Goal: Task Accomplishment & Management: Manage account settings

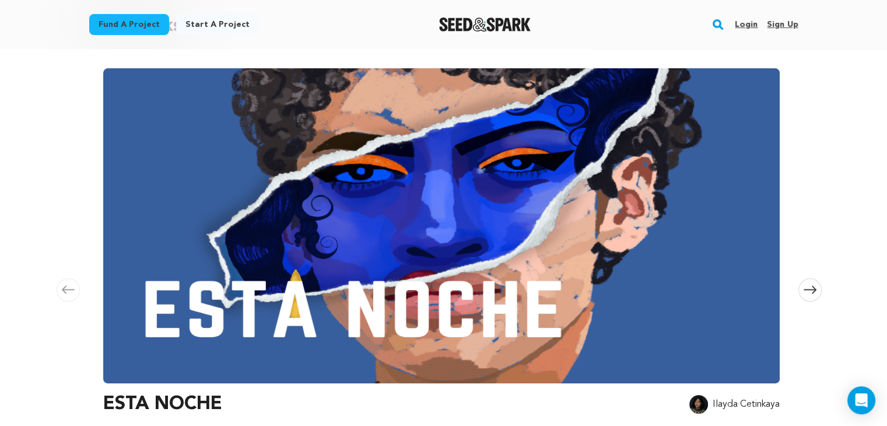
scroll to position [127, 0]
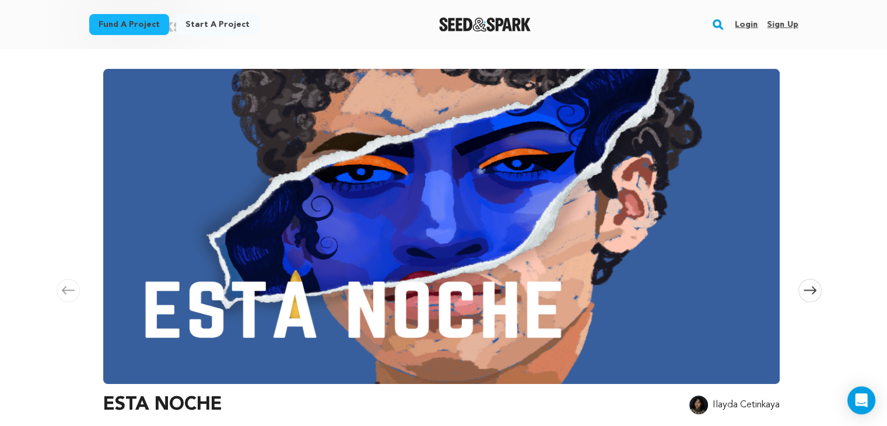
click at [577, 272] on img at bounding box center [441, 226] width 676 height 315
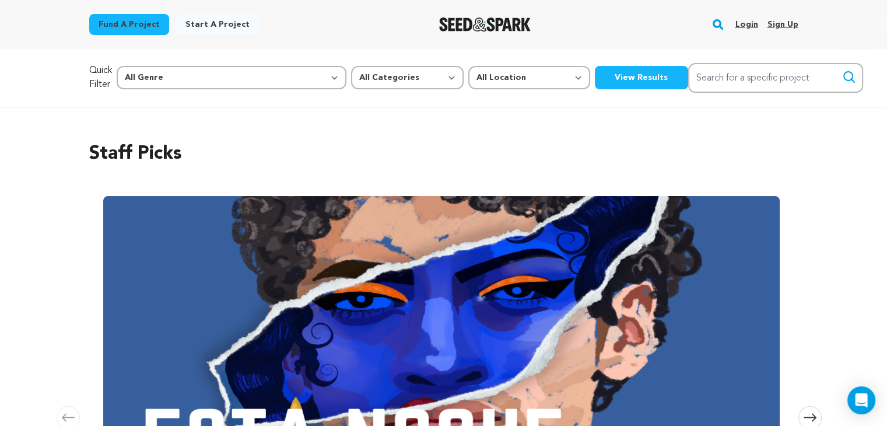
click at [740, 24] on link "Login" at bounding box center [746, 24] width 23 height 19
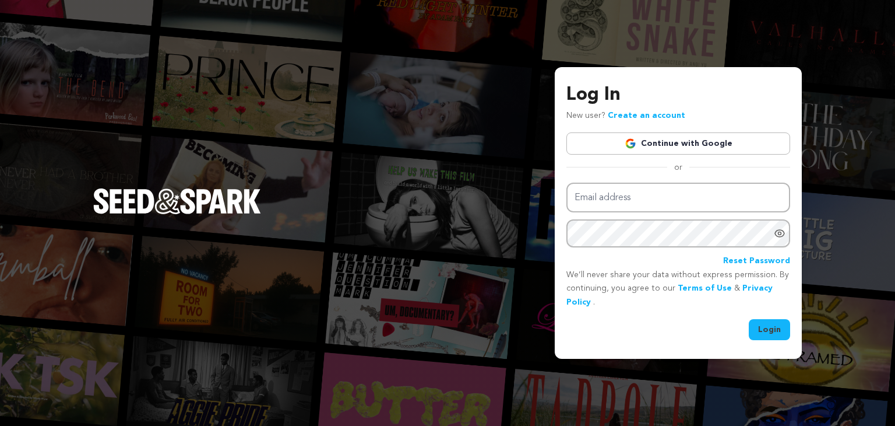
type input "[EMAIL_ADDRESS][DOMAIN_NAME]"
click at [784, 325] on button "Login" at bounding box center [769, 329] width 41 height 21
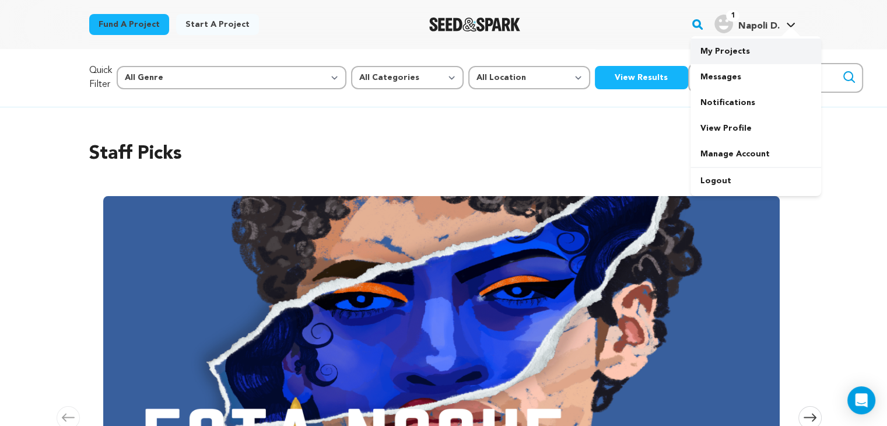
click at [735, 48] on link "My Projects" at bounding box center [755, 51] width 131 height 26
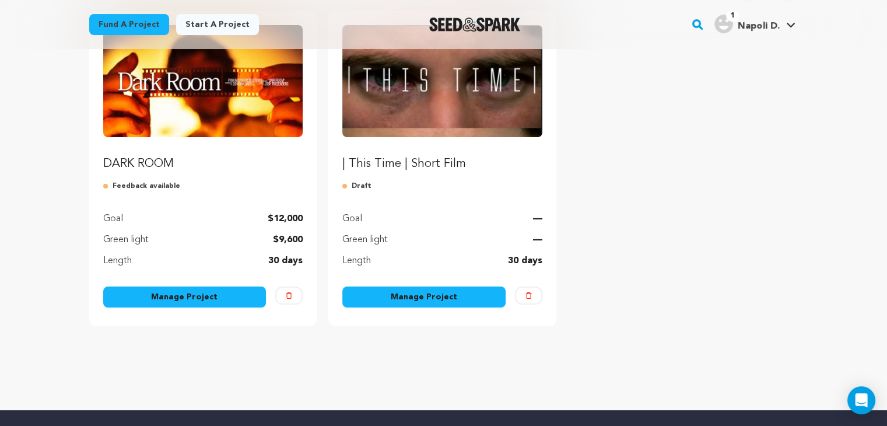
scroll to position [182, 0]
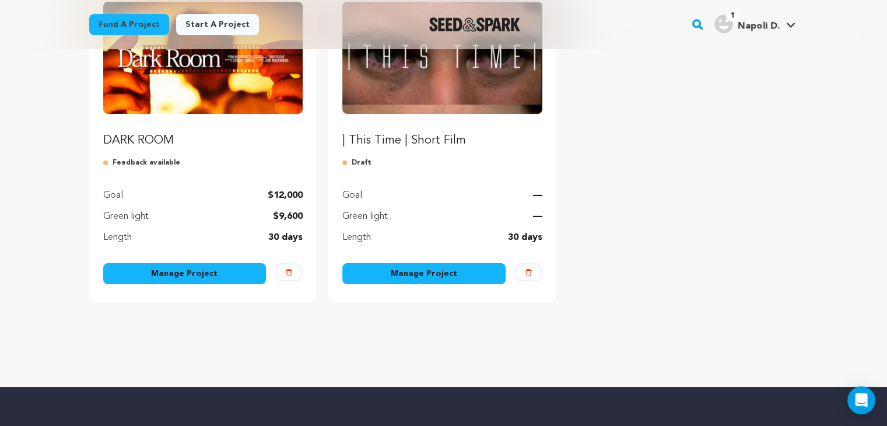
click at [168, 273] on link "Manage Project" at bounding box center [184, 273] width 163 height 21
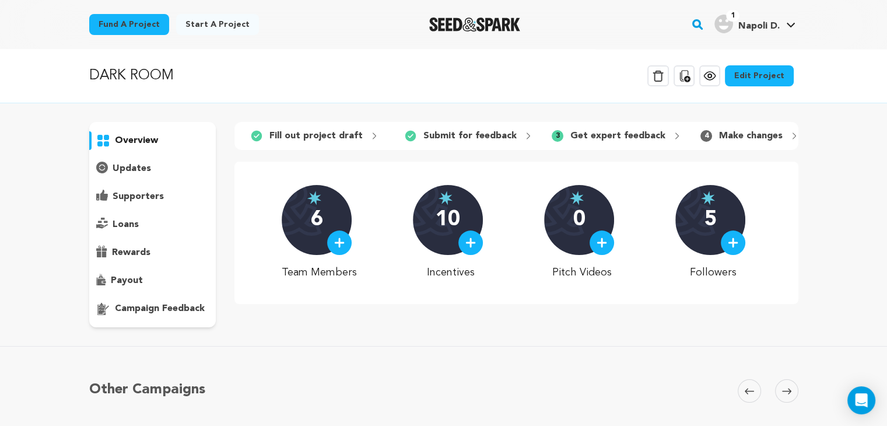
click at [767, 67] on link "Edit Project" at bounding box center [759, 75] width 69 height 21
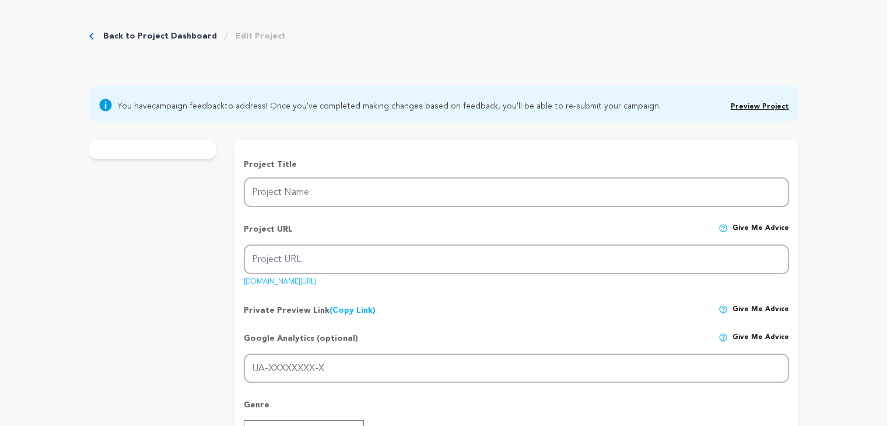
type input "DARK ROOM"
type input "dark-room-short-film"
type input "After uncovering and developing a lost film roll, a grieving father relives one…"
type textarea "DARK ROOM represents a universal story: everyone has experienced some type of l…"
type textarea "Born from the passion of two brothers, Pink Moose Productions has grown into a …"
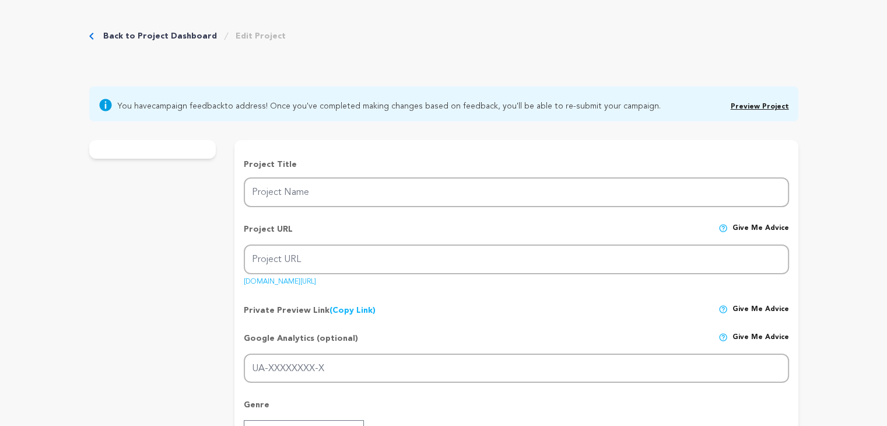
type textarea "We are Pink Moose Productions."
radio input "true"
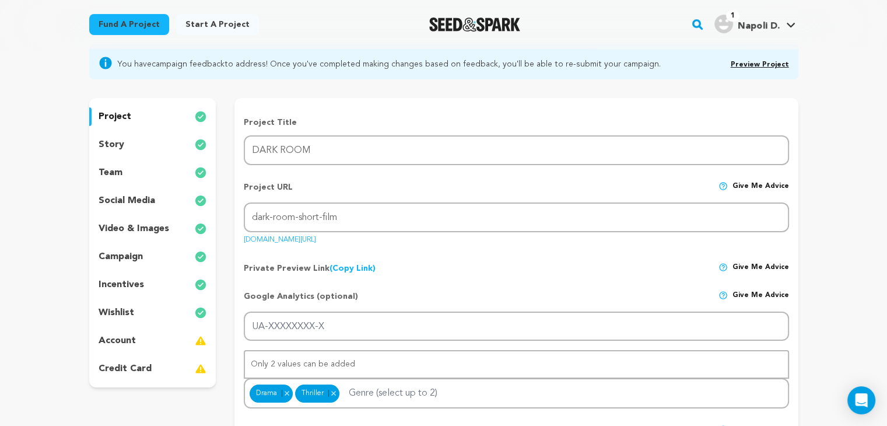
scroll to position [91, 0]
click at [111, 143] on p "story" at bounding box center [112, 145] width 26 height 14
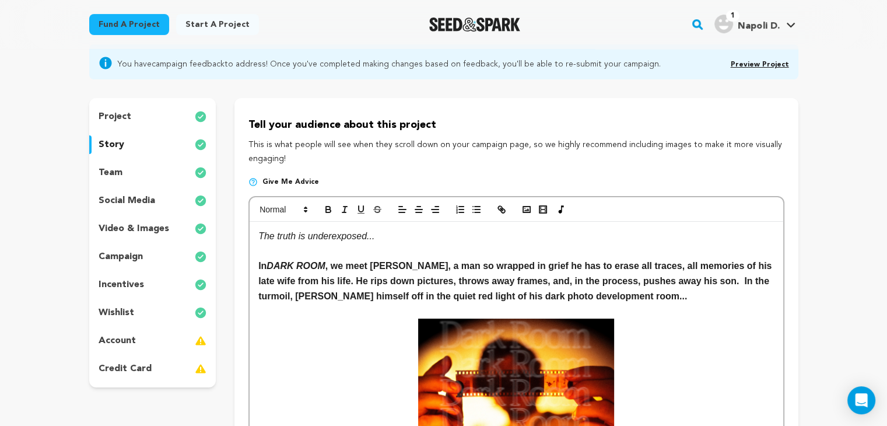
click at [116, 167] on p "team" at bounding box center [111, 173] width 24 height 14
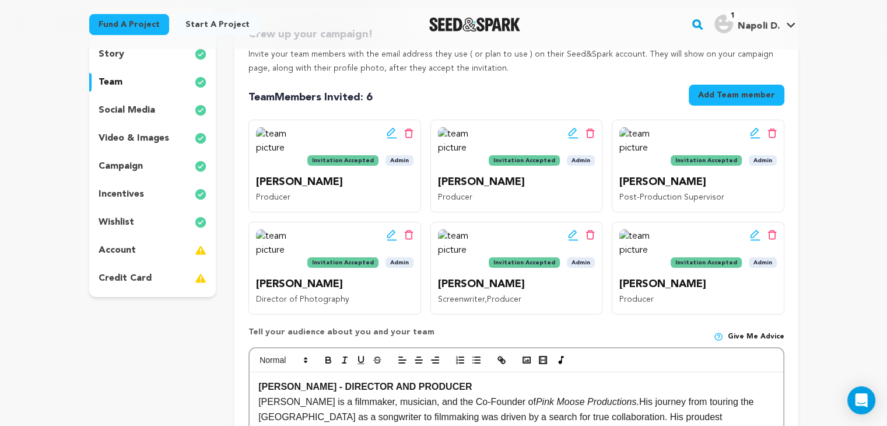
scroll to position [182, 0]
click at [128, 54] on div "story" at bounding box center [152, 53] width 127 height 19
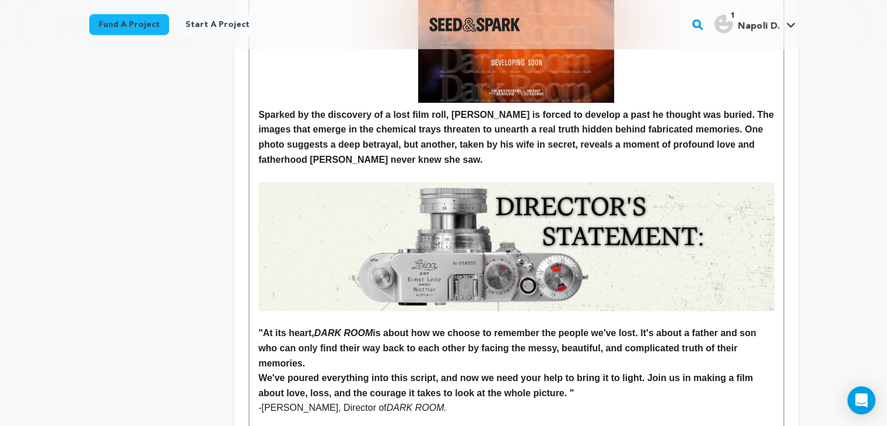
scroll to position [597, 0]
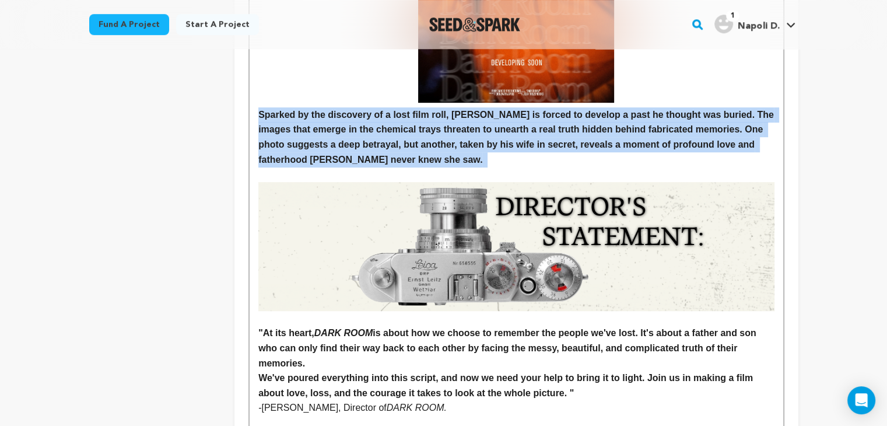
drag, startPoint x: 442, startPoint y: 159, endPoint x: 221, endPoint y: 112, distance: 226.5
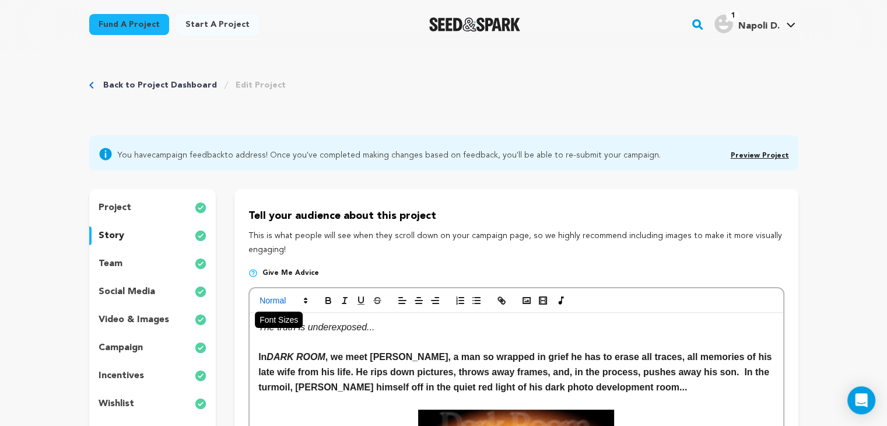
scroll to position [0, 0]
click at [331, 296] on icon "button" at bounding box center [328, 300] width 10 height 10
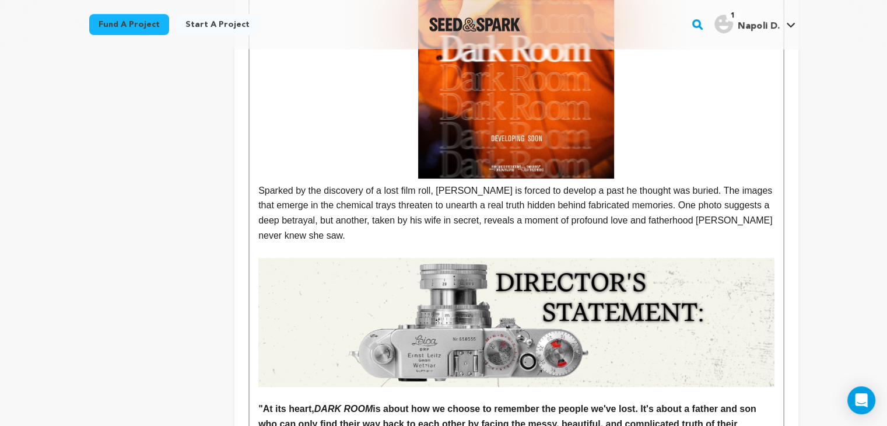
click at [333, 230] on p "Sparked by the discovery of a lost film roll, Alan is forced to develop a past …" at bounding box center [515, 212] width 515 height 59
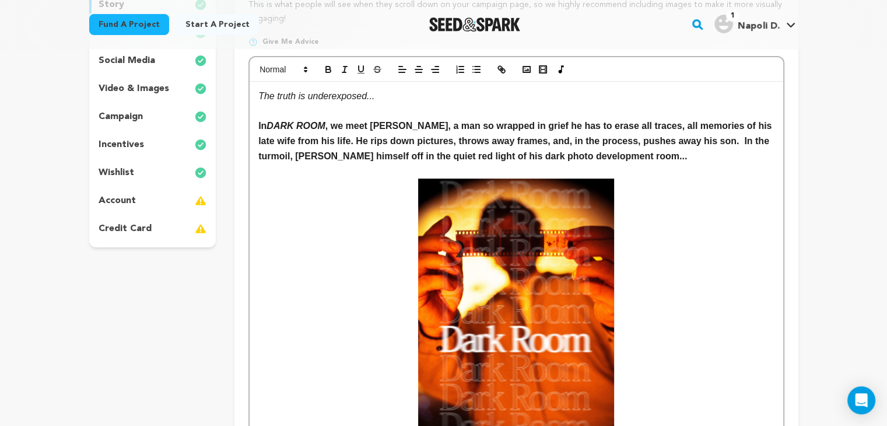
scroll to position [219, 0]
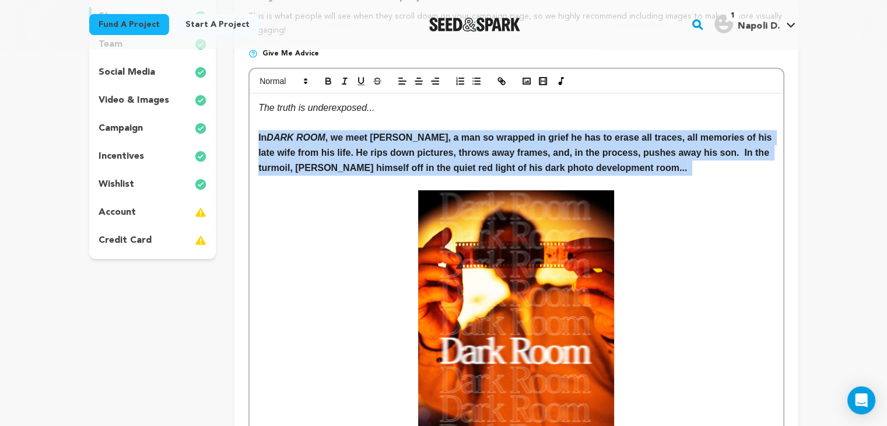
drag, startPoint x: 600, startPoint y: 164, endPoint x: 248, endPoint y: 138, distance: 353.0
click at [327, 81] on icon "button" at bounding box center [328, 82] width 5 height 3
click at [329, 88] on button "button" at bounding box center [328, 81] width 16 height 14
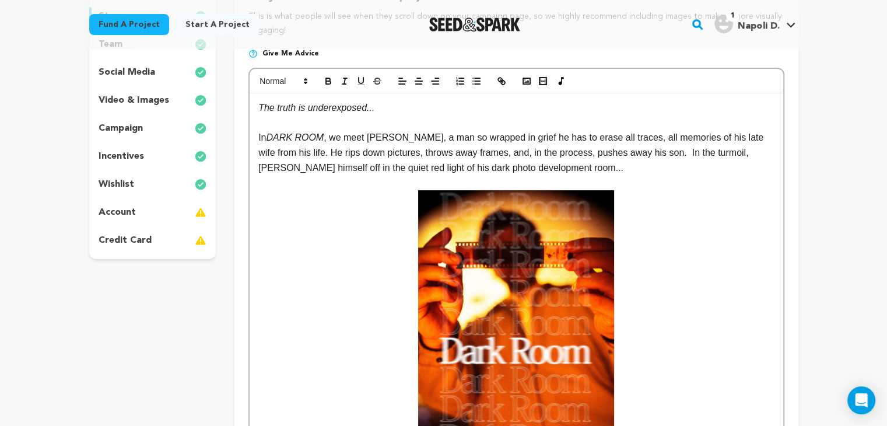
click at [324, 270] on strong at bounding box center [515, 335] width 515 height 290
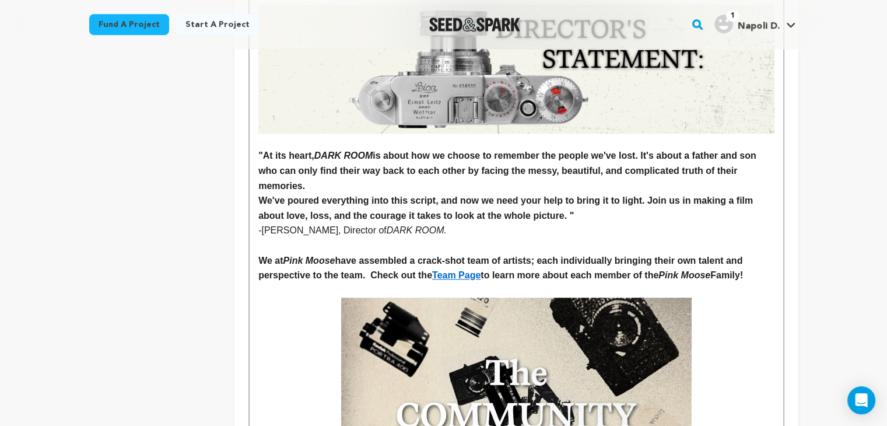
scroll to position [773, 0]
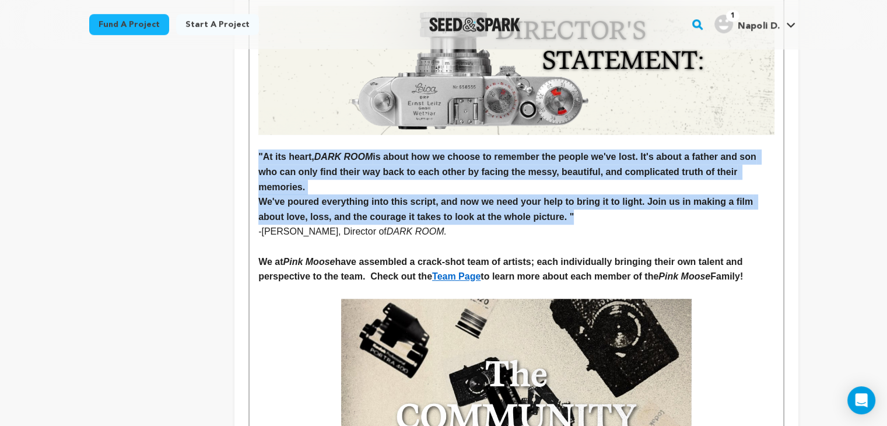
drag, startPoint x: 257, startPoint y: 152, endPoint x: 585, endPoint y: 218, distance: 334.8
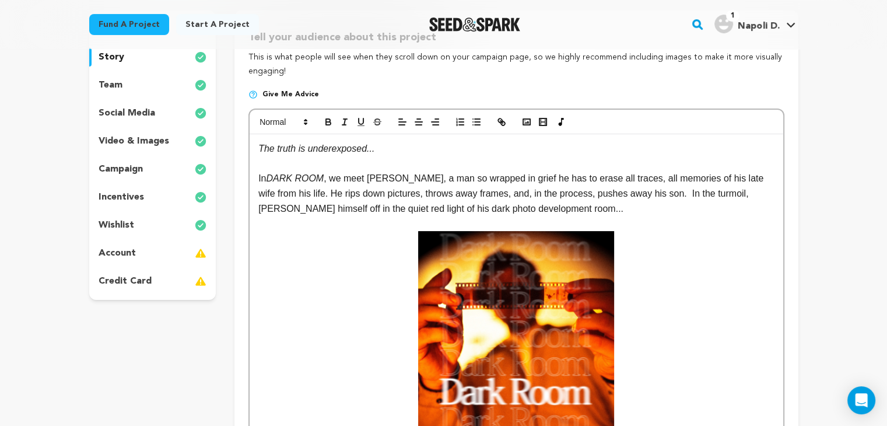
scroll to position [0, 0]
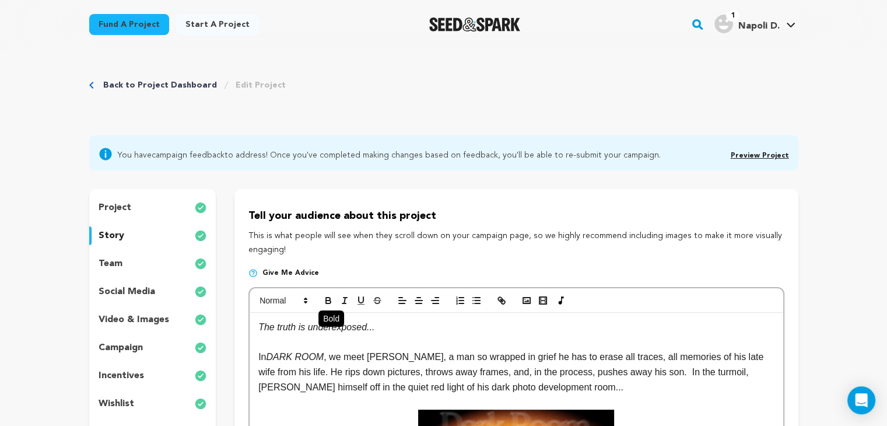
click at [329, 298] on icon "button" at bounding box center [328, 298] width 4 height 3
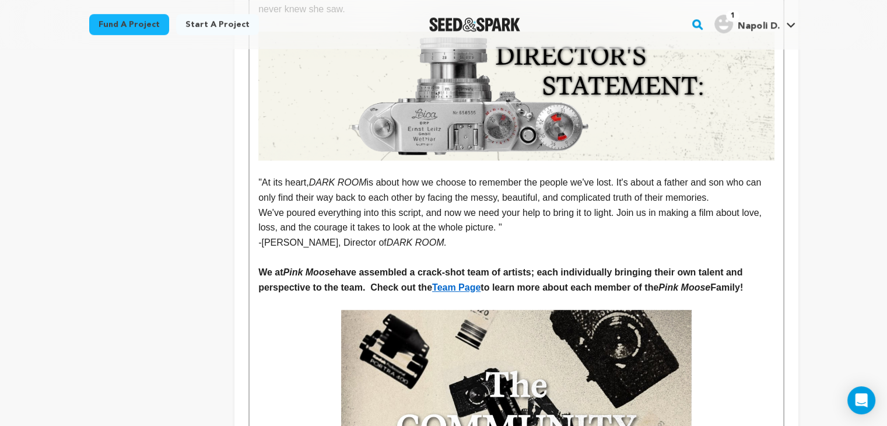
click at [531, 255] on p at bounding box center [515, 257] width 515 height 15
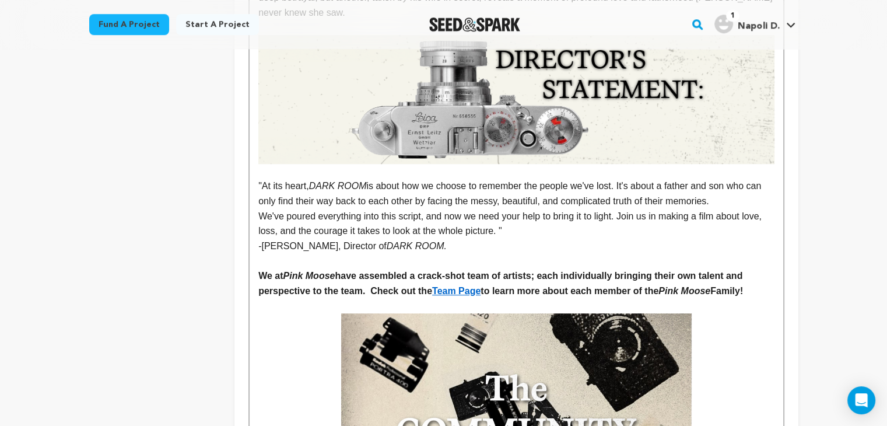
scroll to position [750, 0]
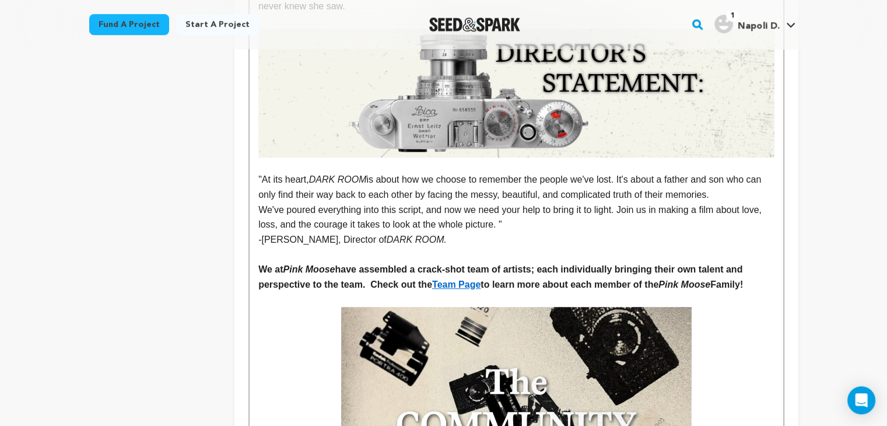
drag, startPoint x: 260, startPoint y: 269, endPoint x: 779, endPoint y: 285, distance: 519.7
click at [746, 366] on p "Simply put, DARK ROOM the film could never exist without the film development c…" at bounding box center [515, 430] width 515 height 247
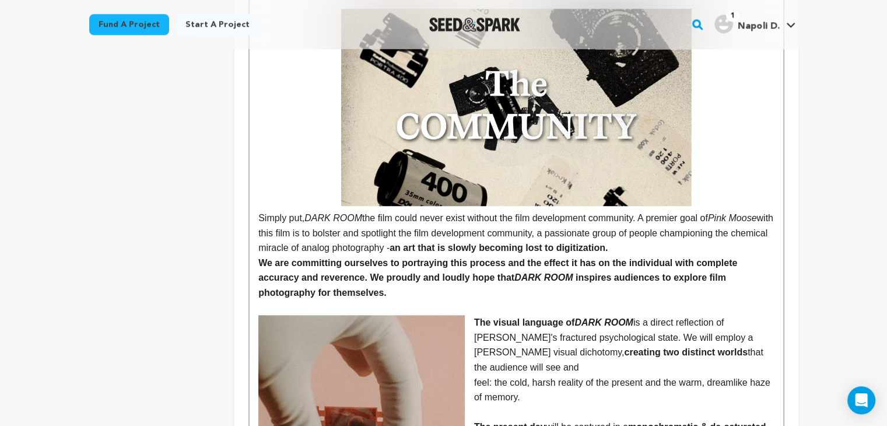
scroll to position [1087, 0]
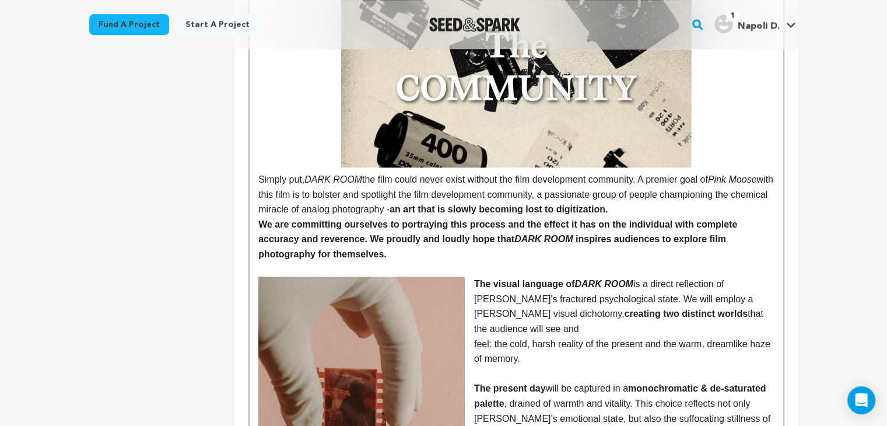
drag, startPoint x: 254, startPoint y: 223, endPoint x: 347, endPoint y: 260, distance: 100.5
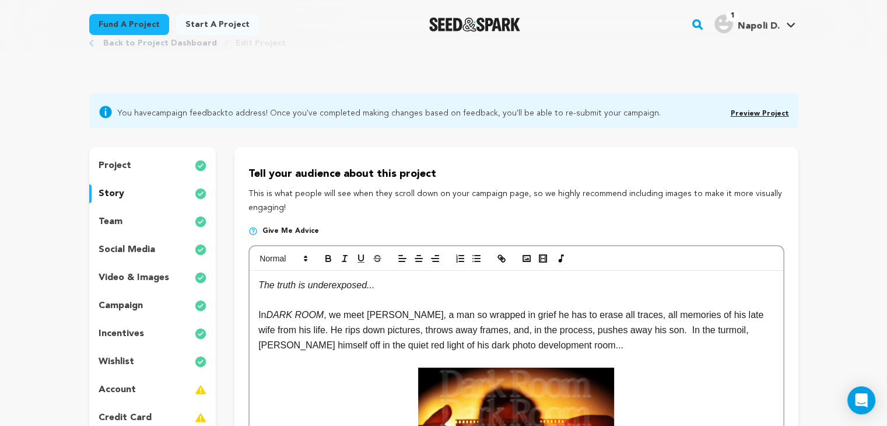
scroll to position [0, 0]
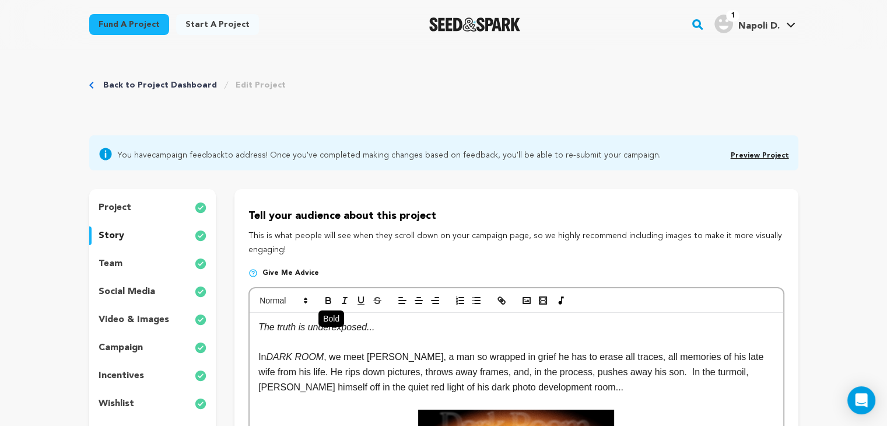
click at [320, 297] on button "button" at bounding box center [328, 300] width 16 height 14
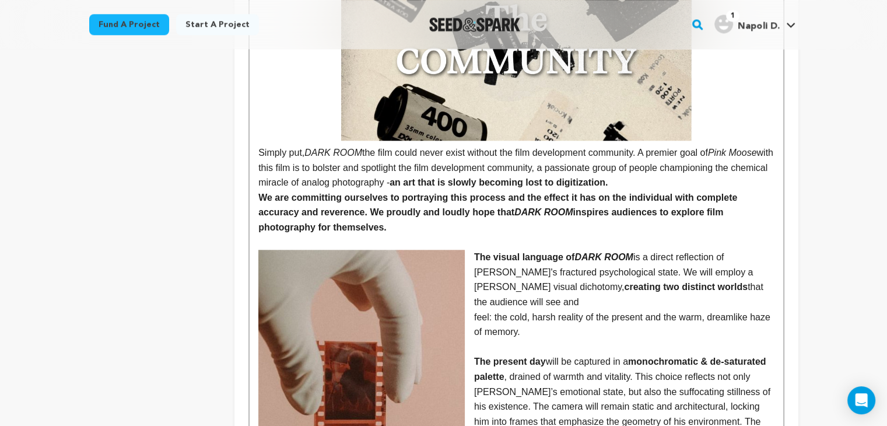
click at [435, 223] on p "We are committing ourselves to portraying this process and the effect it has on…" at bounding box center [515, 212] width 515 height 45
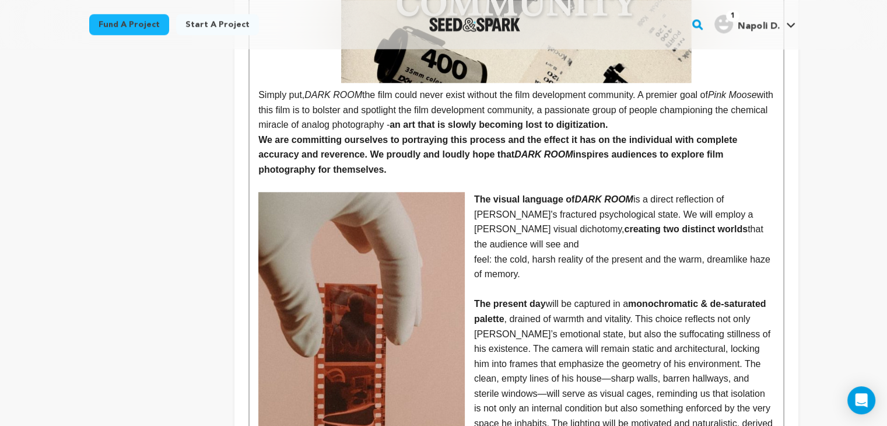
scroll to position [1174, 0]
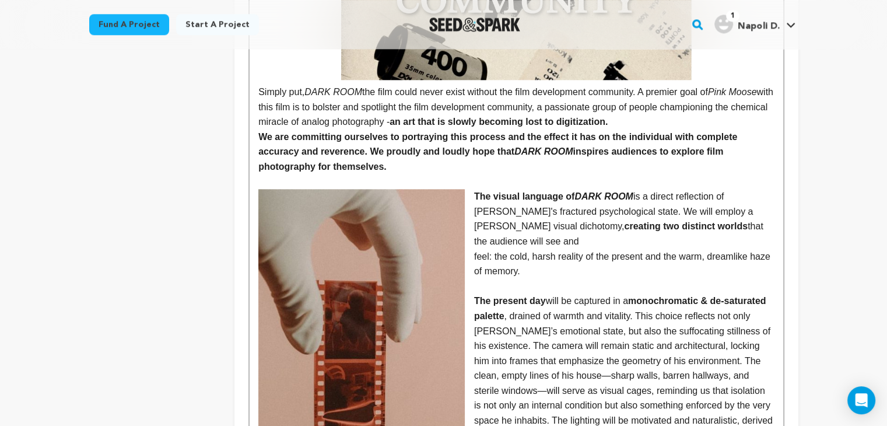
drag, startPoint x: 334, startPoint y: 167, endPoint x: 226, endPoint y: 135, distance: 112.4
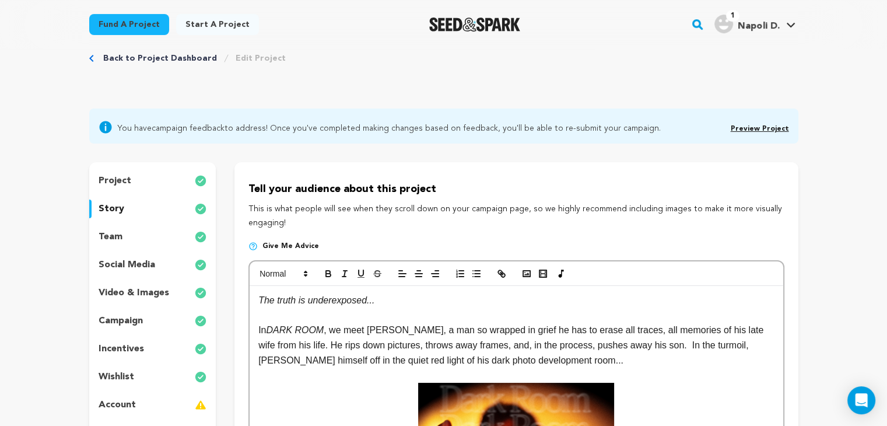
scroll to position [0, 0]
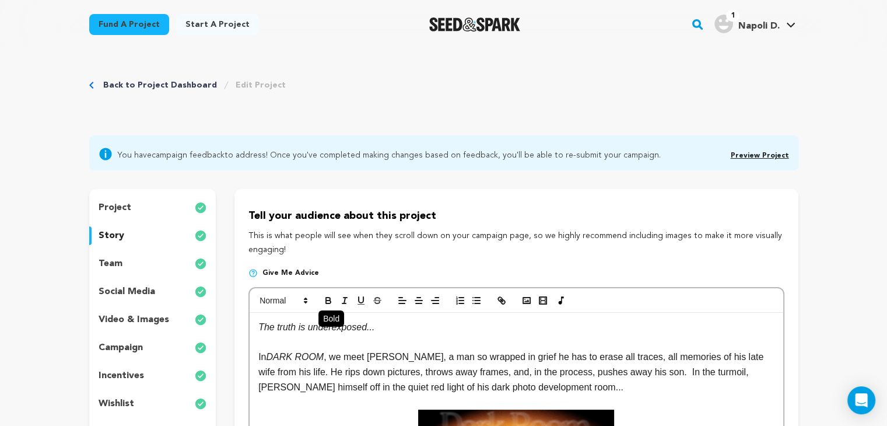
click at [326, 297] on icon "button" at bounding box center [328, 298] width 4 height 3
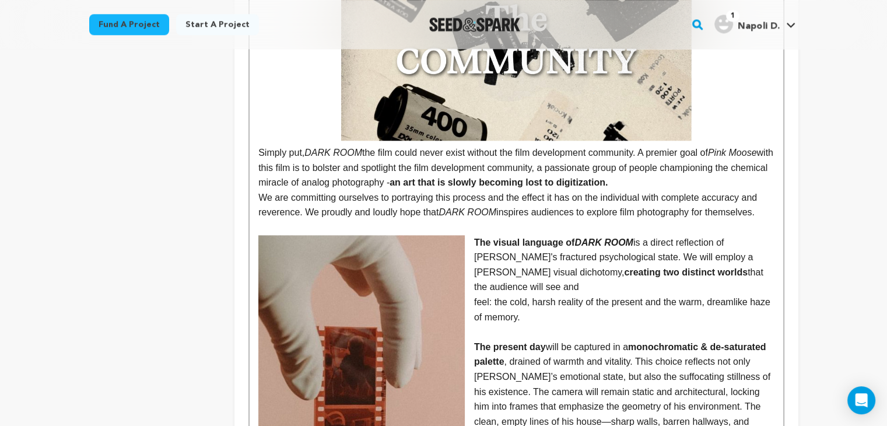
click at [553, 294] on p "feel: the cold, harsh reality of the present and the warm, dreamlike haze of me…" at bounding box center [515, 309] width 515 height 30
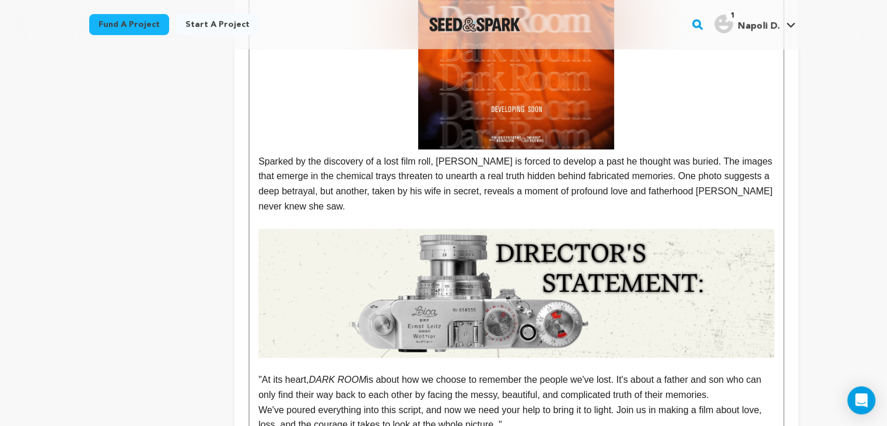
scroll to position [550, 0]
click at [417, 208] on p "Sparked by the discovery of a lost film roll, Alan is forced to develop a past …" at bounding box center [515, 183] width 515 height 59
click at [375, 188] on p "Sparked by the discovery of a lost film roll, [PERSON_NAME] is forced to develo…" at bounding box center [515, 183] width 515 height 59
click at [430, 174] on p "Sparked by the discovery of a lost film roll, [PERSON_NAME] is forced to develo…" at bounding box center [515, 183] width 515 height 59
click at [337, 184] on p "Sparked by the discovery of a lost film roll, [PERSON_NAME] is forced to develo…" at bounding box center [515, 183] width 515 height 59
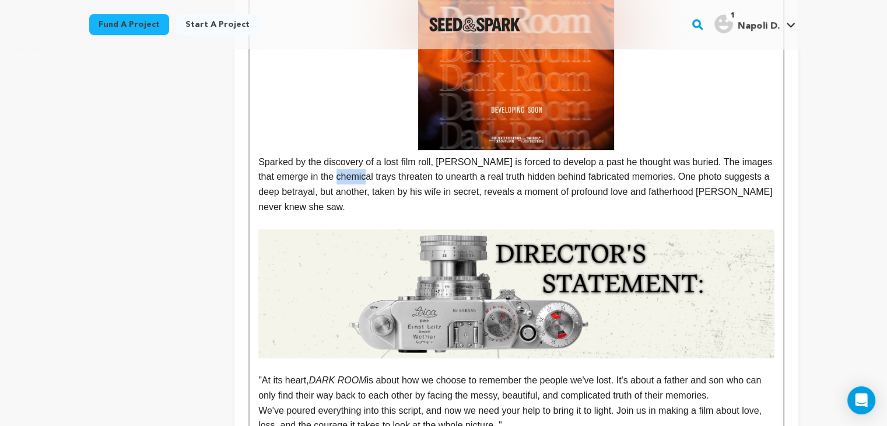
click at [337, 184] on p "Sparked by the discovery of a lost film roll, [PERSON_NAME] is forced to develo…" at bounding box center [515, 183] width 515 height 59
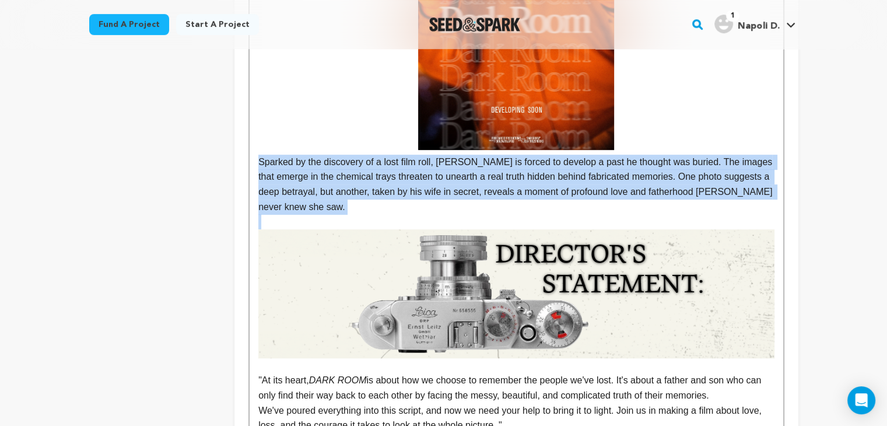
click at [337, 184] on p "Sparked by the discovery of a lost film roll, [PERSON_NAME] is forced to develo…" at bounding box center [515, 183] width 515 height 59
click at [354, 219] on p at bounding box center [515, 221] width 515 height 15
click at [340, 209] on p "Sparked by the discovery of a lost film roll, [PERSON_NAME] is forced to develo…" at bounding box center [515, 183] width 515 height 59
click at [292, 213] on p "Sparked by the discovery of a lost film roll, [PERSON_NAME] is forced to develo…" at bounding box center [515, 183] width 515 height 59
click at [291, 212] on p "Sparked by the discovery of a lost film roll, [PERSON_NAME] is forced to develo…" at bounding box center [515, 183] width 515 height 59
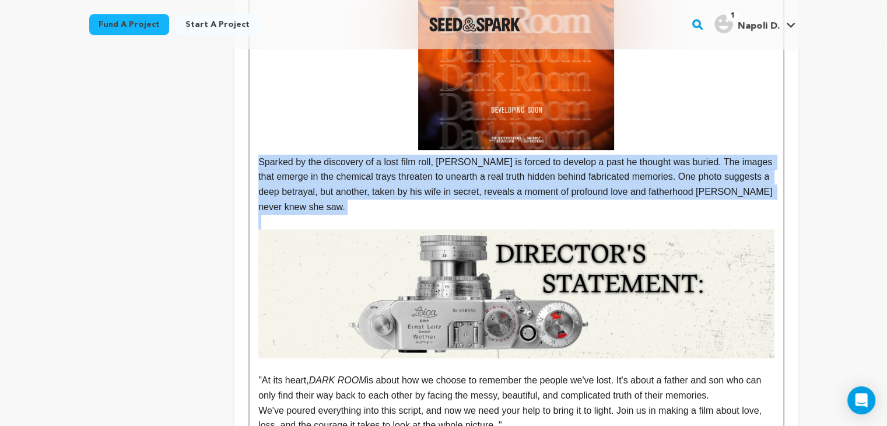
click at [298, 192] on p "Sparked by the discovery of a lost film roll, [PERSON_NAME] is forced to develo…" at bounding box center [515, 183] width 515 height 59
click at [309, 178] on p "Sparked by the discovery of a lost film roll, [PERSON_NAME] is forced to develo…" at bounding box center [515, 183] width 515 height 59
click at [324, 190] on p "Sparked by the discovery of a lost film roll, Alan is forced to develop a past …" at bounding box center [515, 183] width 515 height 59
click at [319, 213] on p "Sparked by the discovery of a lost film roll, Alan is forced to develop a past …" at bounding box center [515, 183] width 515 height 59
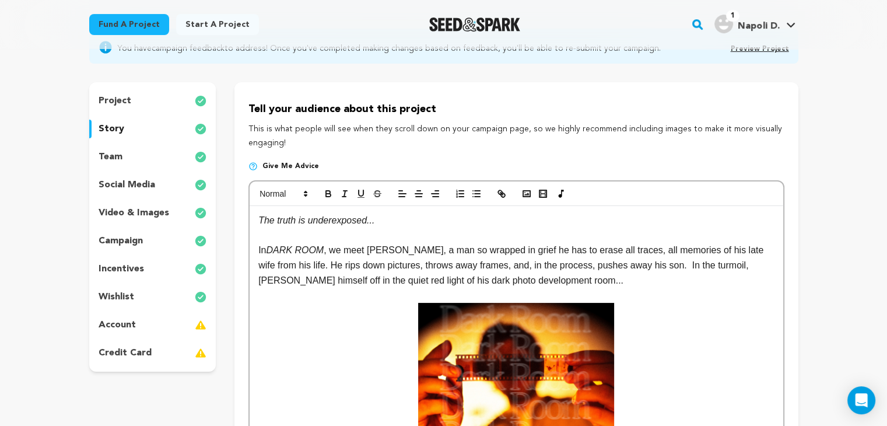
scroll to position [106, 0]
click at [532, 279] on p "In DARK ROOM , we meet Alan, a man so wrapped in grief he has to erase all trac…" at bounding box center [515, 265] width 515 height 45
click at [480, 280] on p "In DARK ROOM , we meet Alan, a man so wrapped in grief he has to erase all trac…" at bounding box center [515, 265] width 515 height 45
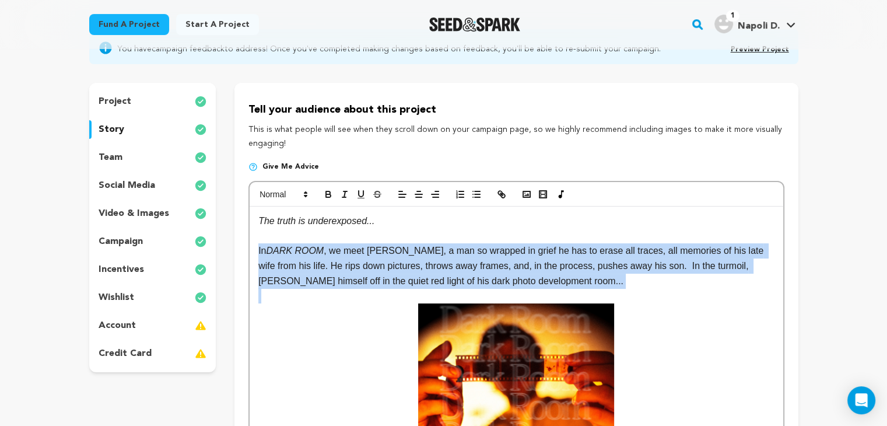
click at [480, 280] on p "In DARK ROOM , we meet Alan, a man so wrapped in grief he has to erase all trac…" at bounding box center [515, 265] width 515 height 45
click at [505, 278] on p "In DARK ROOM , we meet Alan, a man so wrapped in grief he has to erase all trac…" at bounding box center [515, 265] width 515 height 45
click at [503, 280] on p "In DARK ROOM , we meet Alan, a man so wrapped in grief he has to erase all trac…" at bounding box center [515, 265] width 515 height 45
click at [421, 283] on p "In DARK ROOM , we meet Alan, a man so wrapped in grief he has to erase all trac…" at bounding box center [515, 265] width 515 height 45
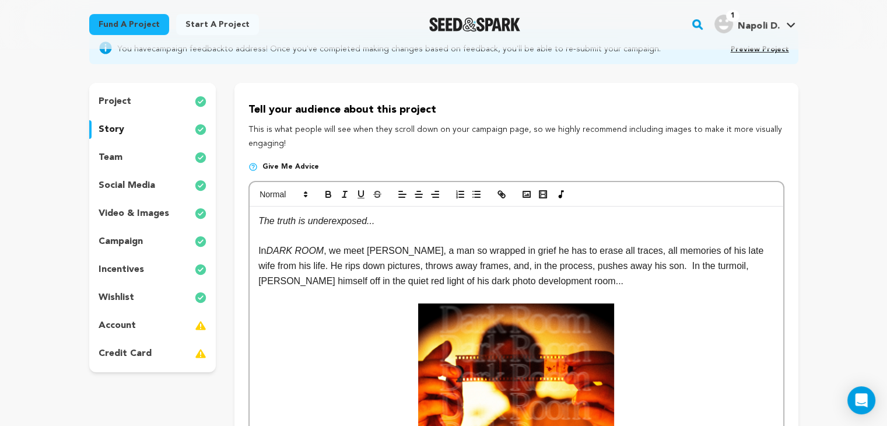
click at [461, 242] on p at bounding box center [515, 236] width 515 height 15
click at [493, 276] on p "In DARK ROOM , we meet Alan, a man so wrapped in grief he has to erase all trac…" at bounding box center [515, 265] width 515 height 45
click at [312, 225] on em "The truth is underexposed..." at bounding box center [316, 221] width 116 height 10
click at [317, 235] on p at bounding box center [515, 236] width 515 height 15
click at [311, 259] on p "In DARK ROOM , we meet Alan, a man so wrapped in grief he has to erase all trac…" at bounding box center [515, 265] width 515 height 45
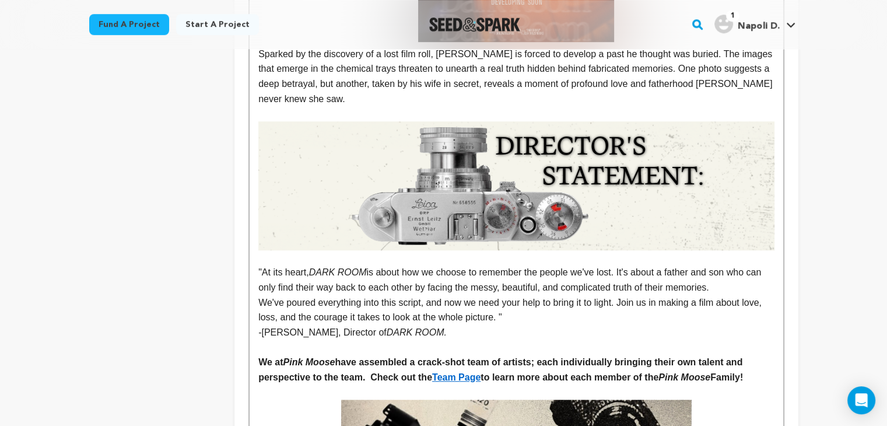
scroll to position [657, 0]
drag, startPoint x: 446, startPoint y: 333, endPoint x: 446, endPoint y: 346, distance: 12.2
click at [467, 338] on p "-Josh Triezenberg, Director of DARK ROOM." at bounding box center [515, 332] width 515 height 15
click at [289, 277] on p ""At its heart, DARK ROOM is about how we choose to remember the people we've lo…" at bounding box center [515, 280] width 515 height 30
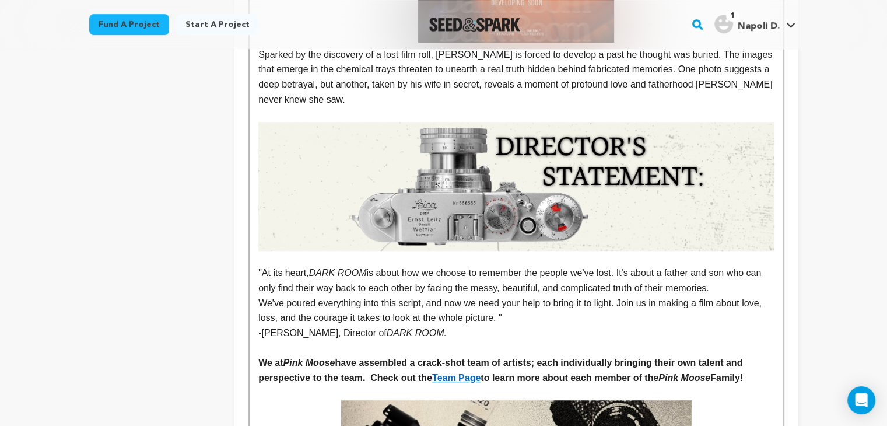
click at [354, 277] on em "DARK ROOM" at bounding box center [338, 273] width 58 height 10
click at [357, 286] on p ""At its heart, DARK ROOM is about how we choose to remember the people we've lo…" at bounding box center [515, 280] width 515 height 30
click at [459, 319] on p "We've poured everything into this script, and now we need your help to bring it…" at bounding box center [515, 311] width 515 height 30
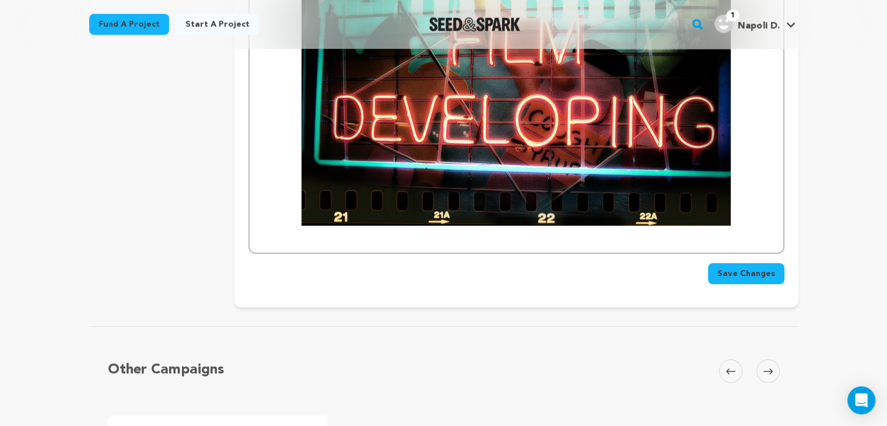
scroll to position [3174, 0]
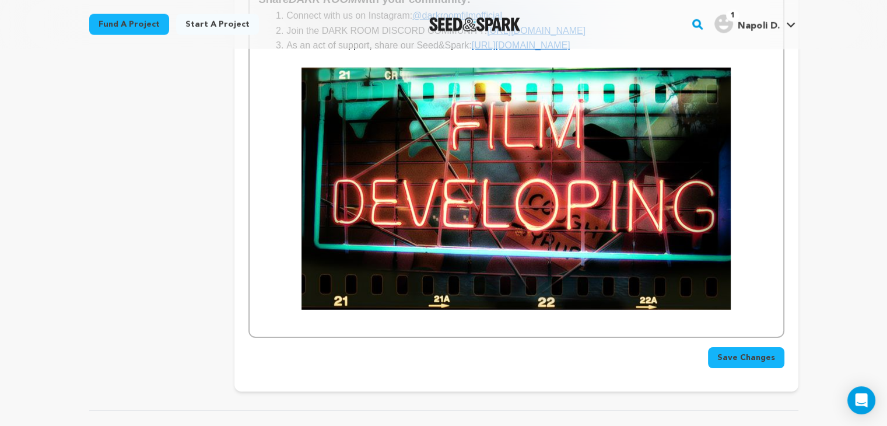
click at [730, 352] on span "Save Changes" at bounding box center [746, 358] width 58 height 12
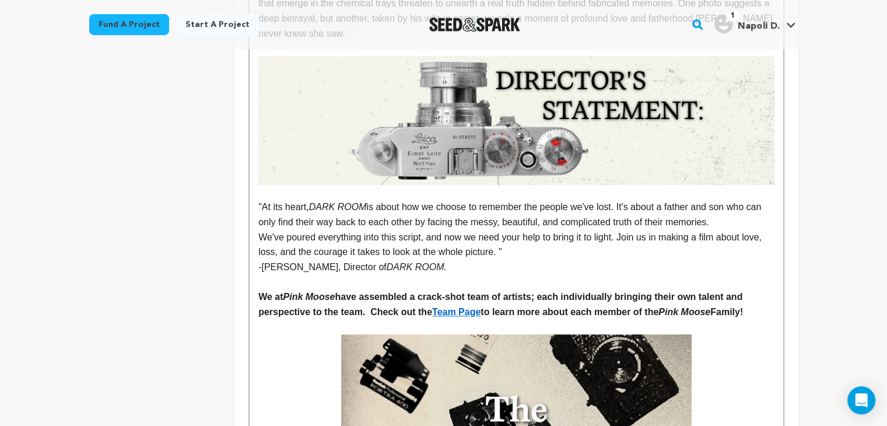
scroll to position [722, 0]
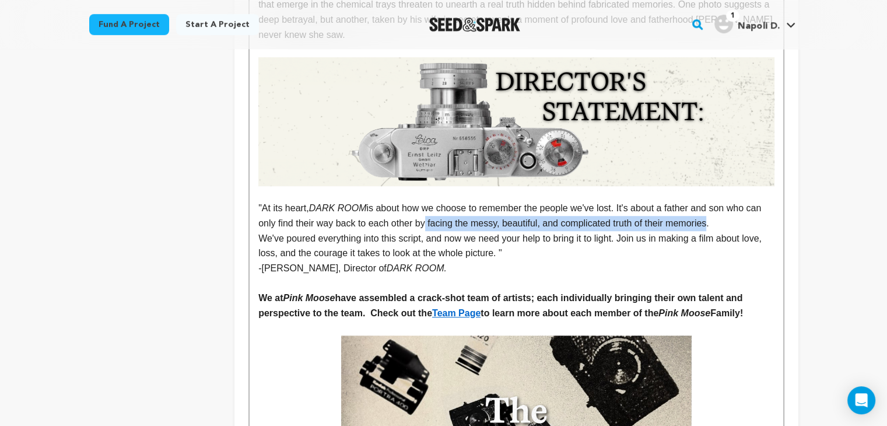
drag, startPoint x: 426, startPoint y: 224, endPoint x: 709, endPoint y: 220, distance: 283.4
click at [709, 220] on p ""At its heart, DARK ROOM is about how we choose to remember the people we've lo…" at bounding box center [515, 216] width 515 height 30
click at [765, 263] on p "-Josh Triezenberg, Director of DARK ROOM." at bounding box center [515, 268] width 515 height 15
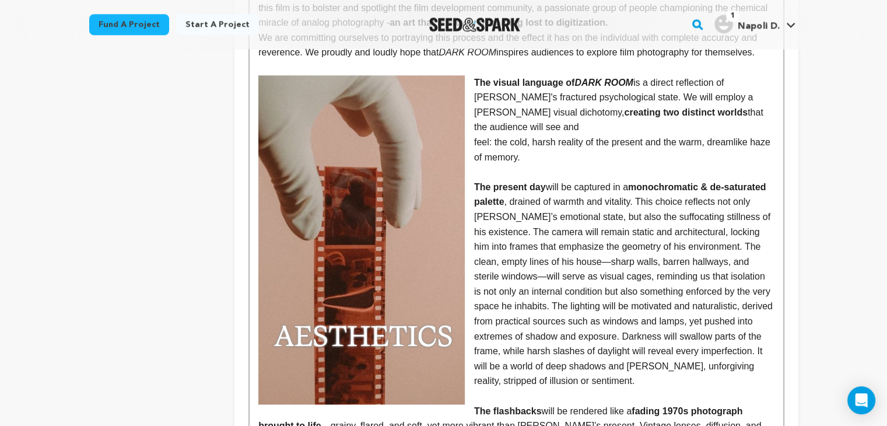
scroll to position [1273, 0]
click at [531, 280] on p "The present day will be captured in a monochromatic & de-saturated palette , dr…" at bounding box center [515, 284] width 515 height 209
click at [553, 227] on p "The present day will be captured in a monochromatic & de-saturated palette , dr…" at bounding box center [515, 284] width 515 height 209
click at [615, 292] on p "The present day will be captured in a monochromatic & de-saturated palette , dr…" at bounding box center [515, 284] width 515 height 209
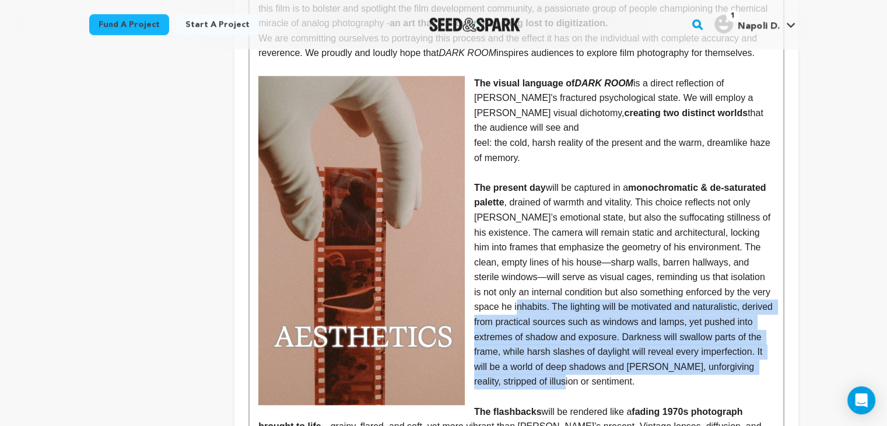
drag, startPoint x: 541, startPoint y: 362, endPoint x: 476, endPoint y: 291, distance: 96.1
click at [476, 291] on p "The present day will be captured in a monochromatic & de-saturated palette , dr…" at bounding box center [515, 284] width 515 height 209
click at [541, 360] on p "The present day will be captured in a monochromatic & de-saturated palette , dr…" at bounding box center [515, 284] width 515 height 209
drag, startPoint x: 544, startPoint y: 366, endPoint x: 472, endPoint y: 287, distance: 106.4
click at [472, 287] on p "The present day will be captured in a monochromatic & de-saturated palette , dr…" at bounding box center [515, 284] width 515 height 209
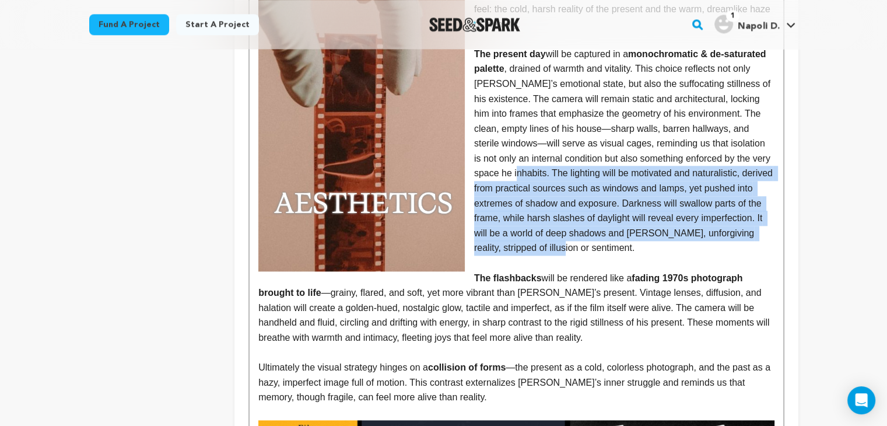
scroll to position [1404, 0]
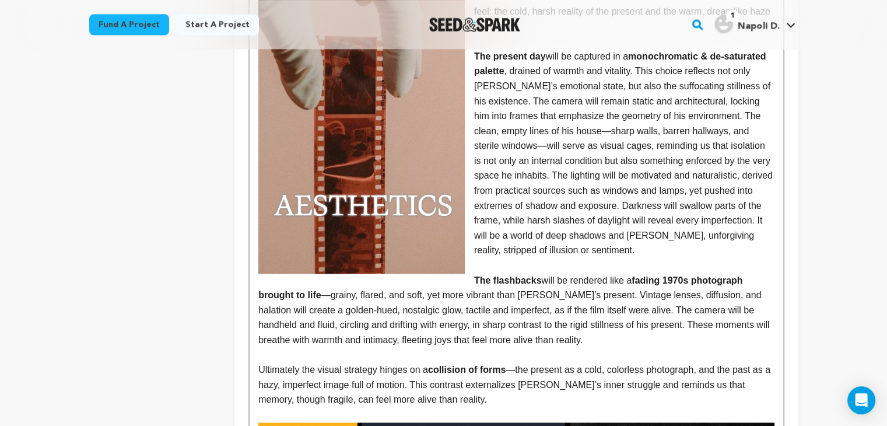
click at [557, 327] on p "The flashbacks will be rendered like a fading 1970s photograph brought to life …" at bounding box center [515, 310] width 515 height 75
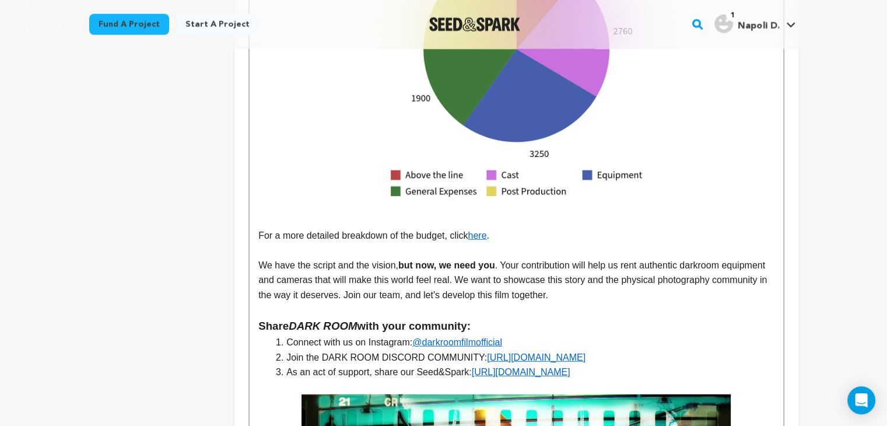
scroll to position [2847, 0]
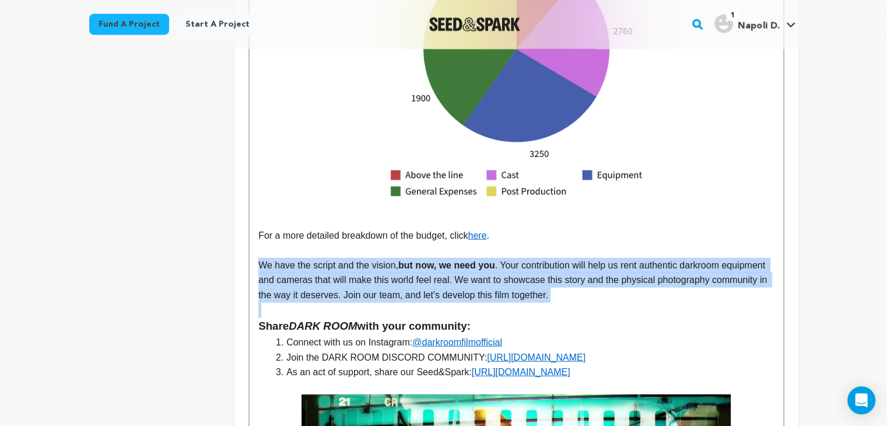
drag, startPoint x: 562, startPoint y: 290, endPoint x: 239, endPoint y: 253, distance: 325.0
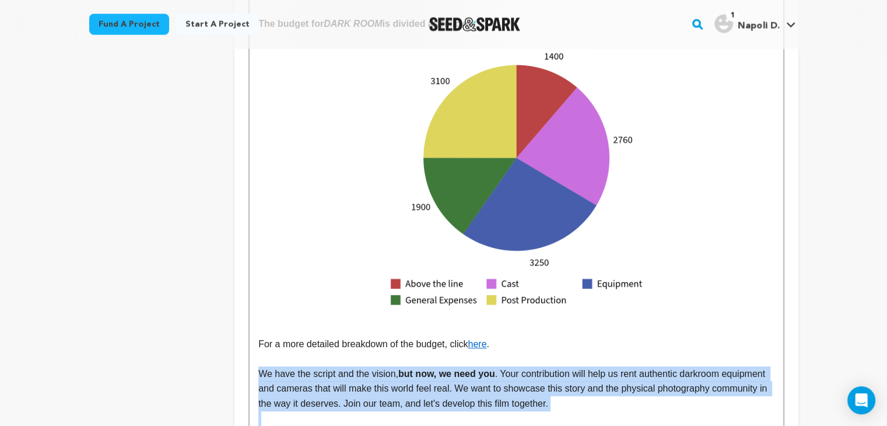
scroll to position [2738, 0]
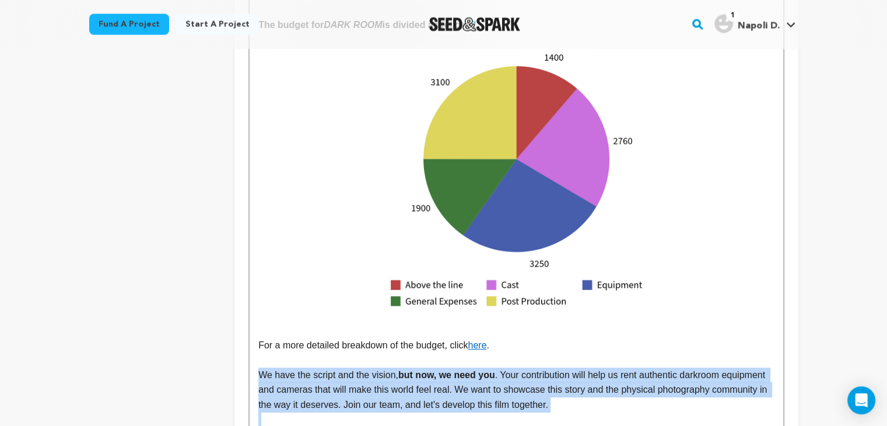
click at [624, 412] on p at bounding box center [515, 419] width 515 height 15
click at [582, 388] on p "We have the script and the vision, but now, we need you . Your contribution wil…" at bounding box center [515, 389] width 515 height 45
click at [560, 387] on p "We have the script and the vision, but now, we need you . Your contribution wil…" at bounding box center [515, 389] width 515 height 45
click at [518, 385] on p "We have the script and the vision, but now, we need you . Your contribution wil…" at bounding box center [515, 389] width 515 height 45
click at [389, 367] on p "We have the script and the vision, but now, we need you . Your contribution wil…" at bounding box center [515, 389] width 515 height 45
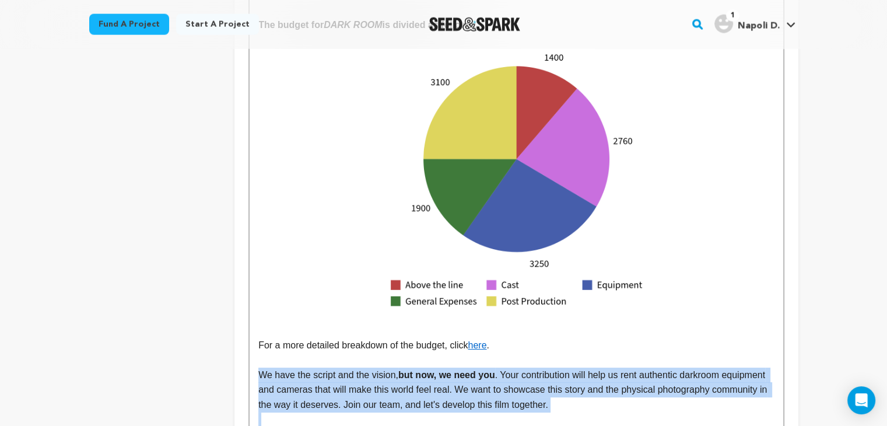
click at [434, 370] on strong "but now, we need you" at bounding box center [446, 375] width 97 height 10
click at [547, 304] on img at bounding box center [515, 178] width 515 height 290
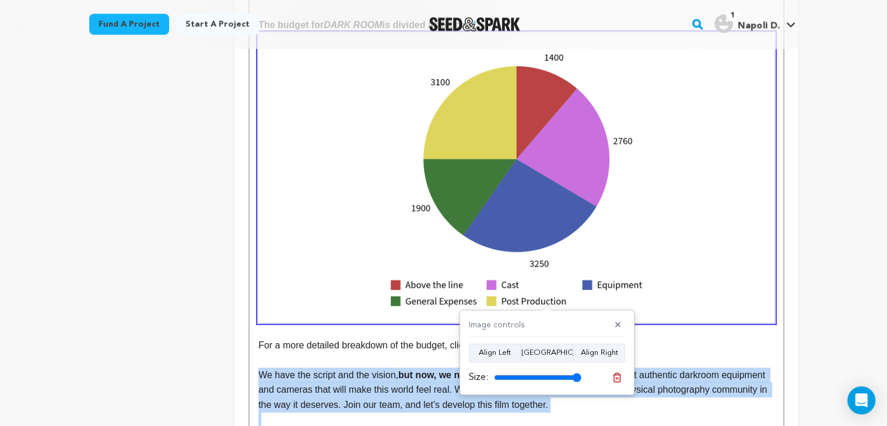
click at [547, 304] on img at bounding box center [515, 178] width 515 height 290
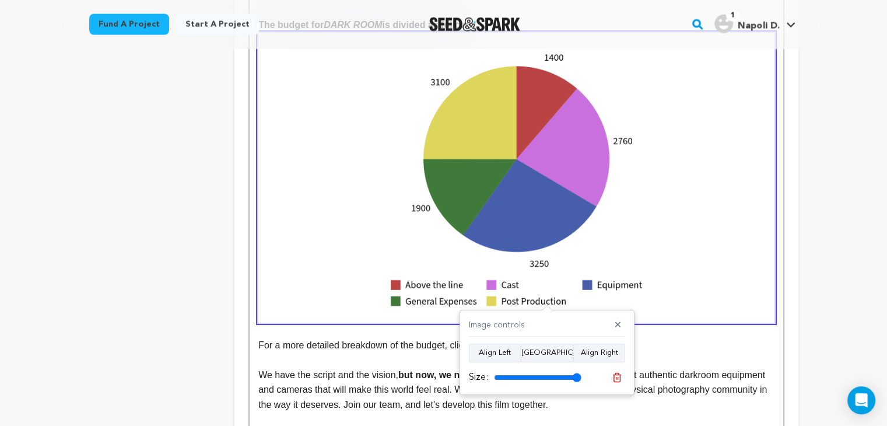
click at [322, 338] on p "For a more detailed breakdown of the budget, click here ." at bounding box center [515, 345] width 515 height 15
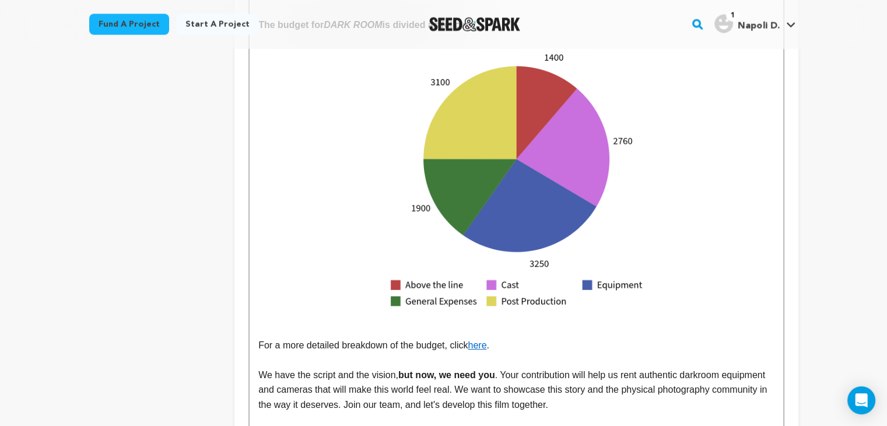
click at [575, 373] on p "We have the script and the vision, but now, we need you . Your contribution wil…" at bounding box center [515, 389] width 515 height 45
click at [581, 378] on p "We have the script and the vision, but now, we need you . Your contribution wil…" at bounding box center [515, 389] width 515 height 45
click at [571, 397] on p "We have the script and the vision, but now, we need you . Your contribution wil…" at bounding box center [515, 389] width 515 height 45
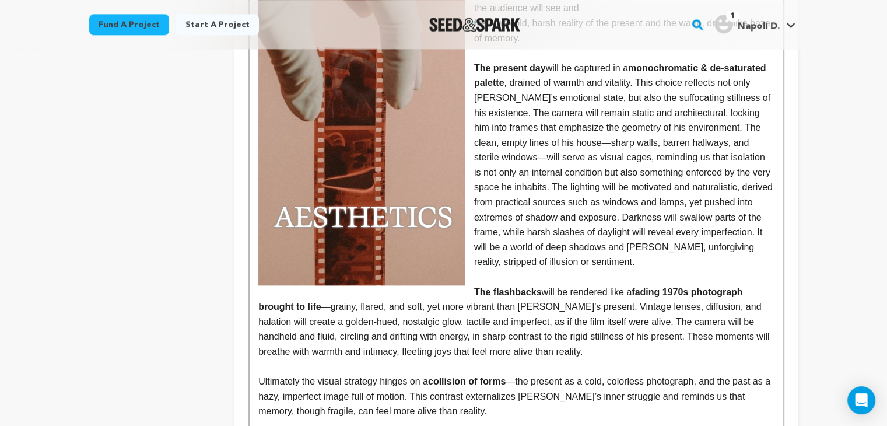
scroll to position [1249, 0]
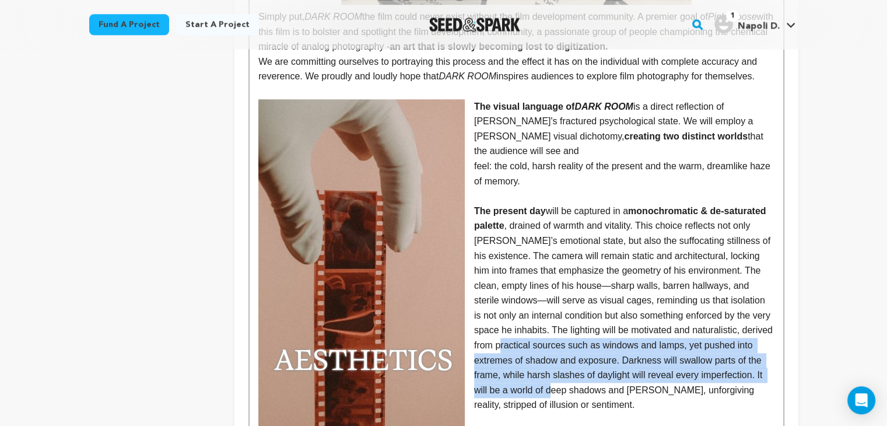
drag, startPoint x: 535, startPoint y: 381, endPoint x: 473, endPoint y: 323, distance: 84.6
click at [473, 323] on p "The present day will be captured in a monochromatic & de-saturated palette , dr…" at bounding box center [515, 307] width 515 height 209
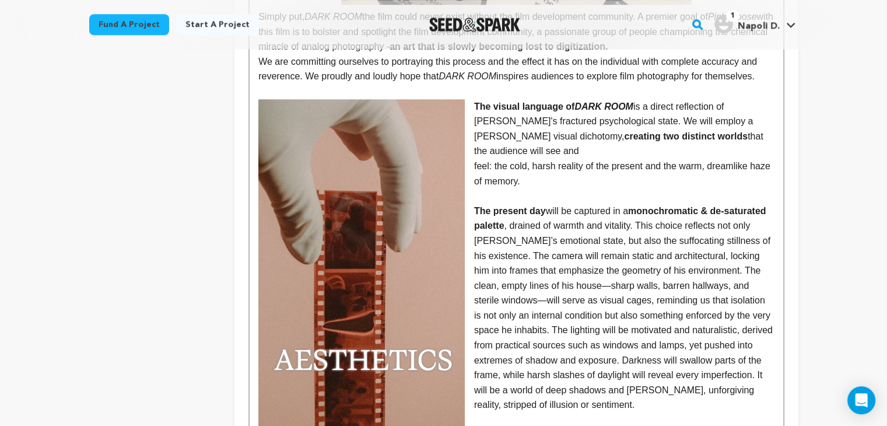
click at [539, 394] on p "The present day will be captured in a monochromatic & de-saturated palette , dr…" at bounding box center [515, 307] width 515 height 209
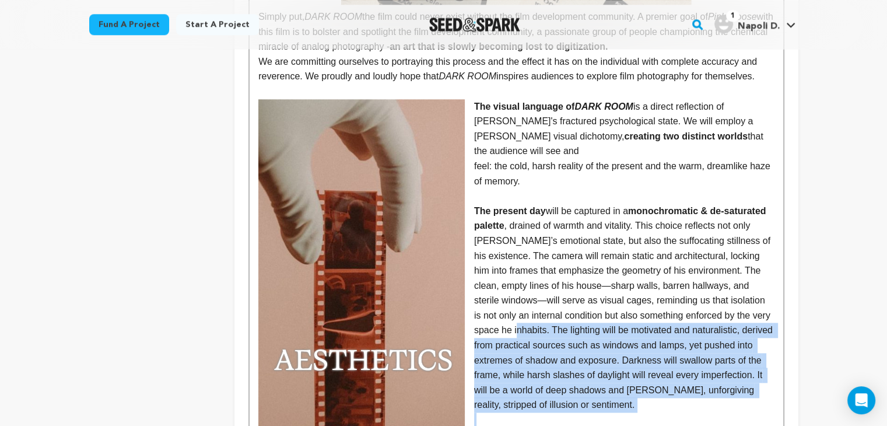
drag, startPoint x: 539, startPoint y: 394, endPoint x: 481, endPoint y: 313, distance: 99.5
click at [481, 313] on p "The present day will be captured in a monochromatic & de-saturated palette , dr…" at bounding box center [515, 307] width 515 height 209
copy p "The lighting will be motivated and naturalistic, derived from practical sources…"
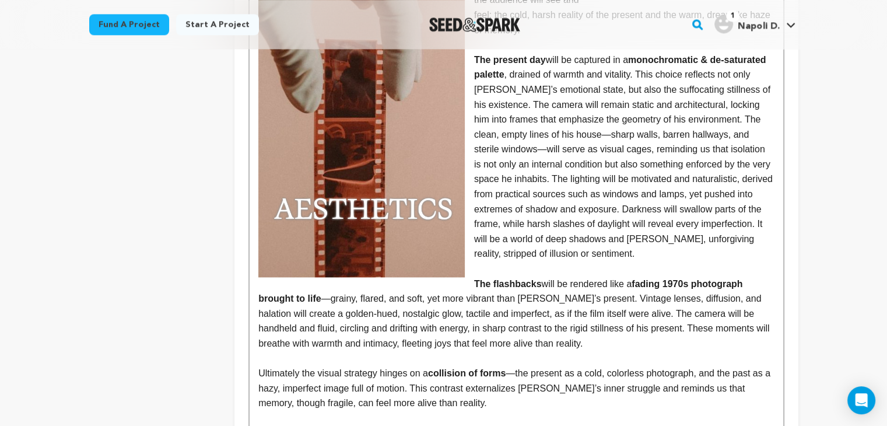
scroll to position [1380, 0]
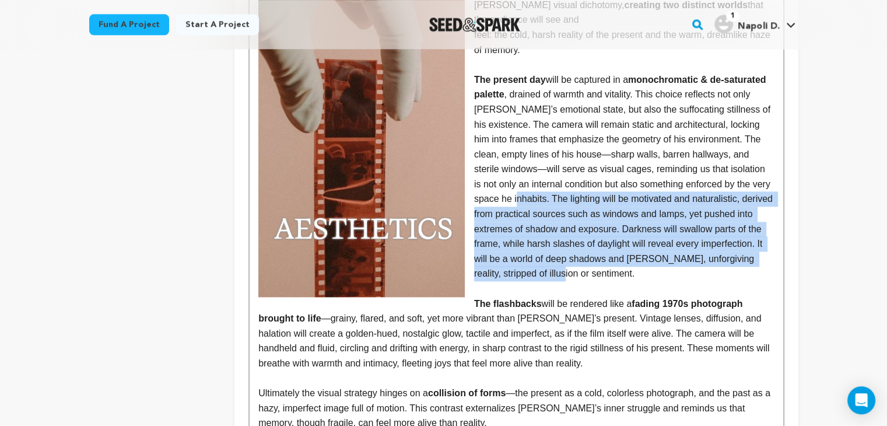
drag, startPoint x: 555, startPoint y: 259, endPoint x: 470, endPoint y: 187, distance: 111.7
click at [470, 187] on p "The present day will be captured in a monochromatic & de-saturated palette , dr…" at bounding box center [515, 176] width 515 height 209
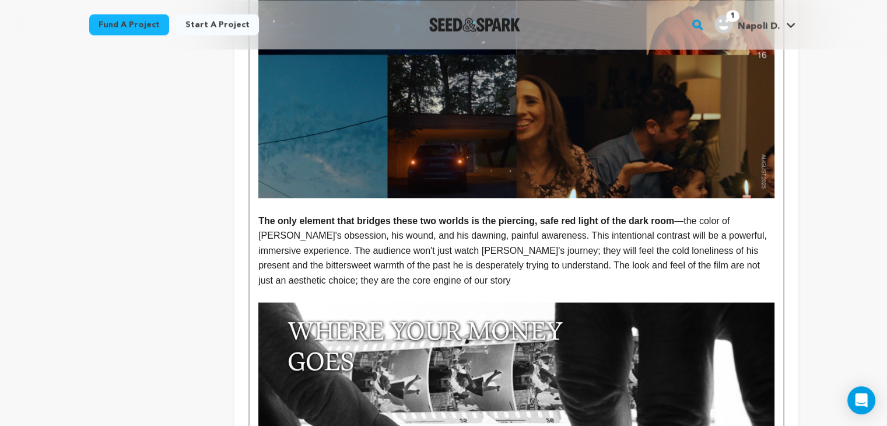
scroll to position [2131, 0]
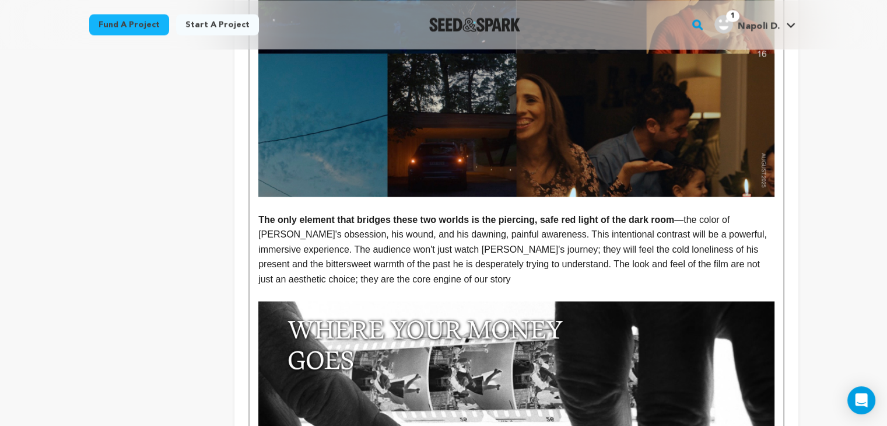
click at [388, 262] on p "The only element that bridges these two worlds is the piercing, safe red light …" at bounding box center [515, 249] width 515 height 75
click at [498, 217] on p "The only element that bridges these two worlds is the piercing, safe red light …" at bounding box center [515, 249] width 515 height 75
click at [368, 269] on p "The only element that bridges these two worlds is the piercing, safe red light …" at bounding box center [515, 249] width 515 height 75
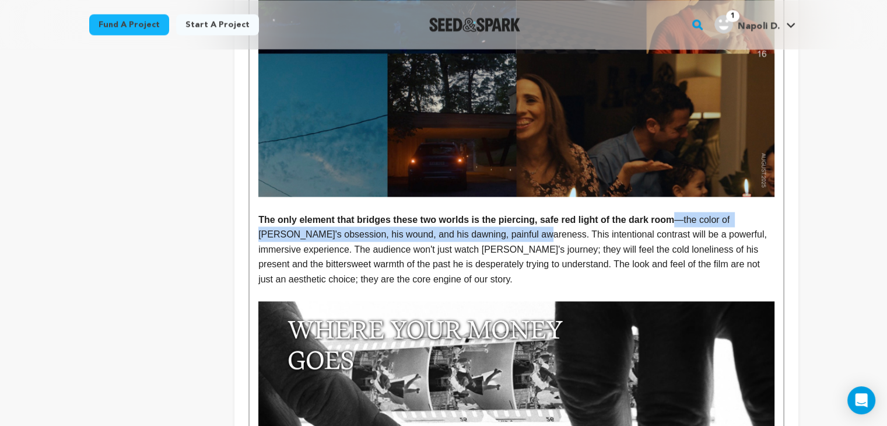
drag, startPoint x: 501, startPoint y: 222, endPoint x: 672, endPoint y: 204, distance: 172.3
click at [672, 212] on p "The only element that bridges these two worlds is the piercing, safe red light …" at bounding box center [515, 249] width 515 height 75
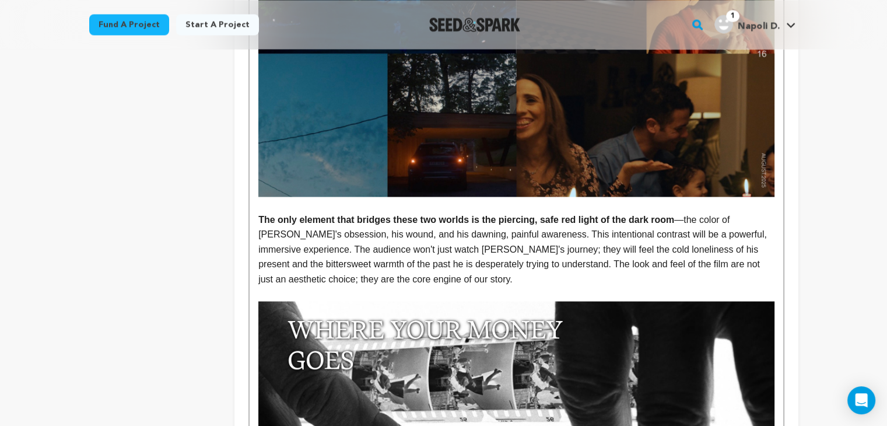
click at [475, 266] on p "The only element that bridges these two worlds is the piercing, safe red light …" at bounding box center [515, 249] width 515 height 75
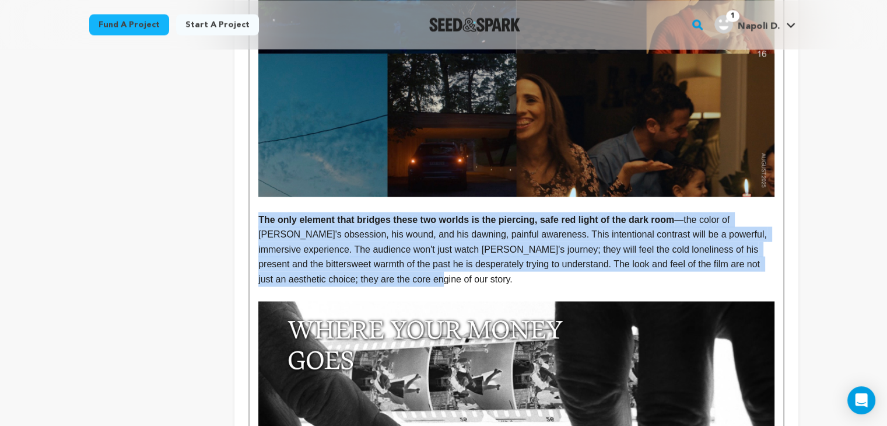
drag, startPoint x: 472, startPoint y: 266, endPoint x: 250, endPoint y: 213, distance: 228.4
copy p "The only element that bridges these two worlds is the piercing, safe red light …"
click at [488, 220] on p "The only element that bridges these two worlds is the piercing, safe red light …" at bounding box center [515, 249] width 515 height 75
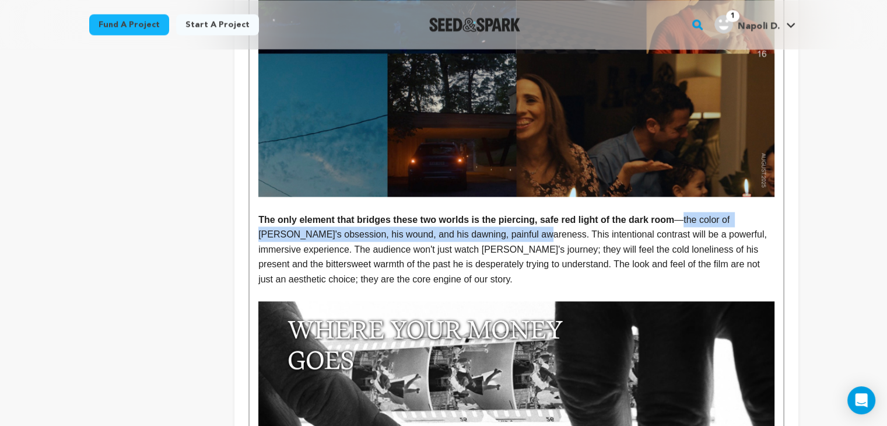
drag, startPoint x: 499, startPoint y: 222, endPoint x: 683, endPoint y: 202, distance: 185.3
click at [683, 212] on p "The only element that bridges these two worlds is the piercing, safe red light …" at bounding box center [515, 249] width 515 height 75
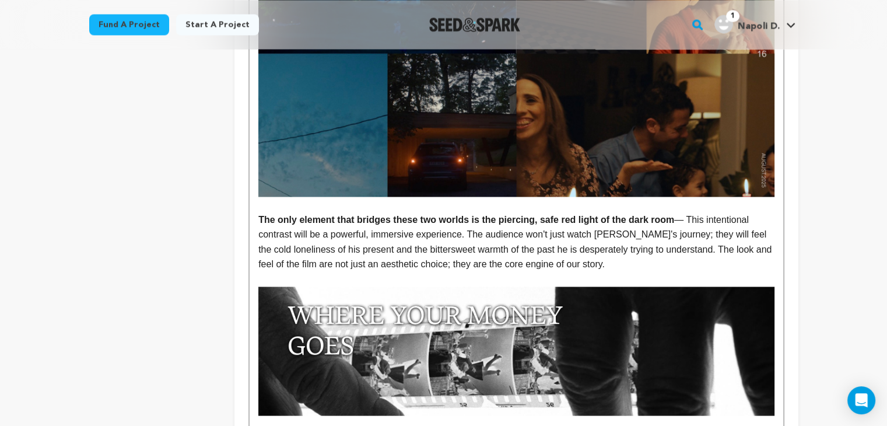
click at [690, 212] on p "The only element that bridges these two worlds is the piercing, safe red light …" at bounding box center [515, 241] width 515 height 59
click at [655, 252] on p "The only element that bridges these two worlds is the piercing, safe red light …" at bounding box center [515, 241] width 515 height 59
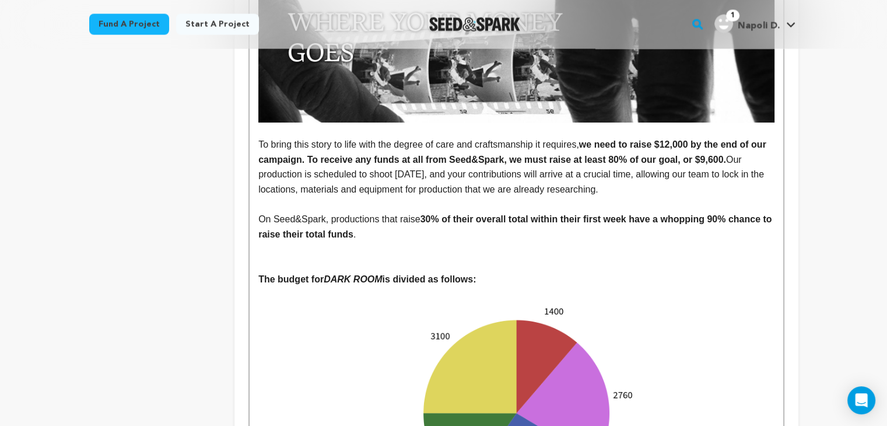
scroll to position [2328, 0]
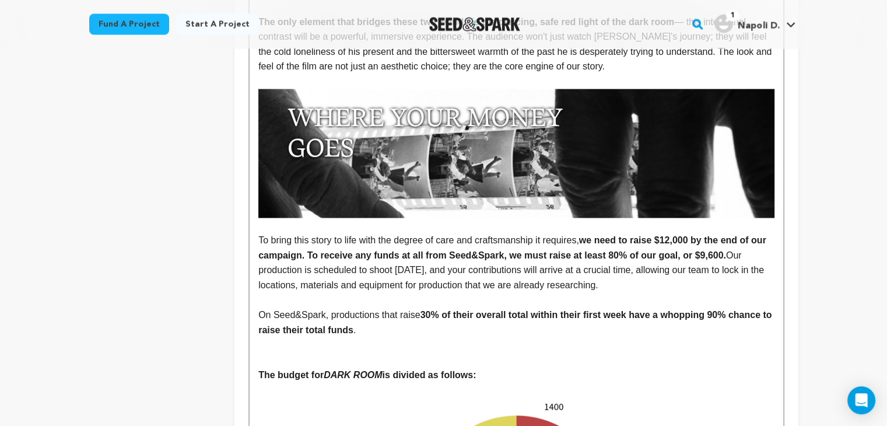
click at [659, 269] on p "To bring this story to life with the degree of care and craftsmanship it requir…" at bounding box center [515, 262] width 515 height 59
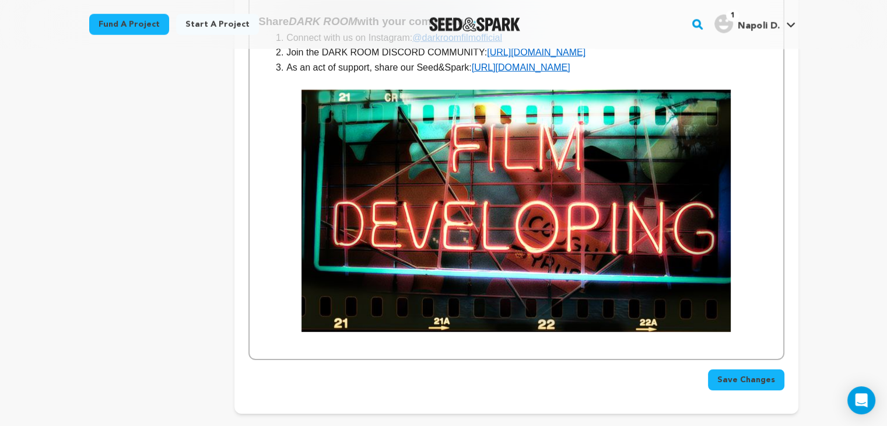
scroll to position [3092, 0]
click at [739, 374] on span "Save Changes" at bounding box center [746, 380] width 58 height 12
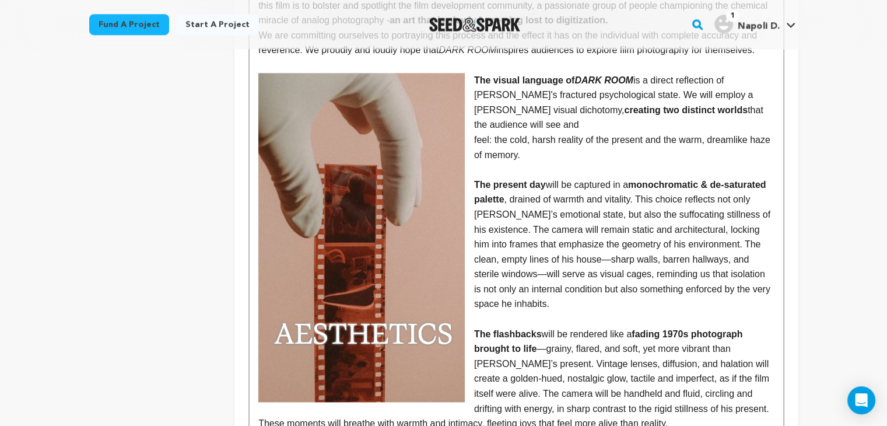
scroll to position [1277, 0]
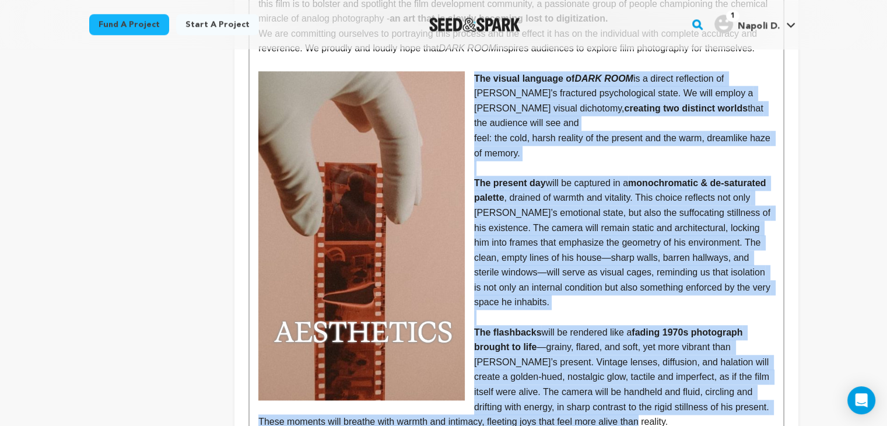
drag, startPoint x: 510, startPoint y: 412, endPoint x: 471, endPoint y: 73, distance: 340.4
copy div "The visual language of DARK ROOM is a direct reflection of Alan's fractured psy…"
click at [588, 241] on p "The present day will be captured in a monochromatic & de-saturated palette , dr…" at bounding box center [515, 242] width 515 height 134
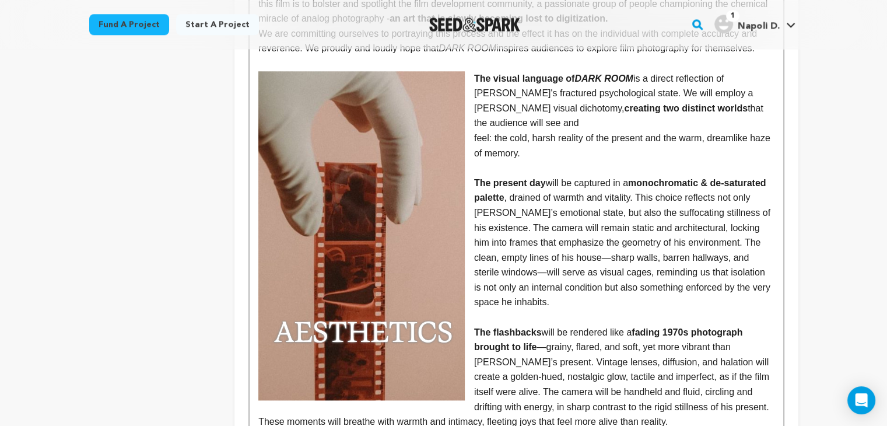
click at [550, 189] on p "The present day will be captured in a monochromatic & de-saturated palette , dr…" at bounding box center [515, 242] width 515 height 134
click at [478, 215] on p "The present day will be captured in a monochromatic & de-saturated palette , dr…" at bounding box center [515, 242] width 515 height 134
click at [534, 220] on p "The present day will be captured in a monochromatic & de-saturated palette , dr…" at bounding box center [515, 242] width 515 height 134
drag, startPoint x: 772, startPoint y: 227, endPoint x: 469, endPoint y: 234, distance: 302.6
click at [469, 234] on p "The present day will be captured in a monochromatic & de-saturated palette , dr…" at bounding box center [515, 242] width 515 height 134
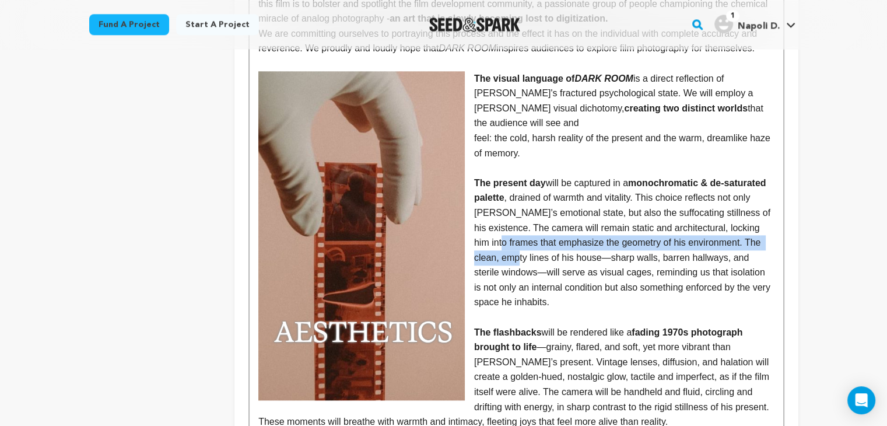
click at [471, 224] on p "The present day will be captured in a monochromatic & de-saturated palette , dr…" at bounding box center [515, 242] width 515 height 134
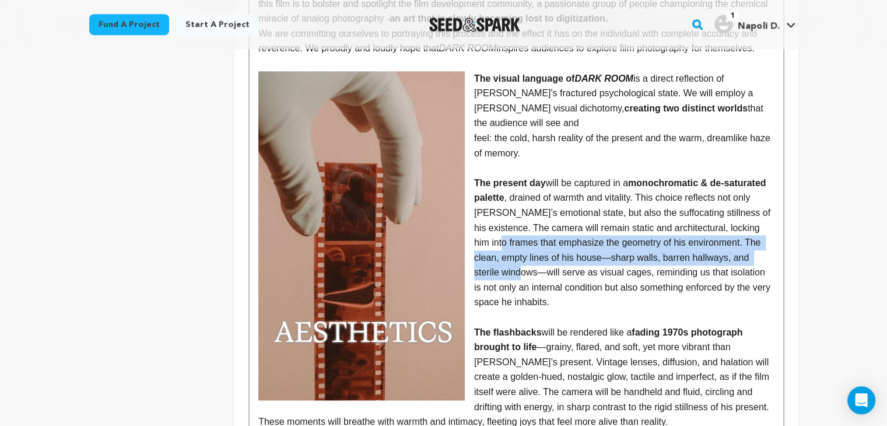
drag, startPoint x: 471, startPoint y: 224, endPoint x: 779, endPoint y: 242, distance: 308.3
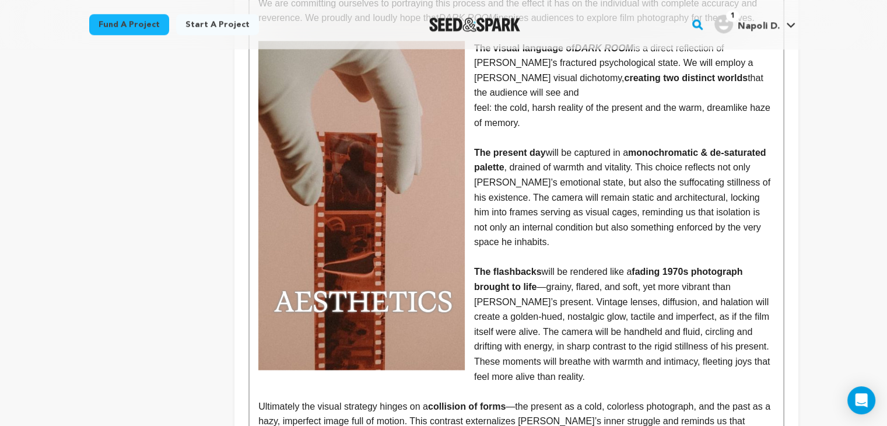
scroll to position [1308, 0]
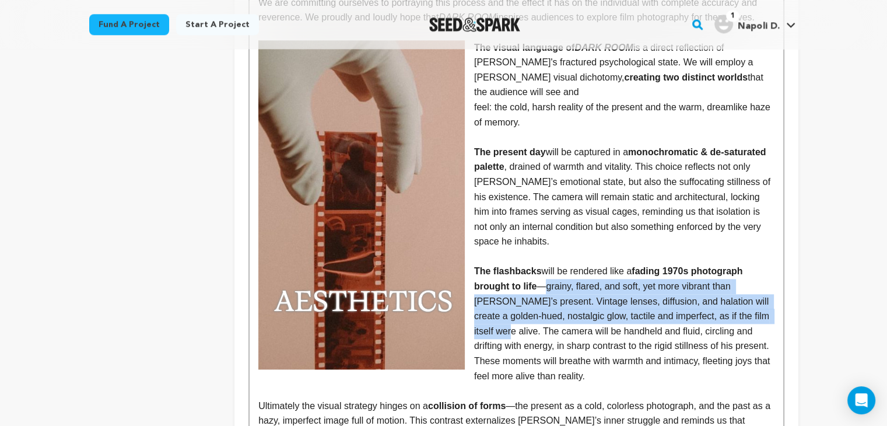
drag, startPoint x: 776, startPoint y: 289, endPoint x: 548, endPoint y: 259, distance: 229.8
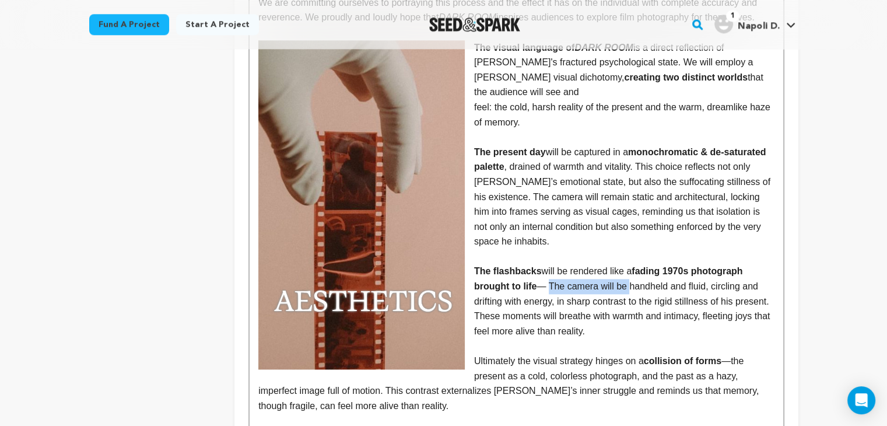
drag, startPoint x: 628, startPoint y: 256, endPoint x: 552, endPoint y: 256, distance: 76.4
click at [552, 264] on p "The flashbacks will be rendered like a fading 1970s photograph brought to life …" at bounding box center [515, 301] width 515 height 75
click at [518, 300] on p "The flashbacks will be rendered like a fading 1970s photograph brought to life …" at bounding box center [515, 301] width 515 height 75
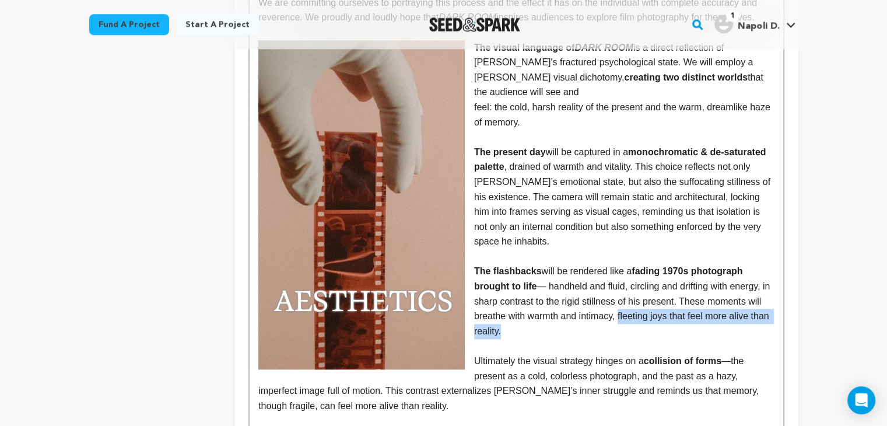
drag, startPoint x: 604, startPoint y: 300, endPoint x: 619, endPoint y: 297, distance: 15.6
click at [619, 297] on p "The flashbacks will be rendered like a fading 1970s photograph brought to life …" at bounding box center [515, 301] width 515 height 75
click at [609, 302] on p "The flashbacks will be rendered like a fading 1970s photograph brought to life …" at bounding box center [515, 301] width 515 height 75
drag, startPoint x: 602, startPoint y: 301, endPoint x: 622, endPoint y: 285, distance: 25.7
click at [622, 285] on p "The flashbacks will be rendered like a fading 1970s photograph brought to life …" at bounding box center [515, 301] width 515 height 75
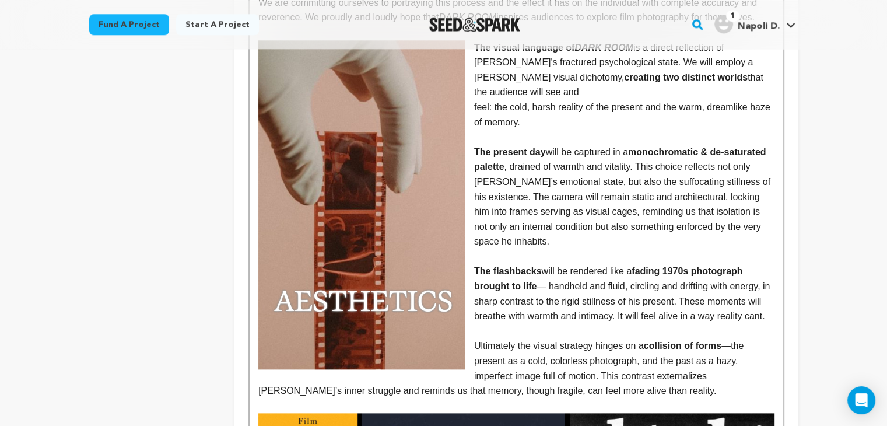
click at [763, 287] on p "The flashbacks will be rendered like a fading 1970s photograph brought to life …" at bounding box center [515, 293] width 515 height 59
click at [646, 338] on p "Ultimately the visual strategy hinges on a collision of forms —the present as a…" at bounding box center [515, 367] width 515 height 59
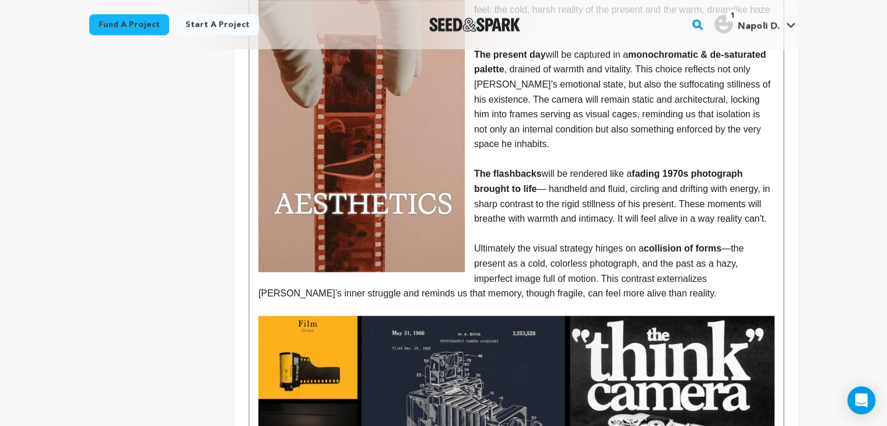
scroll to position [1405, 0]
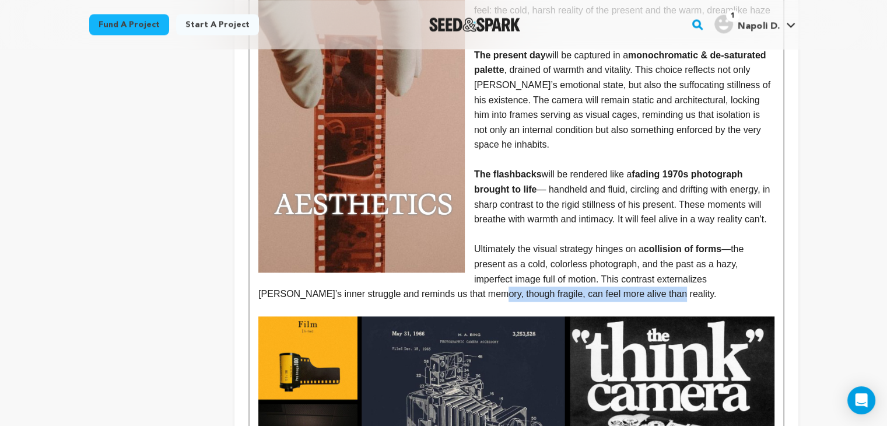
drag, startPoint x: 536, startPoint y: 279, endPoint x: 715, endPoint y: 273, distance: 179.0
click at [715, 273] on p "Ultimately the visual strategy hinges on a collision of forms —the present as a…" at bounding box center [515, 270] width 515 height 59
drag, startPoint x: 715, startPoint y: 273, endPoint x: 620, endPoint y: 283, distance: 95.5
click at [620, 283] on p "Ultimately the visual strategy hinges on a collision of forms —the present as a…" at bounding box center [515, 270] width 515 height 59
click at [595, 301] on p at bounding box center [515, 308] width 515 height 15
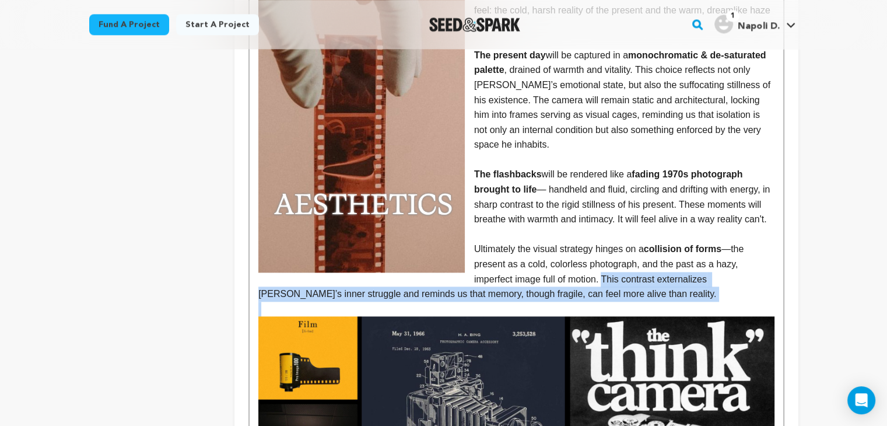
drag, startPoint x: 595, startPoint y: 287, endPoint x: 604, endPoint y: 254, distance: 34.9
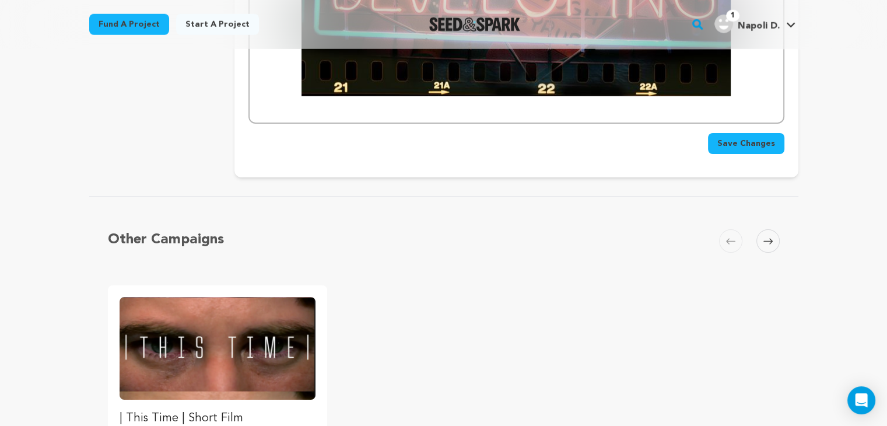
scroll to position [3141, 0]
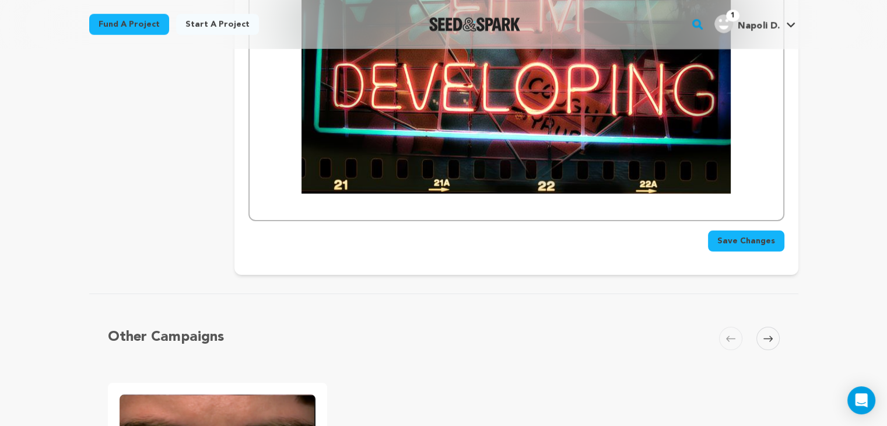
click at [749, 235] on span "Save Changes" at bounding box center [746, 241] width 58 height 12
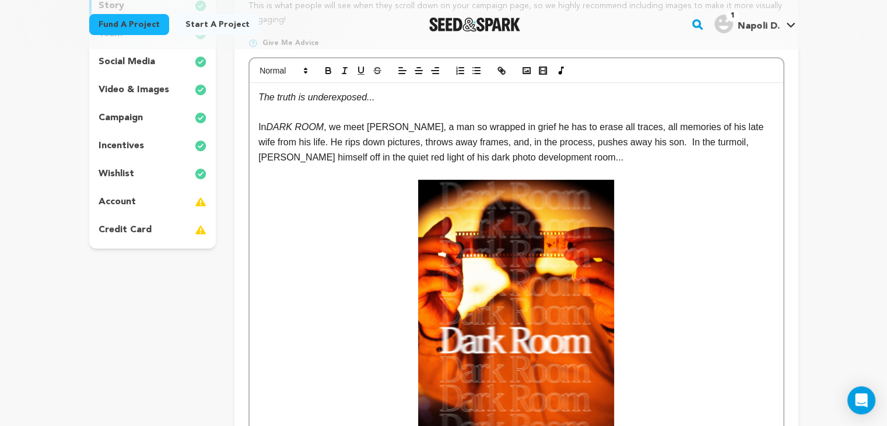
scroll to position [229, 0]
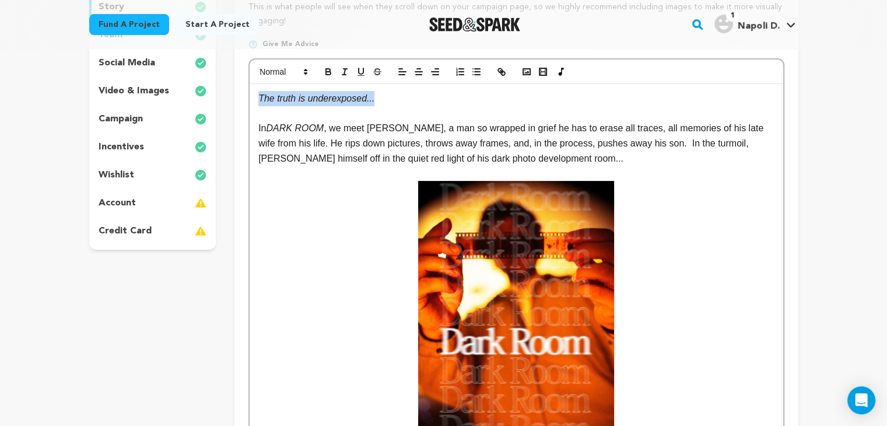
drag, startPoint x: 409, startPoint y: 93, endPoint x: 252, endPoint y: 78, distance: 158.1
click at [518, 75] on button "button" at bounding box center [526, 72] width 16 height 14
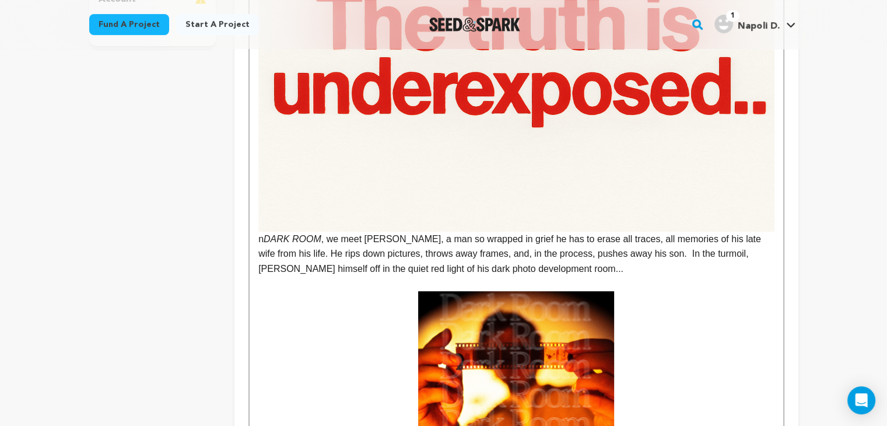
scroll to position [431, 0]
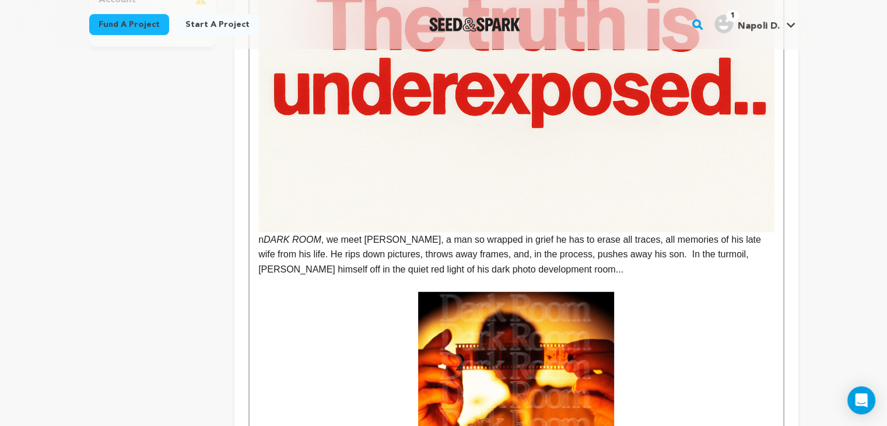
click at [606, 205] on img at bounding box center [515, 60] width 515 height 344
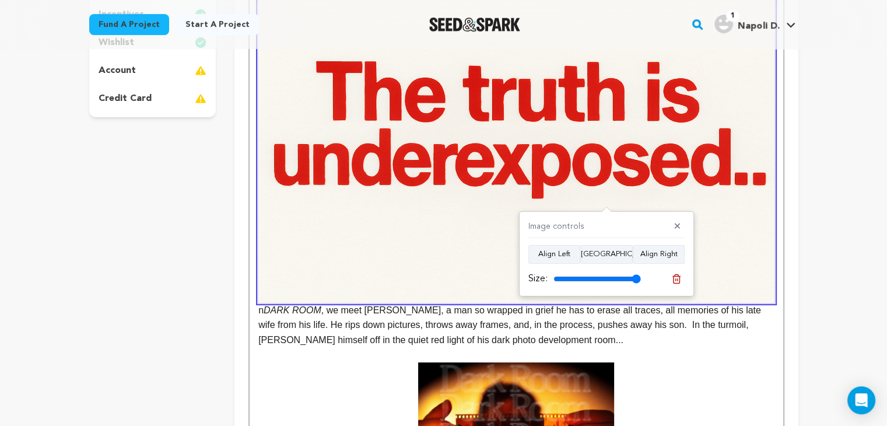
scroll to position [360, 0]
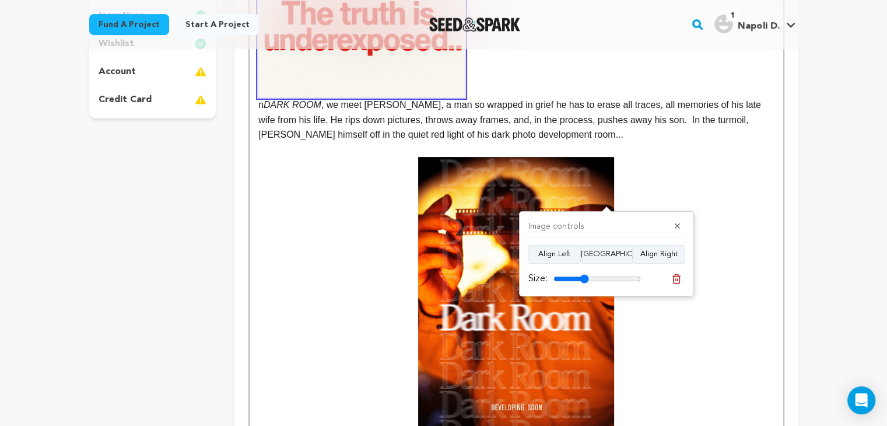
drag, startPoint x: 634, startPoint y: 276, endPoint x: 583, endPoint y: 273, distance: 51.4
type input "40"
click at [583, 274] on input "range" at bounding box center [596, 278] width 87 height 9
click at [709, 147] on p at bounding box center [515, 149] width 515 height 15
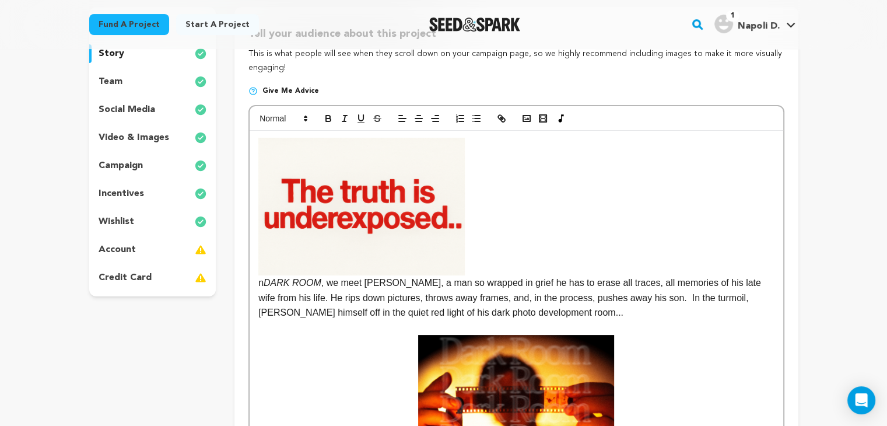
scroll to position [178, 0]
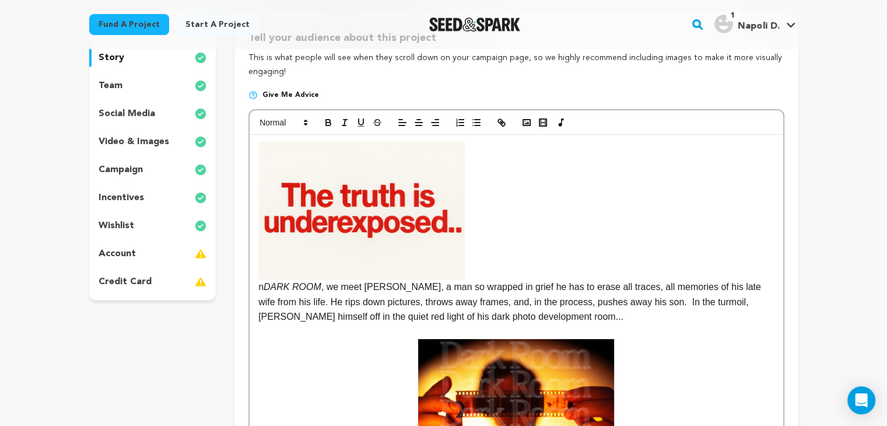
click at [424, 247] on img at bounding box center [361, 211] width 206 height 138
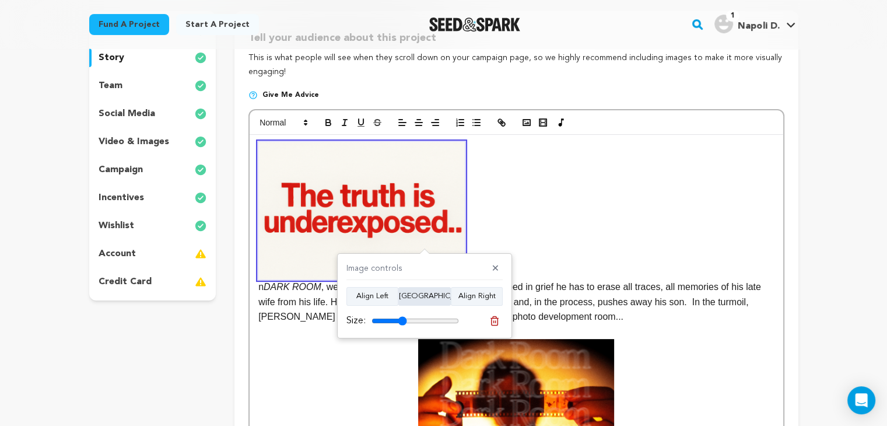
click at [419, 295] on button "Align Center" at bounding box center [424, 296] width 52 height 19
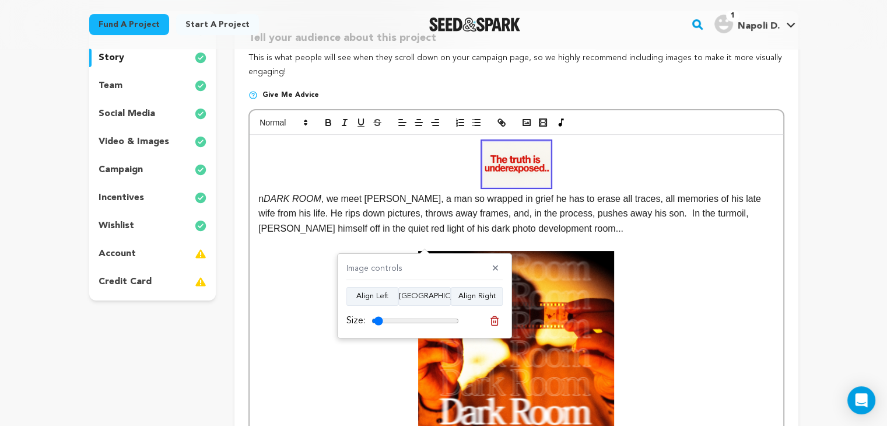
drag, startPoint x: 396, startPoint y: 321, endPoint x: 378, endPoint y: 317, distance: 18.5
type input "13"
click at [378, 317] on input "range" at bounding box center [414, 320] width 87 height 9
click at [735, 322] on strong at bounding box center [515, 396] width 515 height 290
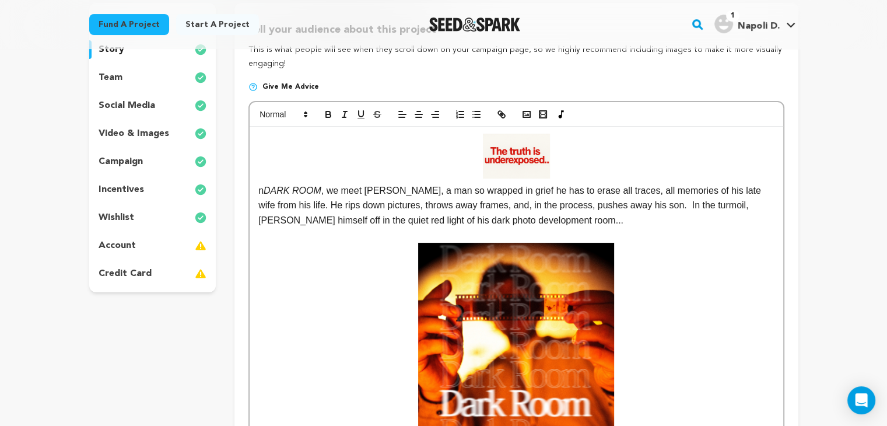
scroll to position [185, 0]
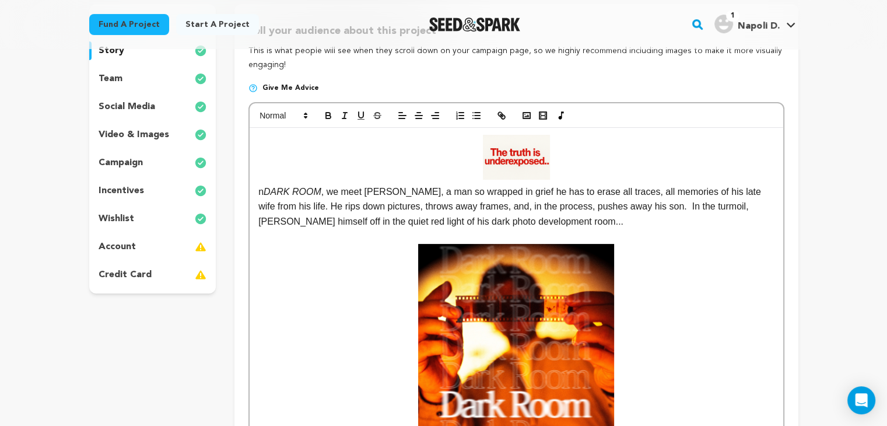
click at [543, 170] on img at bounding box center [516, 157] width 67 height 45
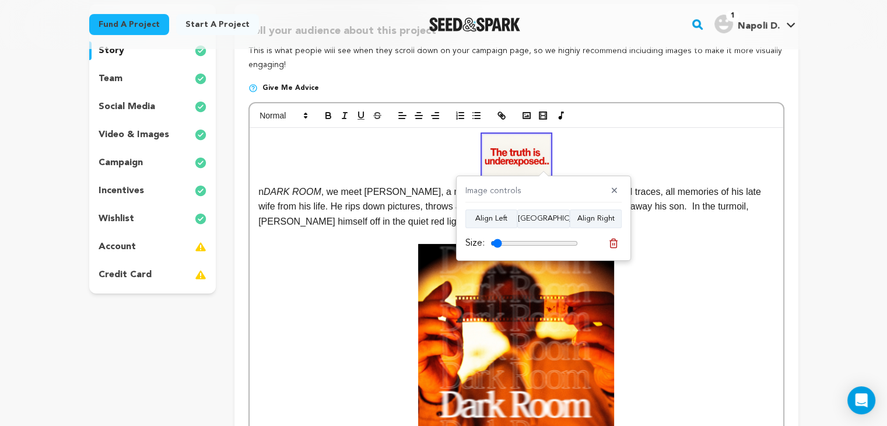
click at [694, 310] on strong at bounding box center [515, 389] width 515 height 290
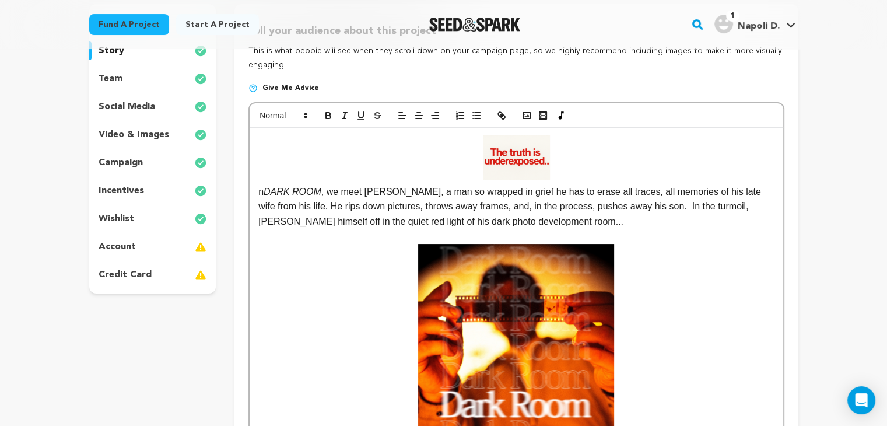
click at [513, 159] on img at bounding box center [516, 157] width 67 height 45
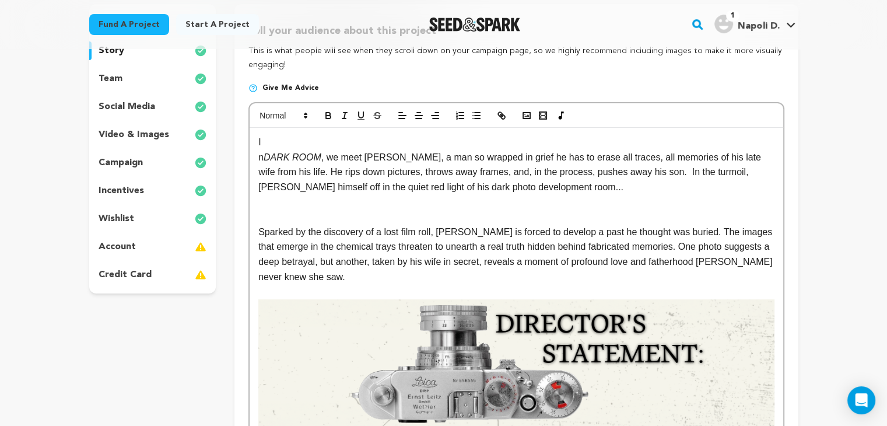
scroll to position [170, 0]
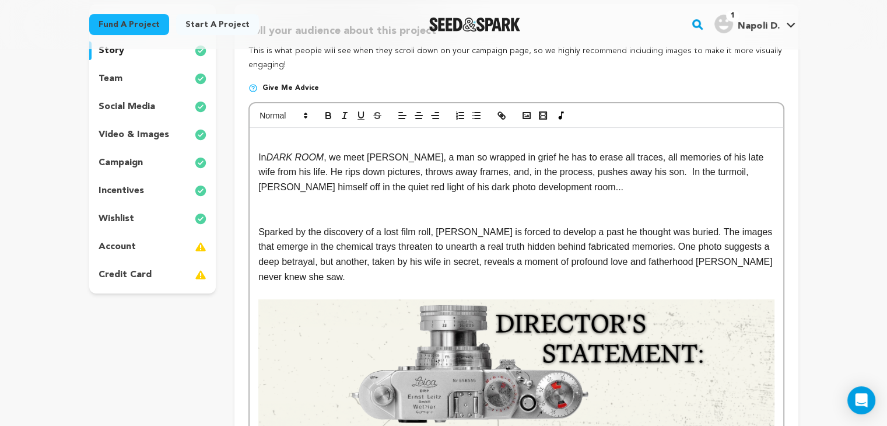
scroll to position [200, 0]
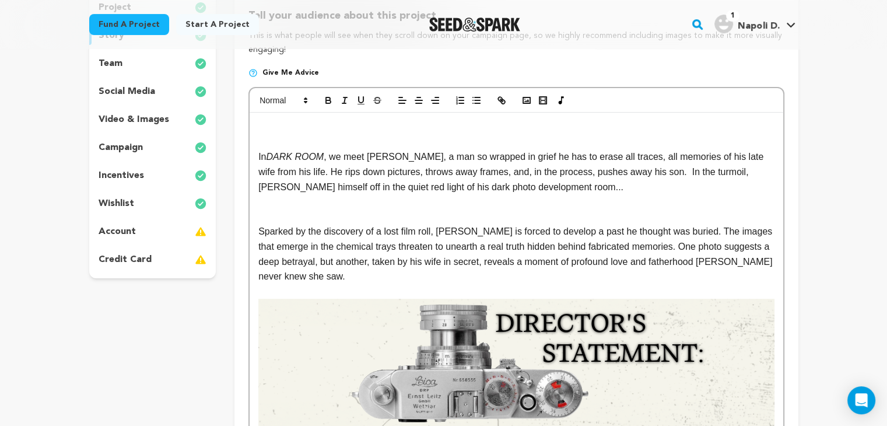
click at [264, 136] on p at bounding box center [515, 142] width 515 height 15
click at [261, 121] on p at bounding box center [515, 127] width 515 height 15
click at [522, 106] on button "button" at bounding box center [526, 100] width 16 height 14
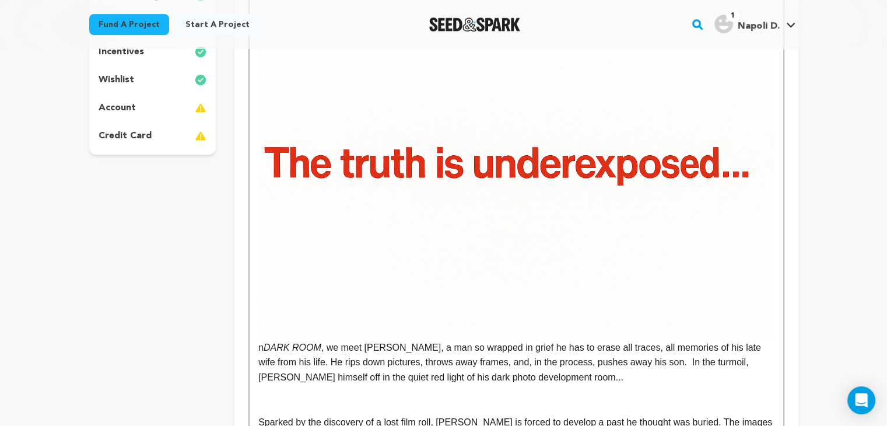
scroll to position [324, 0]
click at [486, 156] on img at bounding box center [515, 167] width 515 height 344
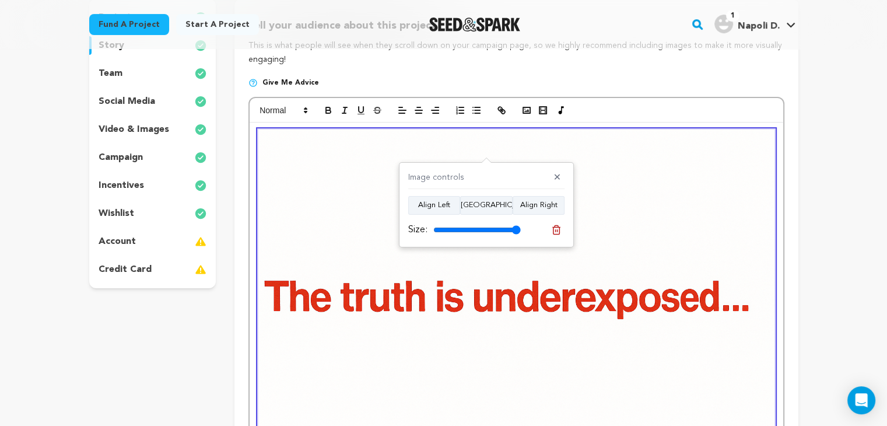
scroll to position [173, 0]
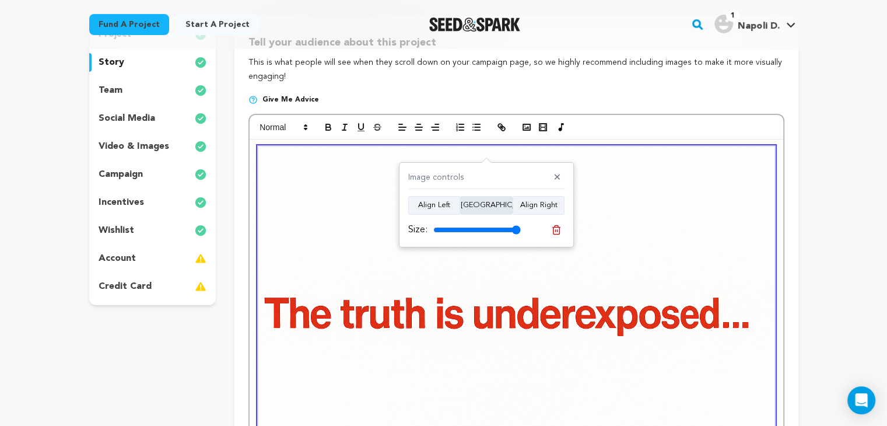
click at [487, 201] on button "Align Center" at bounding box center [486, 205] width 52 height 19
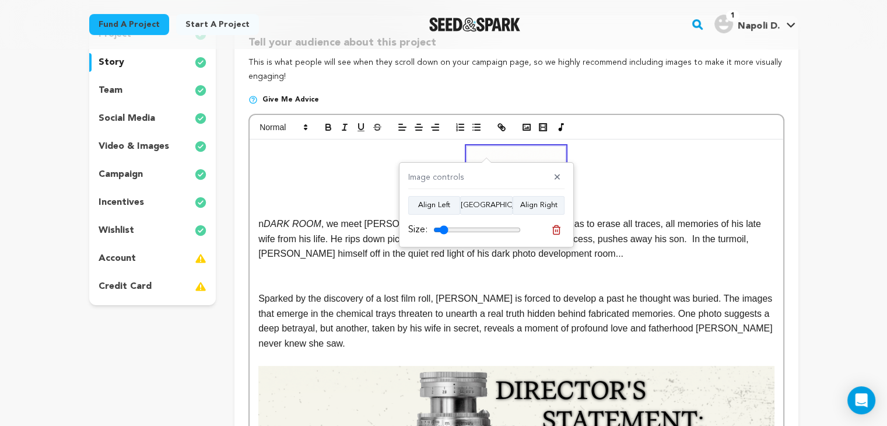
drag, startPoint x: 510, startPoint y: 226, endPoint x: 444, endPoint y: 222, distance: 66.6
type input "17"
click at [444, 225] on input "range" at bounding box center [476, 229] width 87 height 9
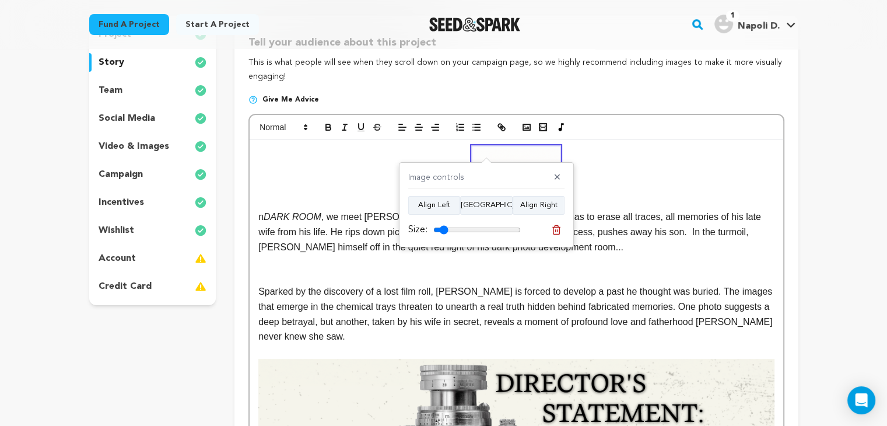
click at [455, 280] on p at bounding box center [515, 276] width 515 height 15
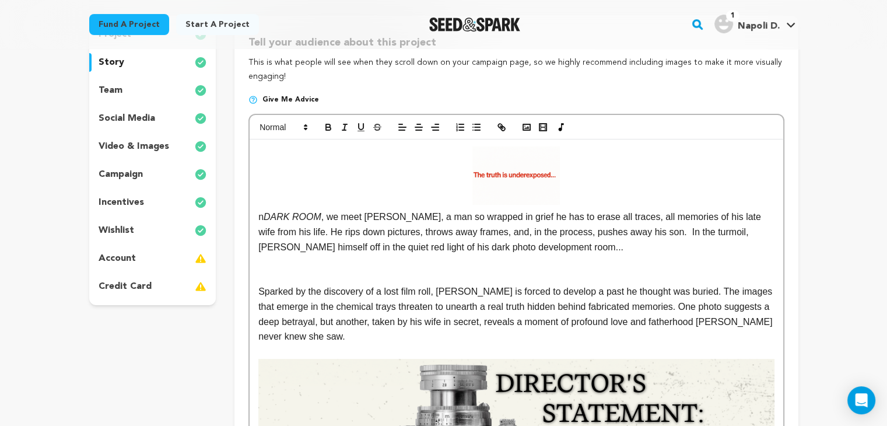
click at [503, 182] on img at bounding box center [515, 175] width 87 height 58
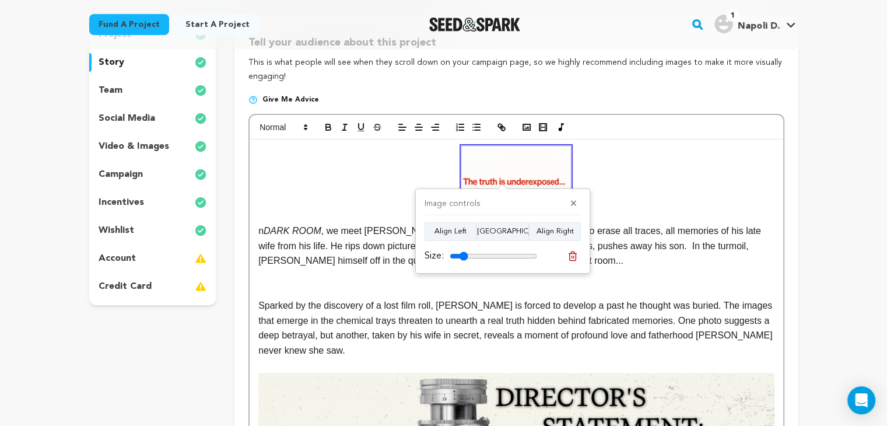
type input "21"
click at [463, 255] on input "range" at bounding box center [492, 255] width 87 height 9
click at [532, 313] on p "Sparked by the discovery of a lost film roll, [PERSON_NAME] is forced to develo…" at bounding box center [515, 327] width 515 height 59
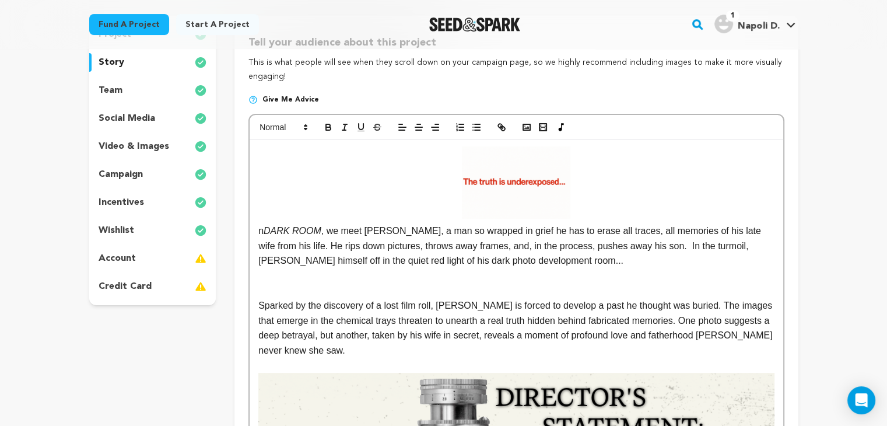
click at [523, 194] on img at bounding box center [516, 182] width 108 height 72
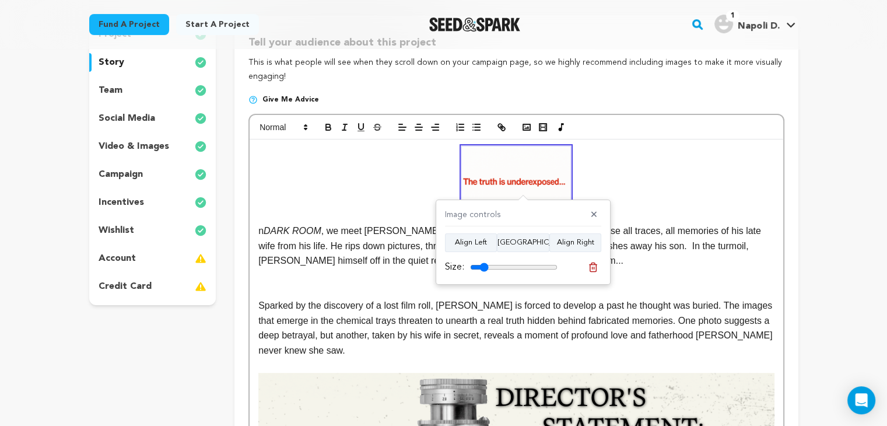
click at [307, 283] on p at bounding box center [515, 290] width 515 height 15
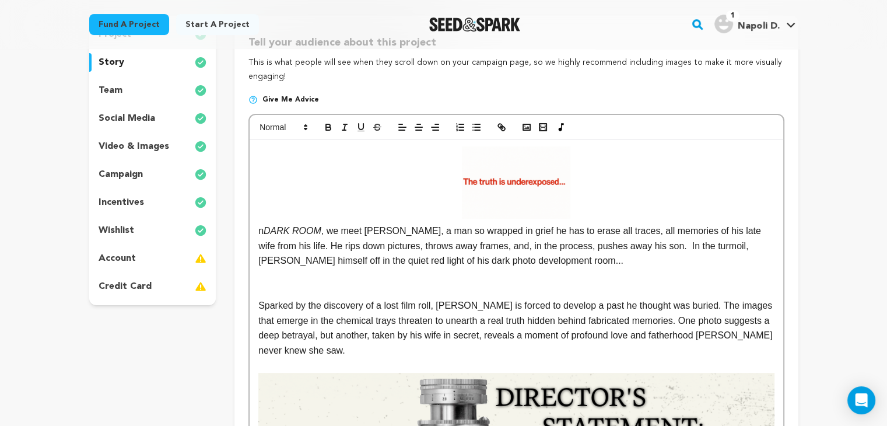
click at [403, 322] on p "Sparked by the discovery of a lost film roll, [PERSON_NAME] is forced to develo…" at bounding box center [515, 327] width 515 height 59
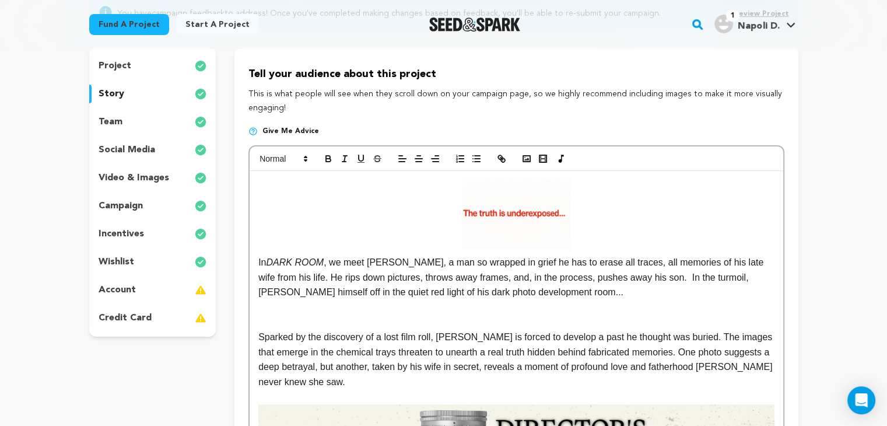
scroll to position [141, 0]
click at [557, 209] on img at bounding box center [516, 214] width 108 height 72
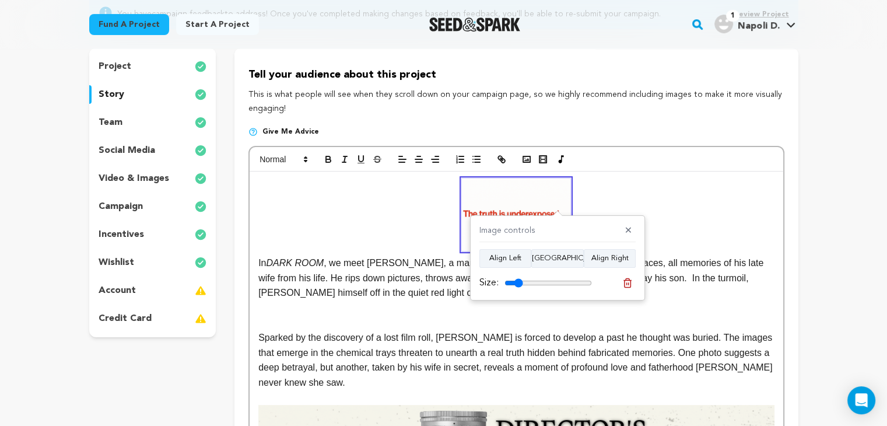
click at [700, 231] on p "In DARK ROOM , we meet Alan, a man so wrapped in grief he has to erase all trac…" at bounding box center [515, 239] width 515 height 122
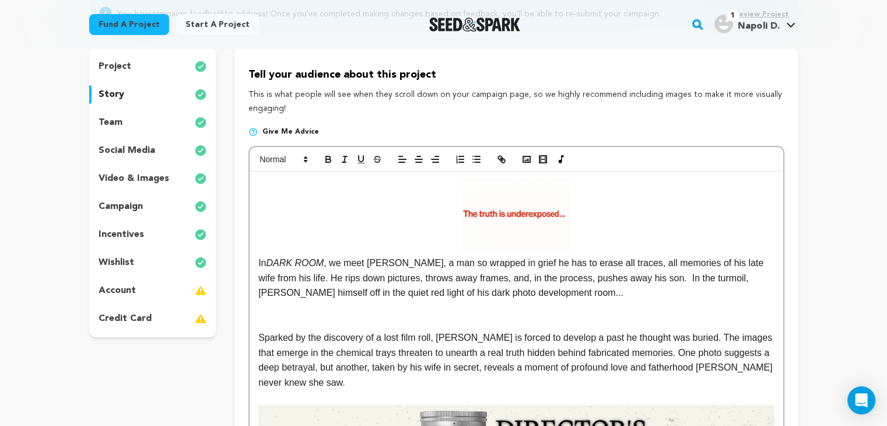
click at [529, 224] on img at bounding box center [516, 214] width 108 height 72
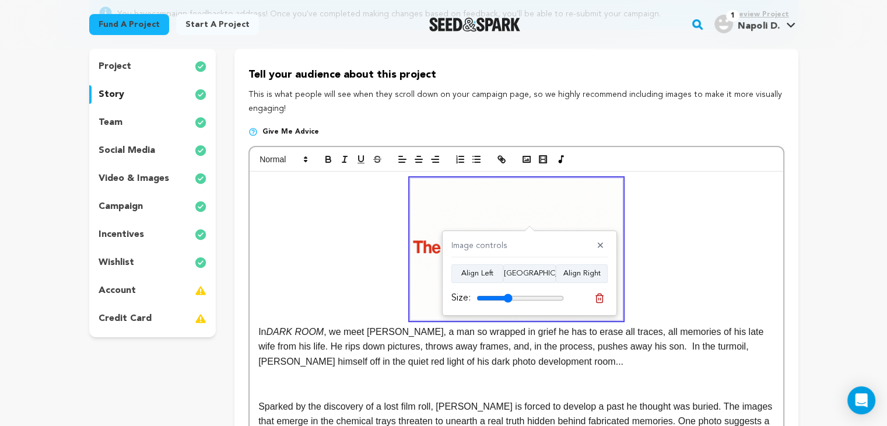
drag, startPoint x: 490, startPoint y: 296, endPoint x: 507, endPoint y: 294, distance: 17.5
click at [507, 294] on input "range" at bounding box center [519, 297] width 87 height 9
click at [479, 269] on button "Align Left" at bounding box center [477, 273] width 52 height 19
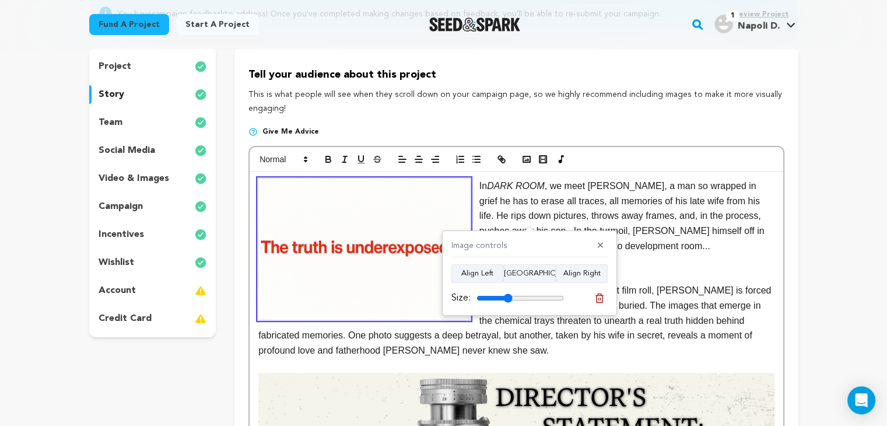
drag, startPoint x: 505, startPoint y: 302, endPoint x: 490, endPoint y: 300, distance: 15.8
click at [490, 300] on div "Size:" at bounding box center [507, 298] width 113 height 14
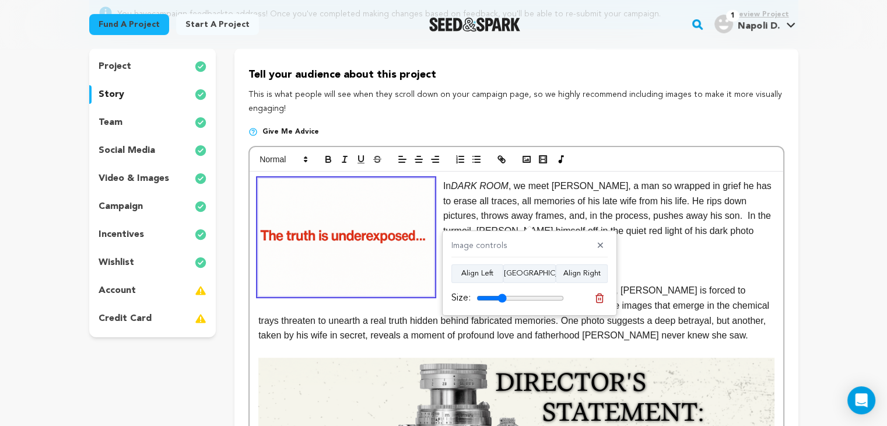
drag, startPoint x: 508, startPoint y: 298, endPoint x: 501, endPoint y: 300, distance: 7.2
click at [501, 300] on input "range" at bounding box center [519, 297] width 87 height 9
click at [526, 277] on button "Align Center" at bounding box center [529, 273] width 52 height 19
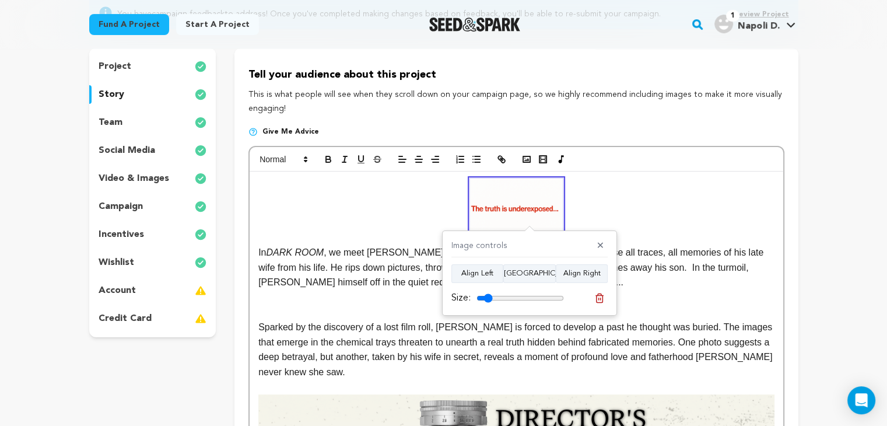
drag, startPoint x: 504, startPoint y: 294, endPoint x: 487, endPoint y: 295, distance: 16.4
type input "18"
click at [487, 295] on input "range" at bounding box center [519, 297] width 87 height 9
click at [754, 306] on p at bounding box center [515, 312] width 515 height 15
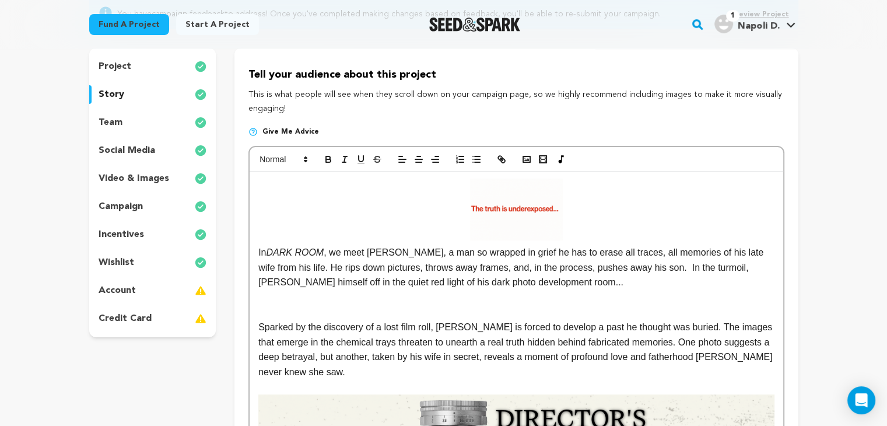
click at [525, 221] on img at bounding box center [516, 209] width 93 height 62
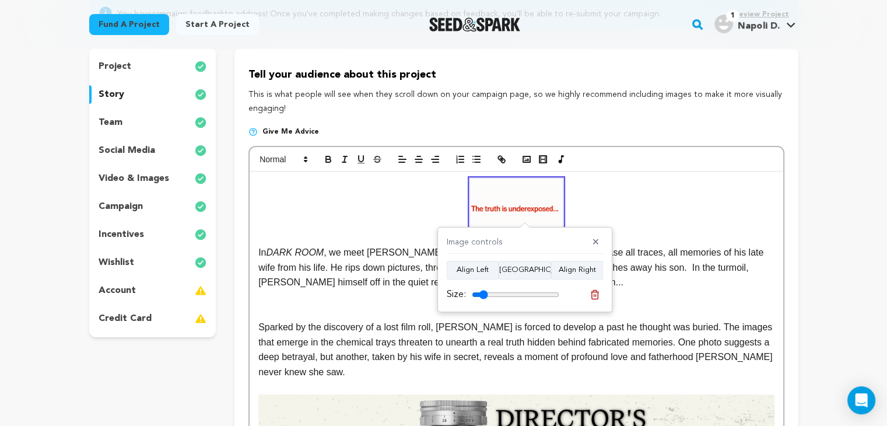
click at [495, 207] on img at bounding box center [516, 209] width 93 height 62
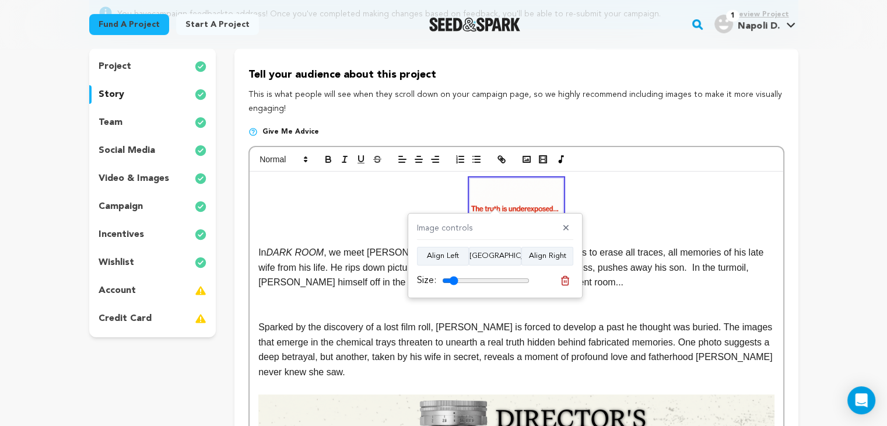
click at [495, 207] on img at bounding box center [516, 209] width 93 height 62
click at [632, 209] on p "In DARK ROOM , we meet Alan, a man so wrapped in grief he has to erase all trac…" at bounding box center [515, 233] width 515 height 111
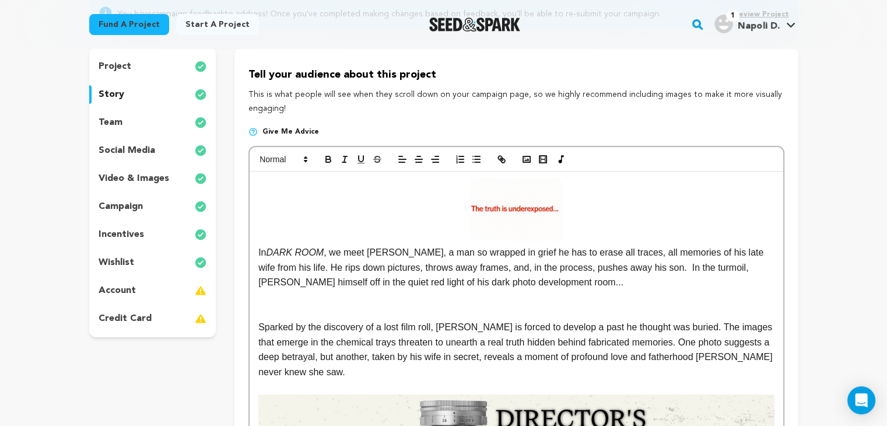
click at [533, 193] on img at bounding box center [516, 209] width 93 height 62
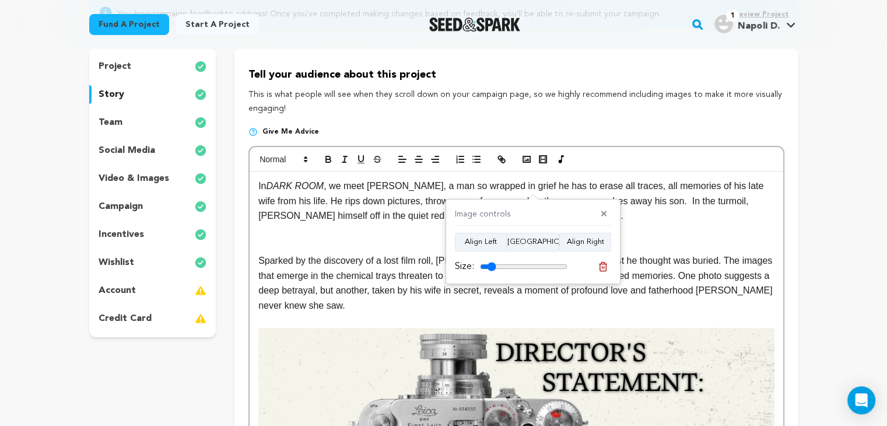
scroll to position [156, 0]
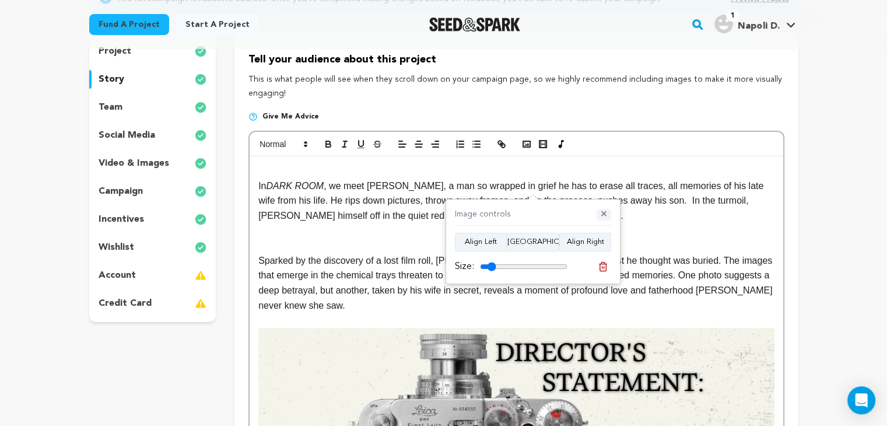
click at [603, 214] on button "✕" at bounding box center [603, 215] width 15 height 12
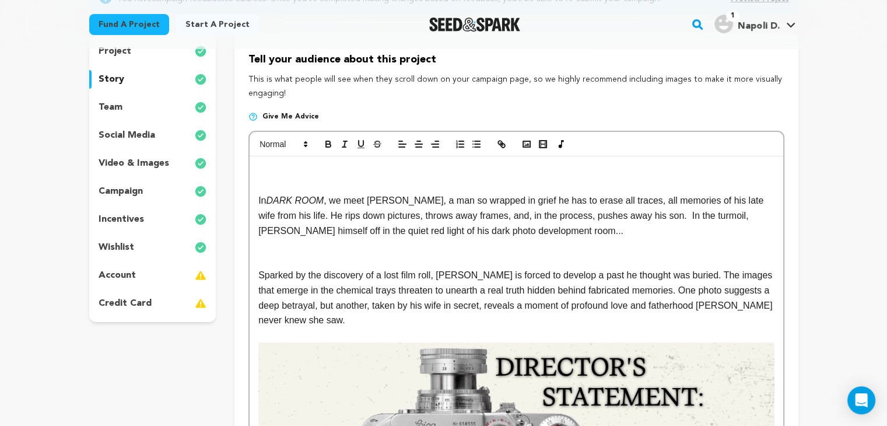
click at [468, 166] on p at bounding box center [515, 170] width 515 height 15
click at [523, 143] on rect "button" at bounding box center [526, 144] width 7 height 6
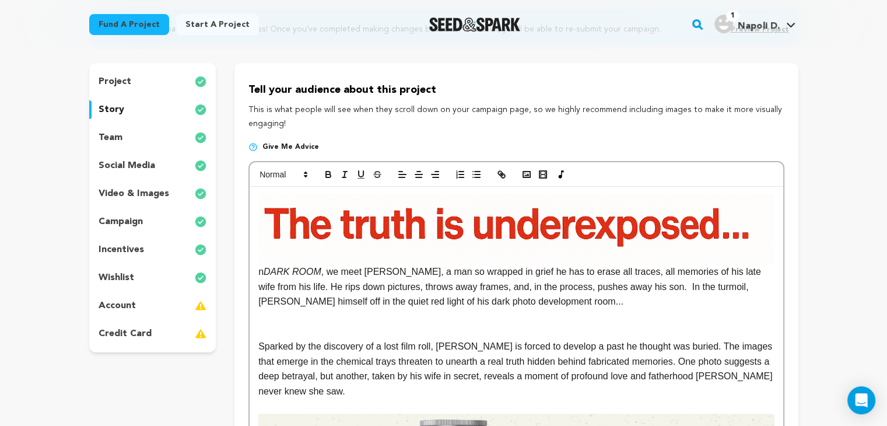
click at [581, 223] on img at bounding box center [515, 229] width 515 height 71
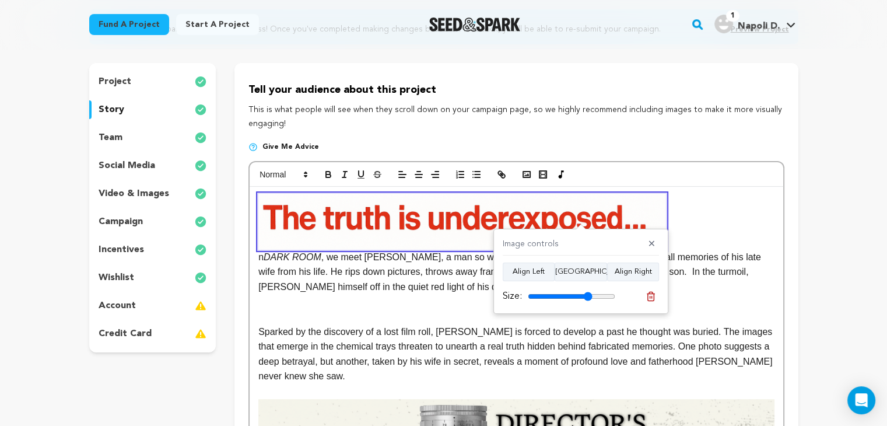
drag, startPoint x: 600, startPoint y: 294, endPoint x: 588, endPoint y: 292, distance: 12.9
click at [588, 292] on input "range" at bounding box center [571, 295] width 87 height 9
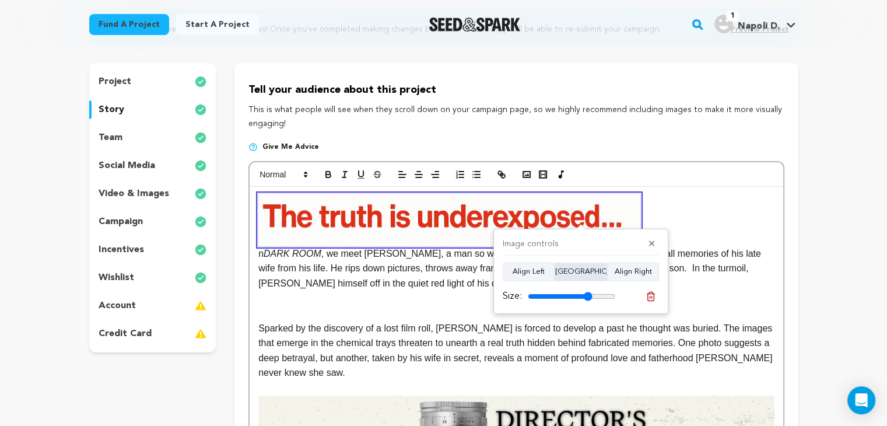
click at [585, 270] on button "Align Center" at bounding box center [580, 271] width 52 height 19
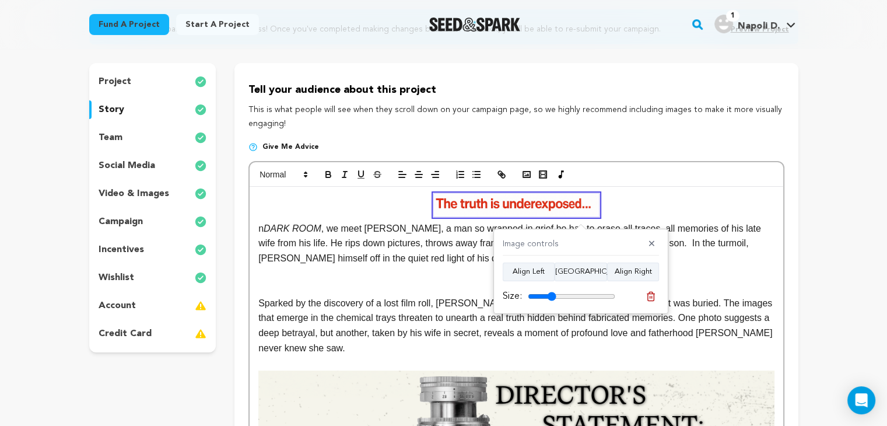
drag, startPoint x: 585, startPoint y: 294, endPoint x: 551, endPoint y: 296, distance: 34.4
type input "32"
click at [551, 296] on input "range" at bounding box center [571, 295] width 87 height 9
click at [434, 305] on p "Sparked by the discovery of a lost film roll, [PERSON_NAME] is forced to develo…" at bounding box center [515, 325] width 515 height 59
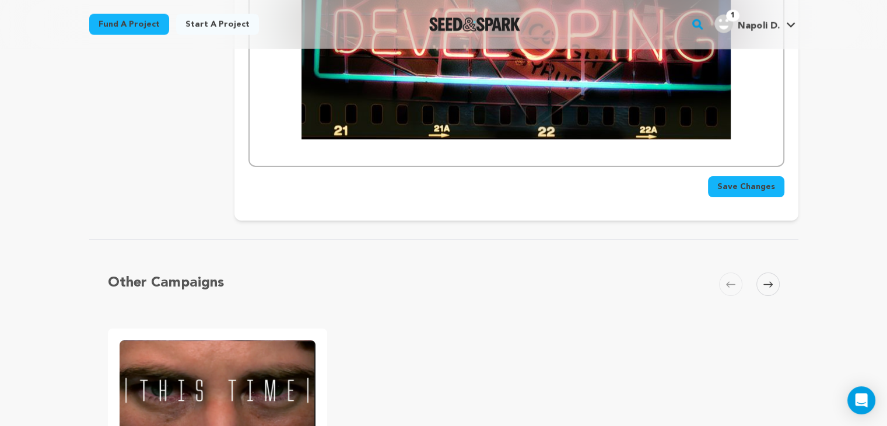
scroll to position [2858, 0]
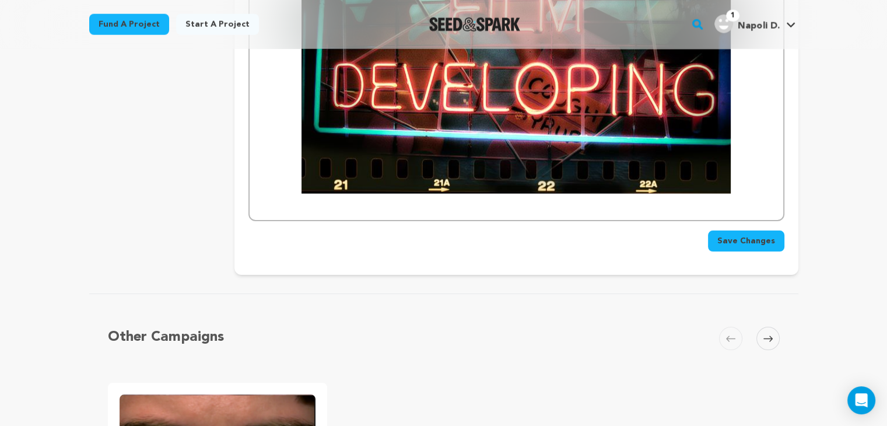
click at [741, 235] on span "Save Changes" at bounding box center [746, 241] width 58 height 12
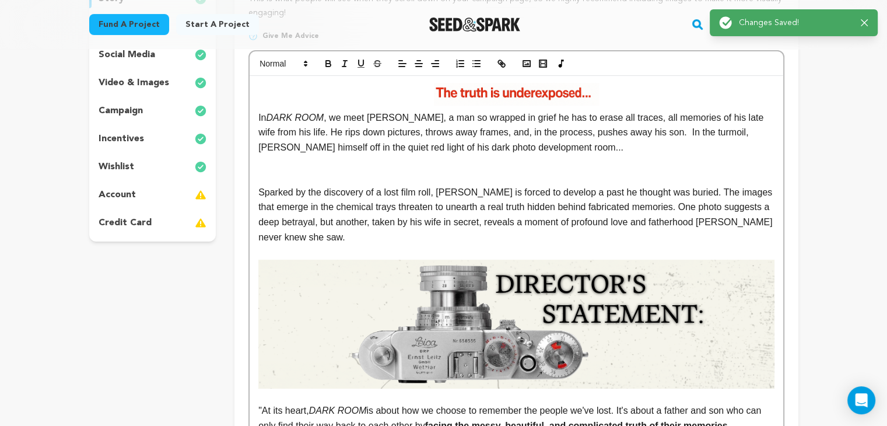
scroll to position [236, 0]
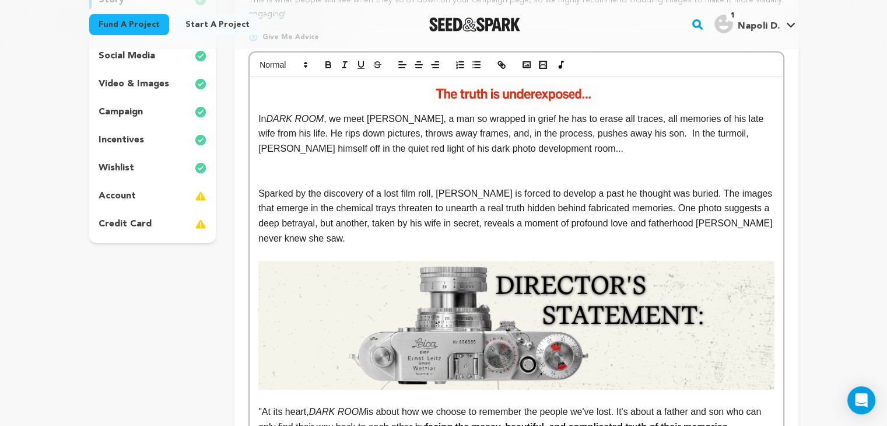
click at [337, 259] on p at bounding box center [515, 252] width 515 height 15
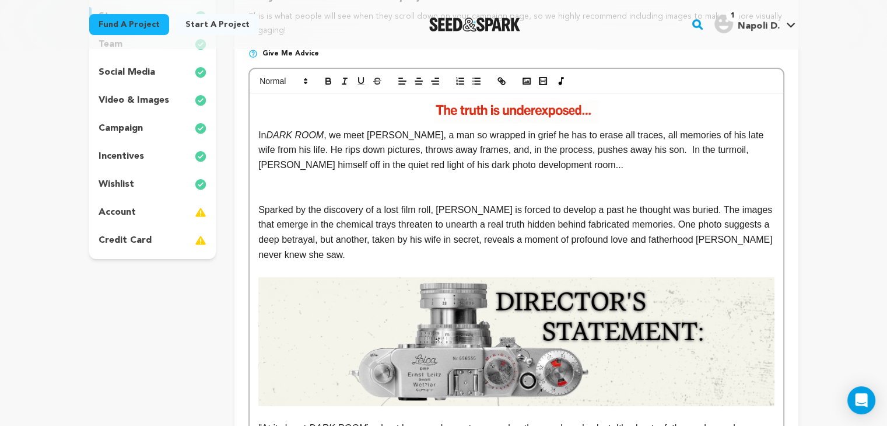
scroll to position [214, 0]
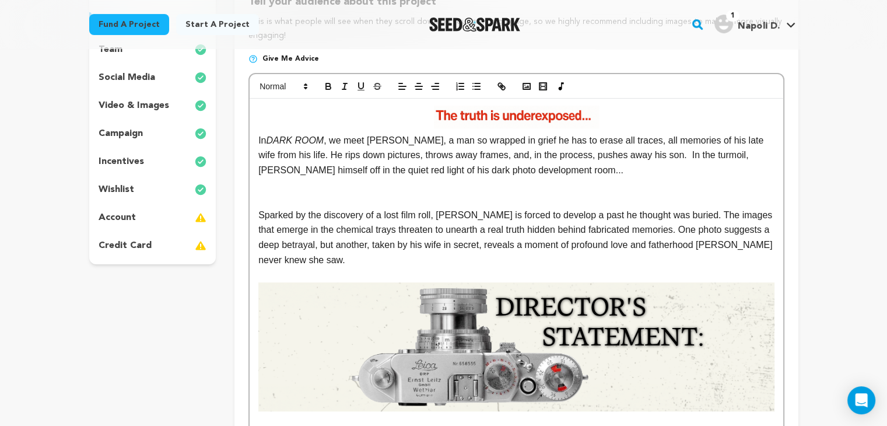
click at [508, 181] on p at bounding box center [515, 185] width 515 height 15
click at [351, 160] on p "In DARK ROOM , we meet Alan, a man so wrapped in grief he has to erase all trac…" at bounding box center [515, 142] width 515 height 72
click at [506, 165] on p "In DARK ROOM , we meet Alan, a man so wrapped in grief he has to erase all trac…" at bounding box center [515, 142] width 515 height 72
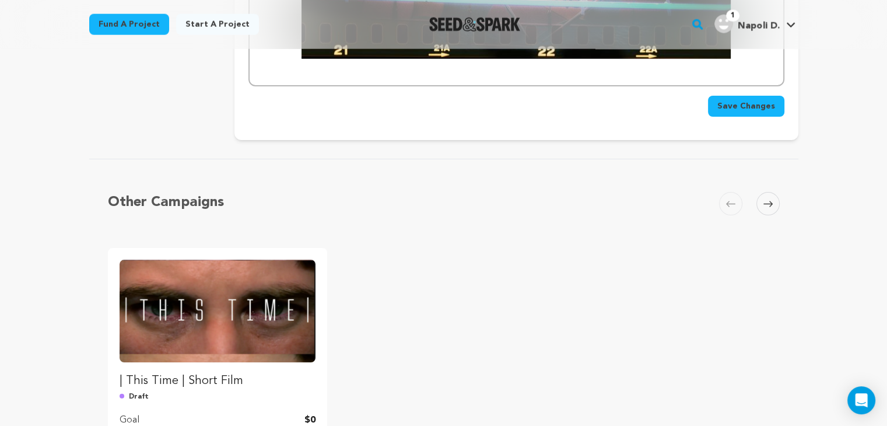
scroll to position [2989, 0]
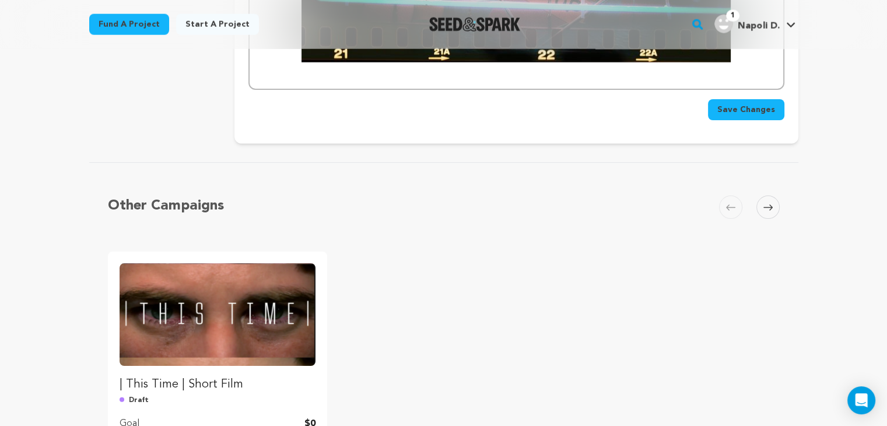
click at [756, 104] on span "Save Changes" at bounding box center [746, 110] width 58 height 12
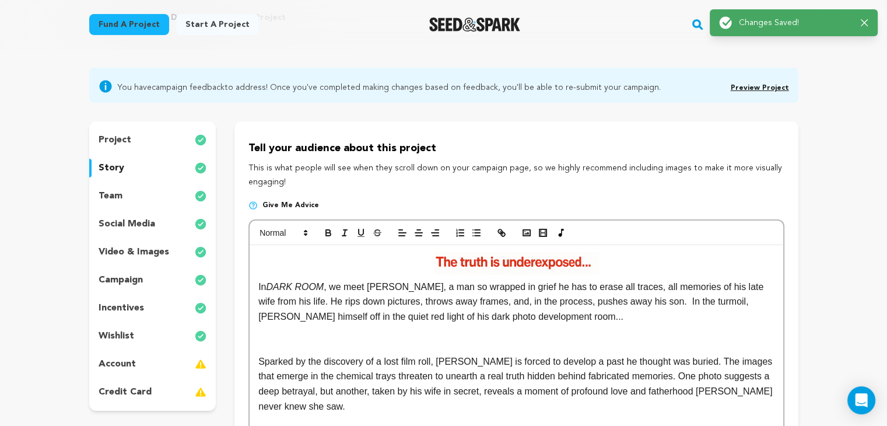
scroll to position [181, 0]
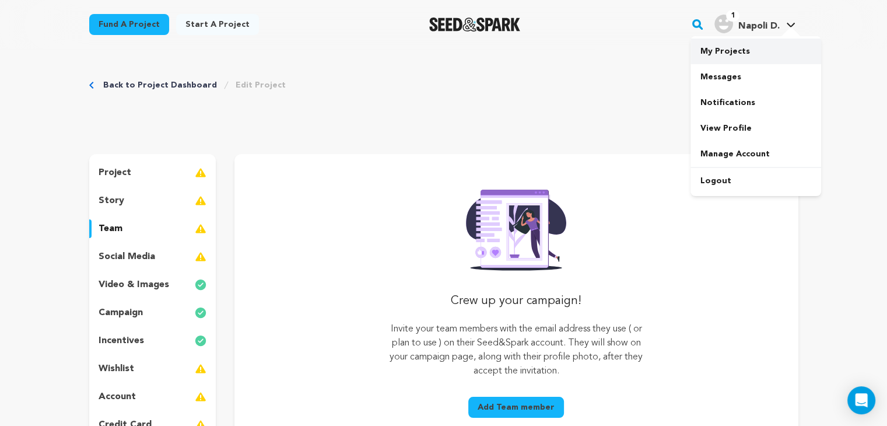
click at [739, 54] on link "My Projects" at bounding box center [755, 51] width 131 height 26
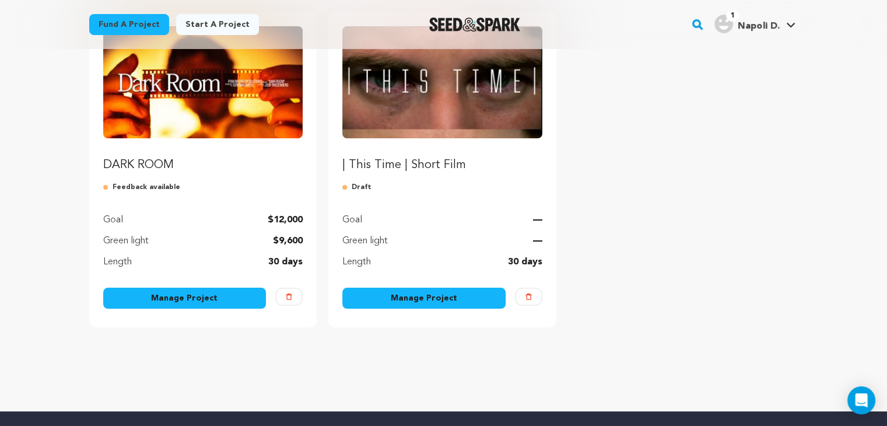
scroll to position [159, 0]
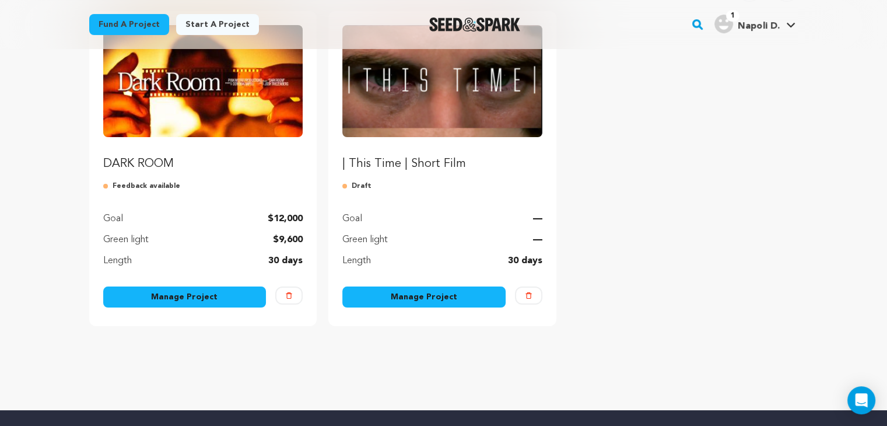
click at [222, 290] on link "Manage Project" at bounding box center [184, 296] width 163 height 21
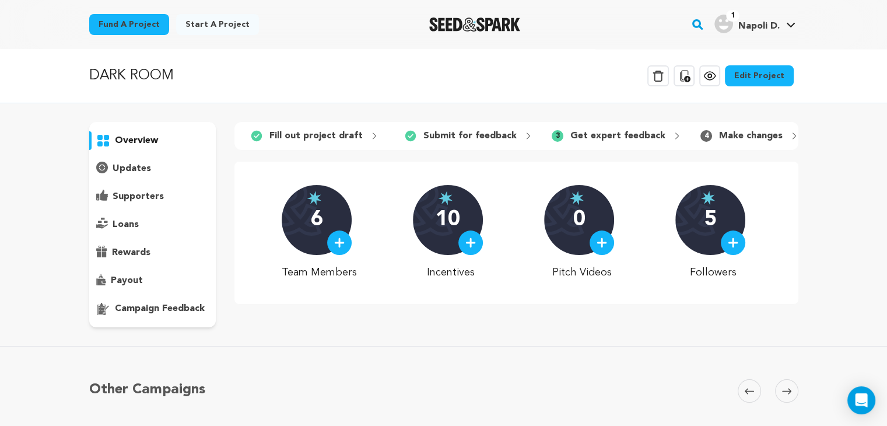
click at [124, 304] on p "campaign feedback" at bounding box center [160, 308] width 90 height 14
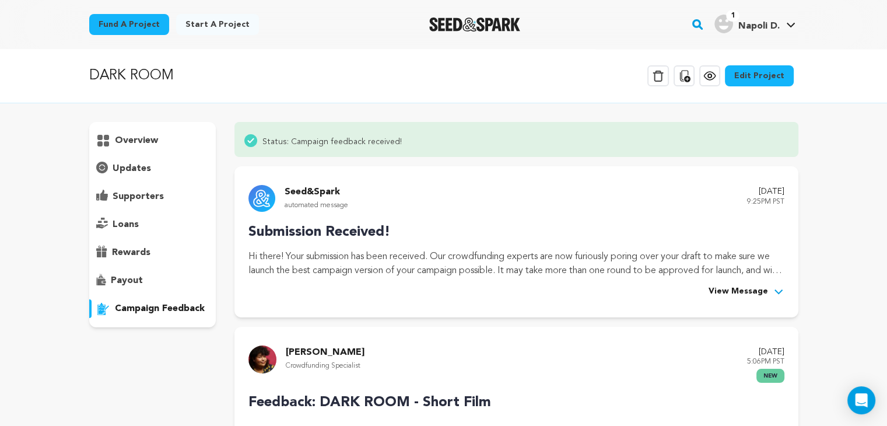
click at [129, 171] on p "updates" at bounding box center [132, 168] width 38 height 14
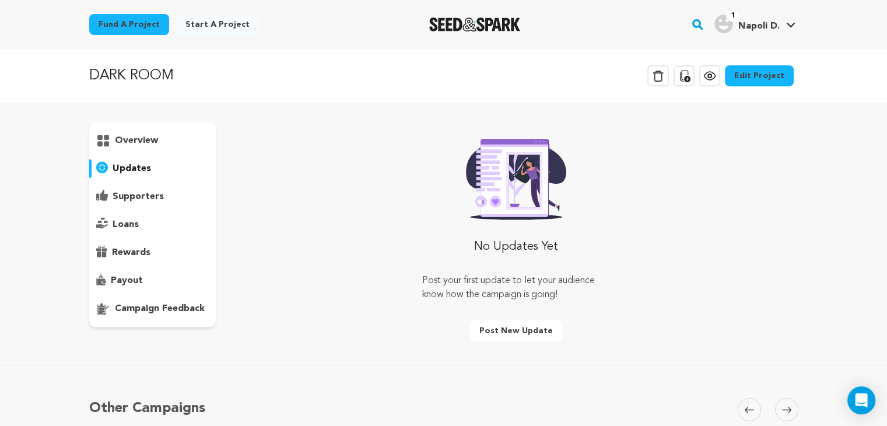
click at [139, 191] on p "supporters" at bounding box center [138, 196] width 51 height 14
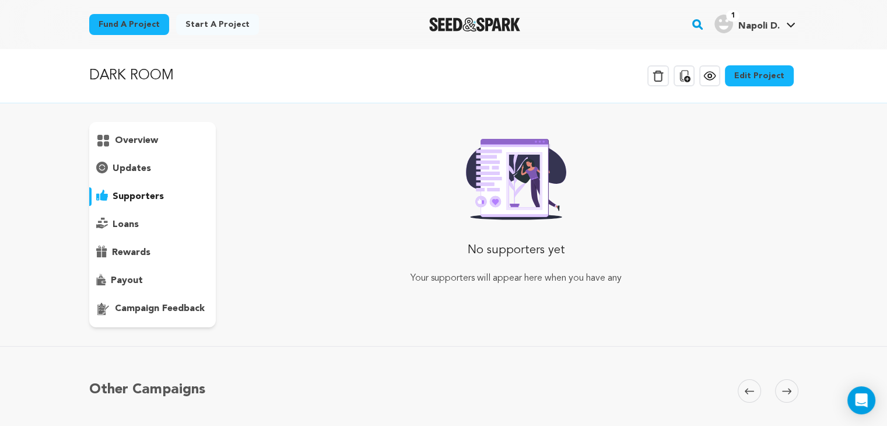
click at [133, 233] on div "loans" at bounding box center [152, 224] width 127 height 19
click at [779, 77] on link "Edit Project" at bounding box center [759, 75] width 69 height 21
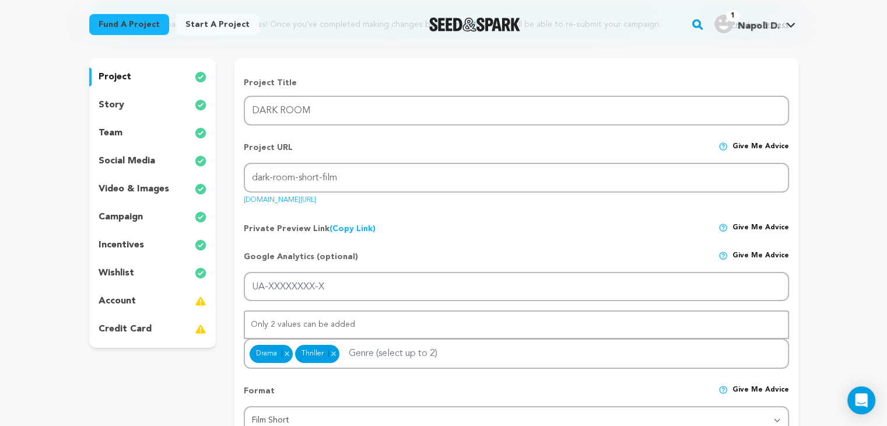
scroll to position [131, 0]
click at [114, 99] on p "story" at bounding box center [112, 105] width 26 height 14
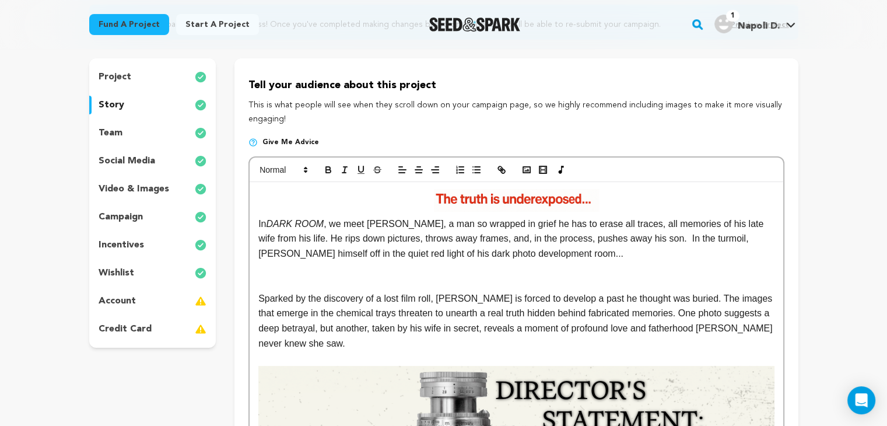
click at [114, 172] on div "project story team social media video & images campaign incentives wishlist acc…" at bounding box center [152, 202] width 127 height 289
click at [118, 164] on p "social media" at bounding box center [127, 161] width 57 height 14
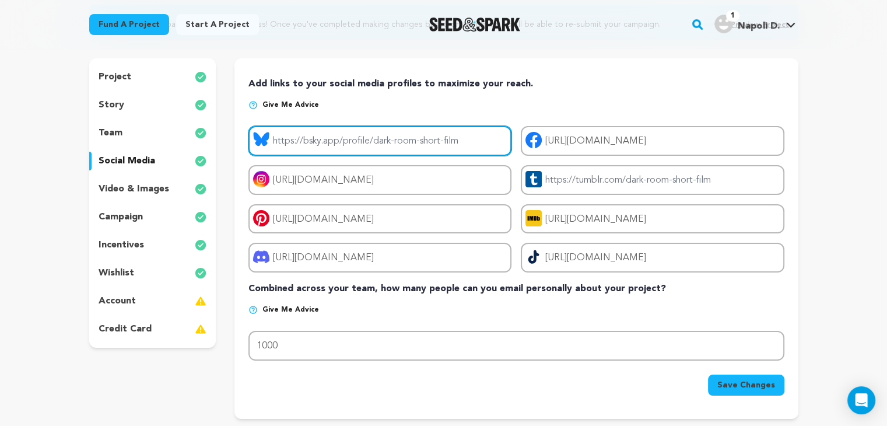
click at [381, 136] on input "Project bluesky link" at bounding box center [379, 141] width 263 height 30
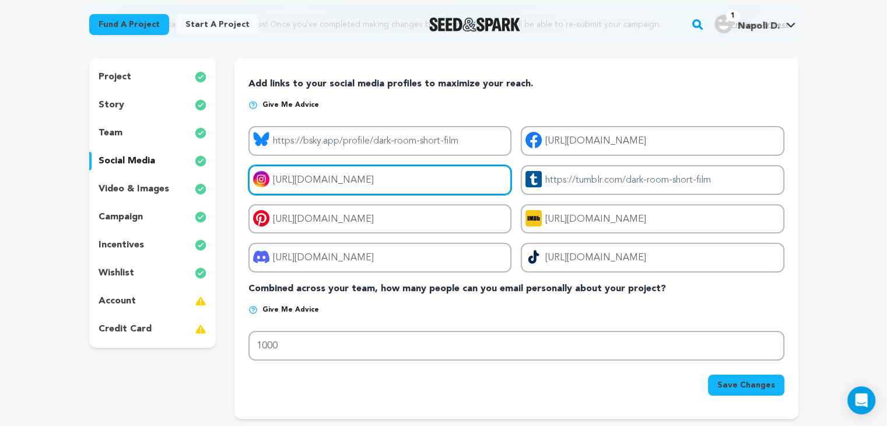
click at [391, 165] on input "https://www.instagram.com/darkroomfilmofficial/" at bounding box center [379, 180] width 263 height 30
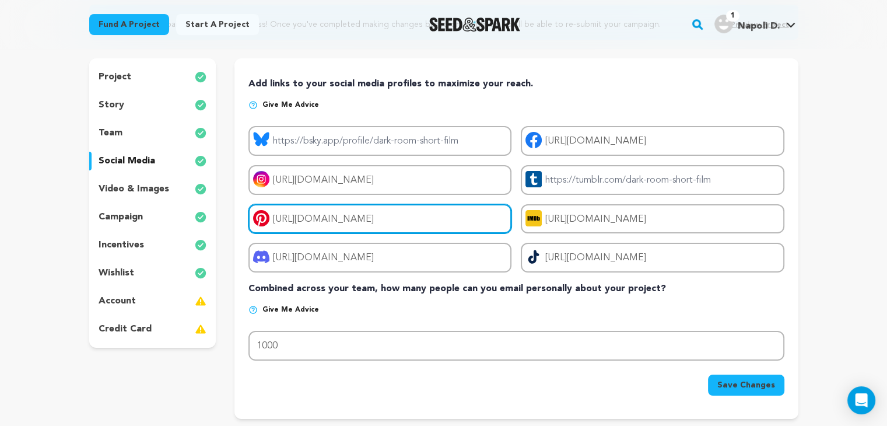
click at [387, 208] on input "https://pin.it/29Psbz1n2" at bounding box center [379, 219] width 263 height 30
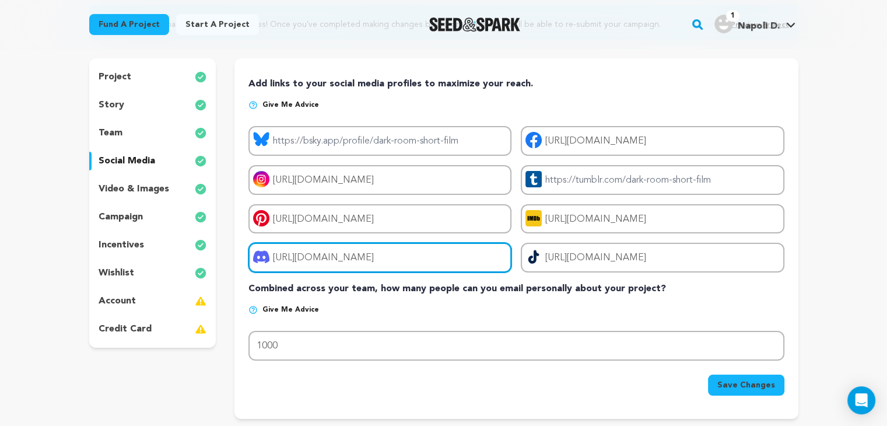
click at [406, 251] on input "https://discord.com/users/darkroomfilm" at bounding box center [379, 258] width 263 height 30
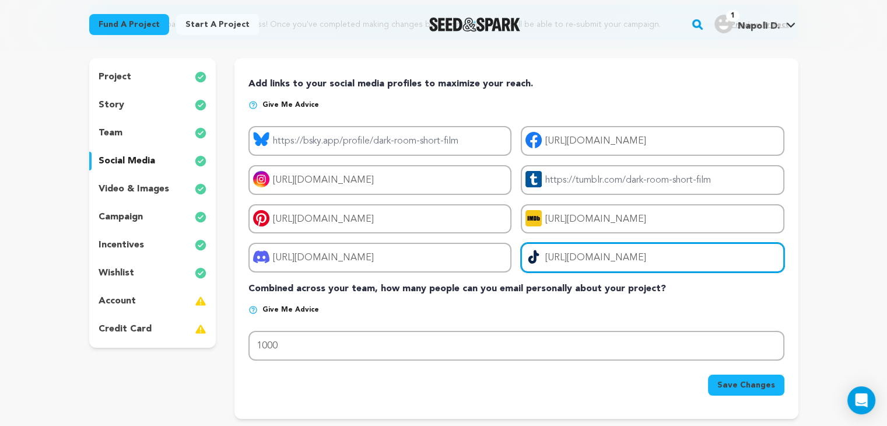
click at [574, 252] on input "https://www.tiktok.com/@darkroomfilmofficial?_t=ZT-8zhjcLYLXi9&_r=1" at bounding box center [652, 258] width 263 height 30
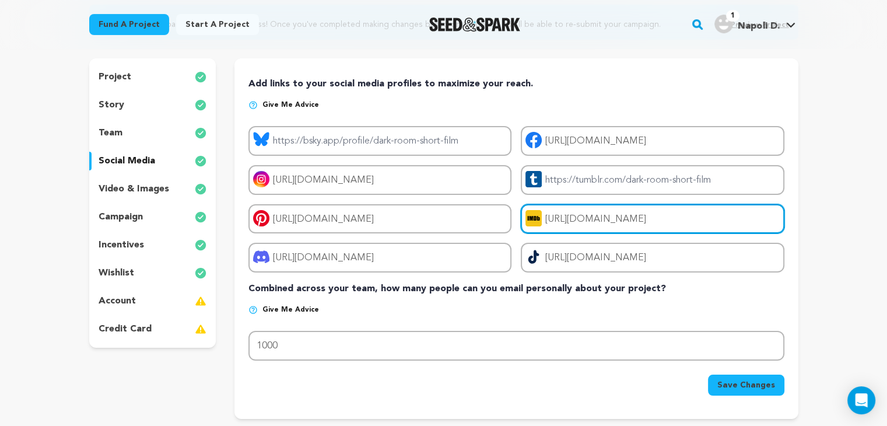
click at [585, 210] on input "https://www.imdb.com/title/tt38221170/?ref_=ext_shr_lnk" at bounding box center [652, 219] width 263 height 30
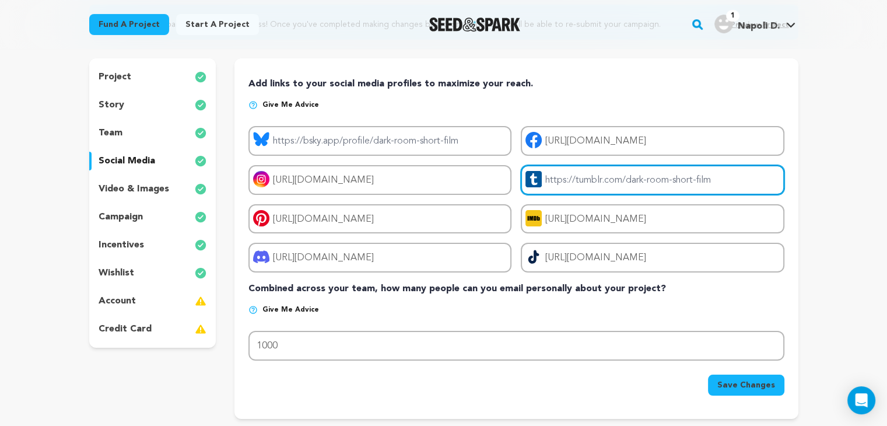
click at [571, 175] on input "Project tumblr link" at bounding box center [652, 180] width 263 height 30
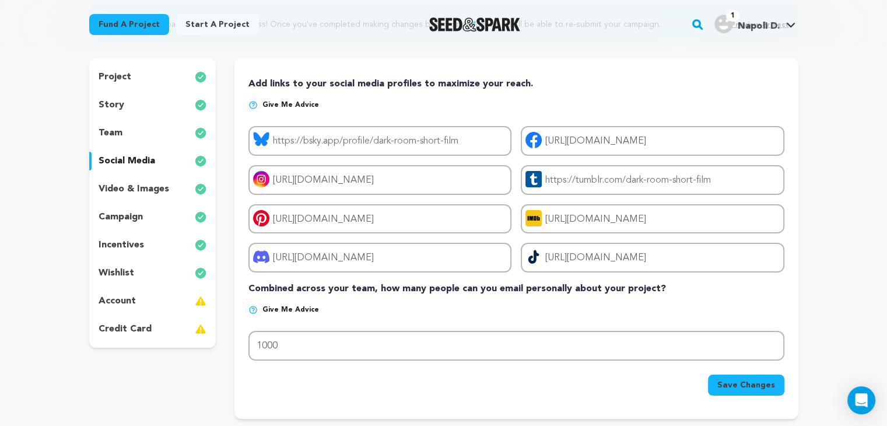
click at [166, 185] on p "video & images" at bounding box center [134, 189] width 71 height 14
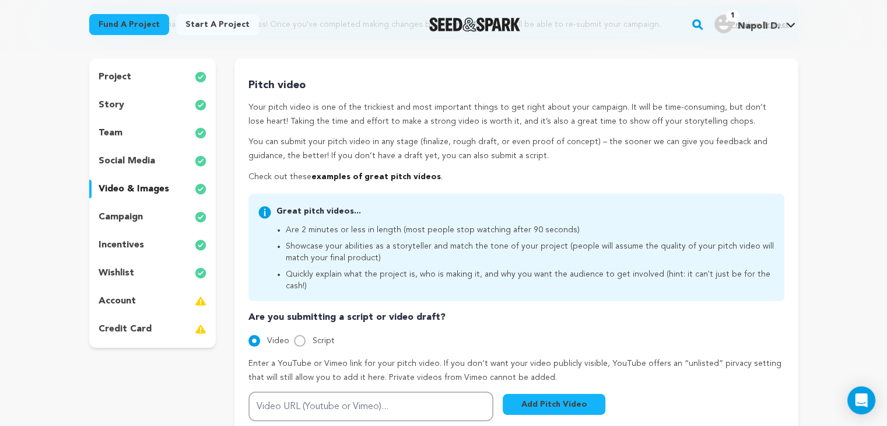
click at [120, 108] on p "story" at bounding box center [112, 105] width 26 height 14
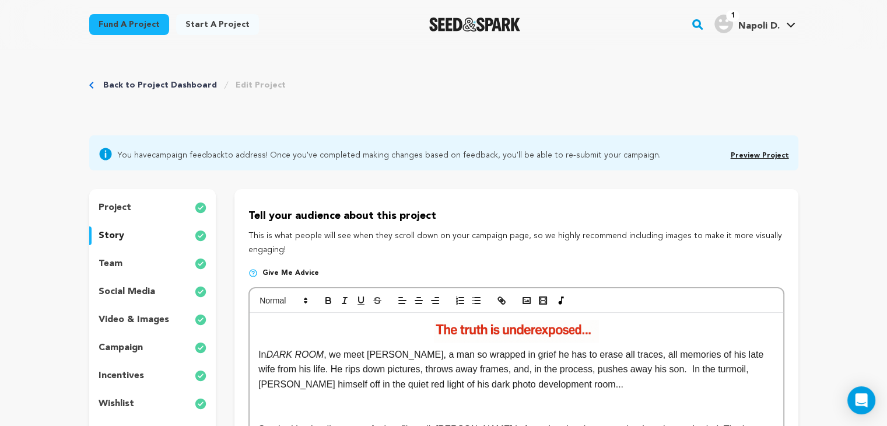
click at [117, 266] on p "team" at bounding box center [111, 264] width 24 height 14
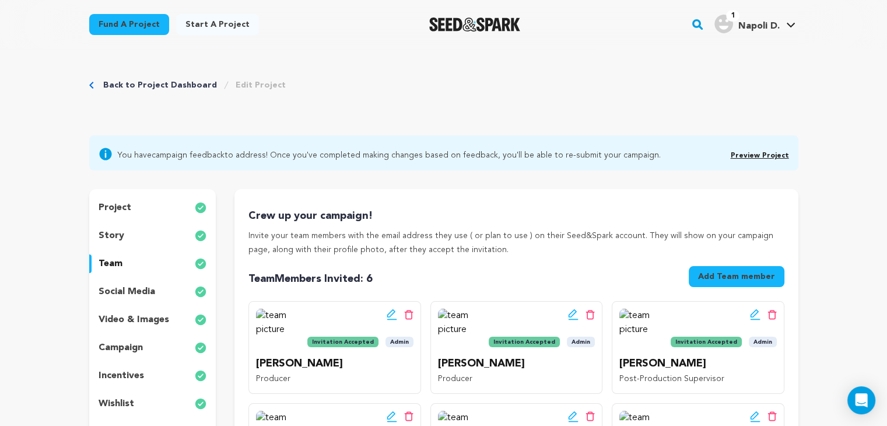
click at [122, 296] on p "social media" at bounding box center [127, 291] width 57 height 14
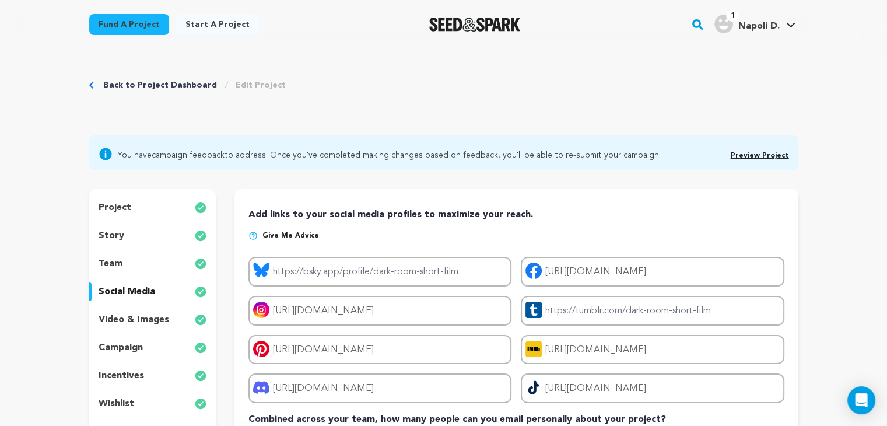
click at [127, 250] on div "project story team social media video & images campaign incentives wishlist acc…" at bounding box center [152, 333] width 127 height 289
click at [129, 257] on div "team" at bounding box center [152, 263] width 127 height 19
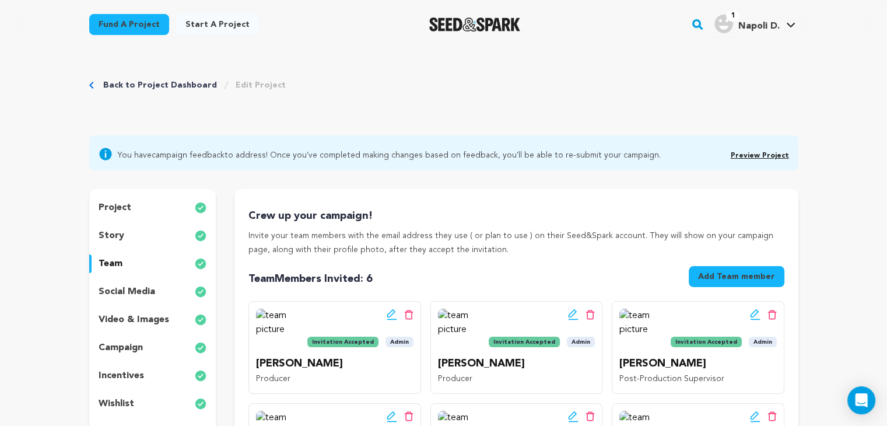
click at [148, 208] on div "project" at bounding box center [152, 207] width 127 height 19
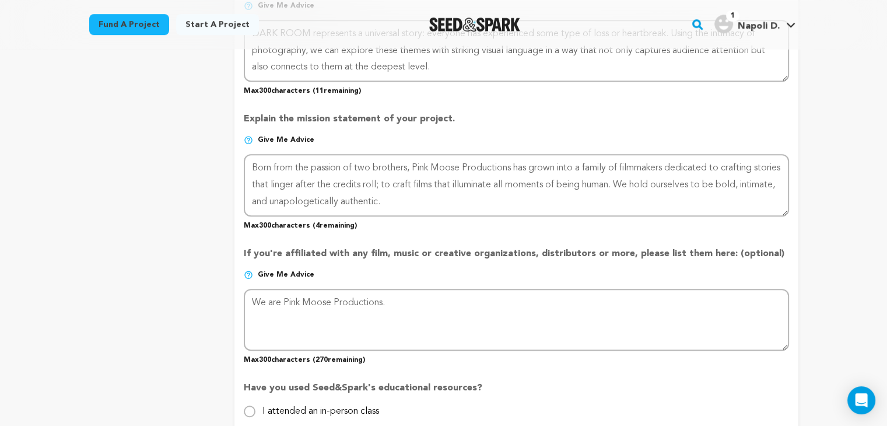
scroll to position [767, 0]
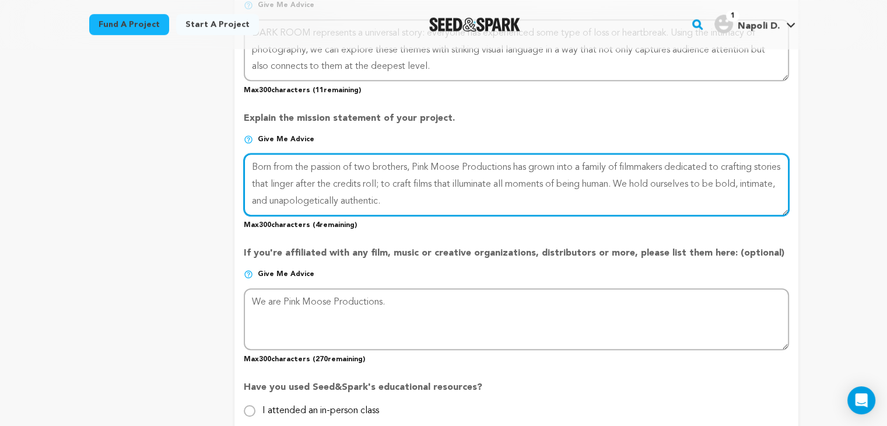
click at [396, 191] on textarea at bounding box center [516, 184] width 544 height 62
click at [585, 185] on textarea at bounding box center [516, 184] width 544 height 62
click at [479, 194] on textarea at bounding box center [516, 184] width 544 height 62
type textarea "Born from the passion of two brothers, Pink Moose Productions has grown into a …"
click at [447, 201] on textarea at bounding box center [516, 184] width 544 height 62
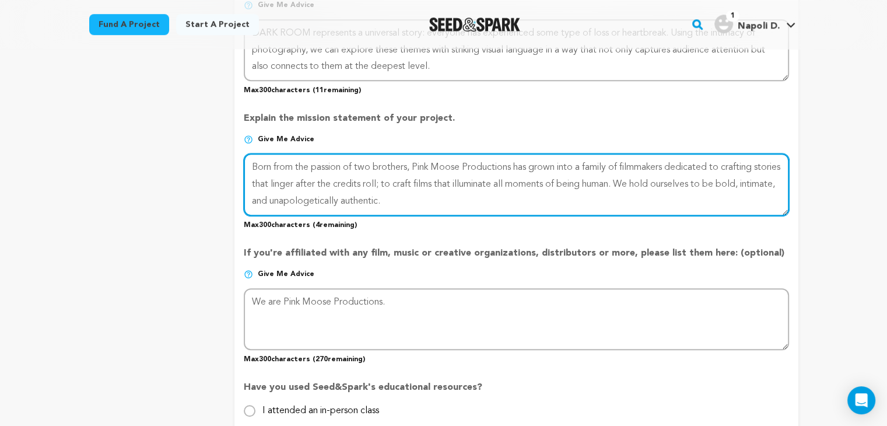
click at [447, 201] on textarea at bounding box center [516, 184] width 544 height 62
click at [451, 198] on textarea at bounding box center [516, 184] width 544 height 62
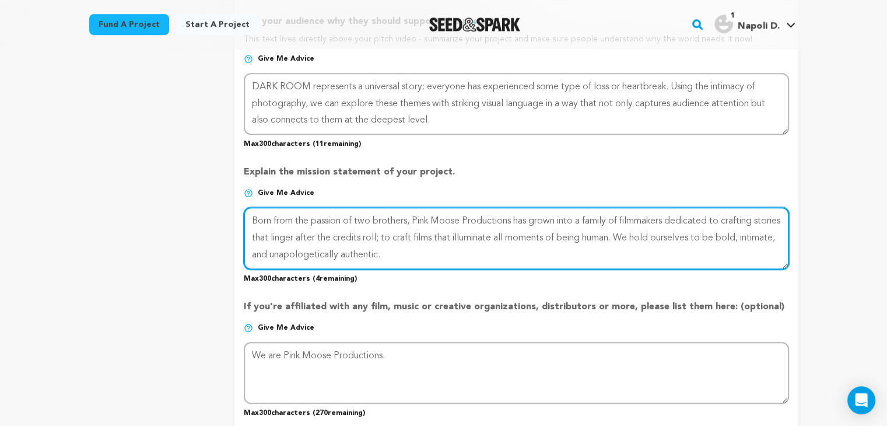
scroll to position [711, 0]
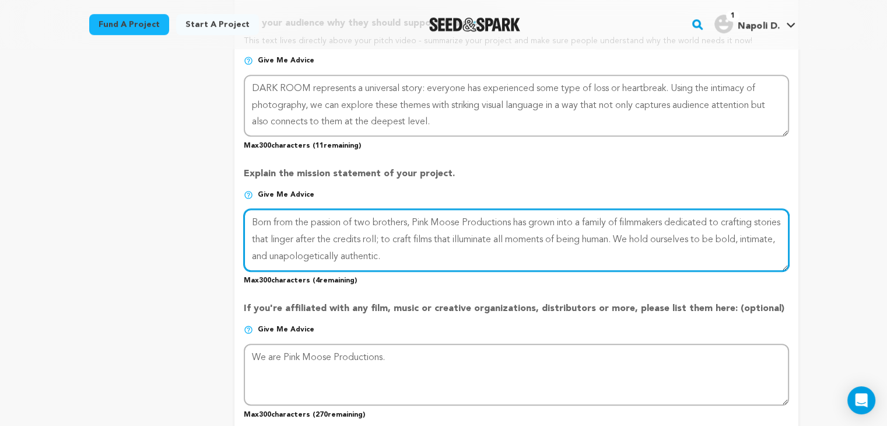
click at [457, 246] on textarea at bounding box center [516, 240] width 544 height 62
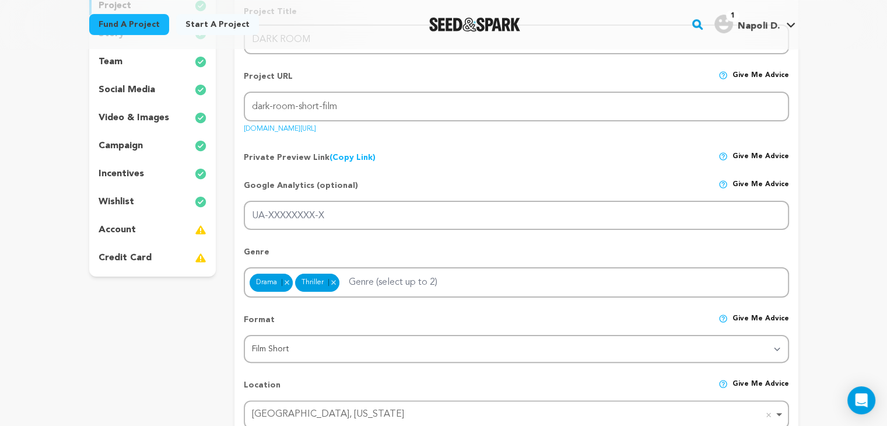
scroll to position [0, 0]
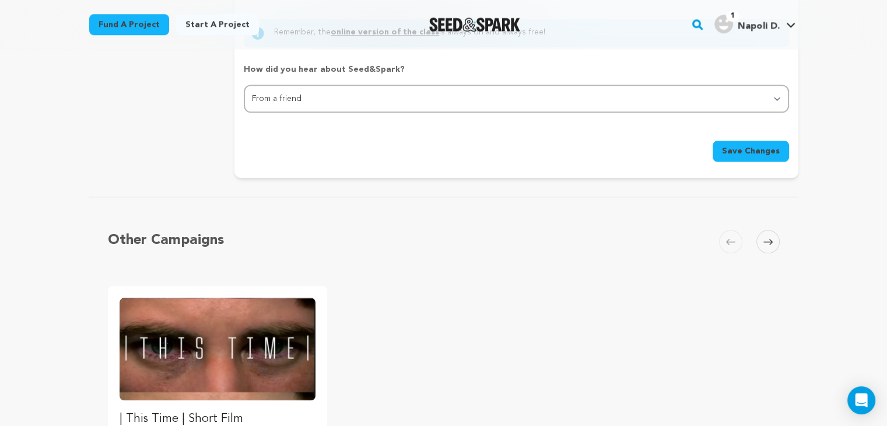
click at [763, 151] on span "Save Changes" at bounding box center [751, 151] width 58 height 12
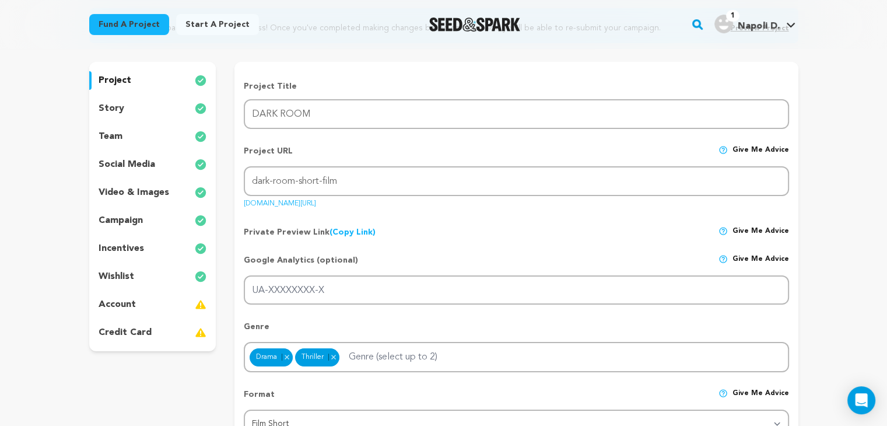
scroll to position [126, 0]
click at [146, 111] on div "story" at bounding box center [152, 109] width 127 height 19
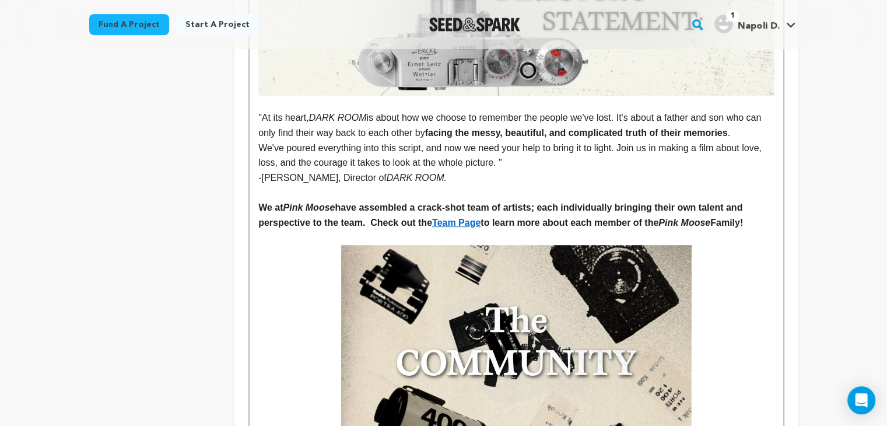
scroll to position [529, 0]
click at [504, 160] on p "We've poured everything into this script, and now we need your help to bring it…" at bounding box center [515, 156] width 515 height 30
click at [744, 135] on p ""At its heart, DARK ROOM is about how we choose to remember the people we've lo…" at bounding box center [515, 126] width 515 height 30
click at [508, 124] on p ""At its heart, DARK ROOM is about how we choose to remember the people we've lo…" at bounding box center [515, 126] width 515 height 30
click at [606, 128] on strong "facing the messy, beautiful, and complicated truth of their memories" at bounding box center [576, 133] width 303 height 10
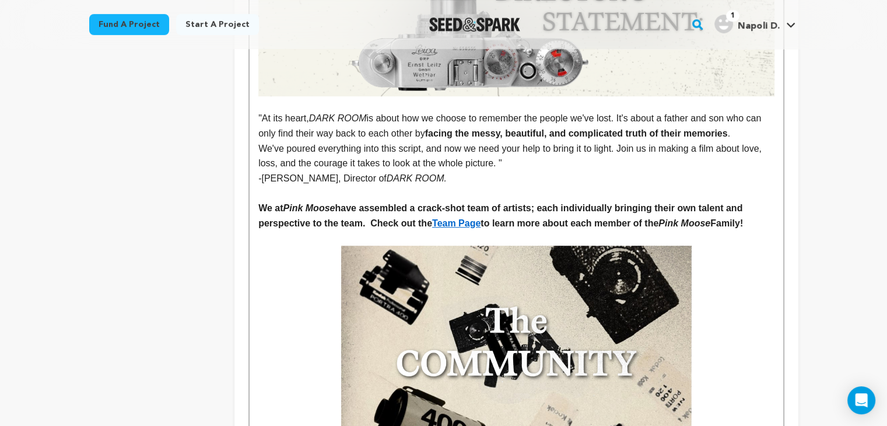
click at [606, 145] on p "We've poured everything into this script, and now we need your help to bring it…" at bounding box center [515, 156] width 515 height 30
click at [613, 154] on p "We've poured everything into this script, and now we need your help to bring it…" at bounding box center [515, 156] width 515 height 30
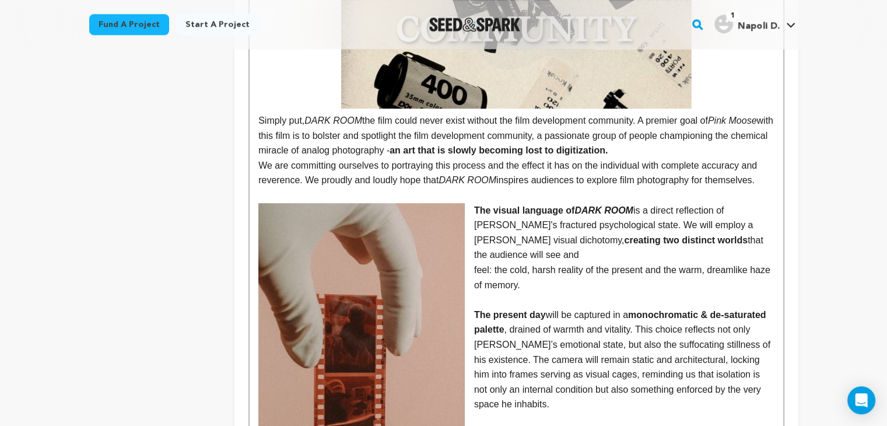
scroll to position [858, 0]
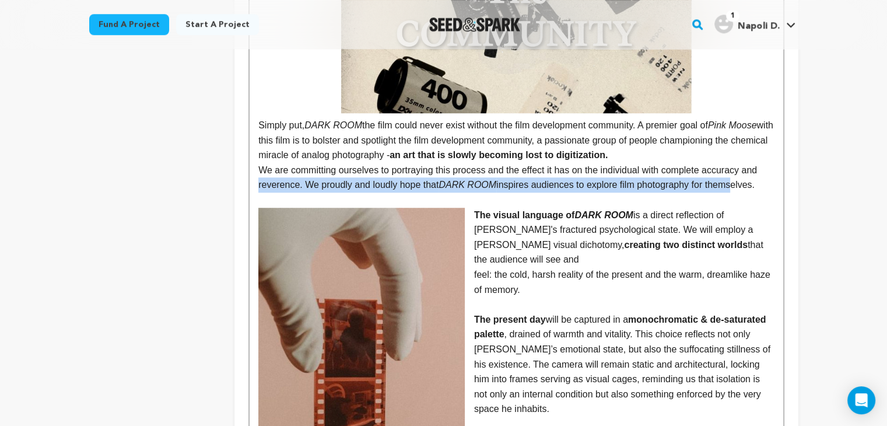
drag, startPoint x: 778, startPoint y: 173, endPoint x: 732, endPoint y: 178, distance: 45.7
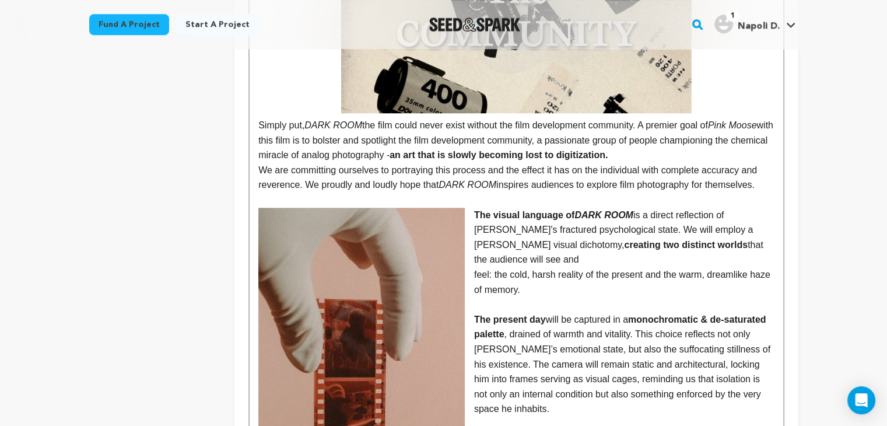
click at [770, 194] on p at bounding box center [515, 199] width 515 height 15
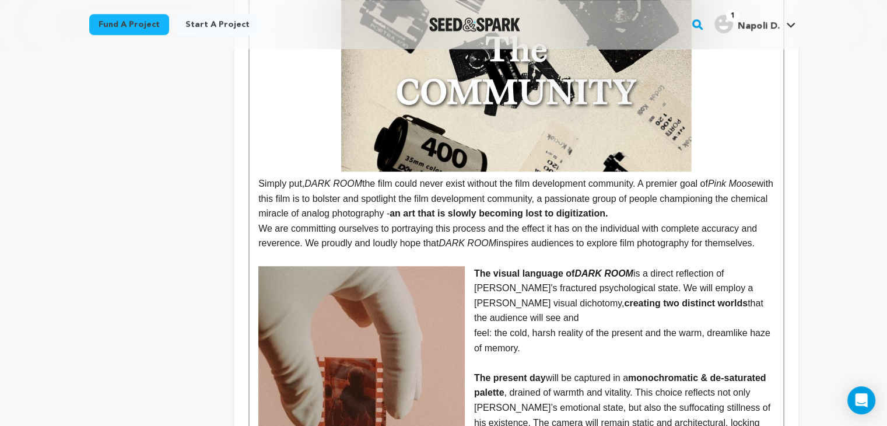
scroll to position [801, 0]
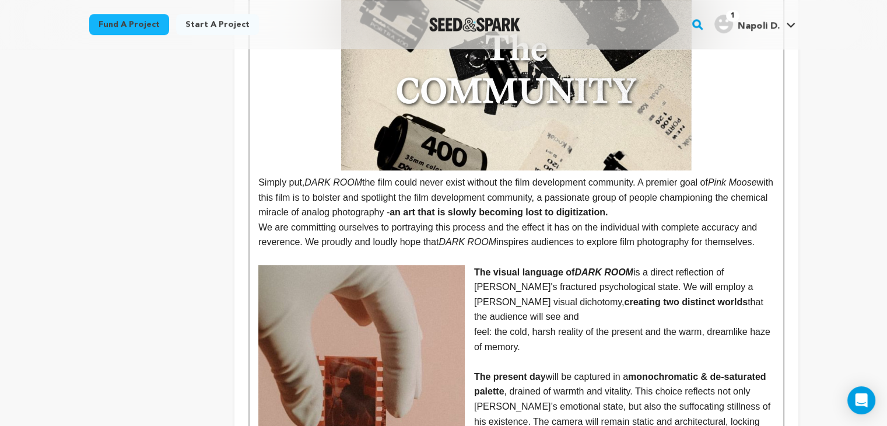
click at [456, 231] on p "We are committing ourselves to portraying this process and the effect it has on…" at bounding box center [515, 235] width 515 height 30
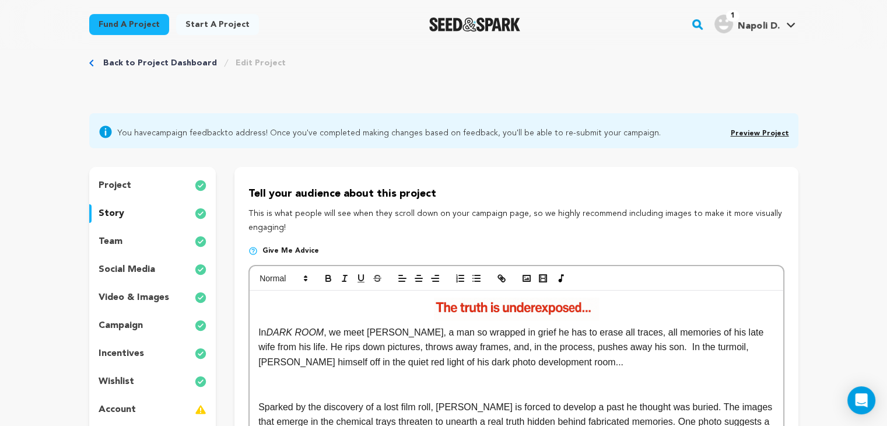
scroll to position [0, 0]
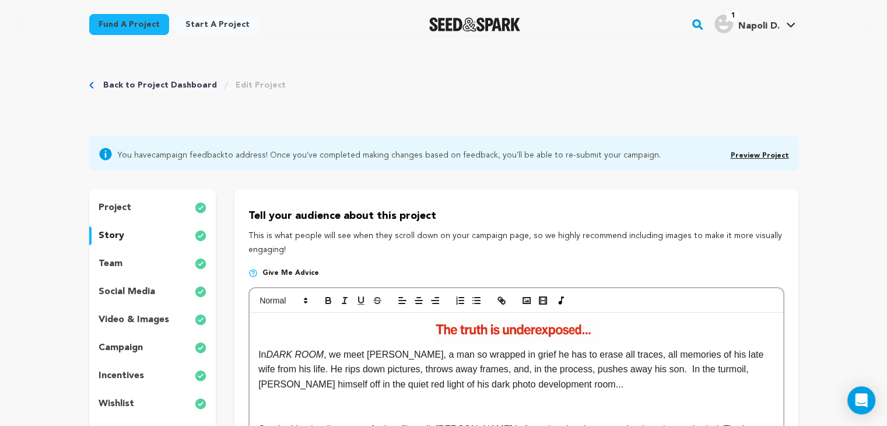
click at [135, 266] on div "team" at bounding box center [152, 263] width 127 height 19
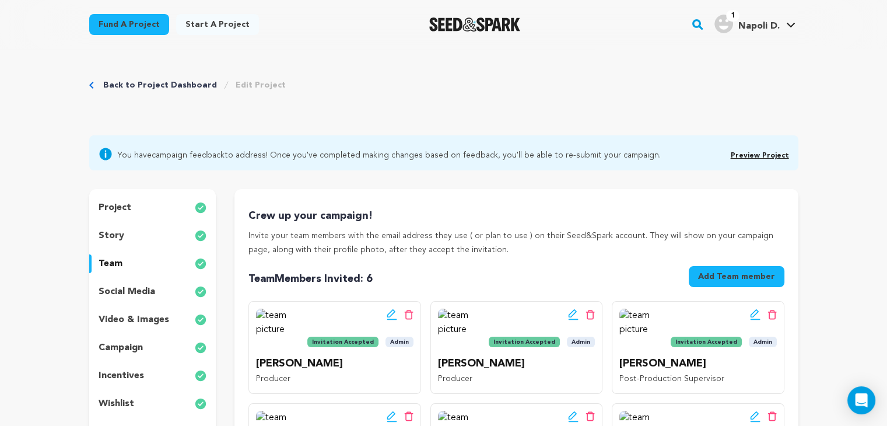
scroll to position [114, 0]
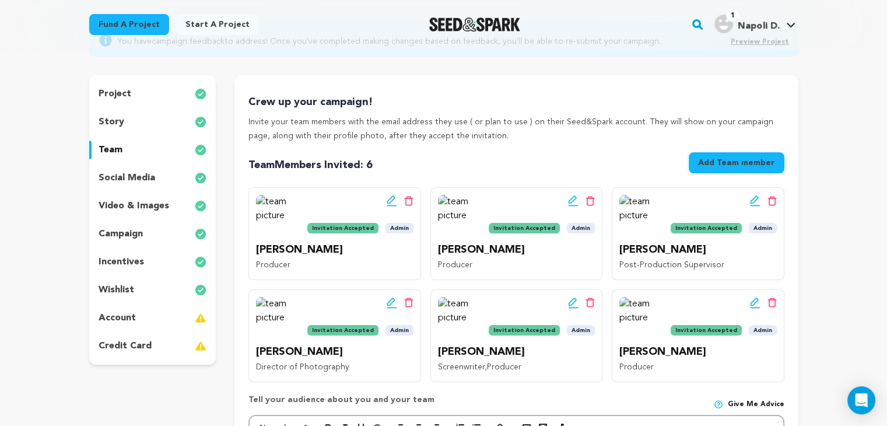
click at [125, 121] on div "story" at bounding box center [152, 122] width 127 height 19
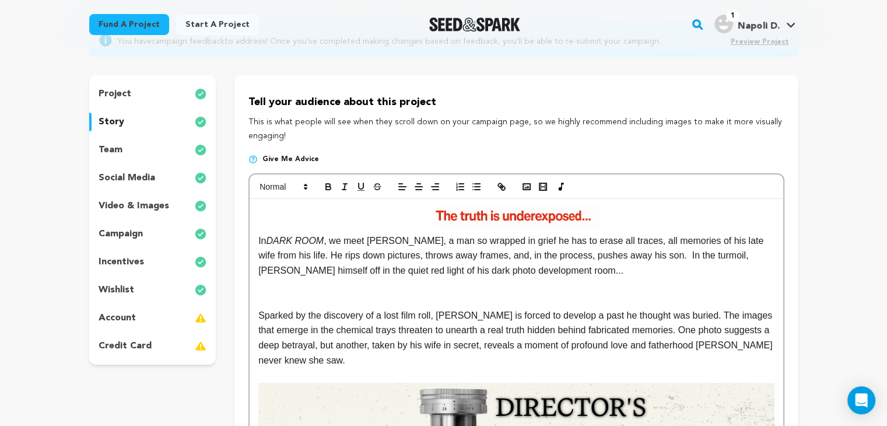
click at [143, 196] on div "video & images" at bounding box center [152, 205] width 127 height 19
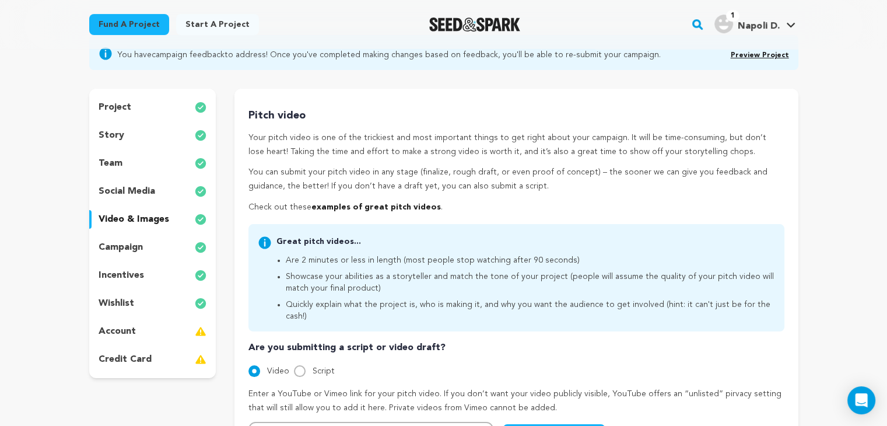
scroll to position [99, 0]
click at [122, 99] on div "project" at bounding box center [152, 108] width 127 height 19
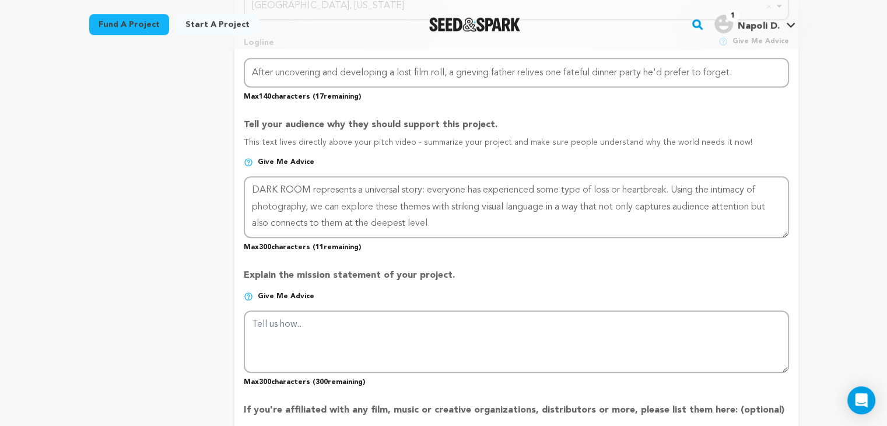
scroll to position [609, 0]
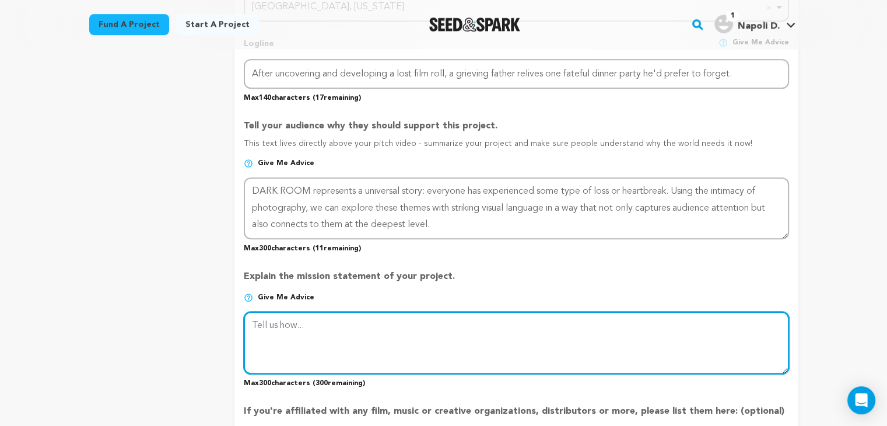
click at [335, 326] on textarea at bounding box center [516, 342] width 544 height 62
paste textarea "The process of film photography is on its way to becoming a lost art. Living in…"
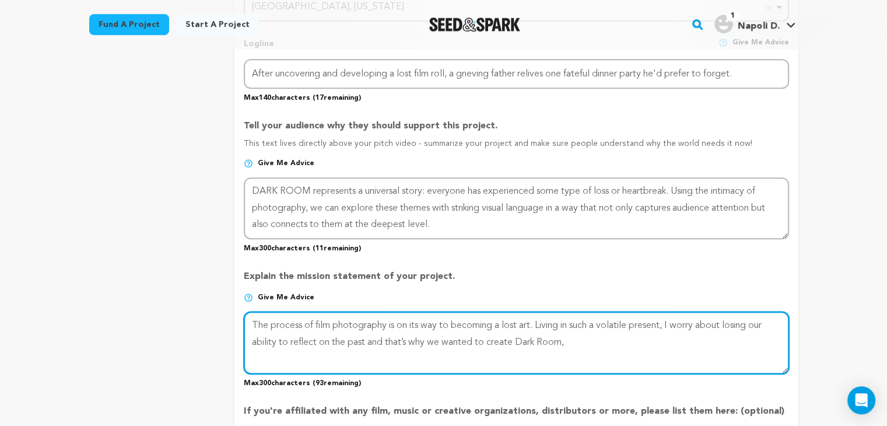
click at [592, 328] on textarea at bounding box center [516, 342] width 544 height 62
click at [592, 339] on textarea at bounding box center [516, 342] width 544 height 62
click at [676, 319] on textarea at bounding box center [516, 342] width 544 height 62
click at [598, 336] on textarea at bounding box center [516, 342] width 544 height 62
click at [402, 338] on textarea at bounding box center [516, 342] width 544 height 62
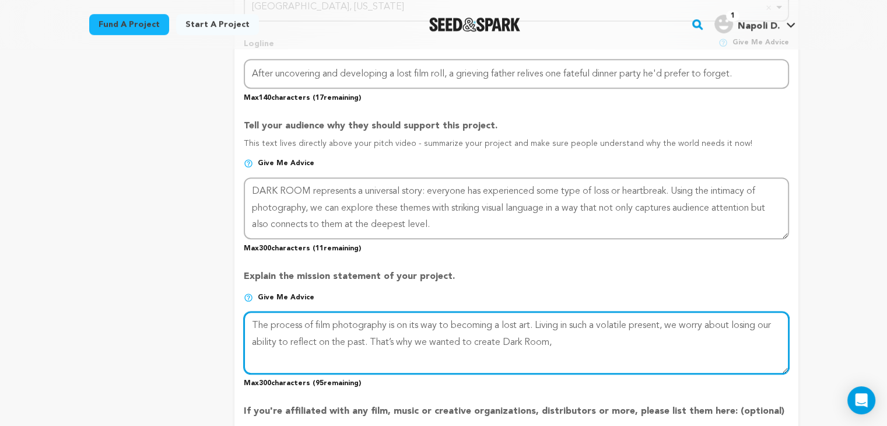
click at [571, 340] on textarea at bounding box center [516, 342] width 544 height 62
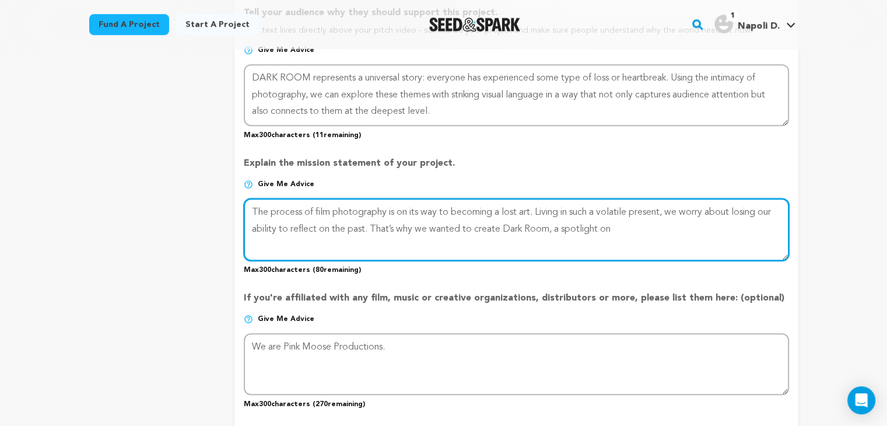
scroll to position [721, 0]
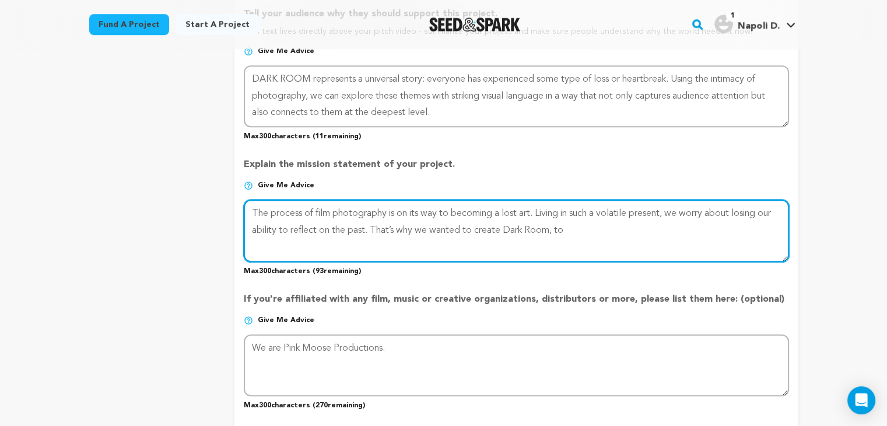
click at [682, 230] on textarea at bounding box center [516, 230] width 544 height 62
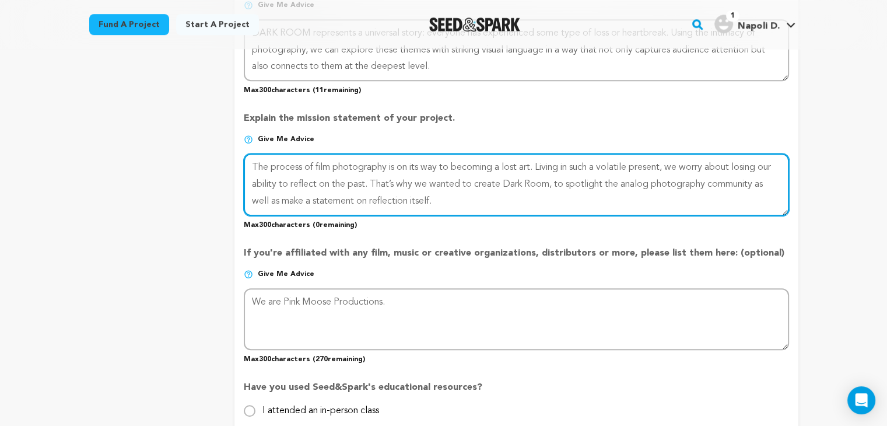
scroll to position [766, 0]
type textarea "The process of film photography is on its way to becoming a lost art. Living in…"
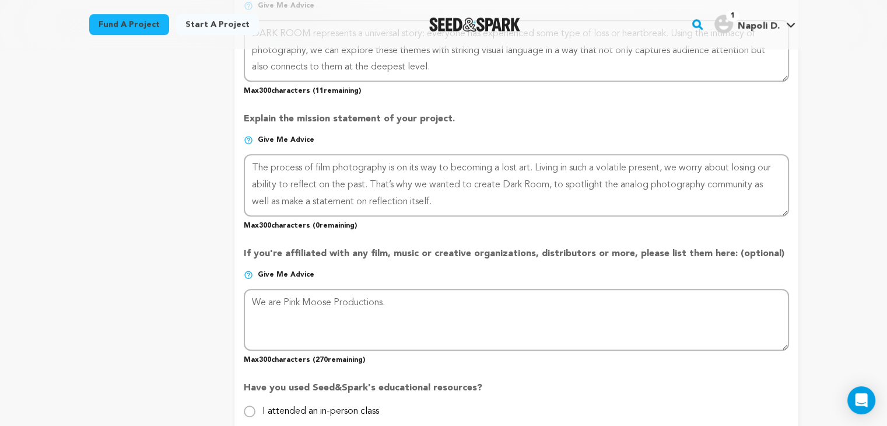
click at [466, 224] on p "Max 300 characters ( 0 remaining)" at bounding box center [516, 223] width 544 height 14
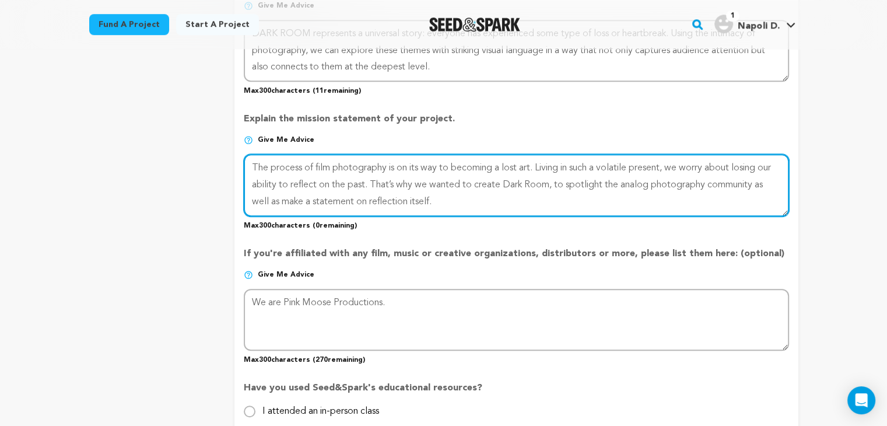
click at [683, 164] on textarea at bounding box center [516, 185] width 544 height 62
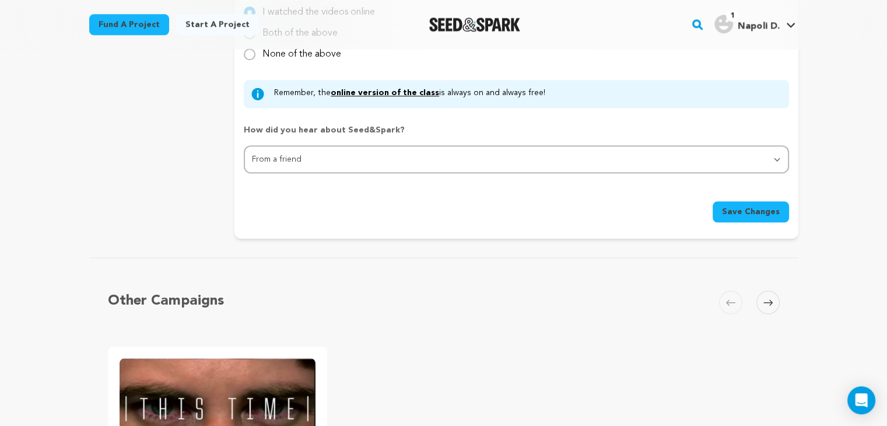
scroll to position [1122, 0]
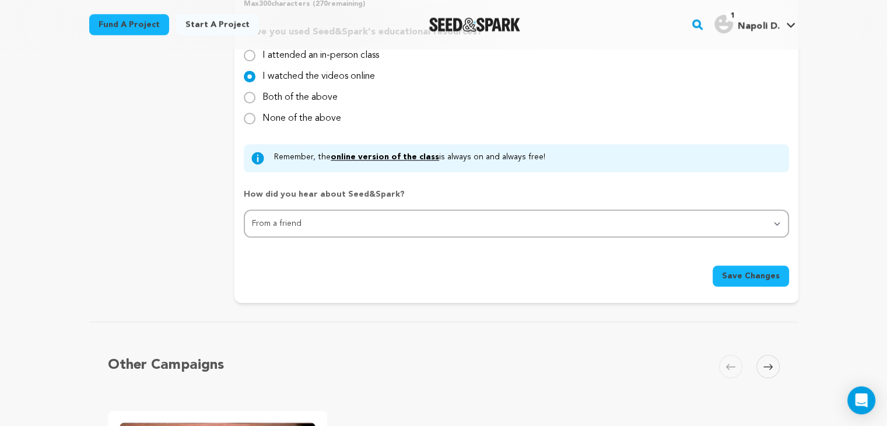
click at [732, 276] on span "Save Changes" at bounding box center [751, 276] width 58 height 12
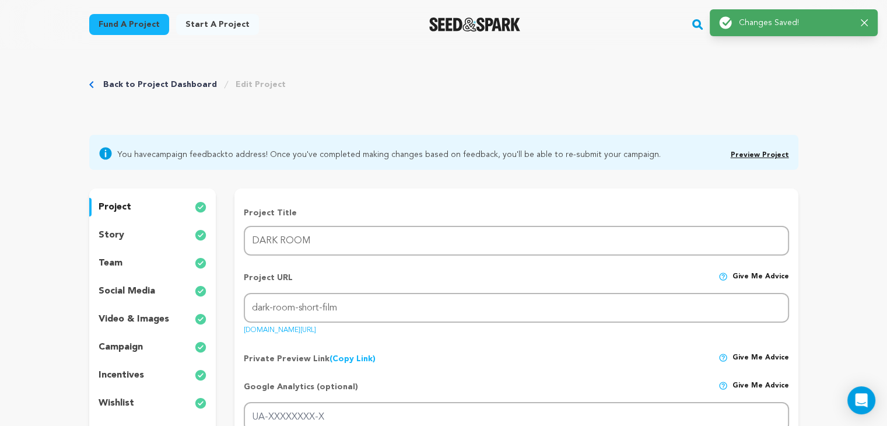
scroll to position [0, 0]
click at [149, 227] on div "story" at bounding box center [152, 235] width 127 height 19
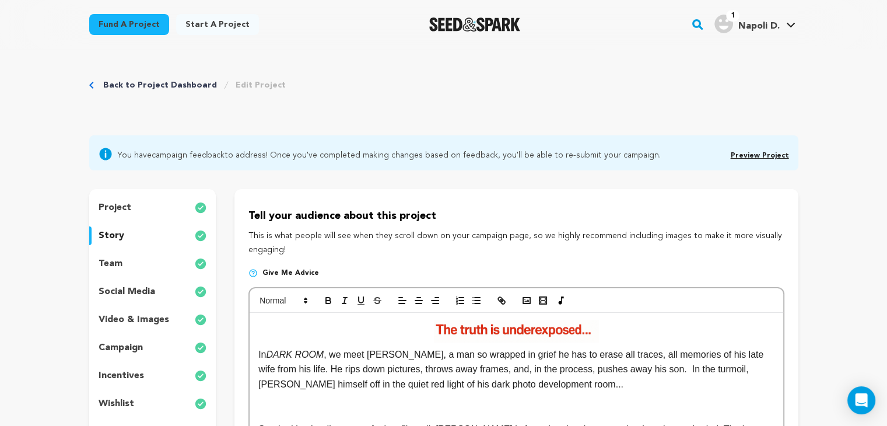
click at [138, 202] on div "project" at bounding box center [152, 207] width 127 height 19
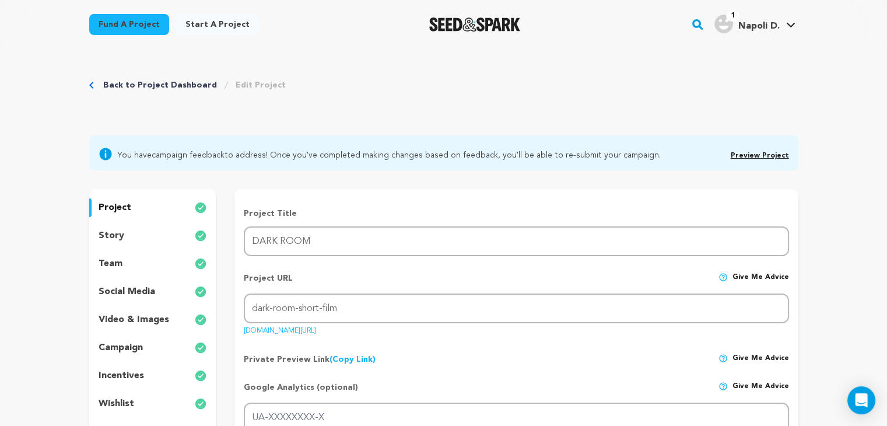
click at [136, 265] on div "team" at bounding box center [152, 263] width 127 height 19
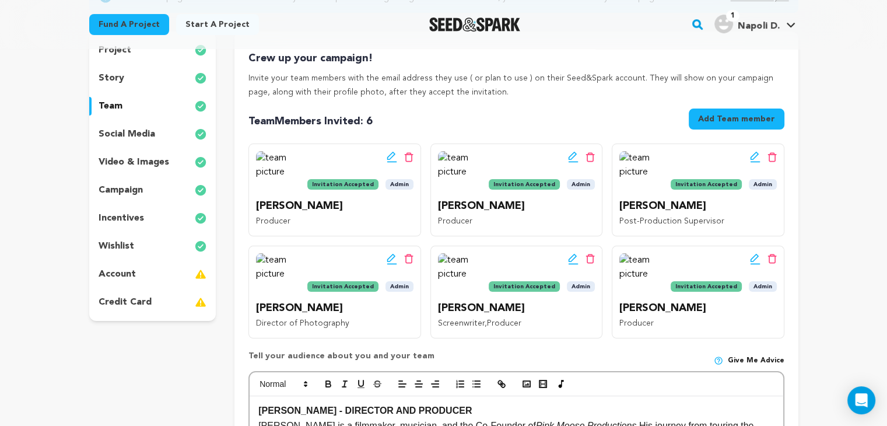
scroll to position [156, 0]
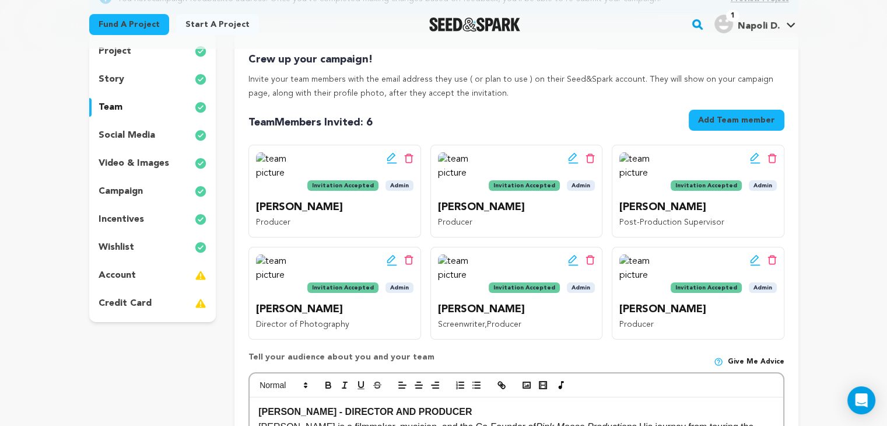
click at [150, 220] on div "incentives" at bounding box center [152, 219] width 127 height 19
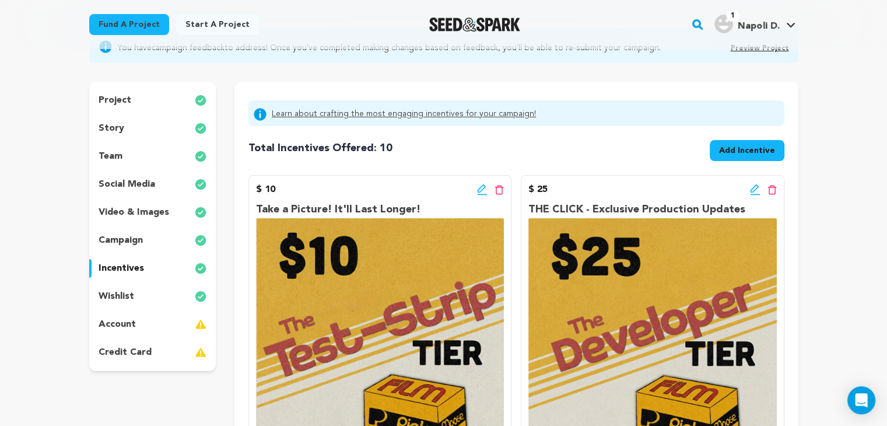
scroll to position [58, 0]
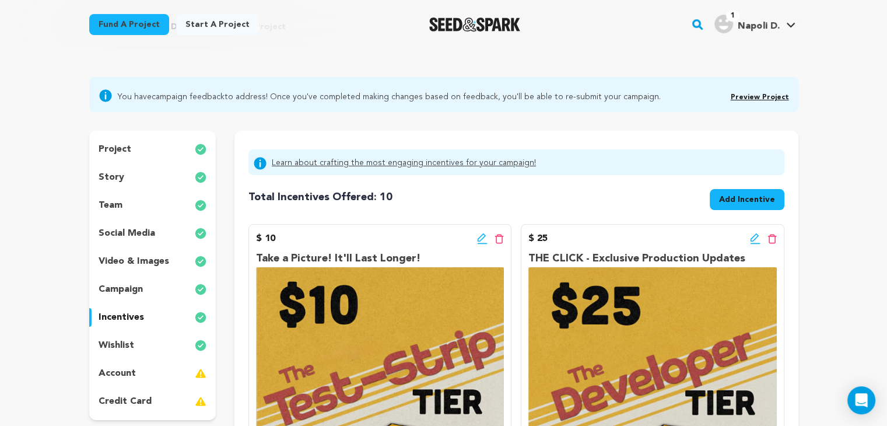
click at [125, 199] on div "team" at bounding box center [152, 205] width 127 height 19
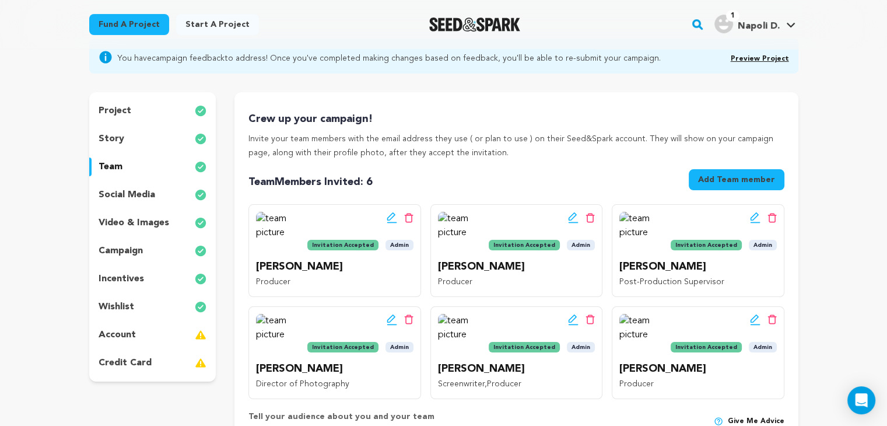
scroll to position [117, 0]
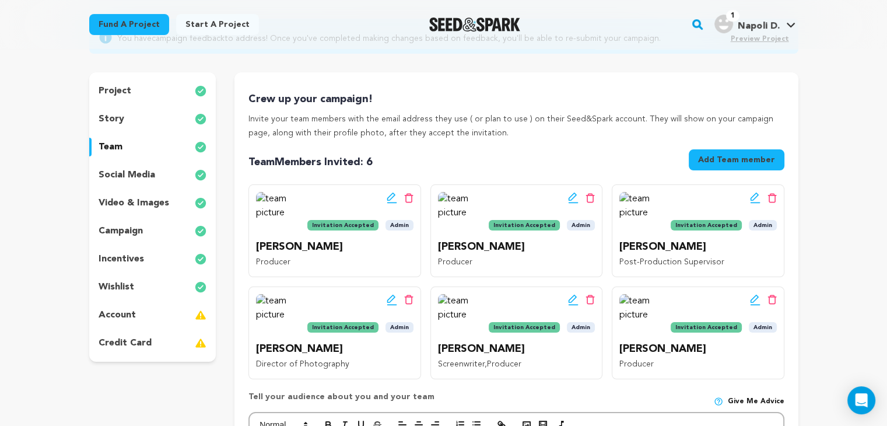
click at [147, 111] on div "story" at bounding box center [152, 119] width 127 height 19
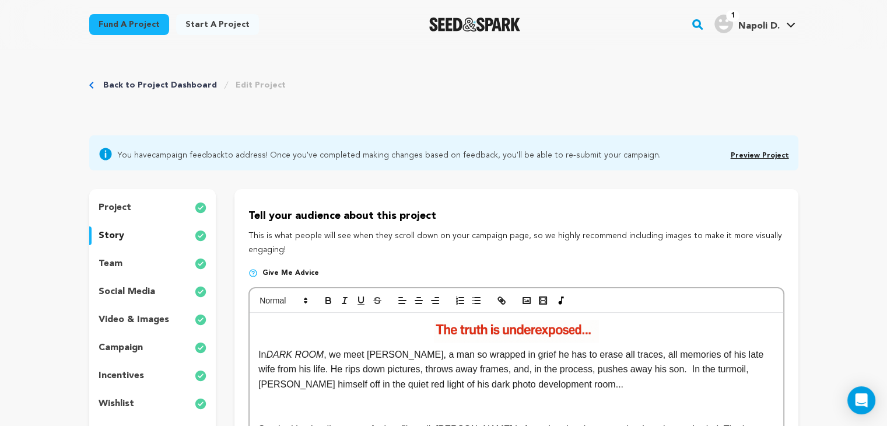
click at [159, 209] on div "project" at bounding box center [152, 207] width 127 height 19
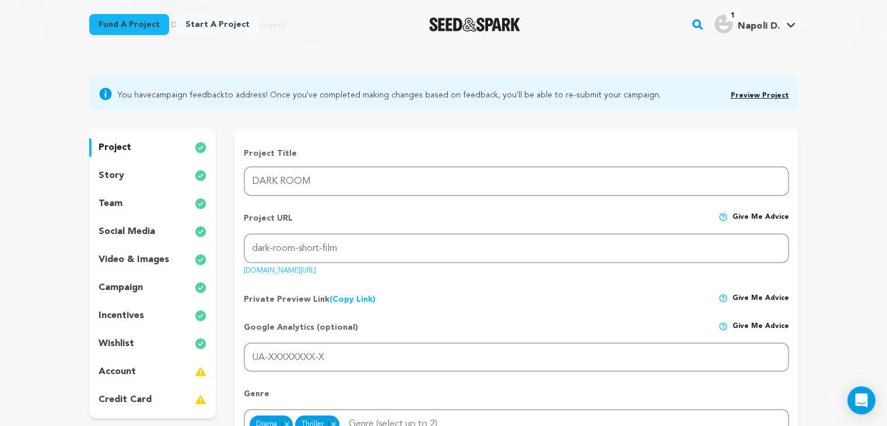
scroll to position [55, 0]
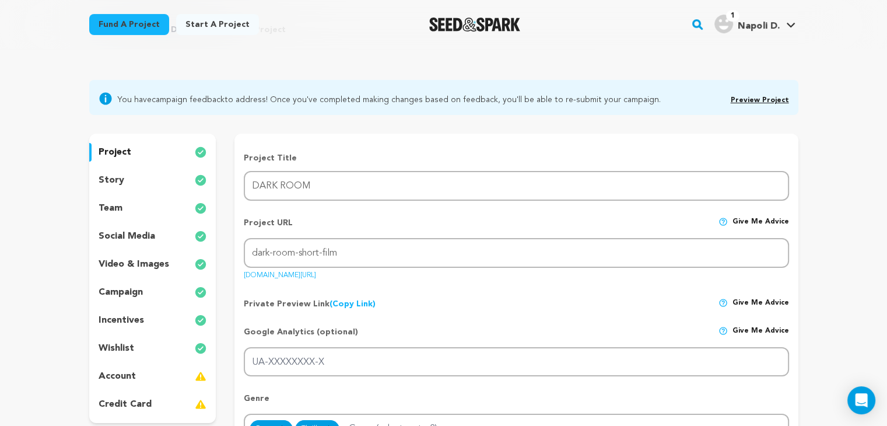
click at [120, 237] on p "social media" at bounding box center [127, 236] width 57 height 14
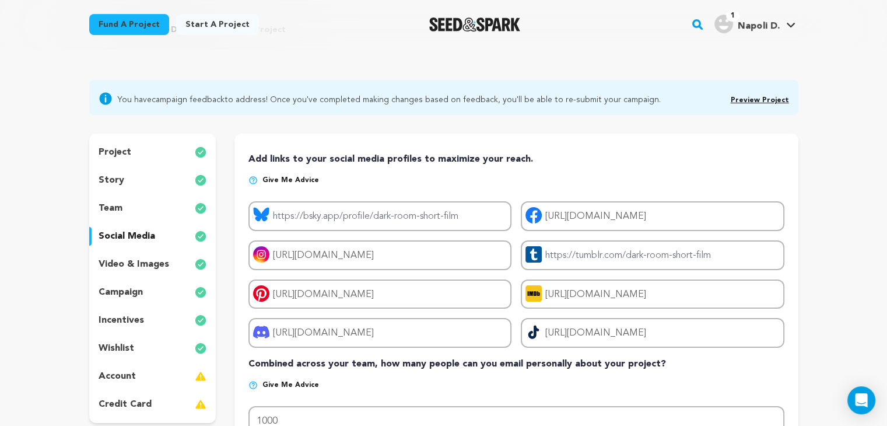
click at [126, 278] on div "project story team social media video & images campaign incentives wishlist acc…" at bounding box center [152, 278] width 127 height 289
click at [118, 242] on p "social media" at bounding box center [127, 236] width 57 height 14
click at [125, 270] on p "video & images" at bounding box center [134, 264] width 71 height 14
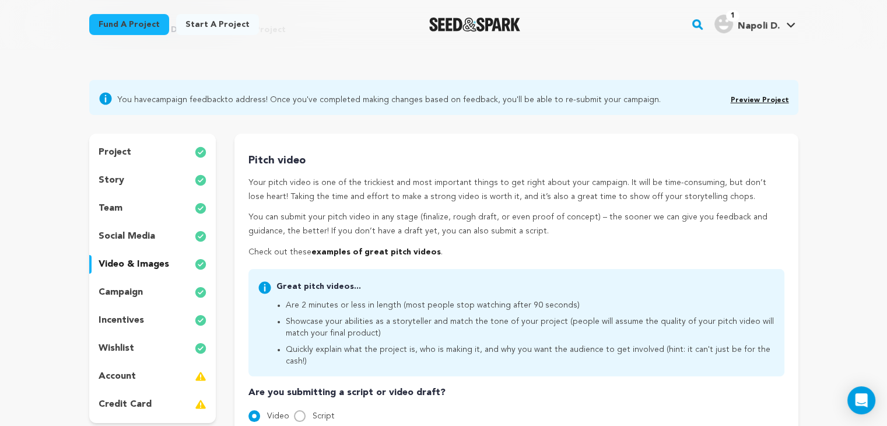
click at [124, 317] on p "incentives" at bounding box center [121, 320] width 45 height 14
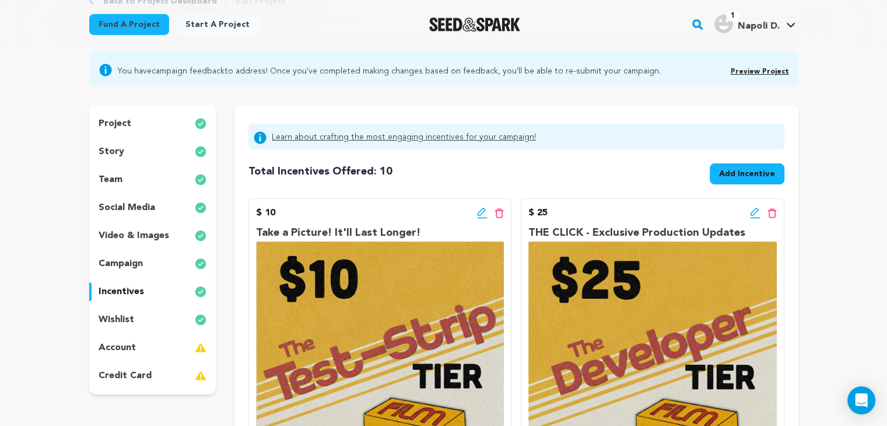
scroll to position [77, 0]
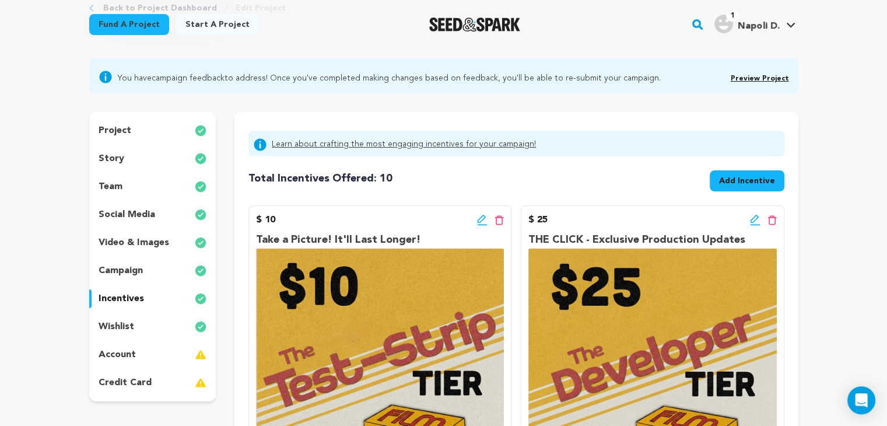
click at [122, 157] on div "story" at bounding box center [152, 158] width 127 height 19
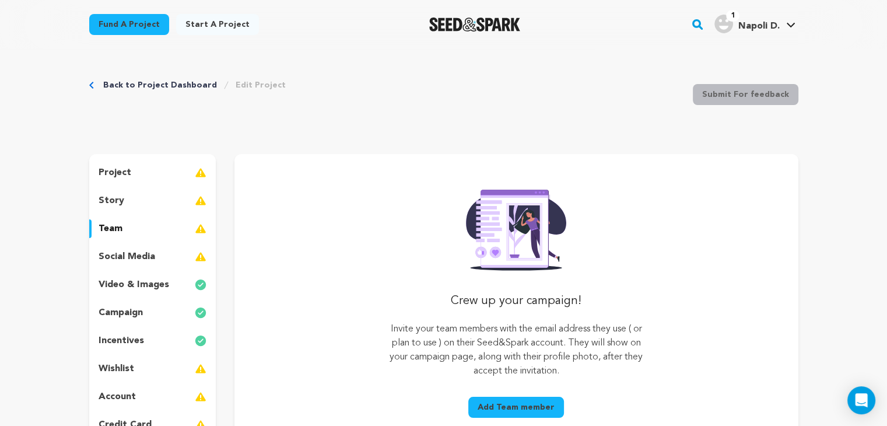
click at [465, 269] on img at bounding box center [515, 226] width 119 height 89
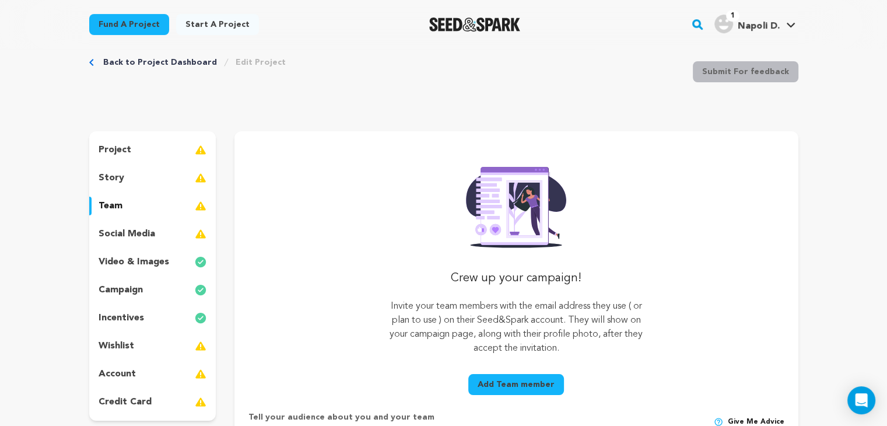
scroll to position [5, 0]
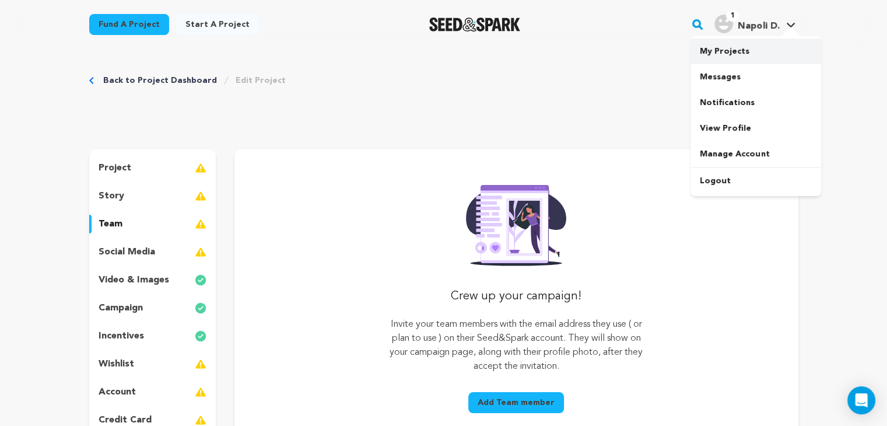
click at [747, 51] on link "My Projects" at bounding box center [755, 51] width 131 height 26
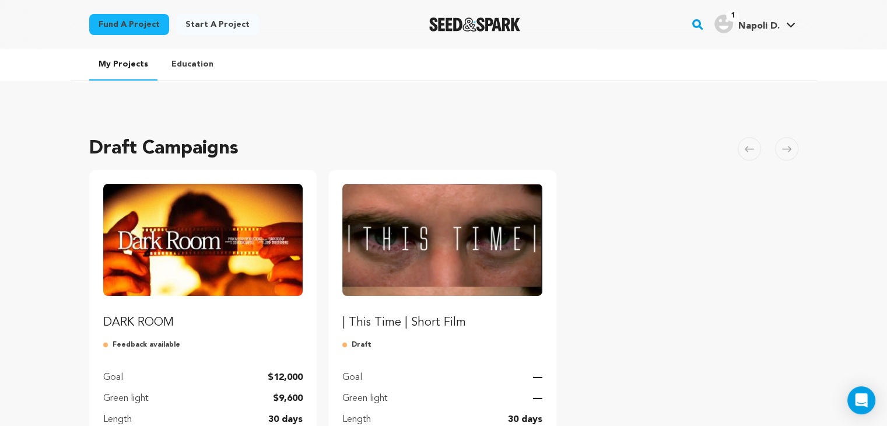
click at [249, 229] on img "Fund DARK ROOM" at bounding box center [203, 240] width 200 height 112
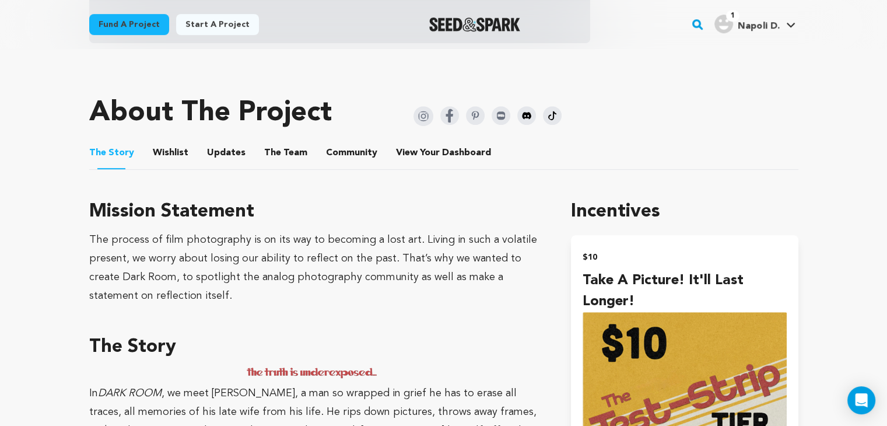
scroll to position [475, 0]
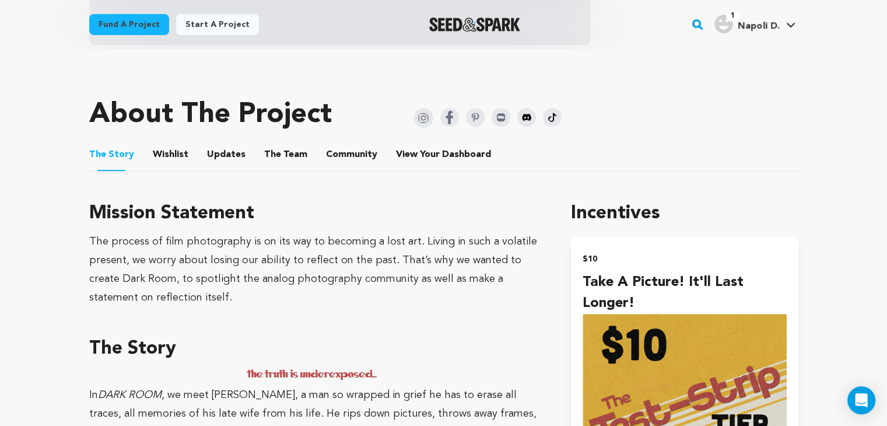
click at [199, 152] on ul "The Story The Story Wishlist Wishlist Updates Updates The Team The Team Communi…" at bounding box center [443, 154] width 709 height 33
click at [168, 156] on button "Wishlist" at bounding box center [170, 157] width 28 height 28
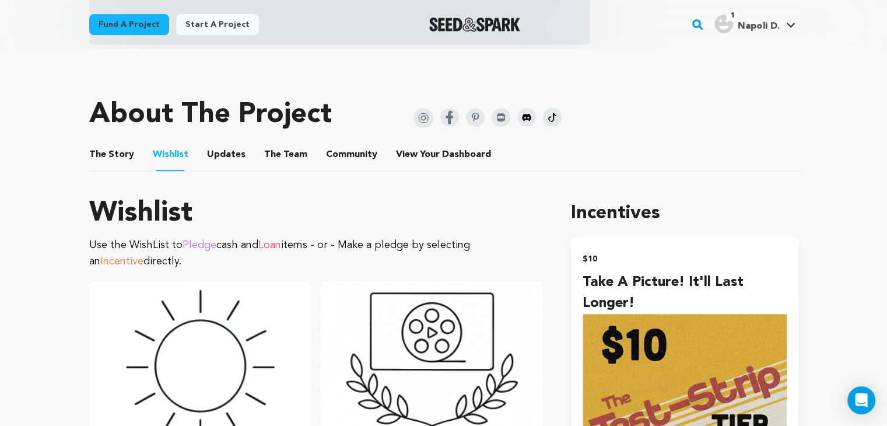
click at [225, 157] on button "Updates" at bounding box center [226, 157] width 28 height 28
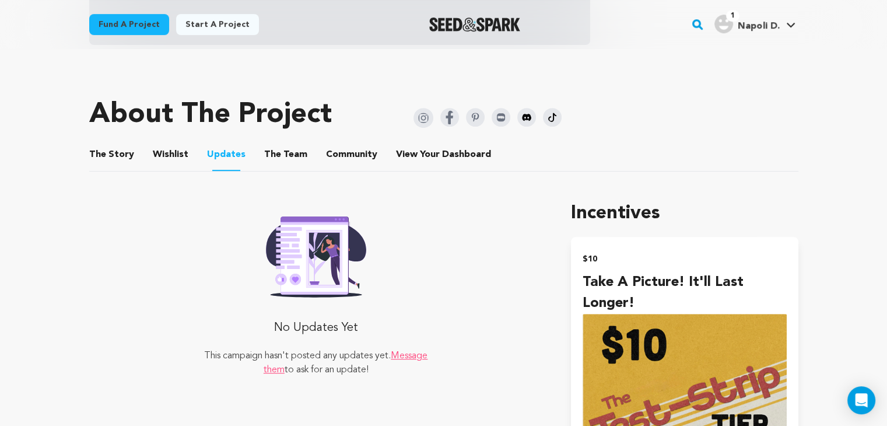
click at [338, 159] on button "Community" at bounding box center [352, 157] width 28 height 28
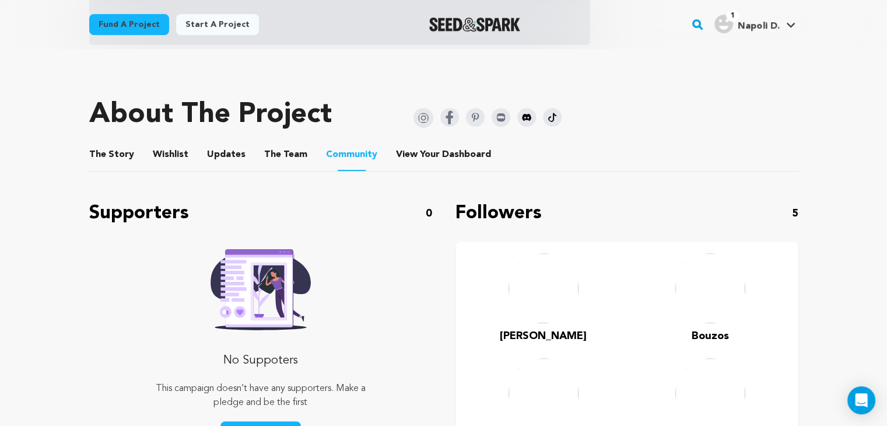
click at [275, 159] on button "The Team" at bounding box center [286, 157] width 28 height 28
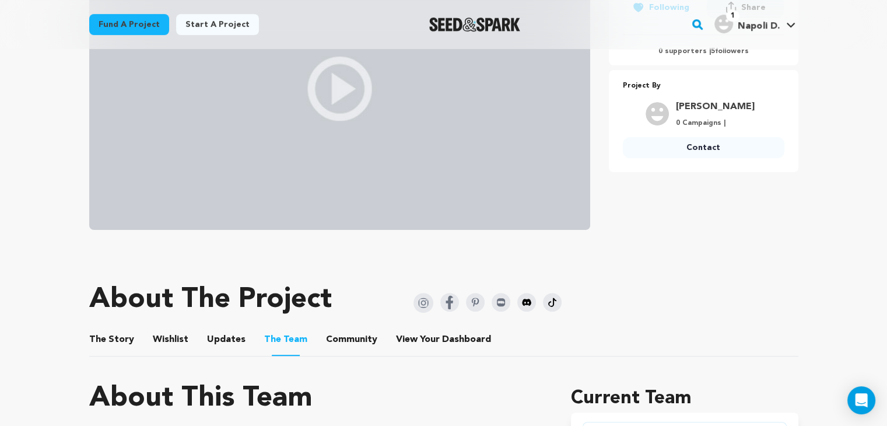
scroll to position [382, 0]
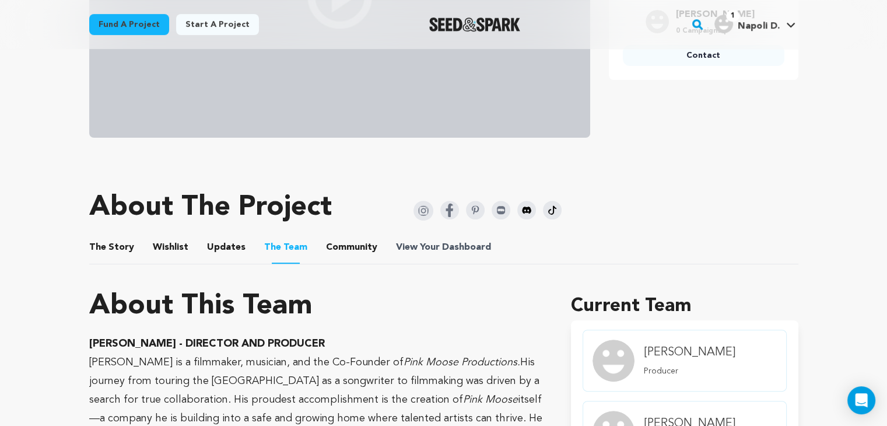
click at [419, 245] on span "View Your Dashboard" at bounding box center [444, 247] width 97 height 14
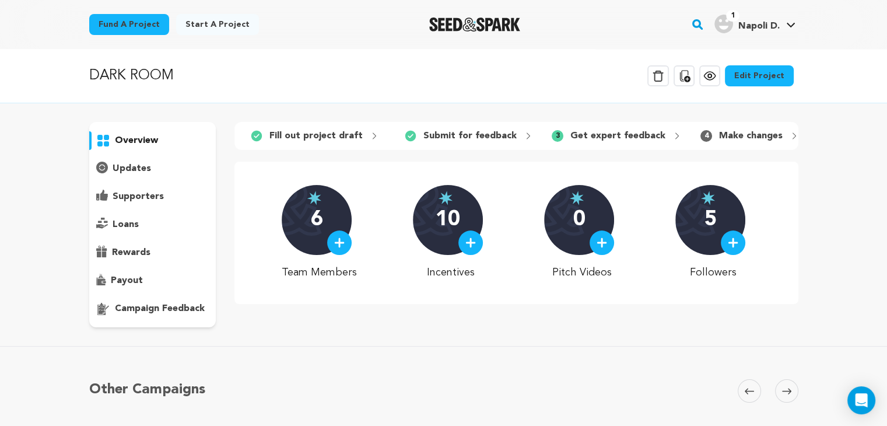
click at [156, 311] on p "campaign feedback" at bounding box center [160, 308] width 90 height 14
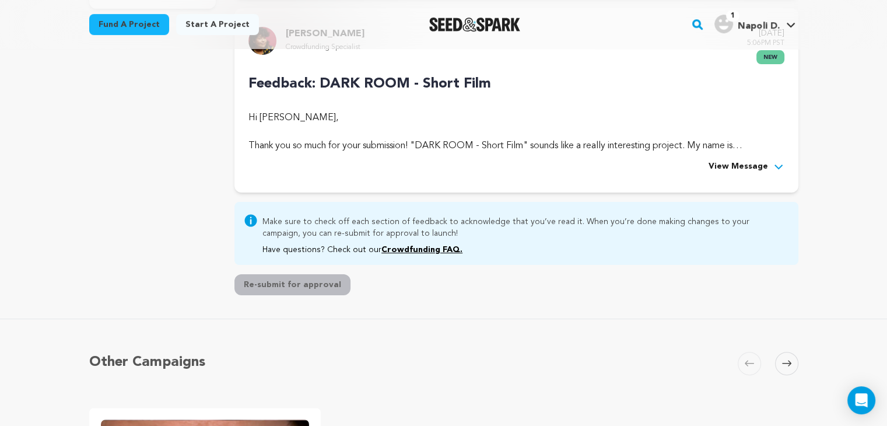
scroll to position [317, 0]
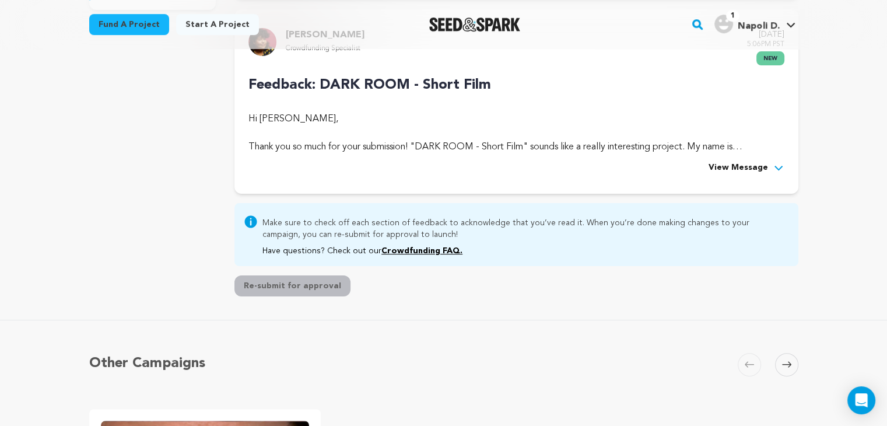
click at [763, 126] on div "Hi [PERSON_NAME], Thank you so much for your submission! "DARK ROOM - Short Fil…" at bounding box center [515, 133] width 535 height 42
click at [761, 159] on div "Feedback: DARK ROOM - Short Film Hi [PERSON_NAME], Thank you so much for your s…" at bounding box center [515, 125] width 535 height 100
click at [753, 177] on div "[PERSON_NAME] Crowdfunding Specialist [DATE] 5:06PM PST new Feedback: DARK ROOM…" at bounding box center [515, 101] width 563 height 184
click at [753, 168] on span "View Message" at bounding box center [737, 168] width 59 height 14
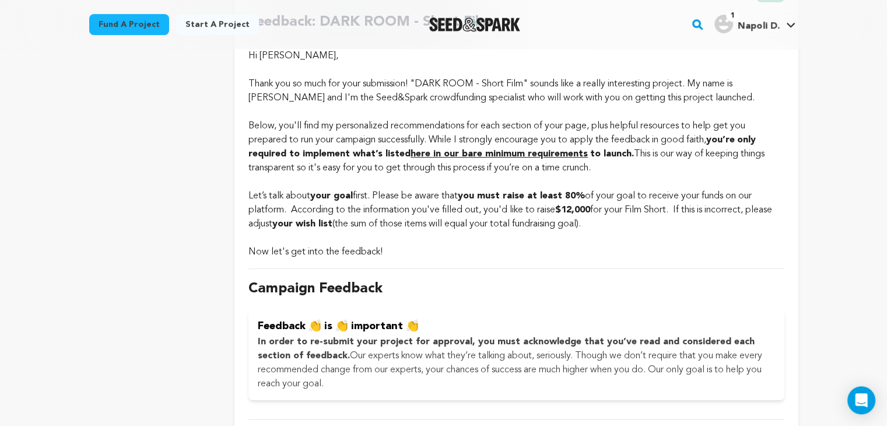
scroll to position [384, 0]
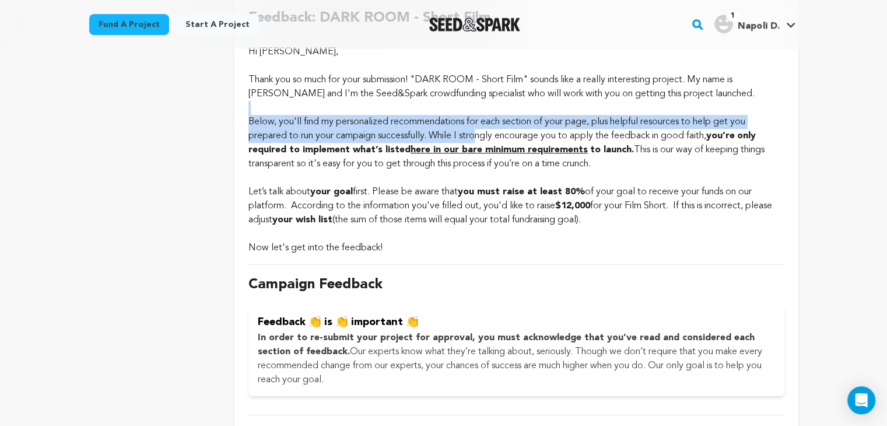
drag, startPoint x: 469, startPoint y: 112, endPoint x: 479, endPoint y: 129, distance: 20.1
click at [479, 129] on div "Hi [PERSON_NAME], Thank you so much for your submission! "DARK ROOM - Short Fil…" at bounding box center [515, 145] width 535 height 219
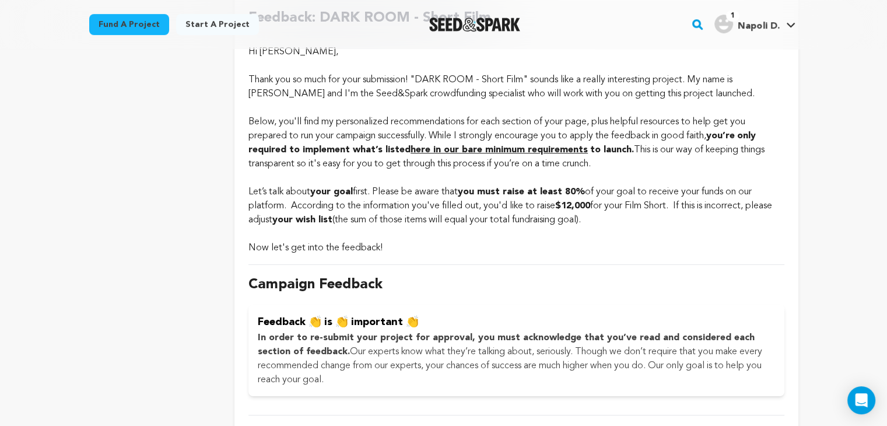
click at [493, 136] on div "Below, you'll find my personalized recommendations for each section of your pag…" at bounding box center [515, 143] width 535 height 56
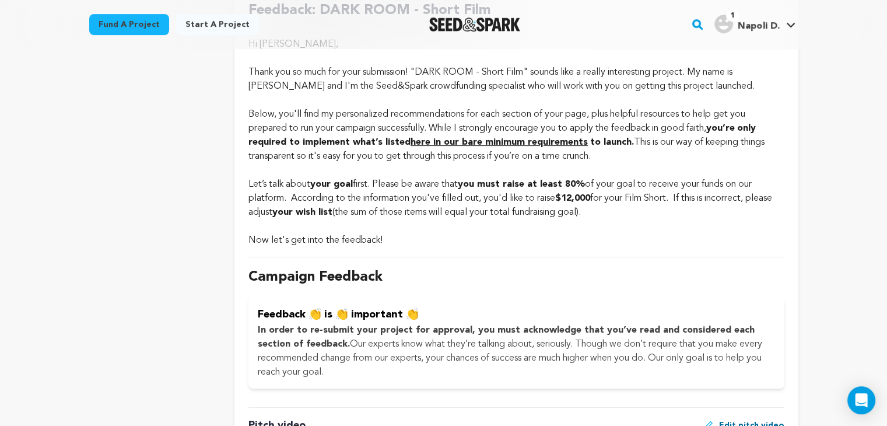
scroll to position [394, 0]
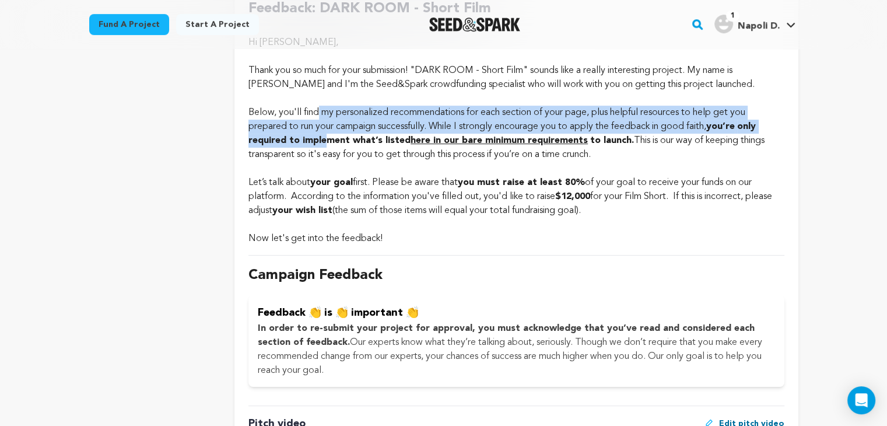
drag, startPoint x: 324, startPoint y: 136, endPoint x: 318, endPoint y: 115, distance: 21.6
click at [318, 115] on div "Below, you'll find my personalized recommendations for each section of your pag…" at bounding box center [515, 134] width 535 height 56
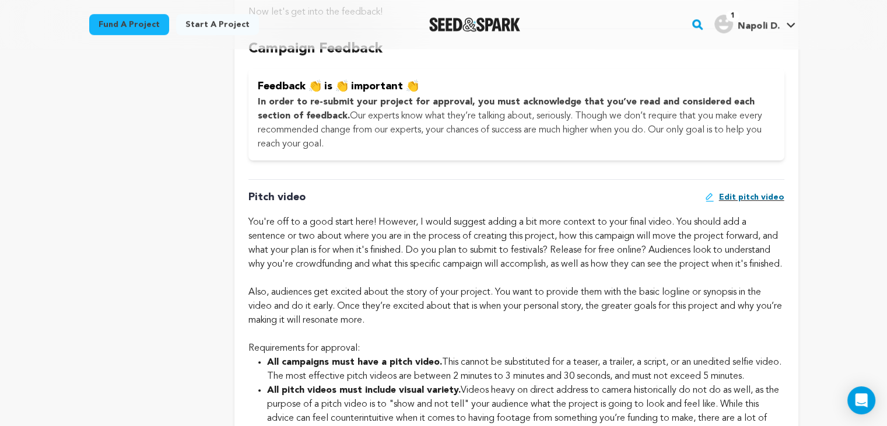
scroll to position [621, 0]
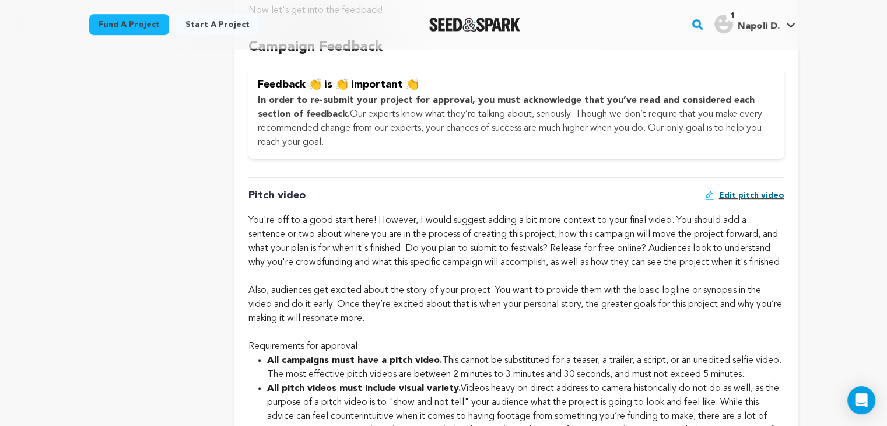
click at [511, 138] on p "In order to re-submit your project for approval, you must acknowledge that you’…" at bounding box center [516, 121] width 517 height 56
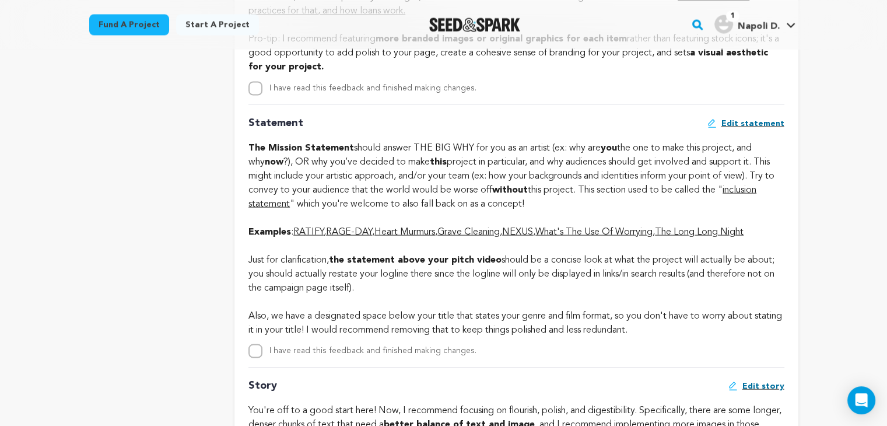
scroll to position [2143, 0]
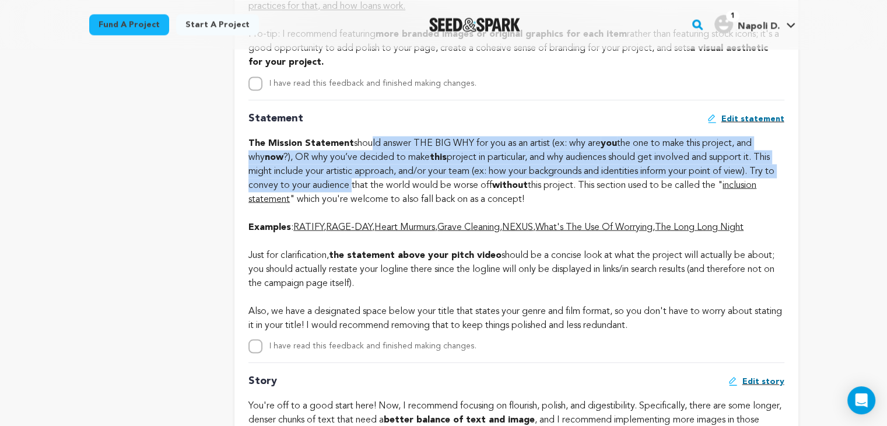
drag, startPoint x: 364, startPoint y: 184, endPoint x: 360, endPoint y: 223, distance: 39.8
click at [360, 220] on div "The Mission Statement should answer THE BIG WHY for you as an artist (ex: why a…" at bounding box center [515, 178] width 535 height 84
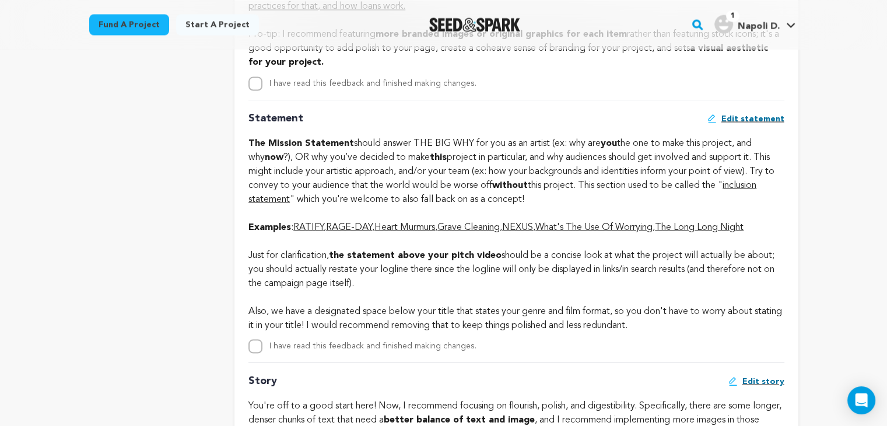
drag, startPoint x: 324, startPoint y: 174, endPoint x: 375, endPoint y: 202, distance: 58.2
click at [375, 202] on div "Statement Edit statement The Mission Statement should answer THE BIG WHY for yo…" at bounding box center [515, 226] width 535 height 253
click at [375, 202] on div "The Mission Statement should answer THE BIG WHY for you as an artist (ex: why a…" at bounding box center [515, 178] width 535 height 84
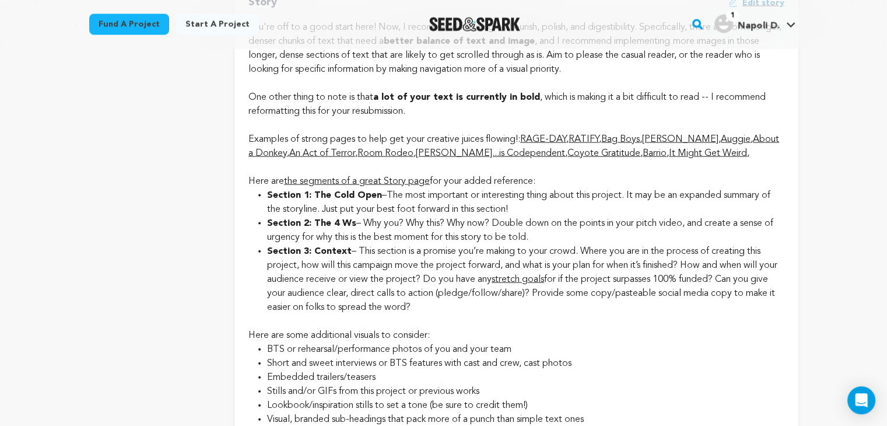
scroll to position [2518, 0]
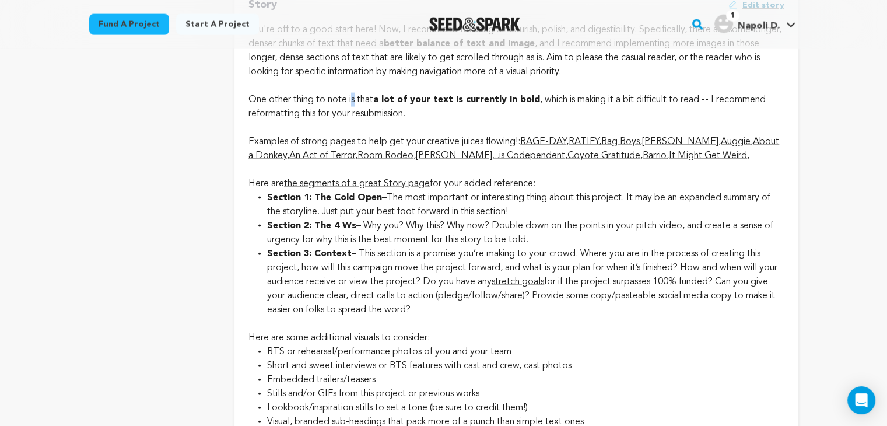
drag, startPoint x: 480, startPoint y: 218, endPoint x: 354, endPoint y: 147, distance: 144.1
click at [354, 121] on div "You're off to a good start here! Now, I recommend focusing on flourish, polish,…" at bounding box center [515, 72] width 535 height 98
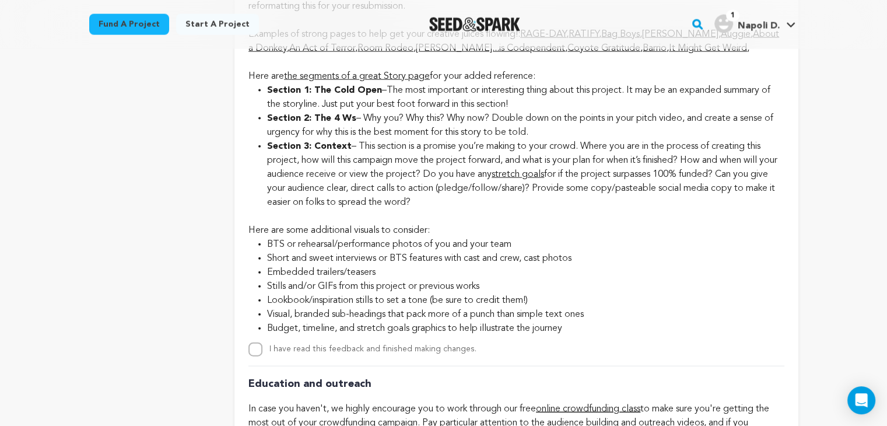
scroll to position [2634, 0]
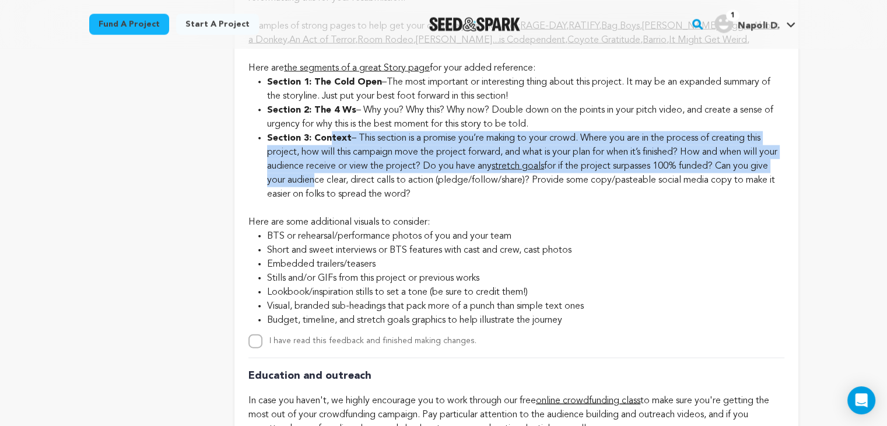
drag, startPoint x: 328, startPoint y: 177, endPoint x: 332, endPoint y: 222, distance: 45.7
click at [332, 201] on li "Section 3: Context – This section is a promise you’re making to your crowd. Whe…" at bounding box center [525, 166] width 517 height 70
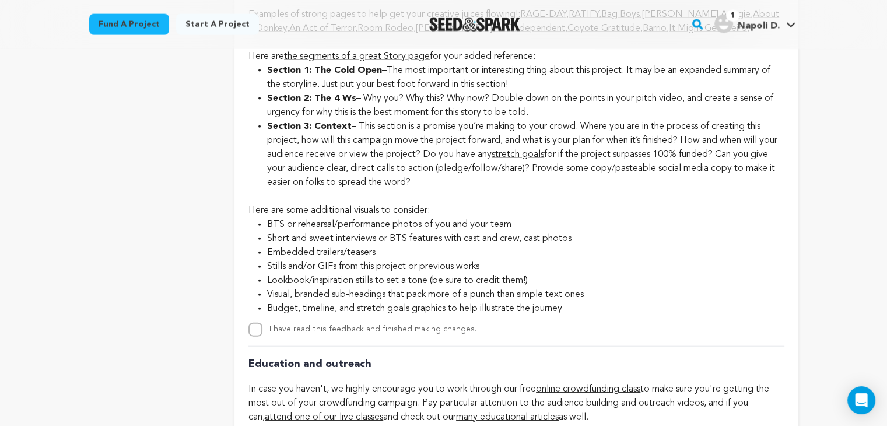
scroll to position [2644, 0]
click at [332, 191] on li "Section 3: Context – This section is a promise you’re making to your crowd. Whe…" at bounding box center [525, 156] width 517 height 70
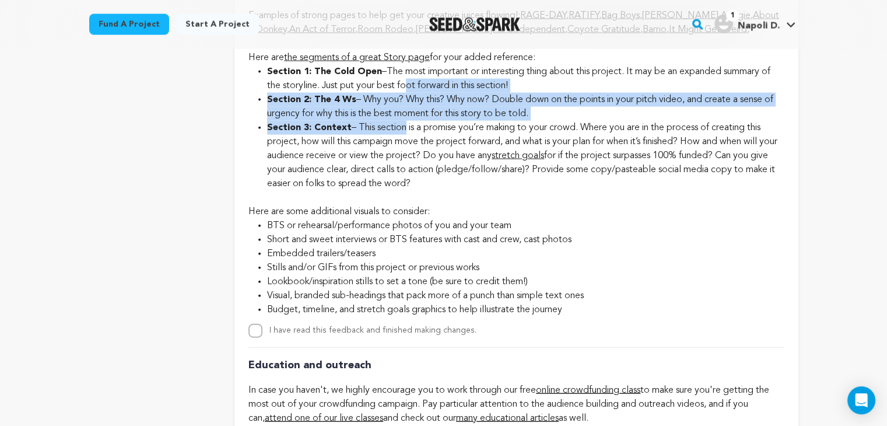
drag, startPoint x: 402, startPoint y: 129, endPoint x: 405, endPoint y: 173, distance: 44.4
click at [405, 173] on ul "Section 1: The Cold Open –The most important or interesting thing about this pr…" at bounding box center [515, 128] width 535 height 126
click at [405, 173] on li "Section 3: Context – This section is a promise you’re making to your crowd. Whe…" at bounding box center [525, 156] width 517 height 70
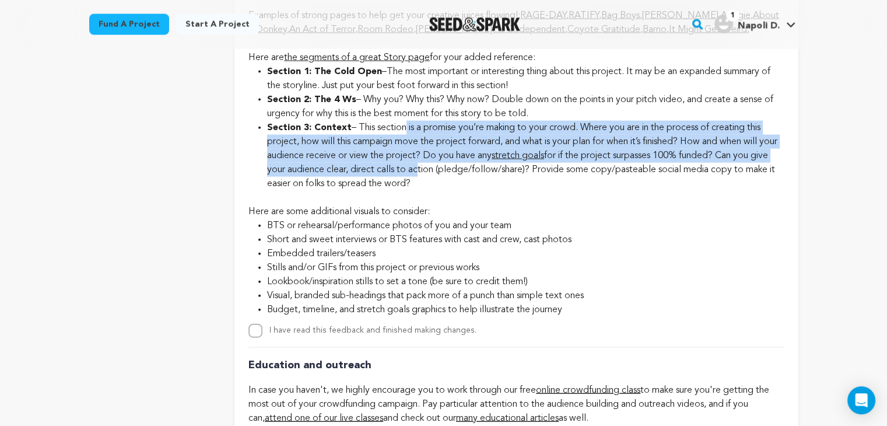
drag, startPoint x: 405, startPoint y: 173, endPoint x: 436, endPoint y: 214, distance: 51.5
click at [436, 191] on li "Section 3: Context – This section is a promise you’re making to your crowd. Whe…" at bounding box center [525, 156] width 517 height 70
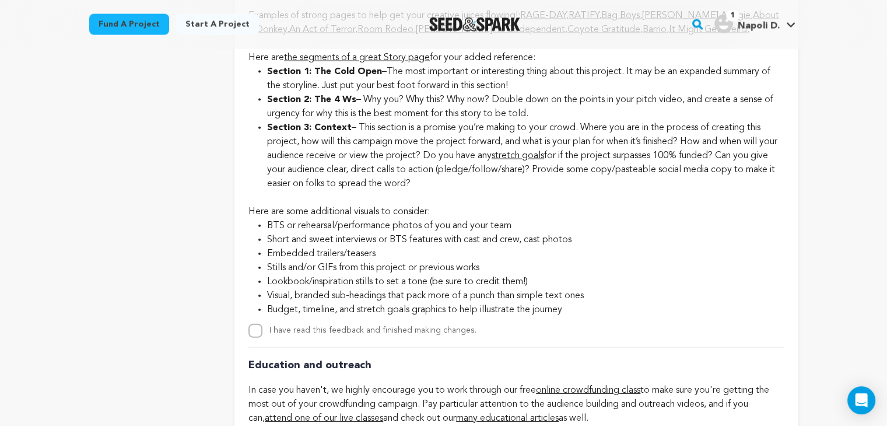
drag, startPoint x: 453, startPoint y: 233, endPoint x: 287, endPoint y: 175, distance: 176.1
click at [287, 175] on li "Section 3: Context – This section is a promise you’re making to your crowd. Whe…" at bounding box center [525, 156] width 517 height 70
click at [287, 132] on strong "Section 3: Context" at bounding box center [309, 127] width 85 height 9
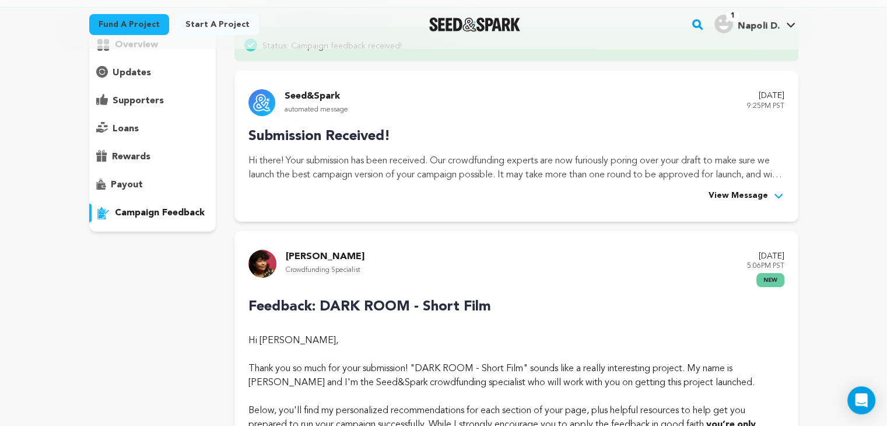
scroll to position [0, 0]
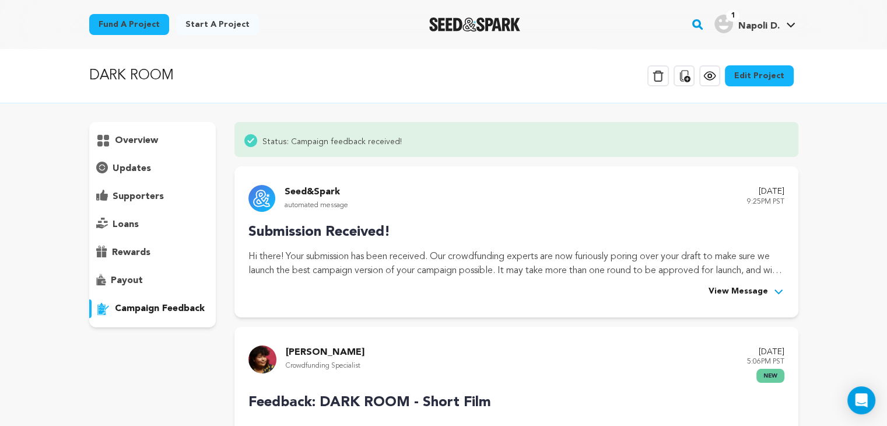
click at [765, 80] on link "Edit Project" at bounding box center [759, 75] width 69 height 21
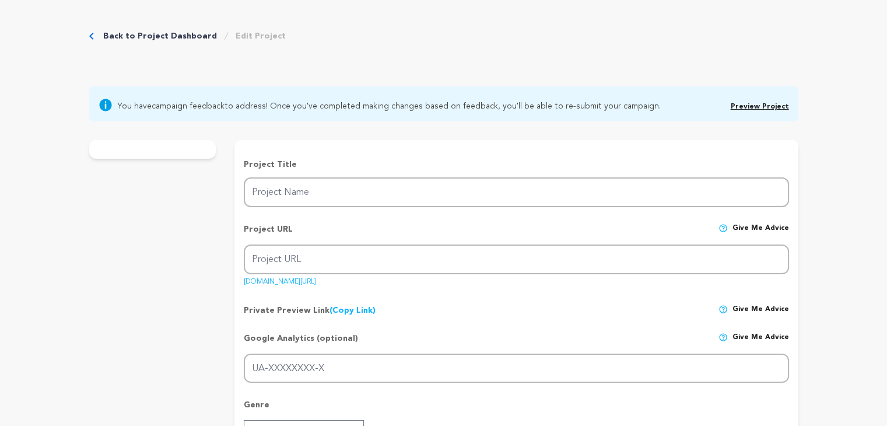
type input "DARK ROOM"
type input "dark-room-short-film"
type input "After uncovering and developing a lost film roll, a grieving father relives one…"
type textarea "DARK ROOM represents a universal story: everyone has experienced some type of l…"
type textarea "The process of film photography is on its way to becoming a lost art. Living in…"
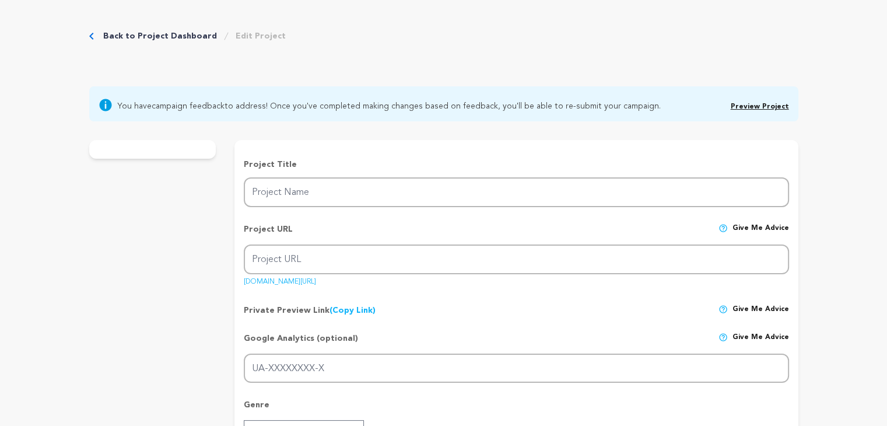
type textarea "We are Pink Moose Productions."
radio input "true"
checkbox input "false"
radio input "true"
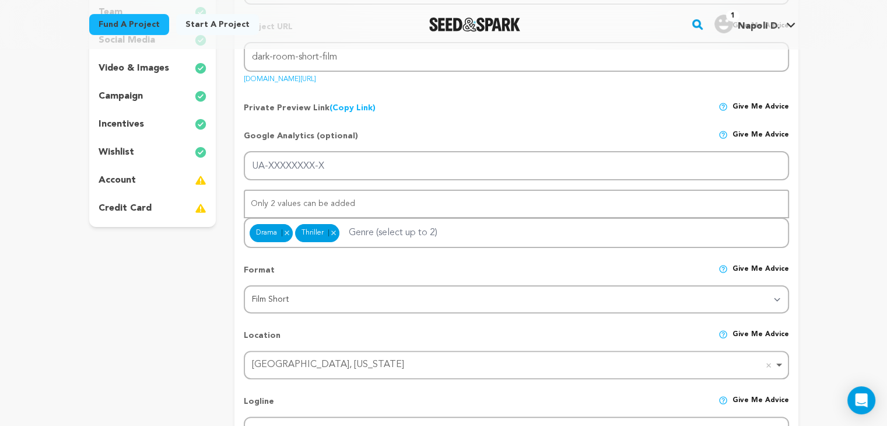
scroll to position [255, 0]
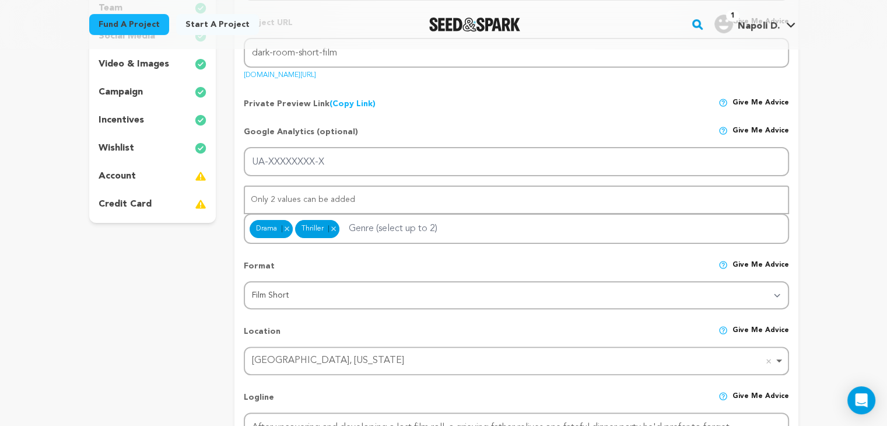
click at [152, 183] on div "account" at bounding box center [152, 176] width 127 height 19
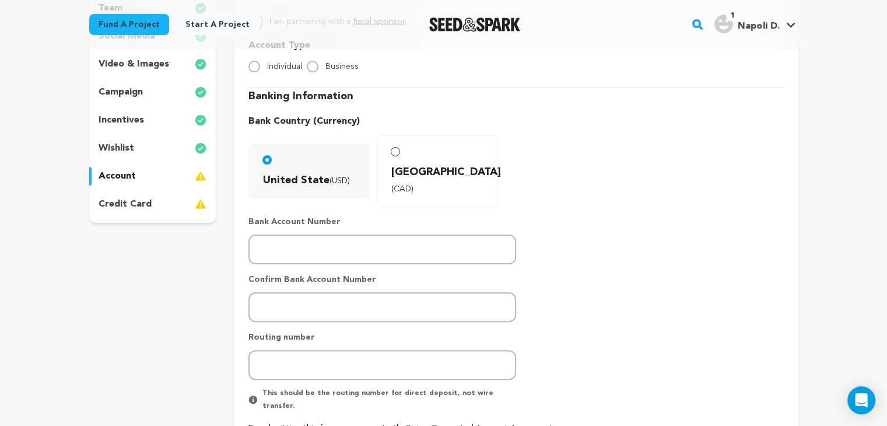
click at [153, 208] on div "credit card" at bounding box center [152, 204] width 127 height 19
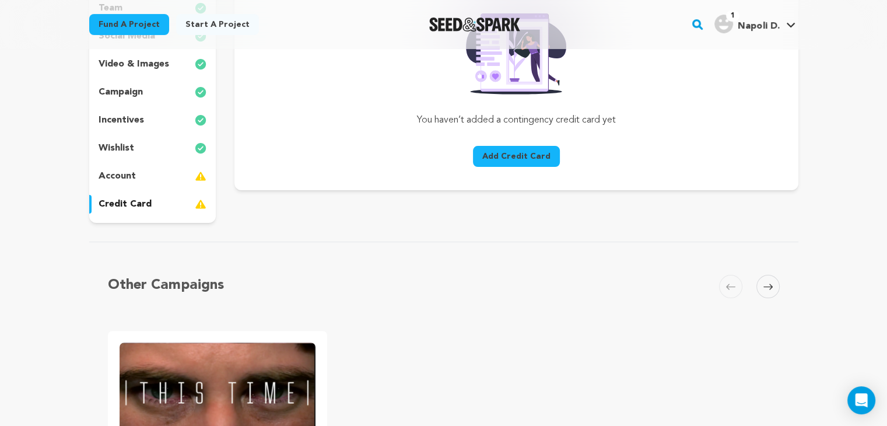
click at [143, 175] on div "account" at bounding box center [152, 176] width 127 height 19
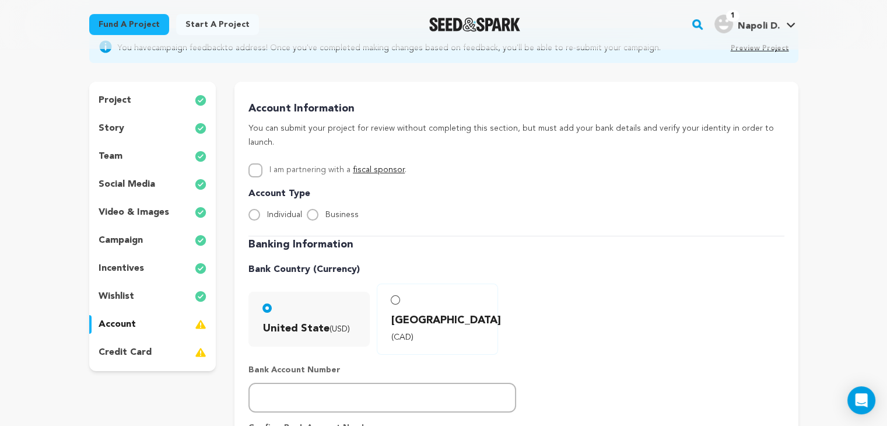
scroll to position [105, 0]
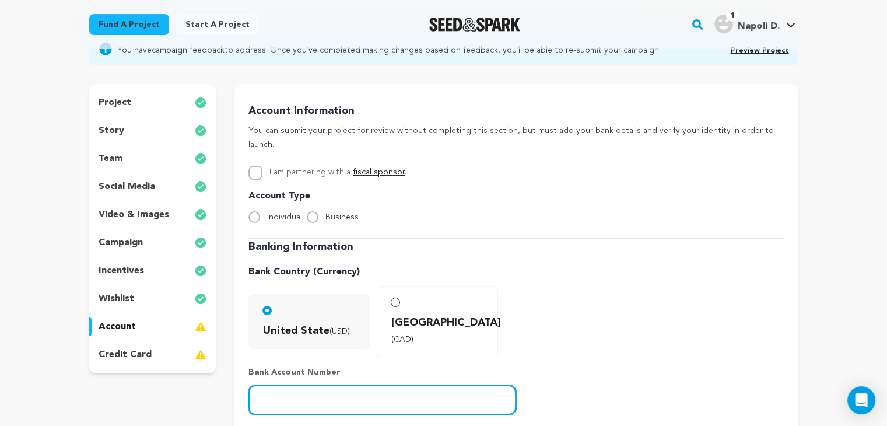
click at [287, 385] on input "number" at bounding box center [382, 400] width 268 height 30
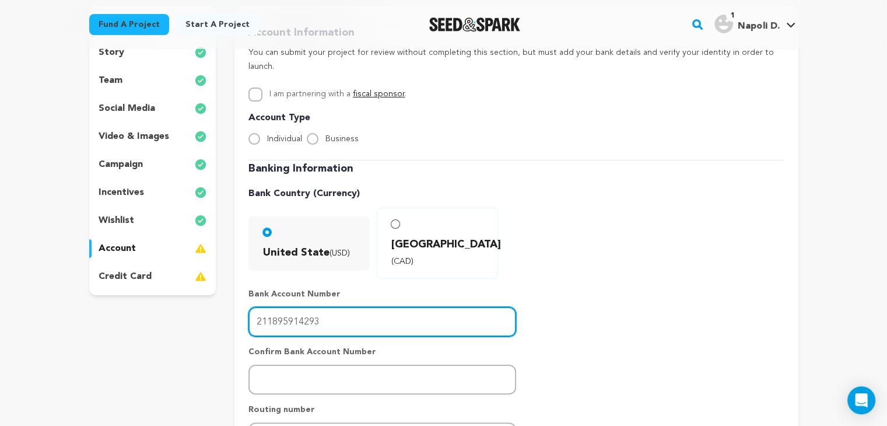
scroll to position [213, 0]
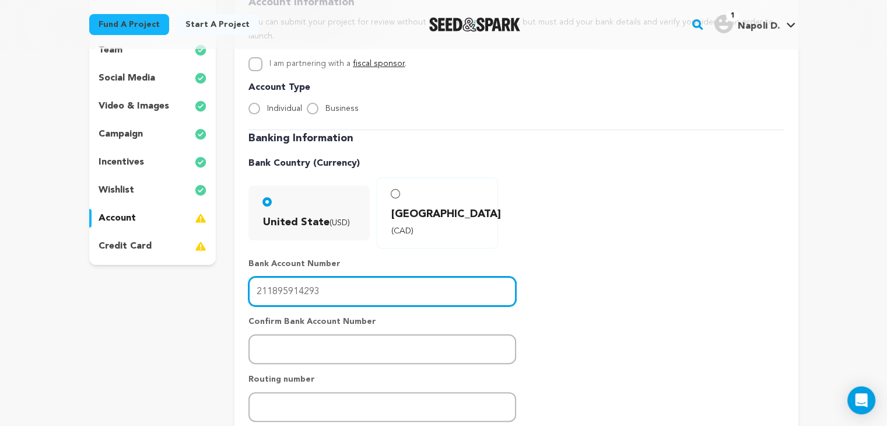
drag, startPoint x: 331, startPoint y: 255, endPoint x: 208, endPoint y: 241, distance: 124.4
click at [208, 241] on div "project story team social media video & images campaign incentives wishlist" at bounding box center [443, 275] width 709 height 598
type input "211895914293"
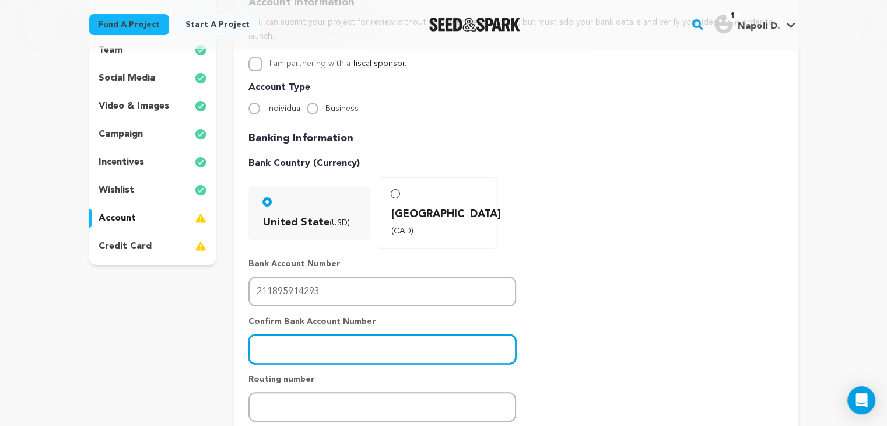
click at [301, 334] on input "number" at bounding box center [382, 349] width 268 height 30
paste input "211895914293"
type input "211895914293"
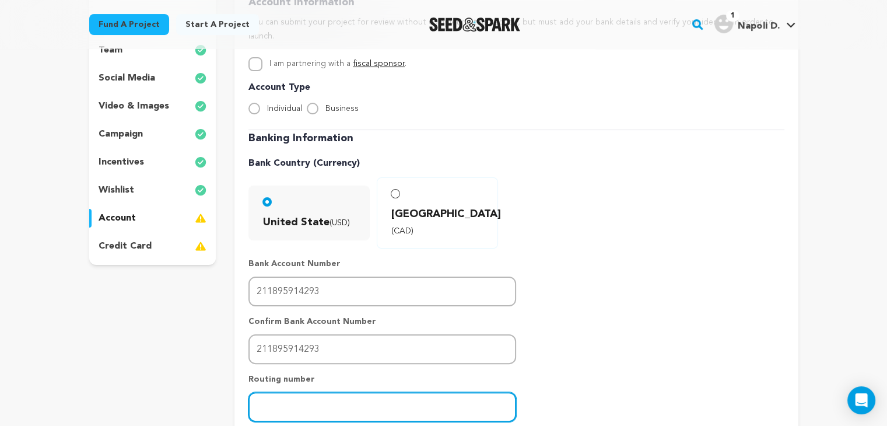
click at [305, 392] on input "number" at bounding box center [382, 407] width 268 height 30
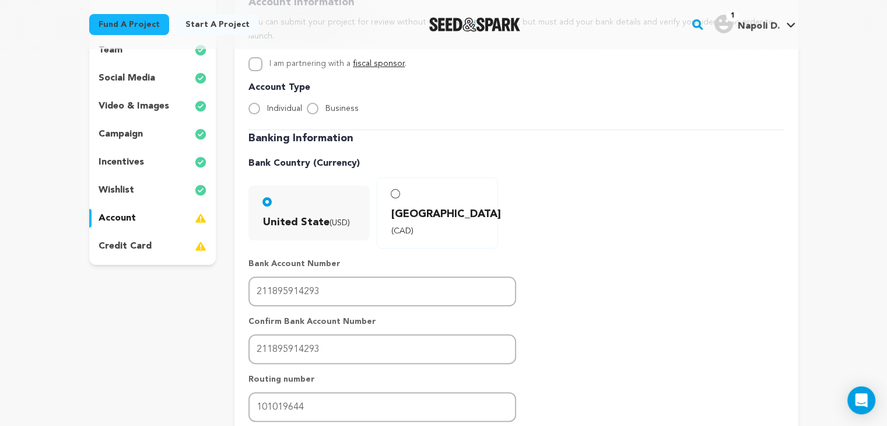
click at [346, 373] on div "Routing number 101019644 This should be the routing number for direct deposit, …" at bounding box center [382, 414] width 268 height 82
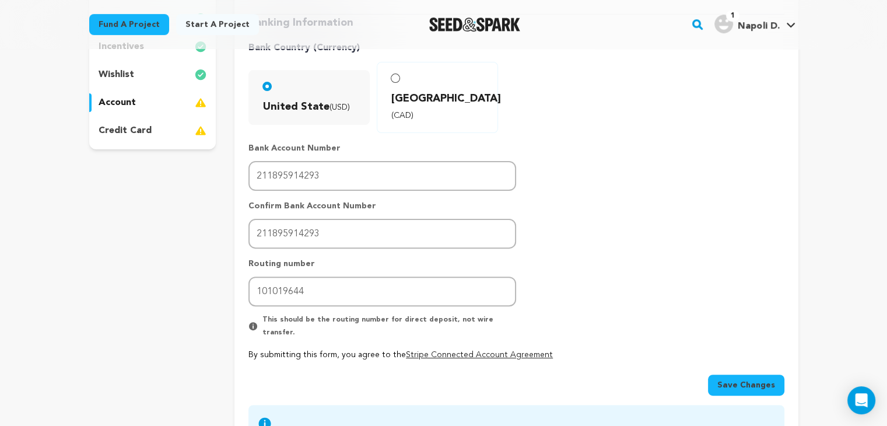
scroll to position [330, 0]
click at [345, 277] on div "Routing number 101019644 This should be the routing number for direct deposit, …" at bounding box center [382, 298] width 268 height 82
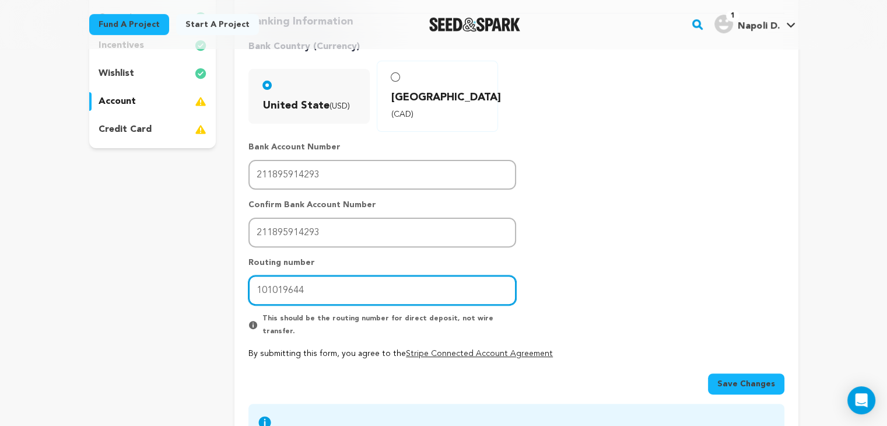
click at [342, 275] on input "101019644" at bounding box center [382, 290] width 268 height 30
type input "101019644"
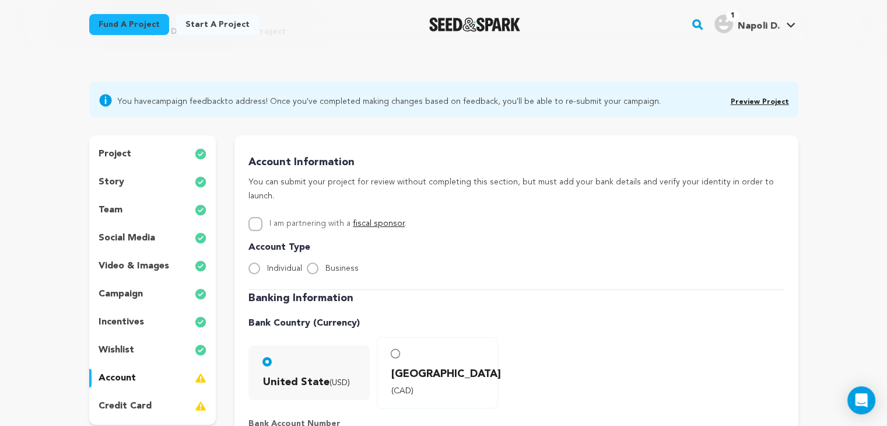
scroll to position [51, 0]
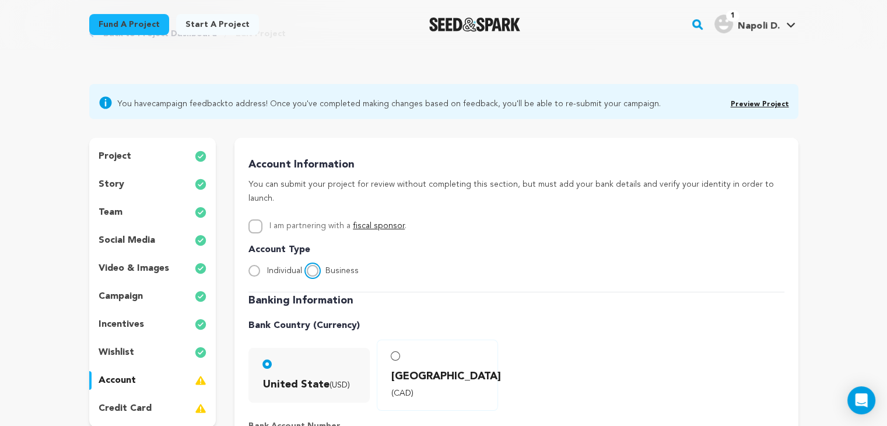
click at [314, 265] on input "Business" at bounding box center [313, 271] width 12 height 12
radio input "true"
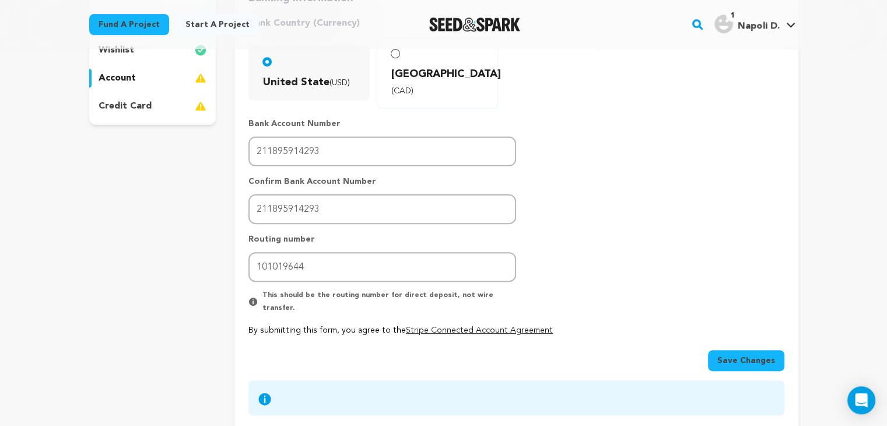
scroll to position [354, 0]
click at [742, 353] on span "Save Changes" at bounding box center [746, 359] width 58 height 12
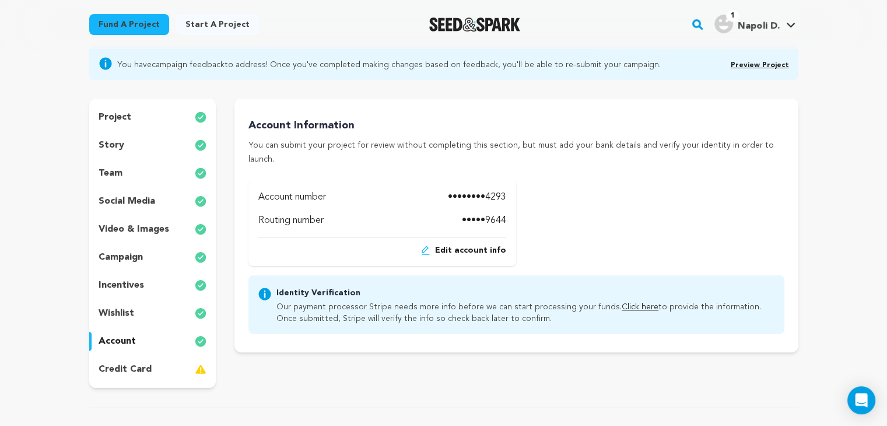
scroll to position [90, 0]
click at [171, 369] on div "credit card" at bounding box center [152, 369] width 127 height 19
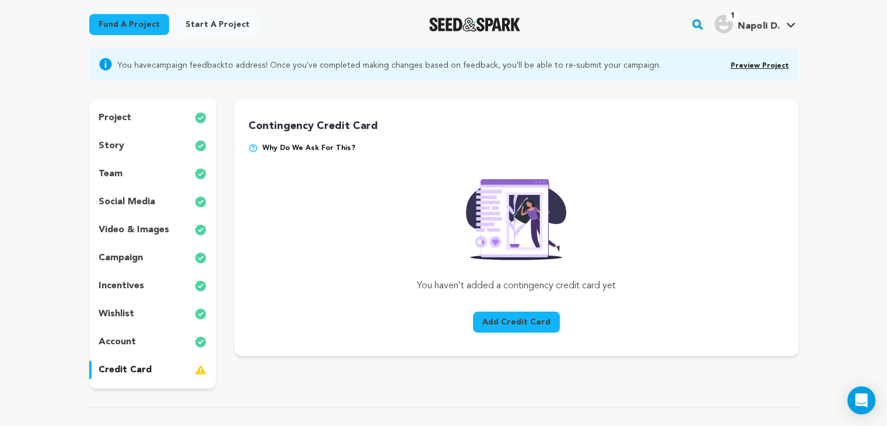
click at [119, 122] on p "project" at bounding box center [115, 118] width 33 height 14
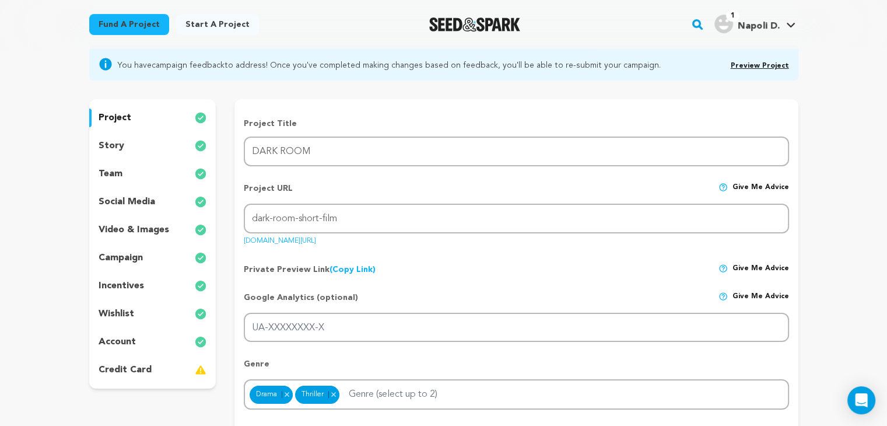
click at [126, 154] on div "story" at bounding box center [152, 145] width 127 height 19
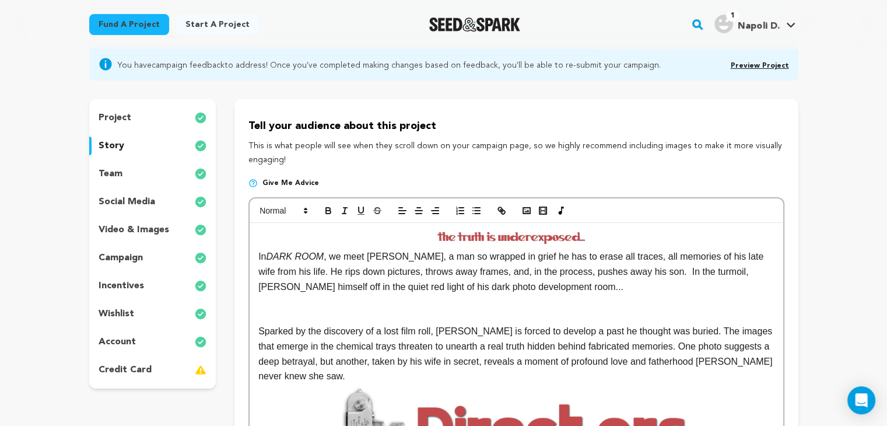
click at [138, 182] on div "team" at bounding box center [152, 173] width 127 height 19
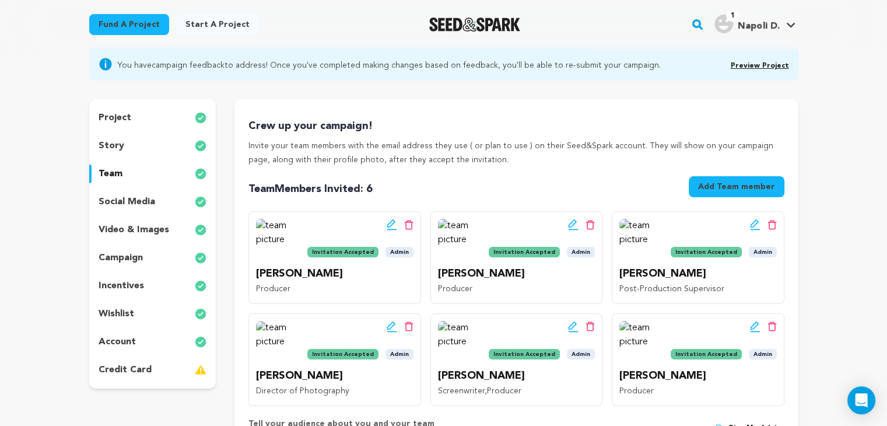
click at [142, 143] on div "story" at bounding box center [152, 145] width 127 height 19
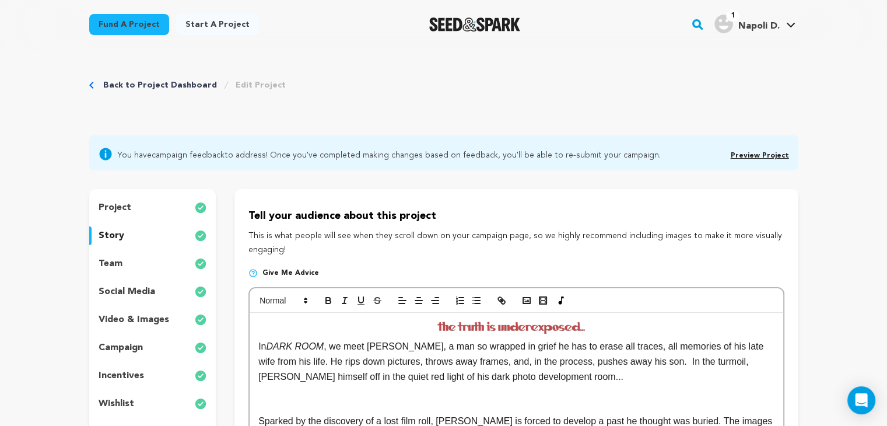
click at [152, 294] on p "social media" at bounding box center [127, 291] width 57 height 14
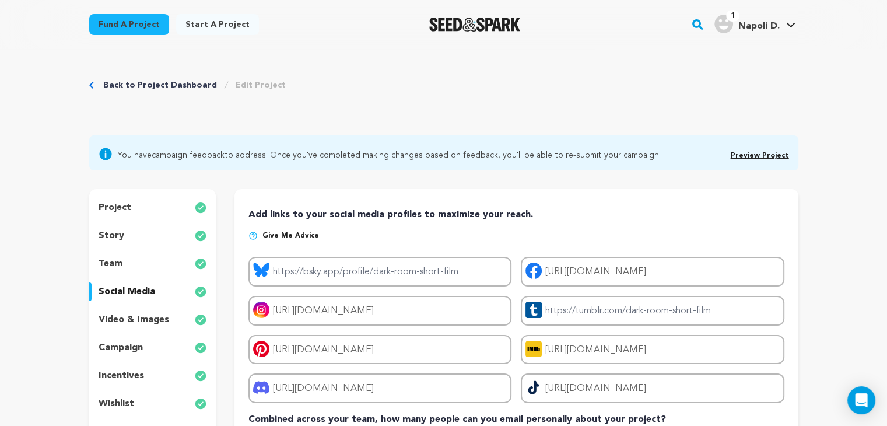
click at [142, 326] on p "video & images" at bounding box center [134, 319] width 71 height 14
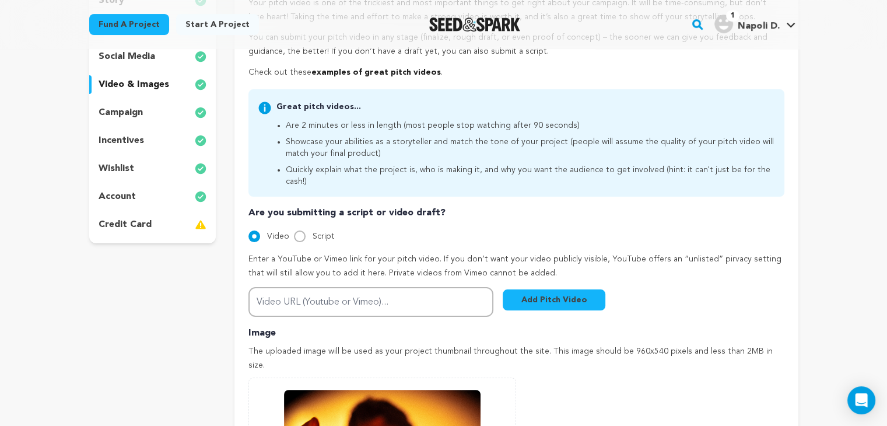
scroll to position [234, 0]
click at [142, 114] on div "campaign" at bounding box center [152, 113] width 127 height 19
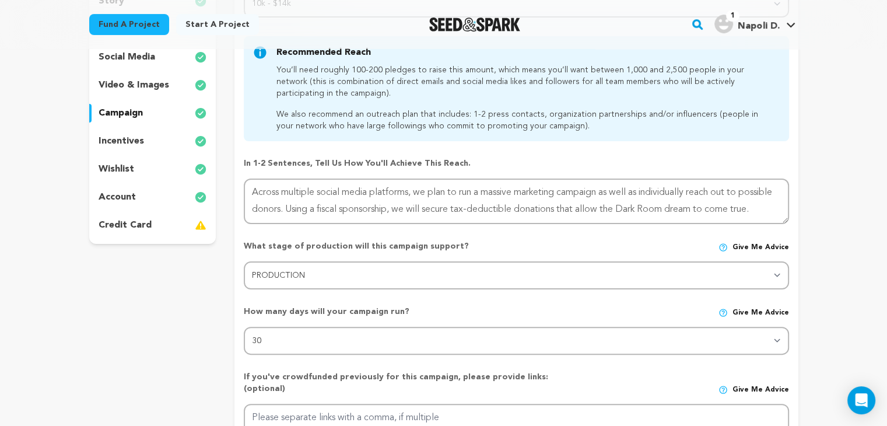
click at [155, 157] on div "project story team social media video & images campaign incentives wishlist acc…" at bounding box center [152, 99] width 127 height 289
click at [144, 138] on div "incentives" at bounding box center [152, 141] width 127 height 19
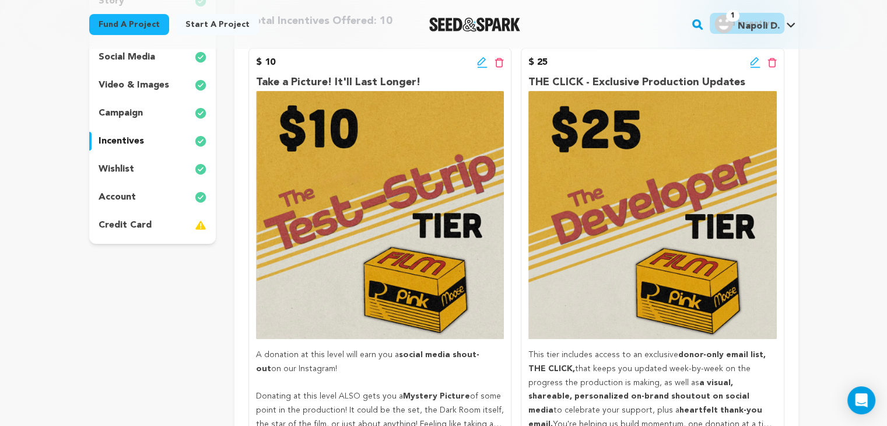
click at [147, 168] on div "wishlist" at bounding box center [152, 169] width 127 height 19
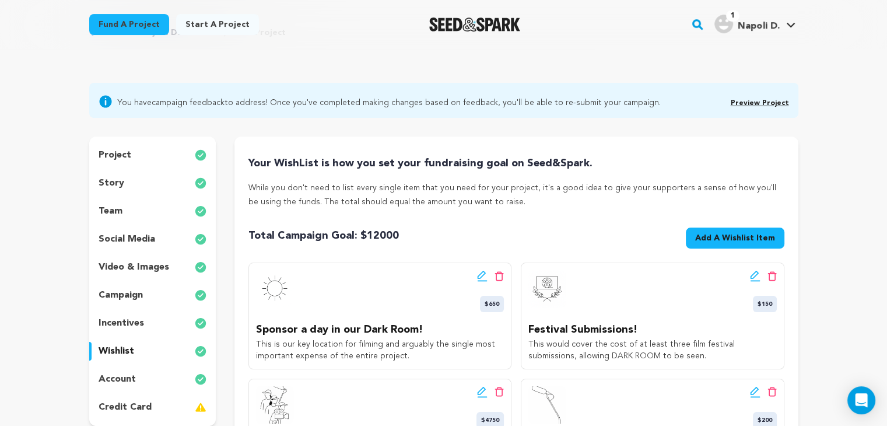
scroll to position [33, 0]
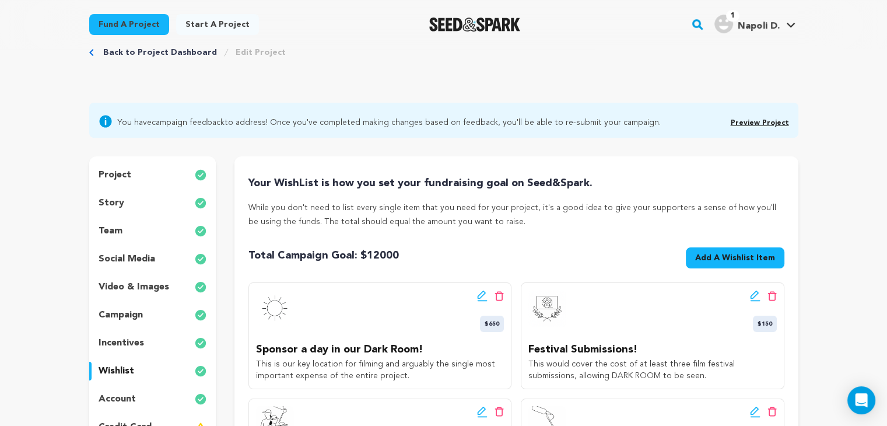
click at [159, 341] on div "incentives" at bounding box center [152, 342] width 127 height 19
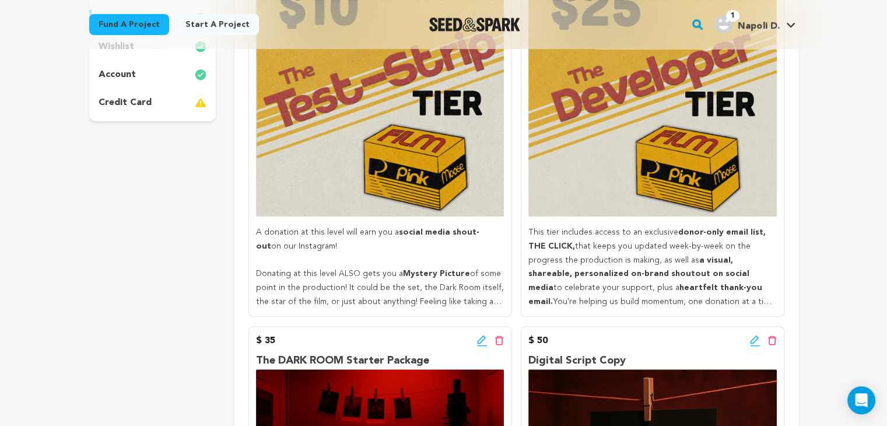
scroll to position [303, 0]
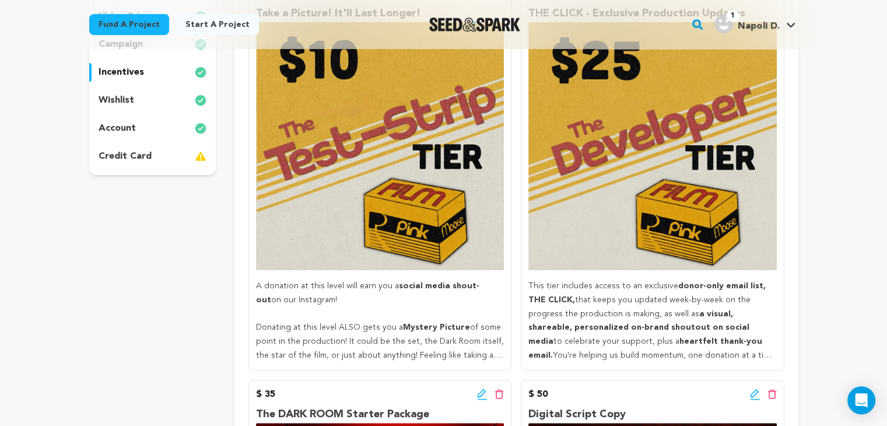
click at [612, 308] on p "This tier includes access to an exclusive donor-only email list, THE CLICK, tha…" at bounding box center [652, 320] width 248 height 83
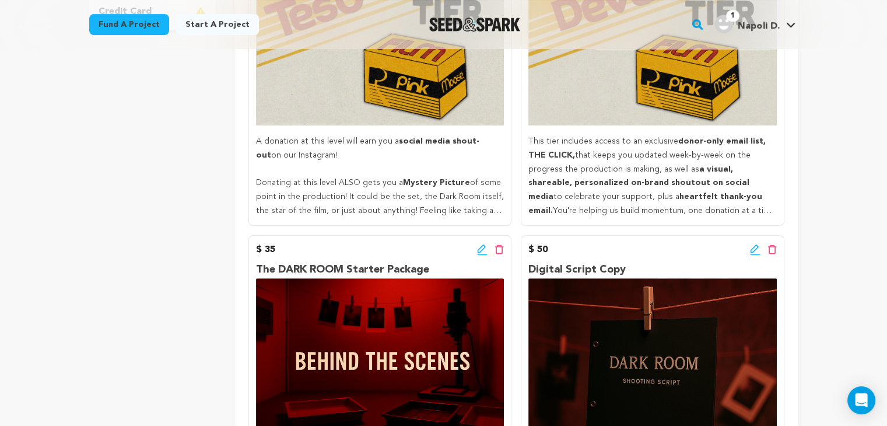
scroll to position [378, 0]
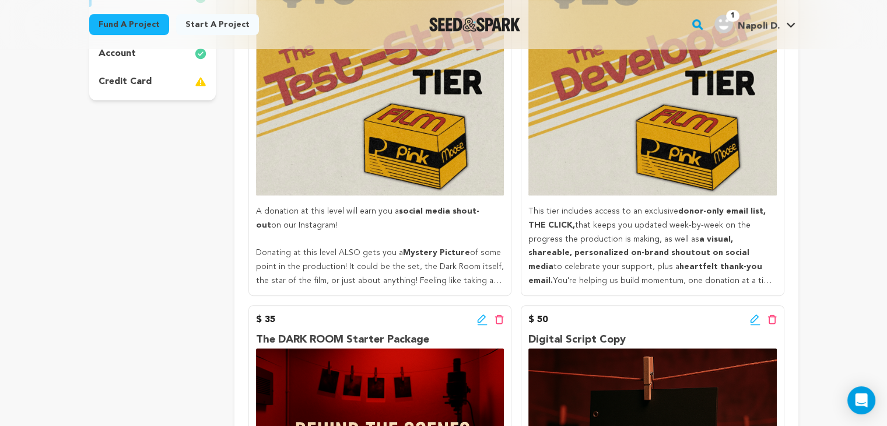
click at [270, 245] on p at bounding box center [380, 240] width 248 height 14
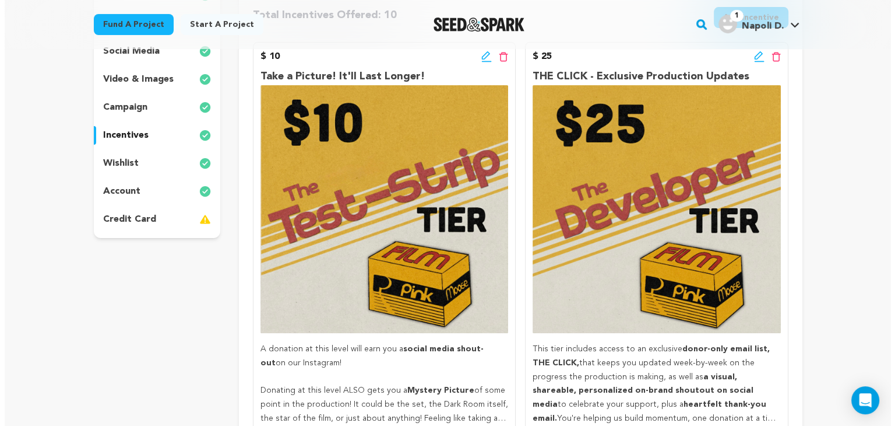
scroll to position [204, 0]
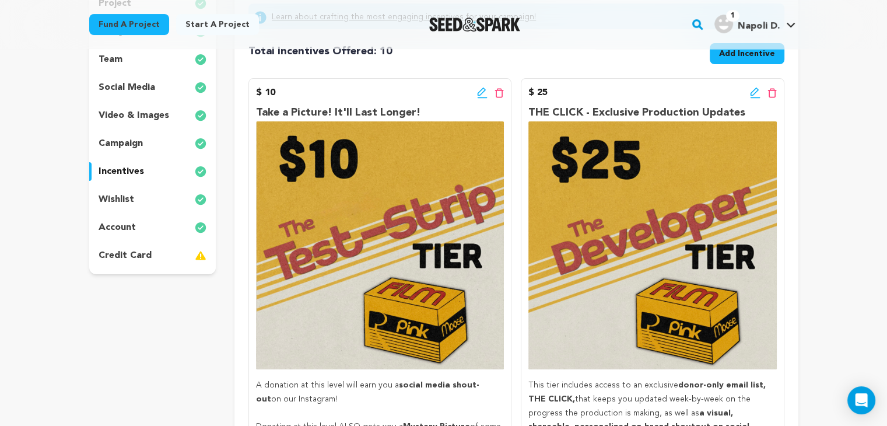
click at [480, 96] on icon at bounding box center [482, 93] width 10 height 12
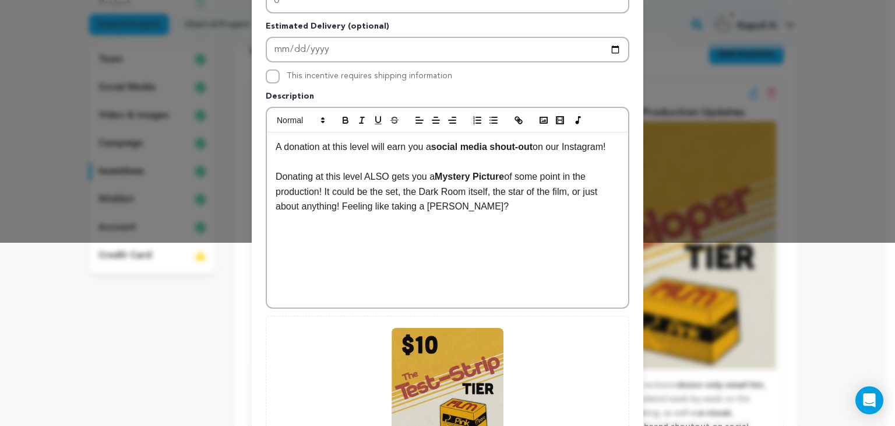
scroll to position [182, 0]
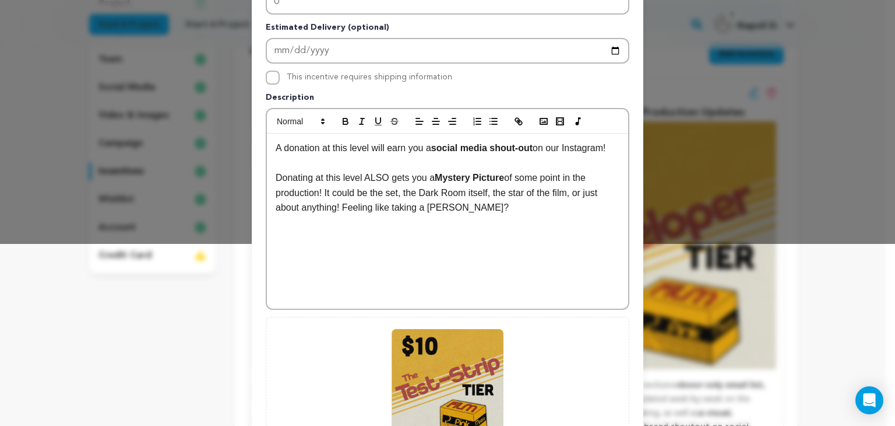
click at [269, 179] on div "A donation at this level will earn you a social media shout-out on our Instagra…" at bounding box center [447, 221] width 361 height 175
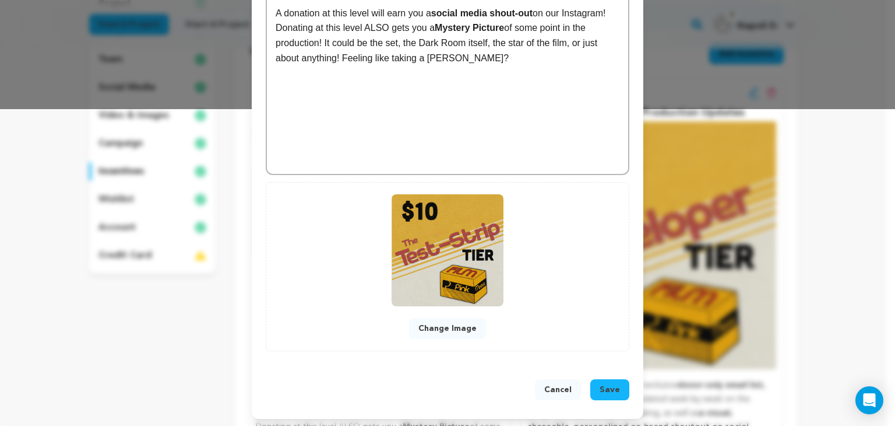
scroll to position [316, 0]
click at [613, 392] on span "Save" at bounding box center [610, 390] width 20 height 12
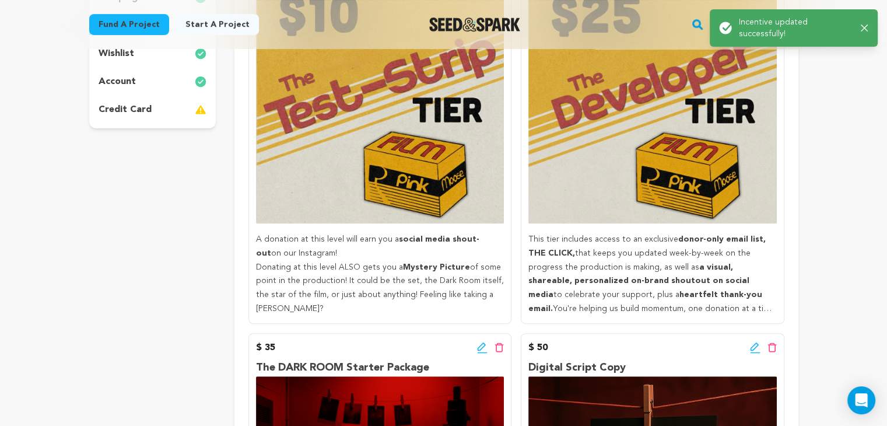
scroll to position [317, 0]
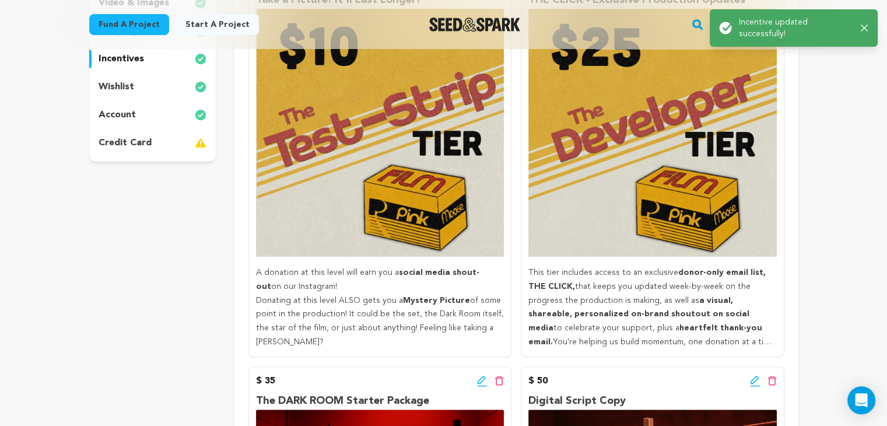
click at [690, 294] on p "This tier includes access to an exclusive donor-only email list, THE CLICK, tha…" at bounding box center [652, 307] width 248 height 83
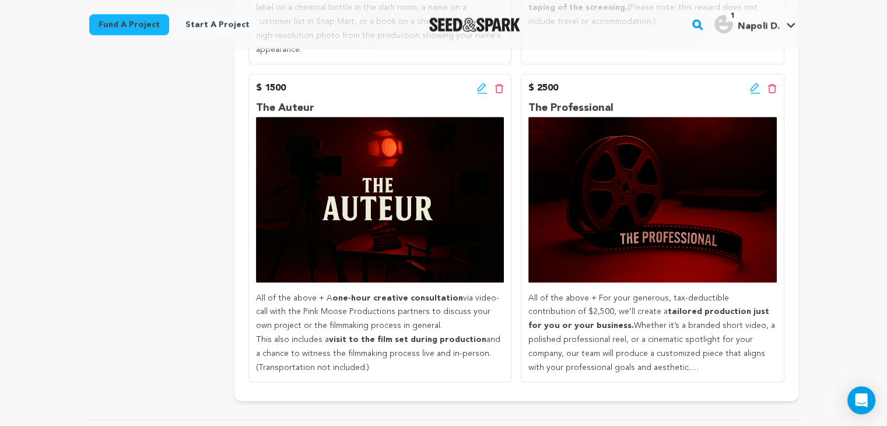
scroll to position [1726, 0]
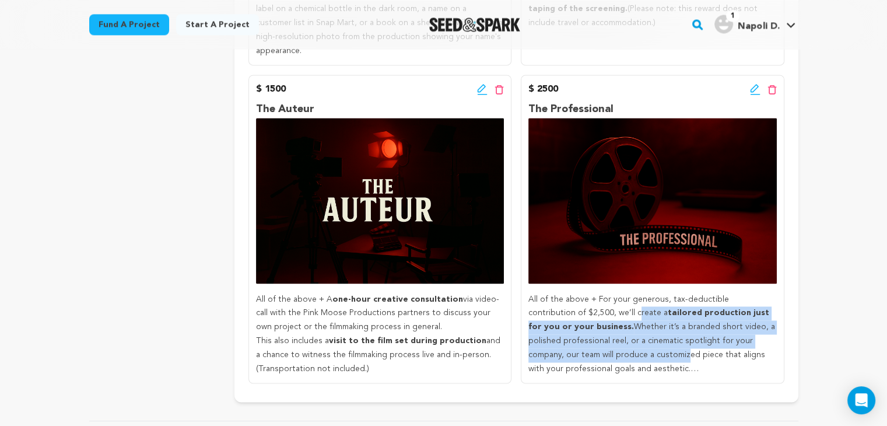
drag, startPoint x: 581, startPoint y: 290, endPoint x: 630, endPoint y: 332, distance: 63.7
click at [630, 332] on p "All of the above + For your generous, tax-deductible contribution of $2,500, we…" at bounding box center [652, 334] width 248 height 83
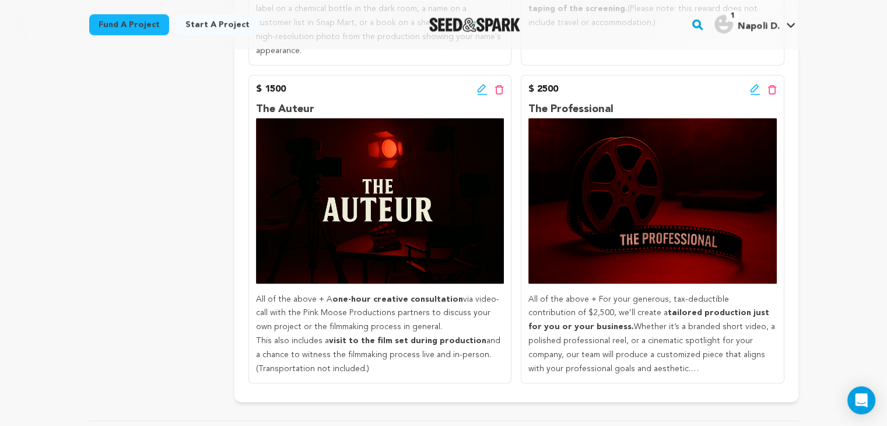
drag, startPoint x: 654, startPoint y: 340, endPoint x: 516, endPoint y: 263, distance: 158.1
click at [589, 305] on p "All of the above + For your generous, tax-deductible contribution of $2,500, we…" at bounding box center [652, 334] width 248 height 83
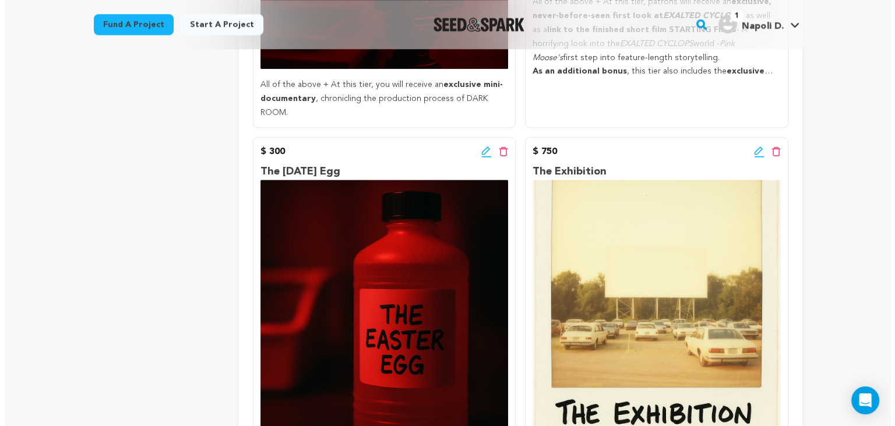
scroll to position [1263, 0]
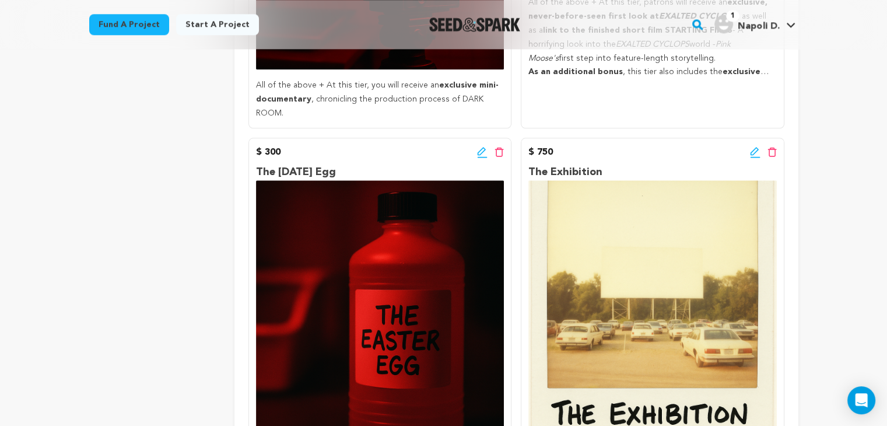
click at [478, 146] on icon at bounding box center [481, 150] width 8 height 8
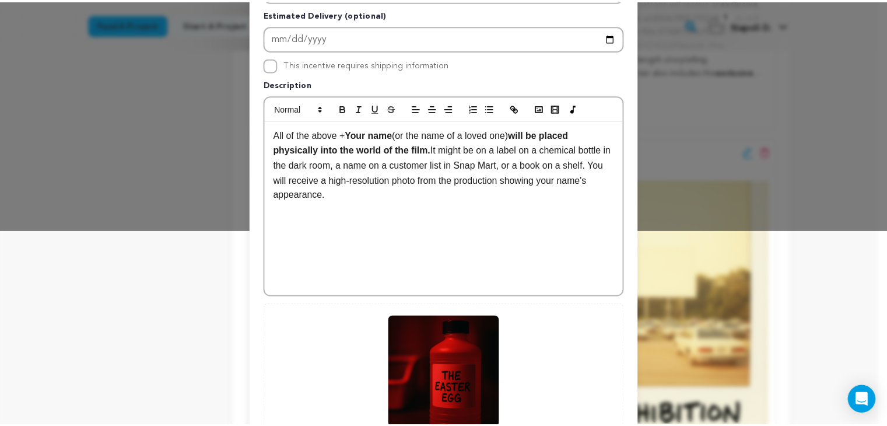
scroll to position [0, 0]
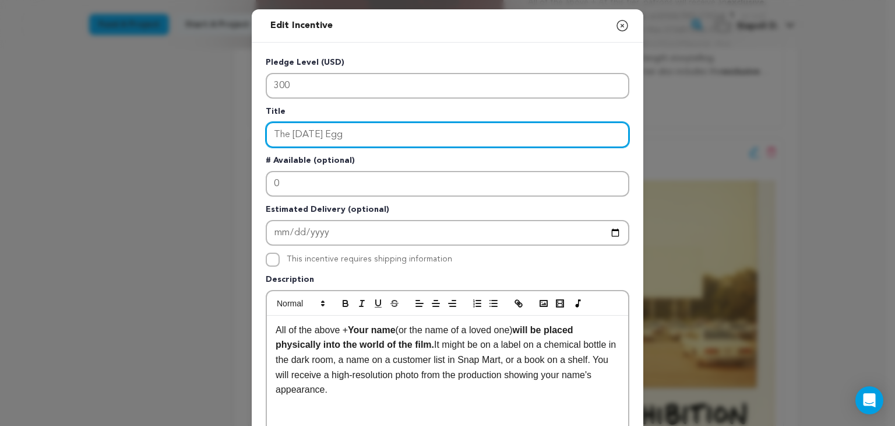
drag, startPoint x: 415, startPoint y: 134, endPoint x: 238, endPoint y: 147, distance: 177.8
click at [238, 147] on div "Edit Incentive Close modal Pledge Level (USD) 300 Title The Easter Egg # Availa…" at bounding box center [447, 372] width 895 height 744
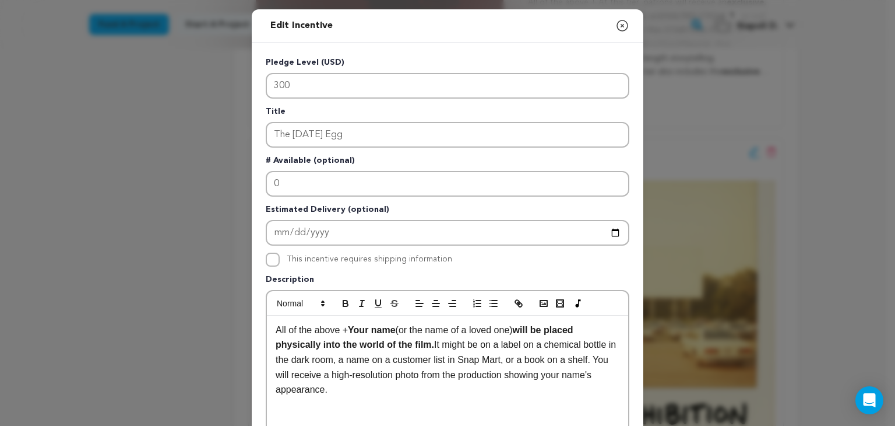
click at [620, 24] on icon "button" at bounding box center [623, 26] width 14 height 14
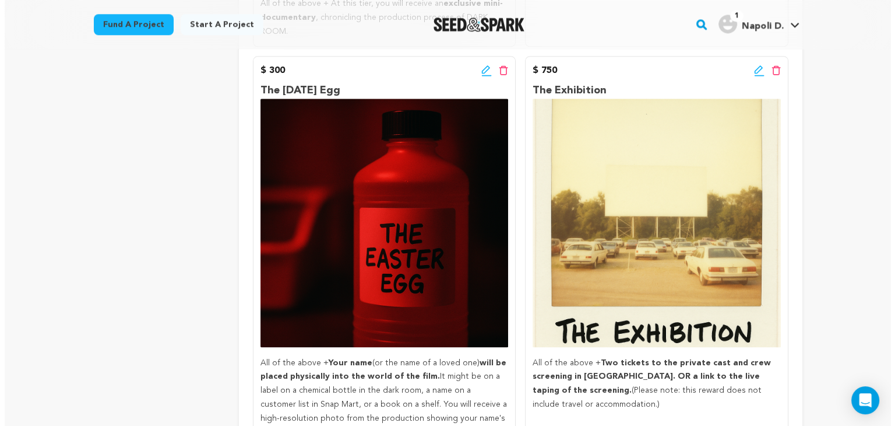
scroll to position [1345, 0]
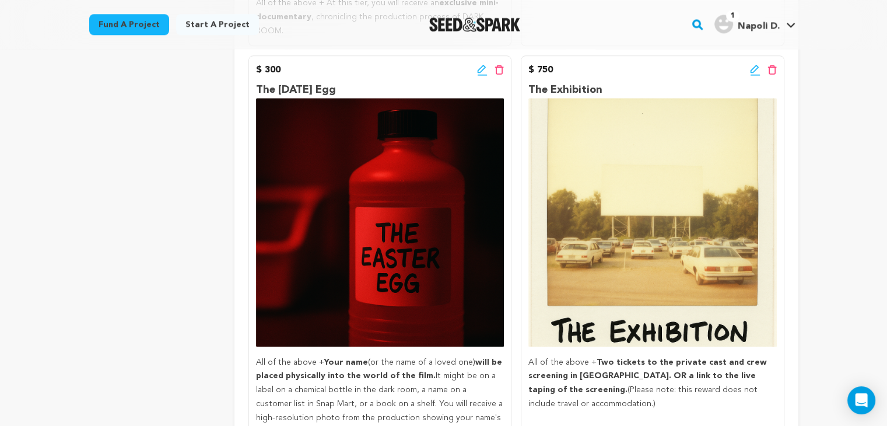
click at [482, 64] on icon at bounding box center [481, 68] width 8 height 8
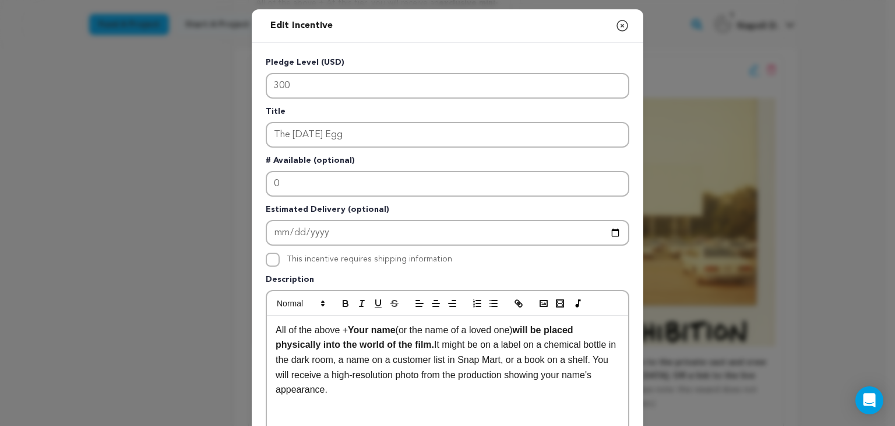
click at [360, 146] on div "Pledge Level (USD) 300 Title The Easter Egg # Available (optional) 0 Estimated …" at bounding box center [448, 362] width 364 height 611
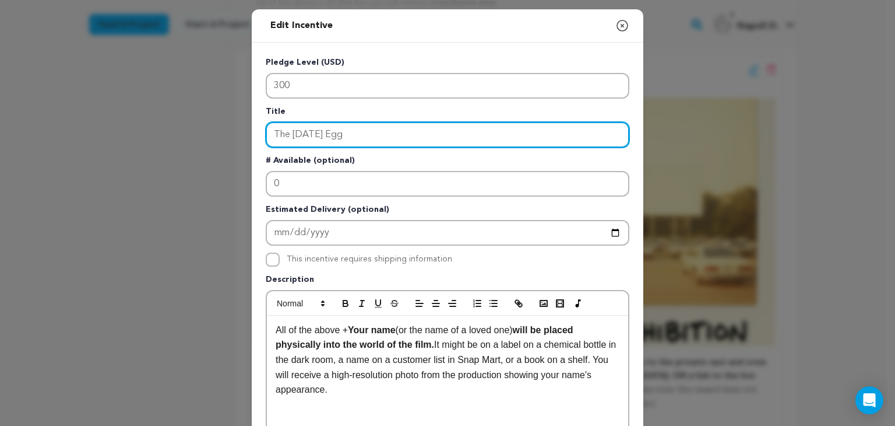
click at [360, 143] on input "The Easter Egg" at bounding box center [448, 135] width 364 height 26
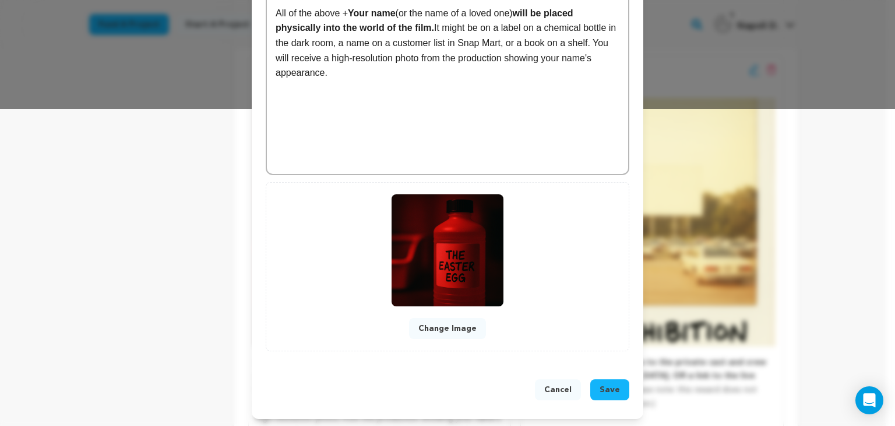
type input "Prove You Were There!"
click at [605, 385] on span "Save" at bounding box center [610, 390] width 20 height 12
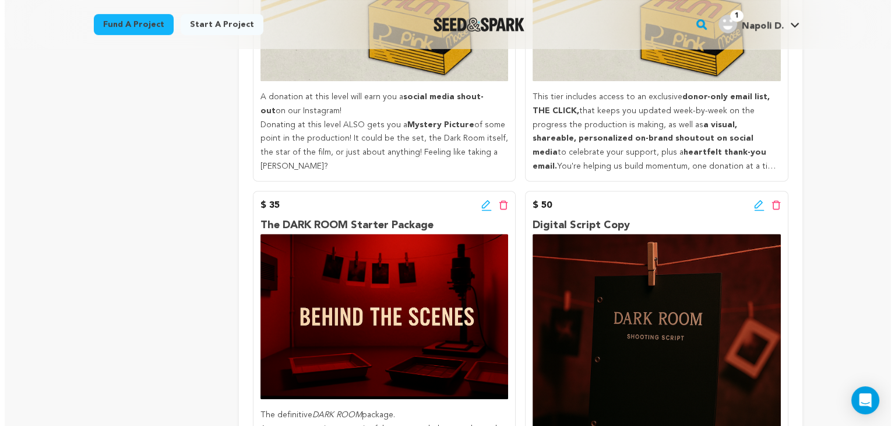
scroll to position [491, 0]
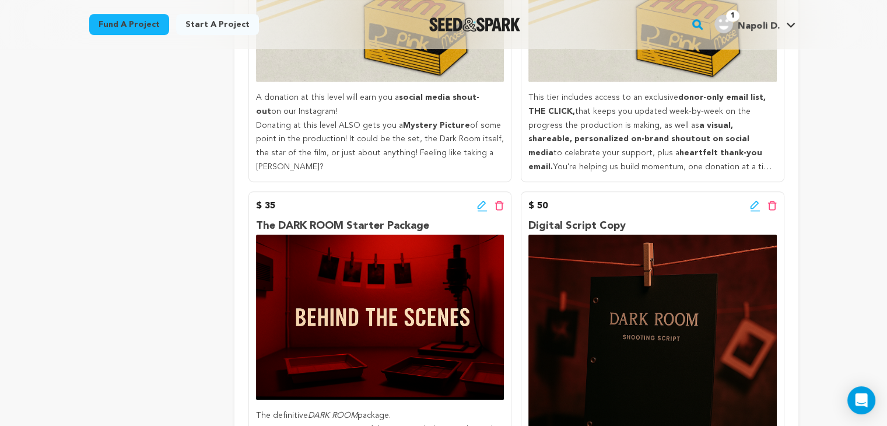
click at [478, 208] on icon at bounding box center [481, 205] width 8 height 8
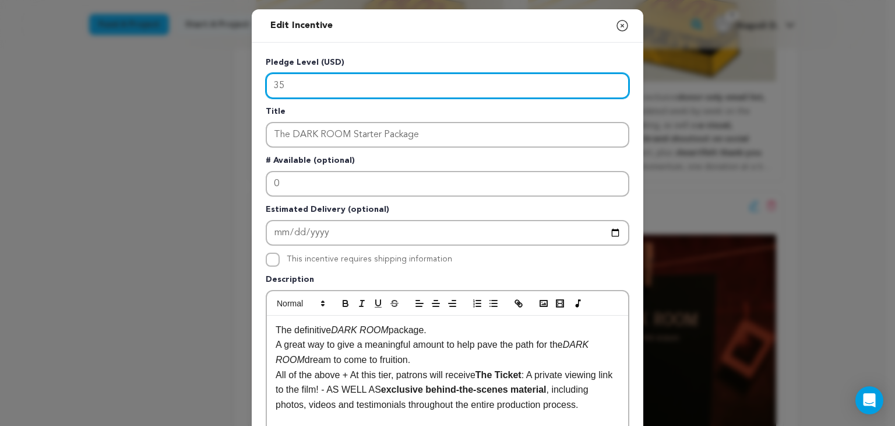
click at [422, 87] on input "35" at bounding box center [448, 86] width 364 height 26
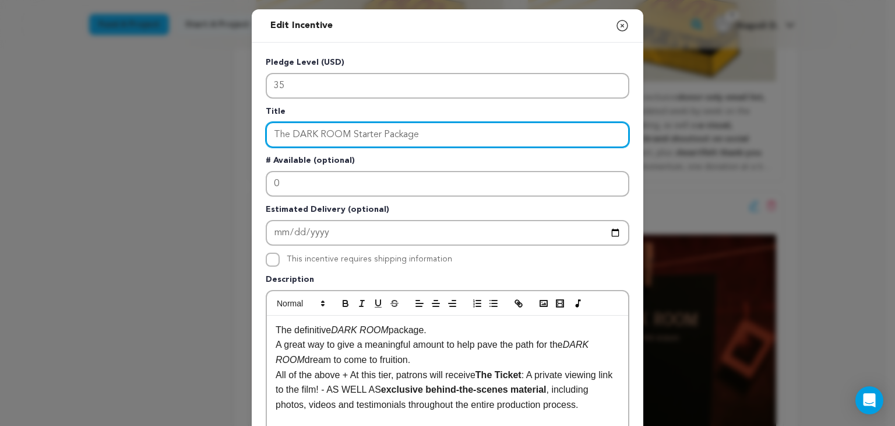
click at [362, 122] on input "The DARK ROOM Starter Package" at bounding box center [448, 135] width 364 height 26
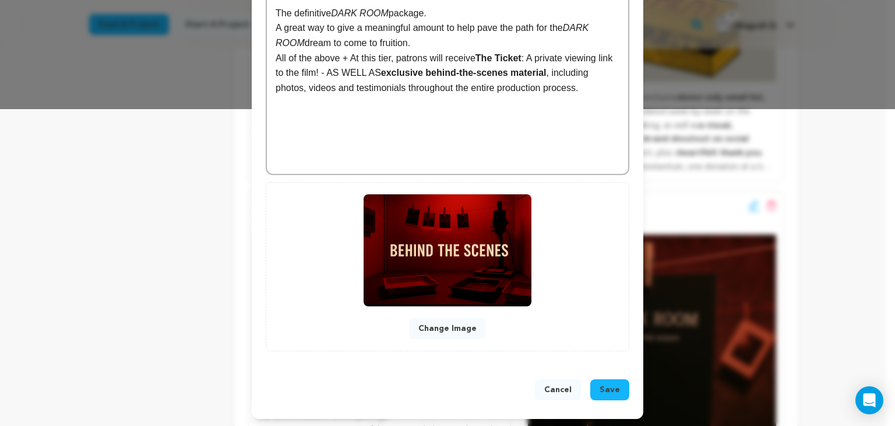
type input "You Press the Button..."
click at [616, 392] on span "Save" at bounding box center [610, 390] width 20 height 12
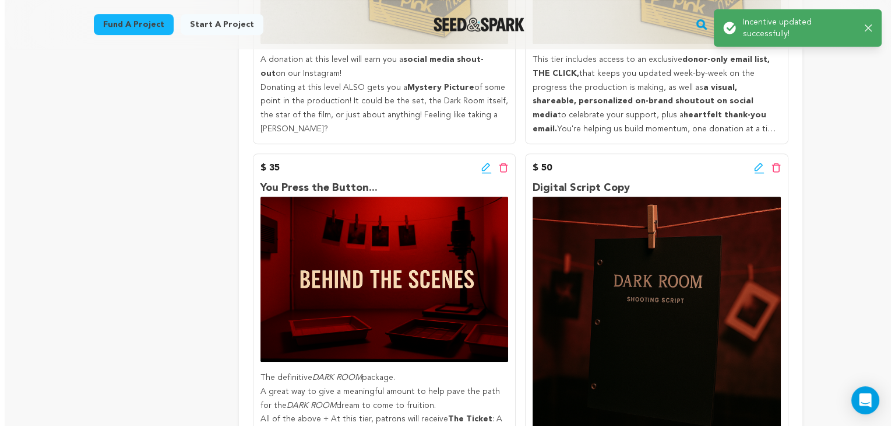
scroll to position [590, 0]
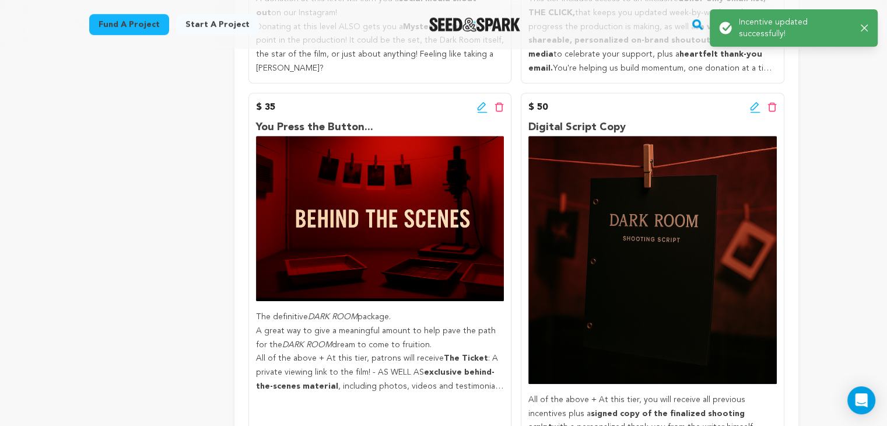
click at [752, 110] on icon at bounding box center [755, 107] width 10 height 12
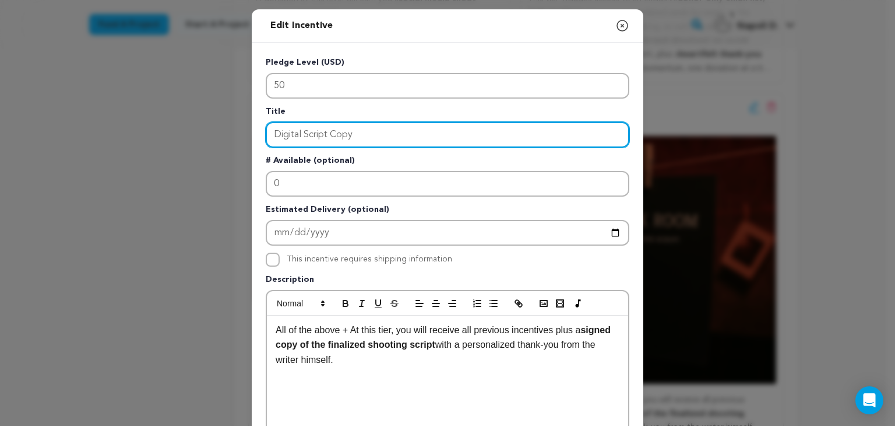
click at [386, 133] on input "Digital Script Copy" at bounding box center [448, 135] width 364 height 26
click at [292, 134] on input "We do the Rest!" at bounding box center [448, 135] width 364 height 26
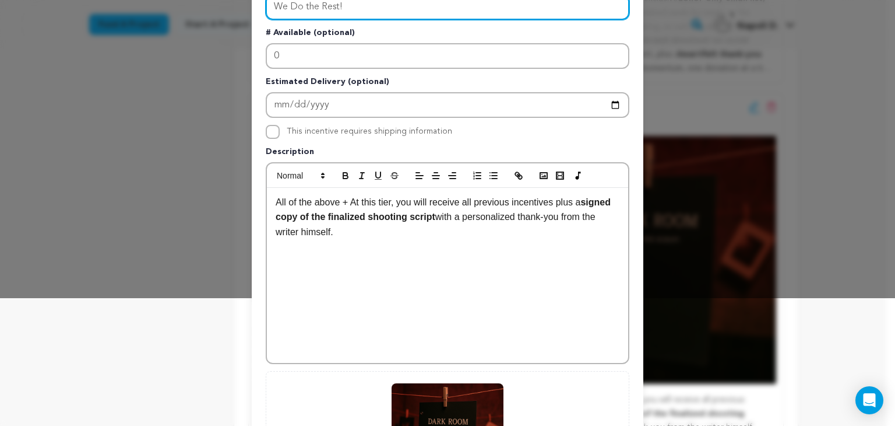
scroll to position [317, 0]
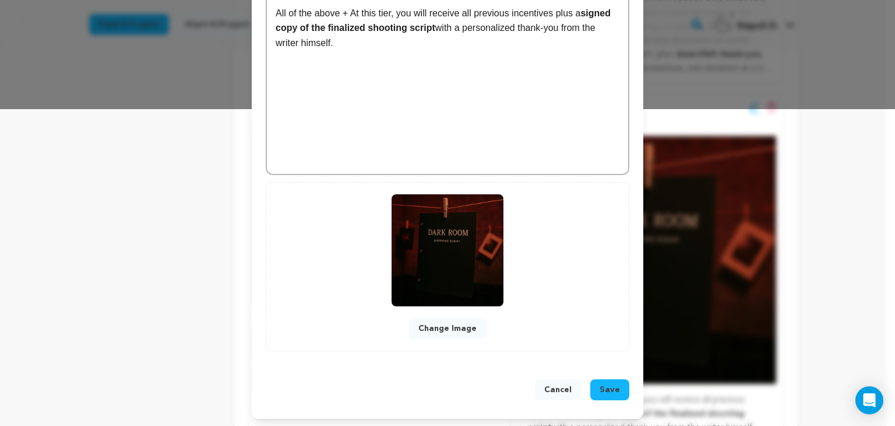
type input "We Do the Rest!"
click at [607, 385] on span "Save" at bounding box center [610, 390] width 20 height 12
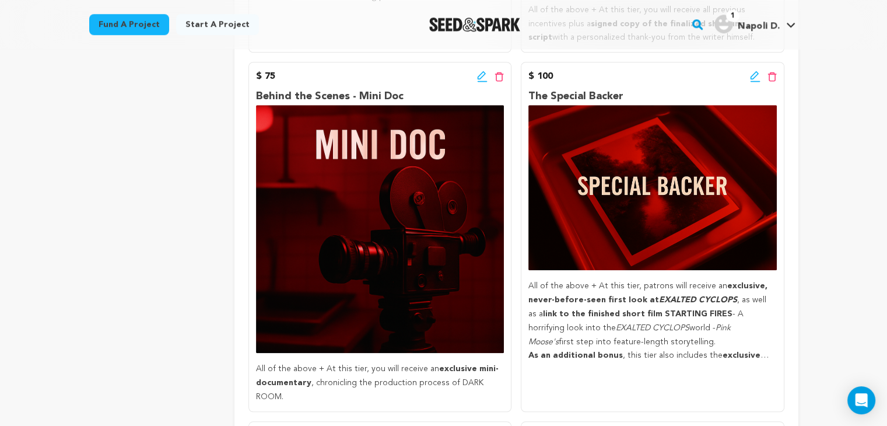
scroll to position [978, 0]
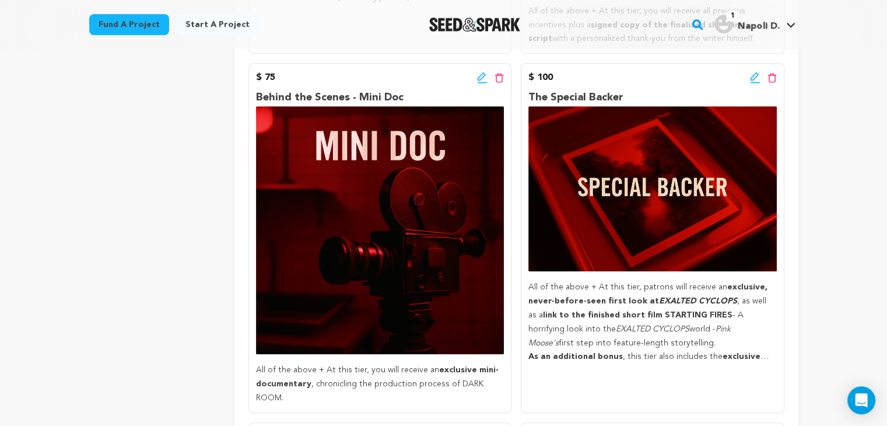
click at [750, 78] on icon at bounding box center [755, 78] width 10 height 12
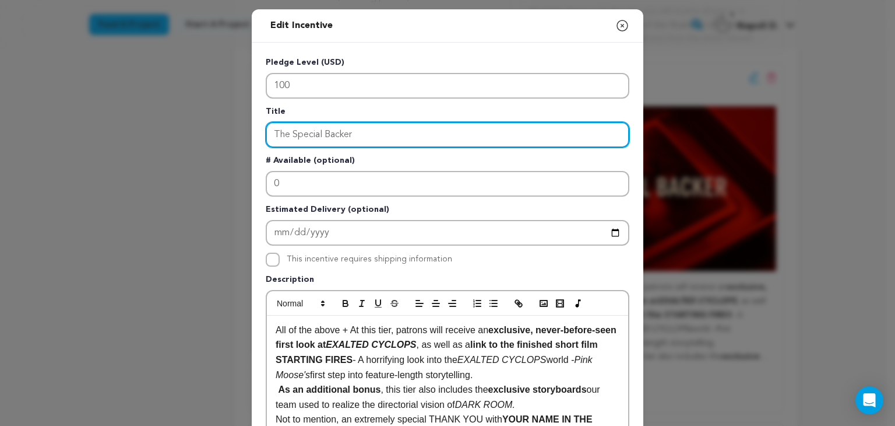
click at [393, 123] on input "The Special Backer" at bounding box center [448, 135] width 364 height 26
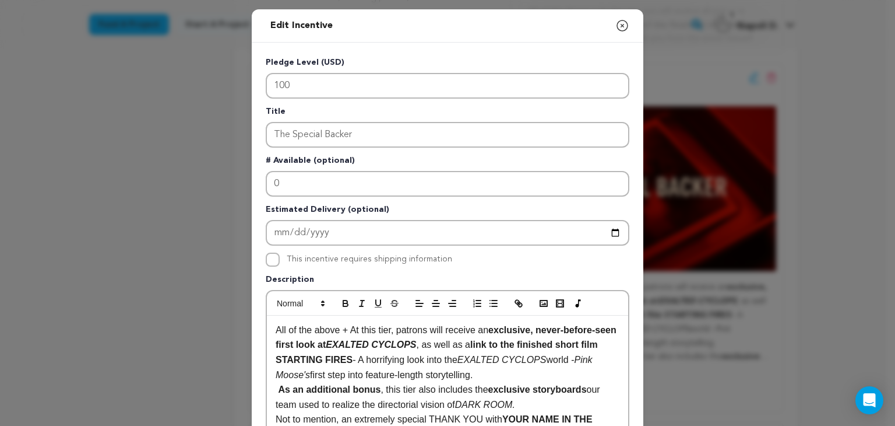
click at [616, 24] on icon "button" at bounding box center [623, 26] width 14 height 14
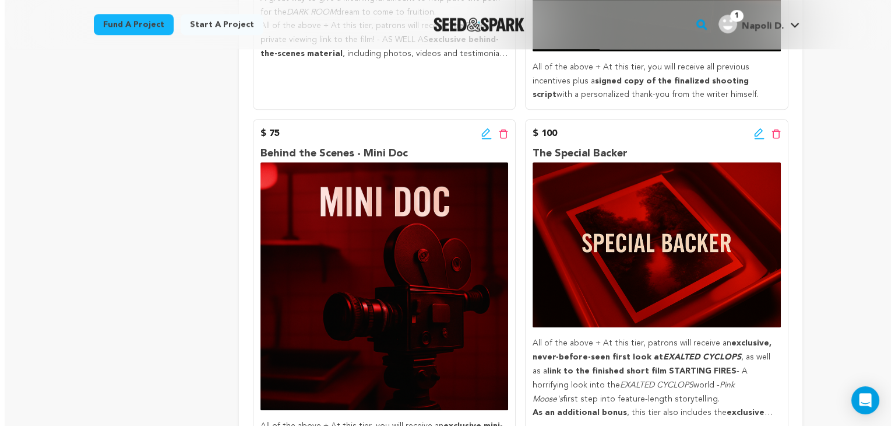
scroll to position [923, 0]
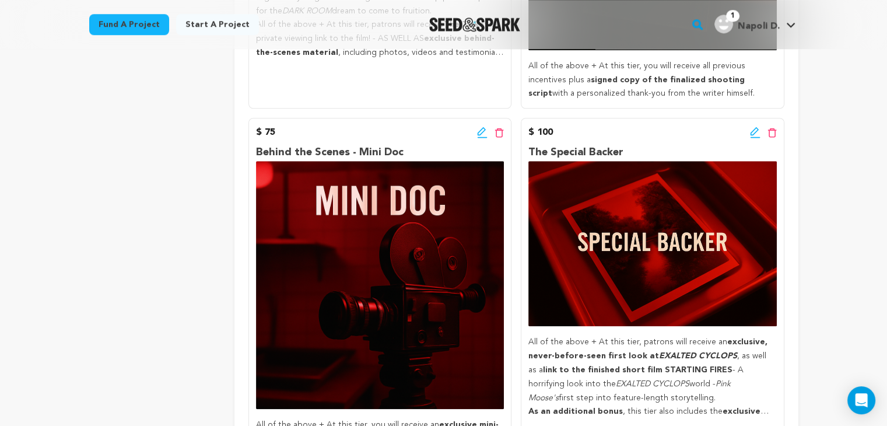
click at [750, 134] on icon at bounding box center [755, 133] width 10 height 12
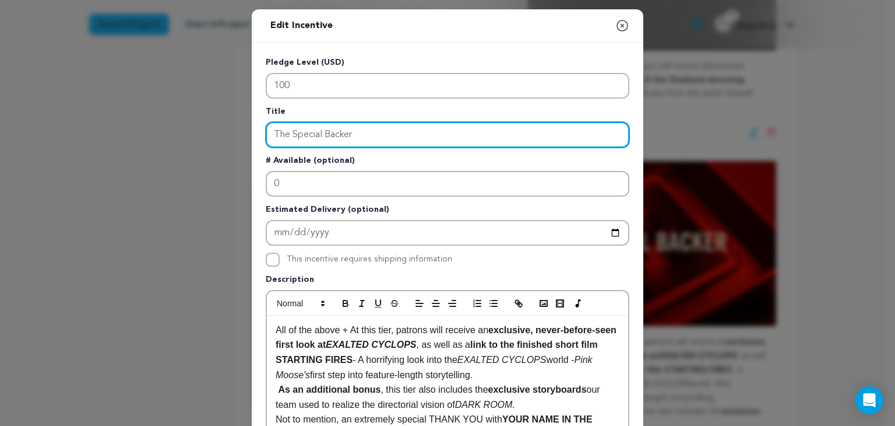
click at [392, 135] on input "The Special Backer" at bounding box center [448, 135] width 364 height 26
type input "O"
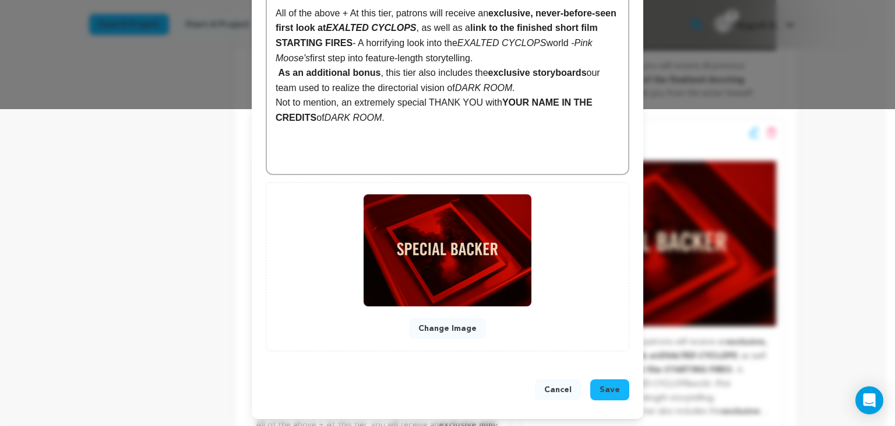
type input "Worth a Thousand Words..."
click at [607, 384] on span "Save" at bounding box center [610, 390] width 20 height 12
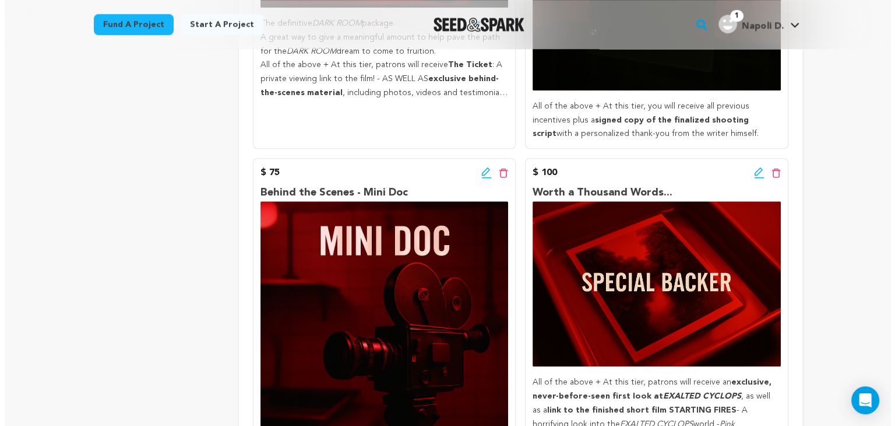
scroll to position [937, 0]
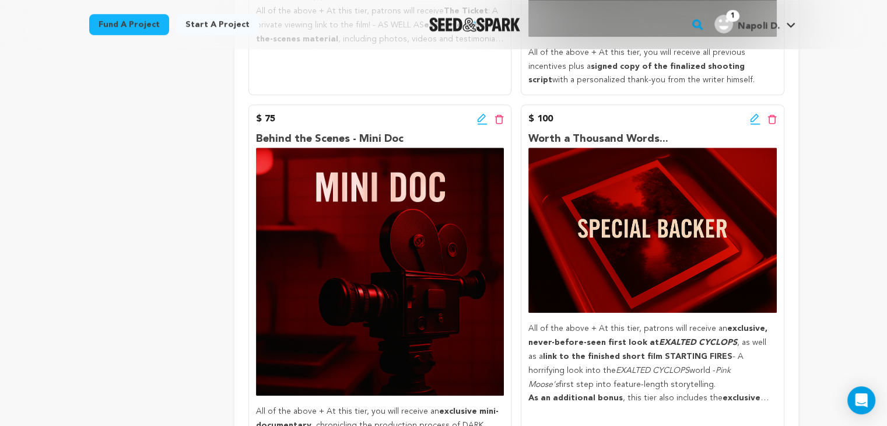
click at [481, 122] on icon at bounding box center [481, 118] width 8 height 8
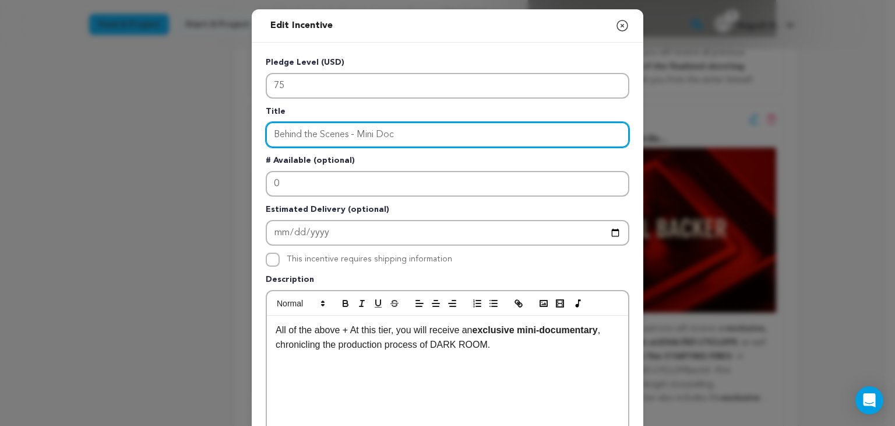
click at [412, 136] on input "Behind the Scenes - Mini Doc" at bounding box center [448, 135] width 364 height 26
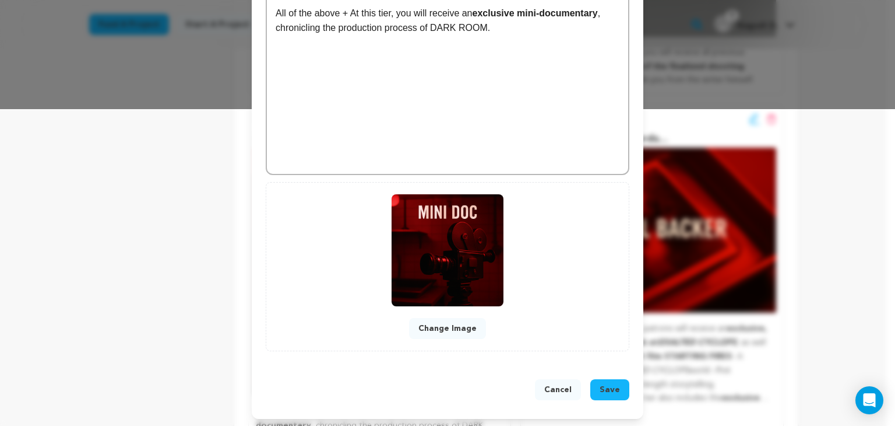
type input "See What Develops..."
click at [608, 390] on span "Save" at bounding box center [610, 390] width 20 height 12
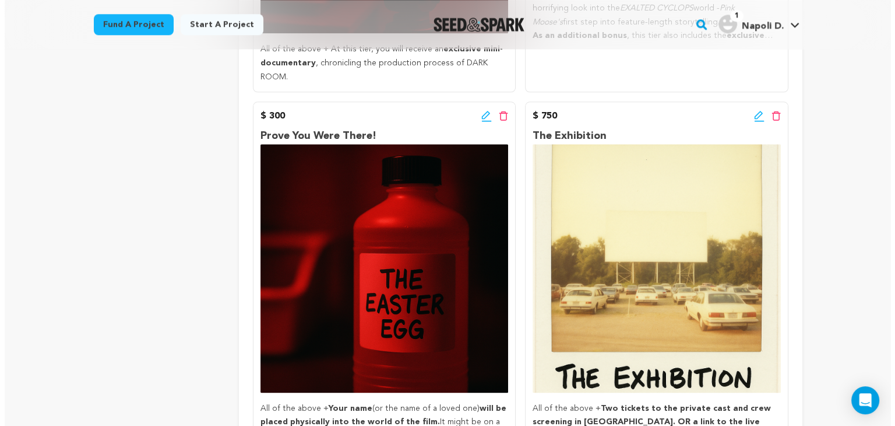
scroll to position [1298, 0]
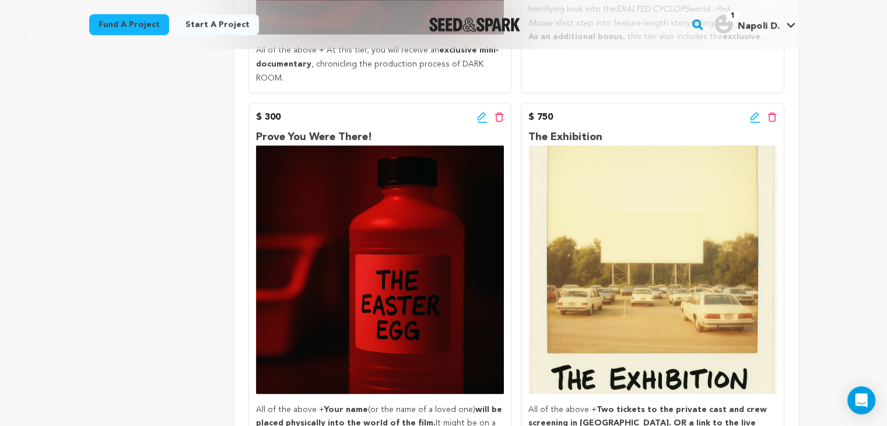
click at [751, 111] on icon at bounding box center [754, 115] width 8 height 8
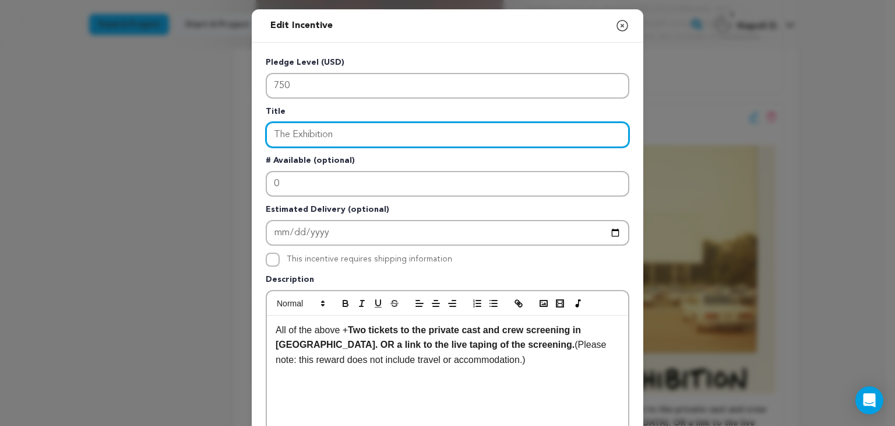
click at [336, 136] on input "The Exhibition" at bounding box center [448, 135] width 364 height 26
click at [336, 136] on input "Hang it on the fridge" at bounding box center [448, 135] width 364 height 26
click at [333, 134] on input "Hang it on the fridge" at bounding box center [448, 135] width 364 height 26
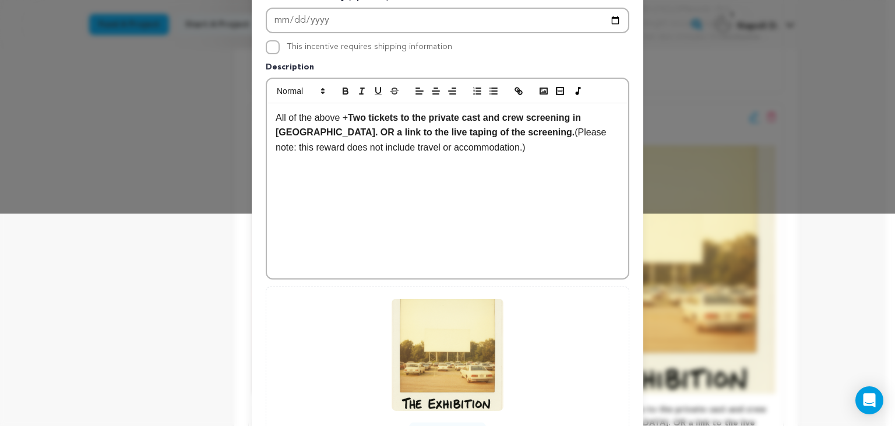
scroll to position [317, 0]
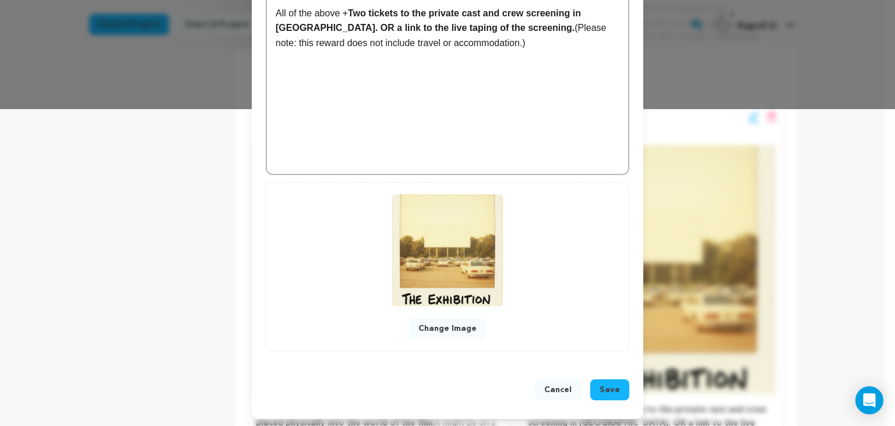
type input "Hang it on the Fridge"
click at [609, 392] on span "Save" at bounding box center [610, 390] width 20 height 12
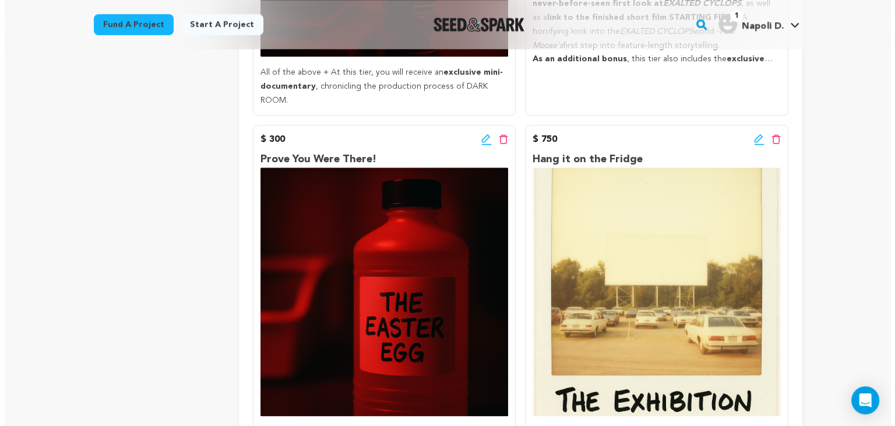
scroll to position [1274, 0]
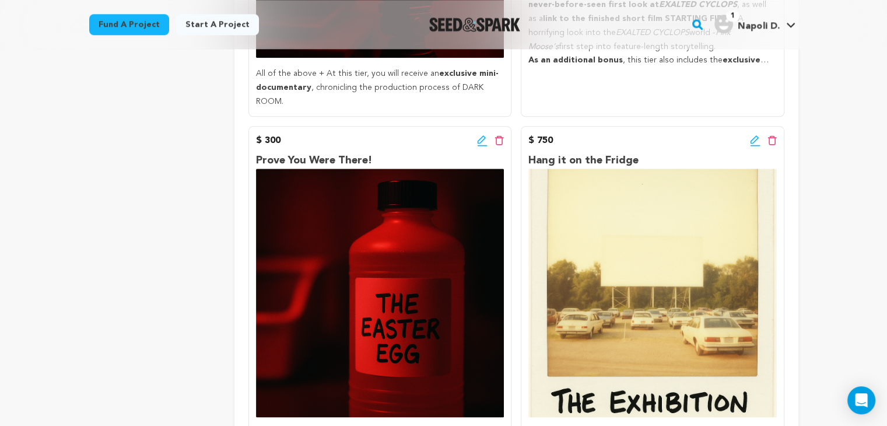
click at [756, 135] on icon at bounding box center [754, 139] width 8 height 8
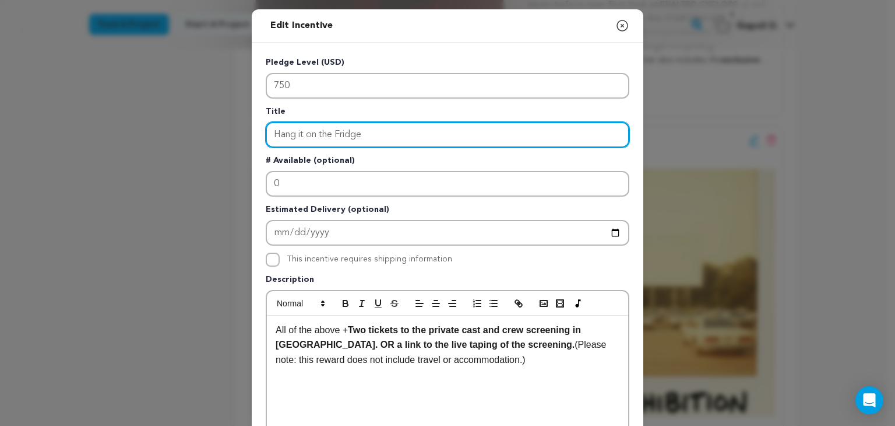
click at [382, 136] on input "Hang it on the Fridge" at bounding box center [448, 135] width 364 height 26
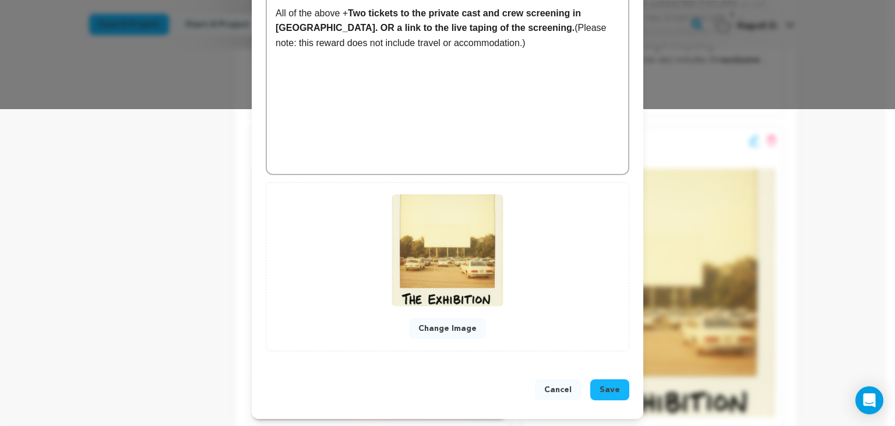
type input "Hang it on the Fridge."
click at [609, 379] on button "Save" at bounding box center [610, 389] width 39 height 21
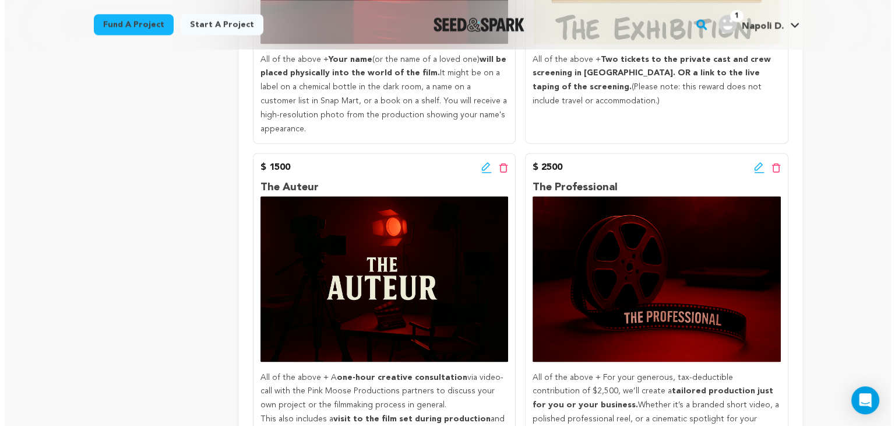
scroll to position [1709, 0]
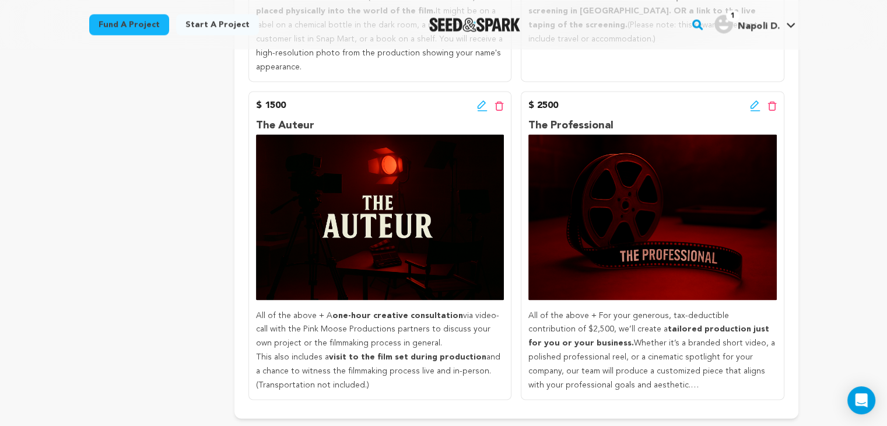
click at [476, 99] on div "$ 1500 Edit incentive button Delete incentive button" at bounding box center [380, 106] width 248 height 14
click at [481, 100] on icon at bounding box center [482, 106] width 10 height 12
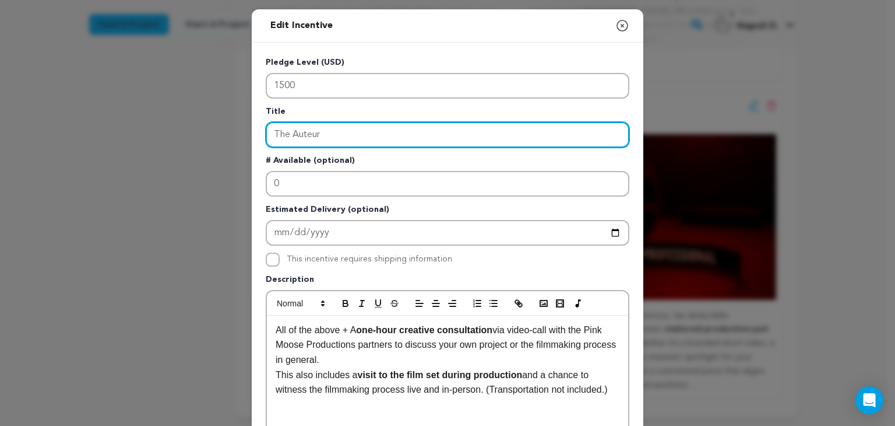
click at [377, 142] on input "The Auteur" at bounding box center [448, 135] width 364 height 26
type input "\"
type input "D"
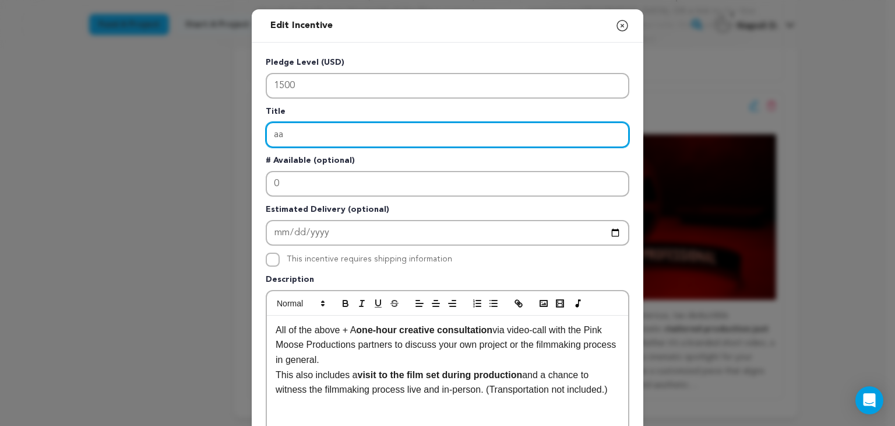
type input "a"
click at [371, 131] on input "Chemical M" at bounding box center [448, 135] width 364 height 26
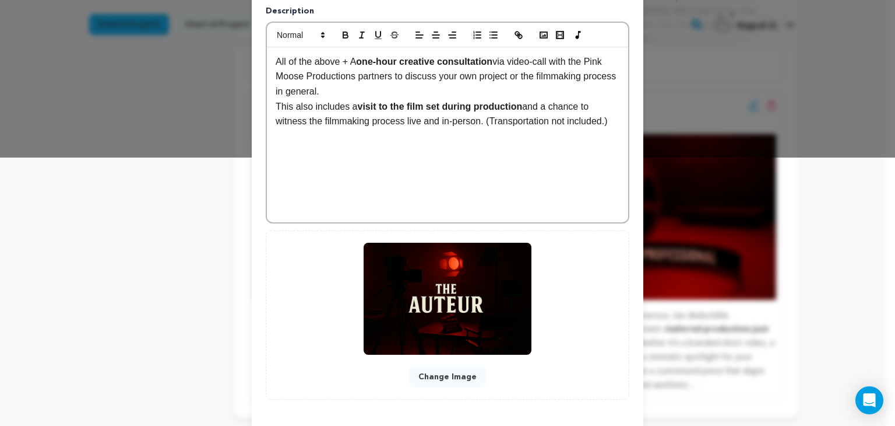
scroll to position [317, 0]
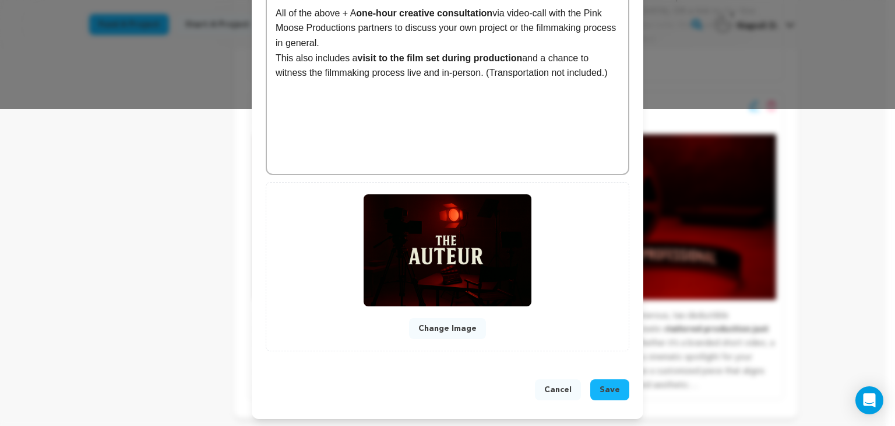
type input "Exceed Your Vision..."
click at [607, 385] on span "Save" at bounding box center [610, 390] width 20 height 12
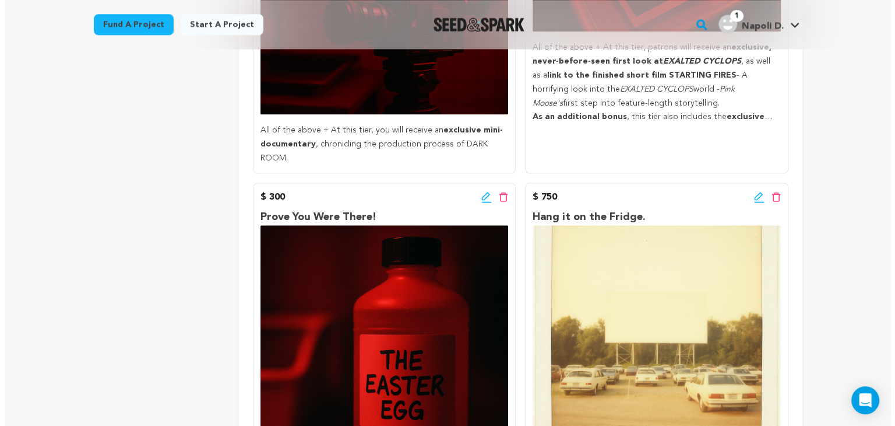
scroll to position [1177, 0]
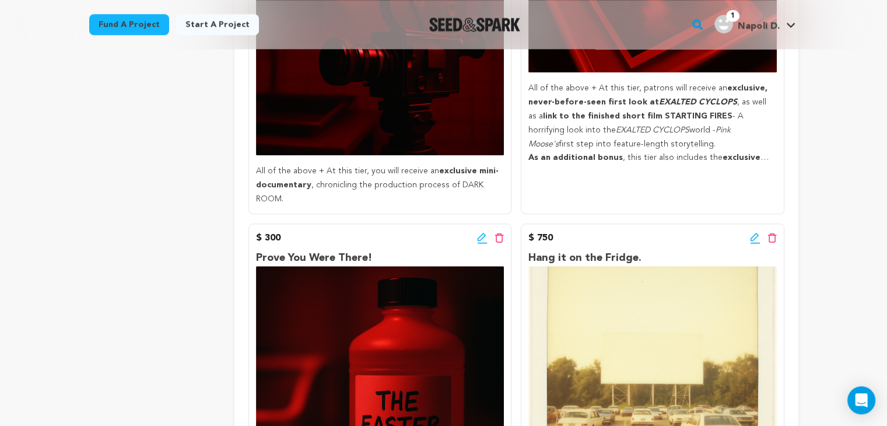
click at [753, 232] on icon at bounding box center [755, 238] width 10 height 12
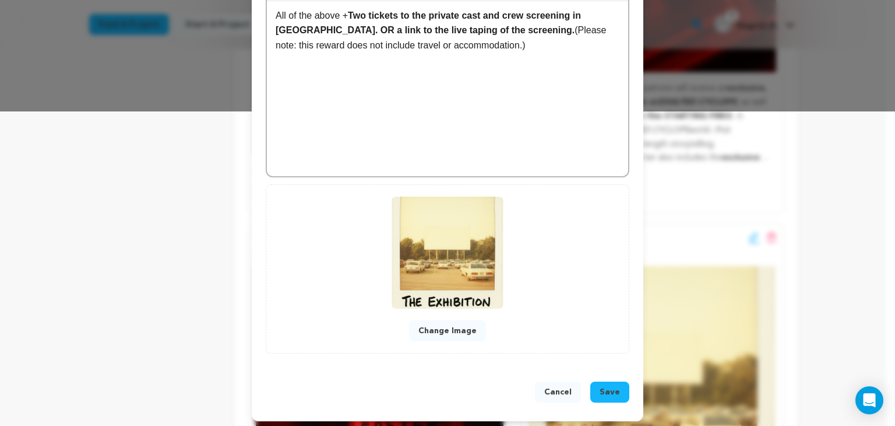
scroll to position [317, 0]
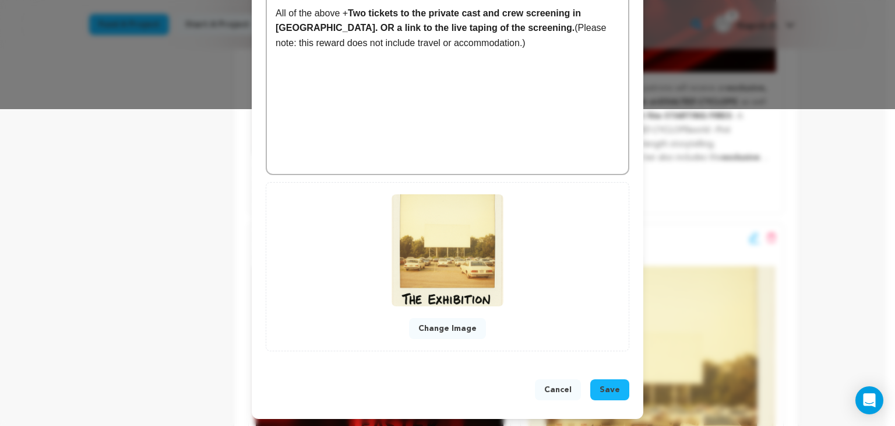
click at [606, 390] on span "Save" at bounding box center [610, 390] width 20 height 12
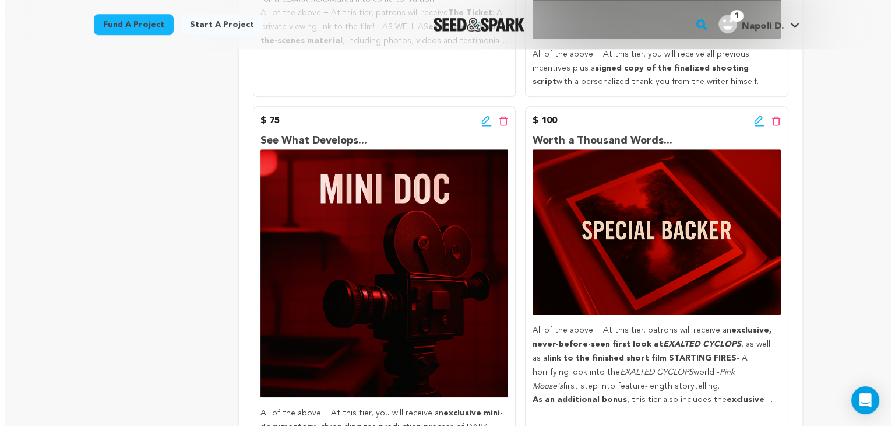
scroll to position [930, 0]
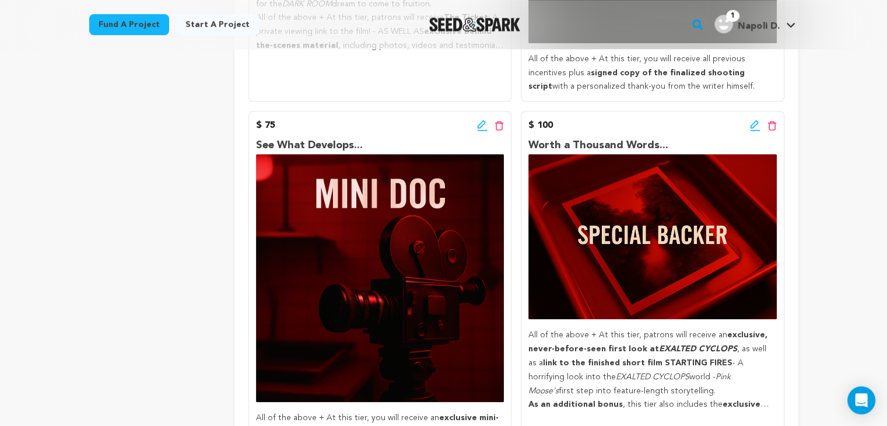
click at [755, 127] on icon at bounding box center [754, 124] width 8 height 8
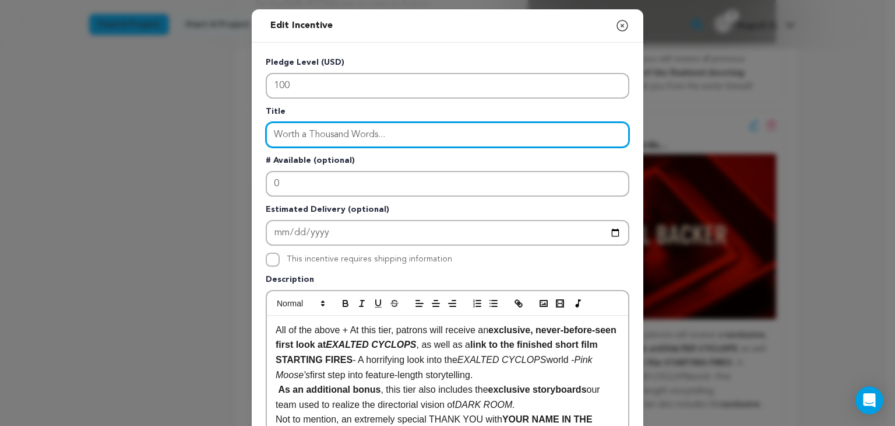
click at [402, 131] on input "Worth a Thousand Words..." at bounding box center [448, 135] width 364 height 26
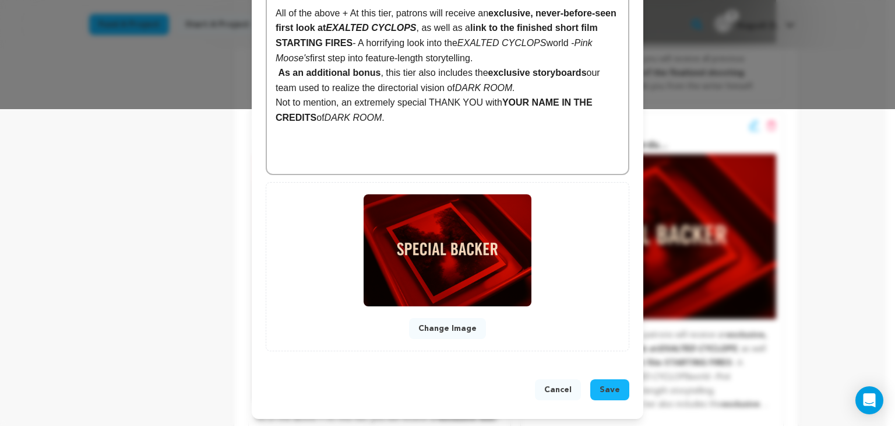
type input "Worth a Thousand Words... - Special Backer"
click at [613, 392] on span "Save" at bounding box center [610, 390] width 20 height 12
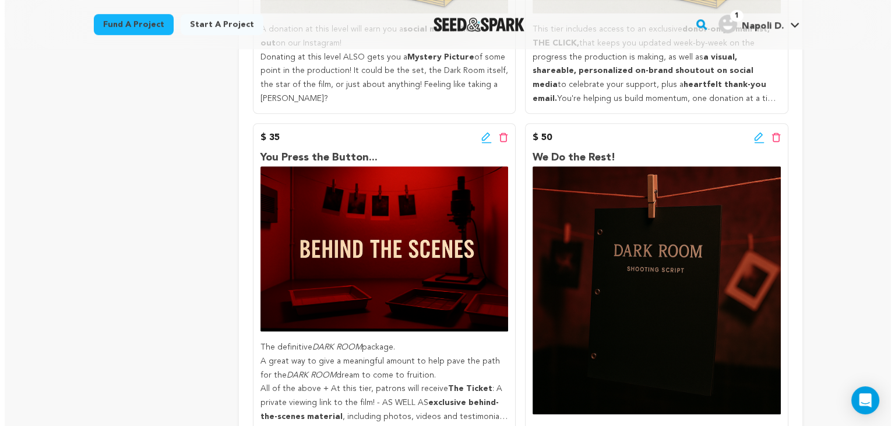
scroll to position [563, 0]
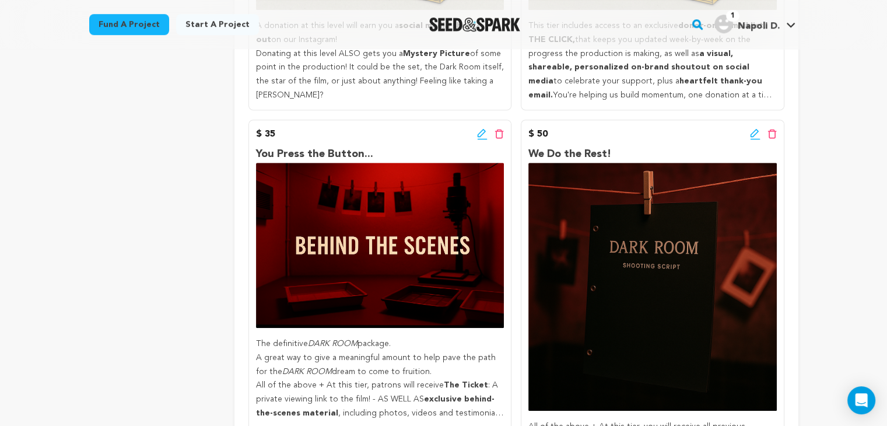
click at [485, 139] on icon at bounding box center [482, 138] width 10 height 1
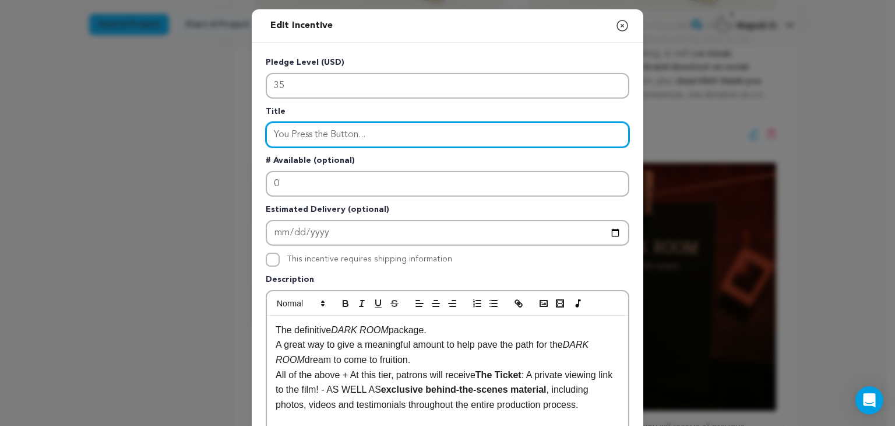
click at [363, 131] on input "You Press the Button..." at bounding box center [448, 135] width 364 height 26
type input "You Press the Button..."
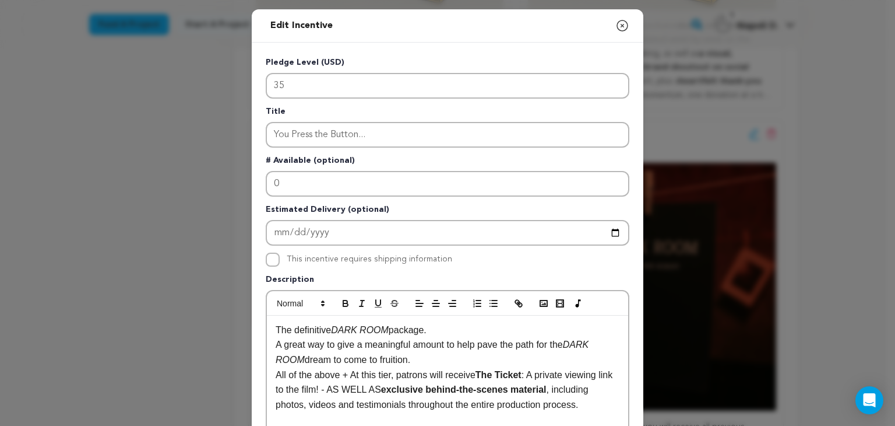
drag, startPoint x: 459, startPoint y: 320, endPoint x: 236, endPoint y: 317, distance: 223.9
click at [236, 317] on div "Edit Incentive Close modal Pledge Level (USD) 35 Title You Press the Button... …" at bounding box center [447, 372] width 895 height 744
click at [420, 338] on p "A great way to give a meaningful amount to help pave the path for the DARK ROOM…" at bounding box center [448, 352] width 344 height 30
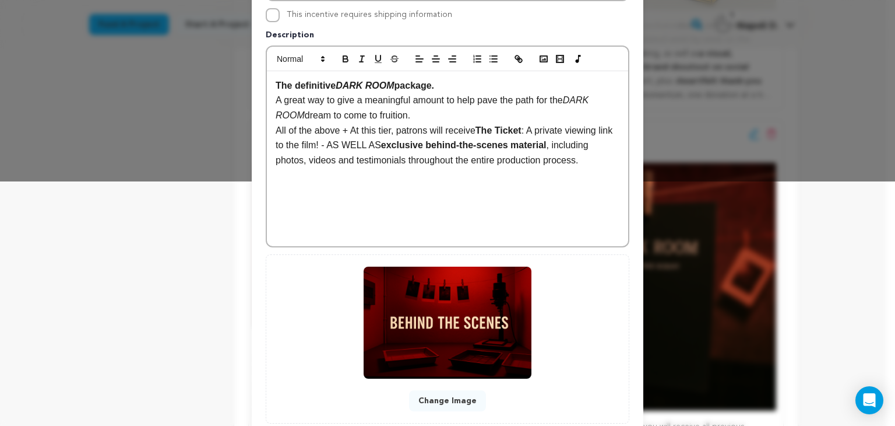
scroll to position [317, 0]
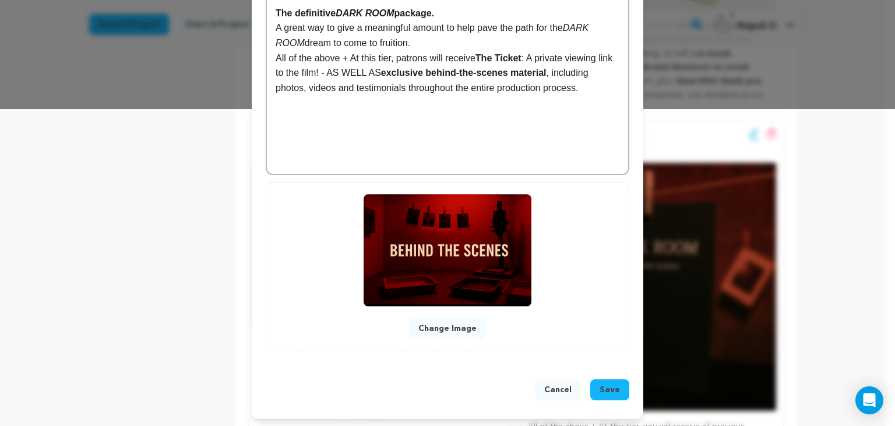
click at [612, 397] on button "Save" at bounding box center [610, 389] width 39 height 21
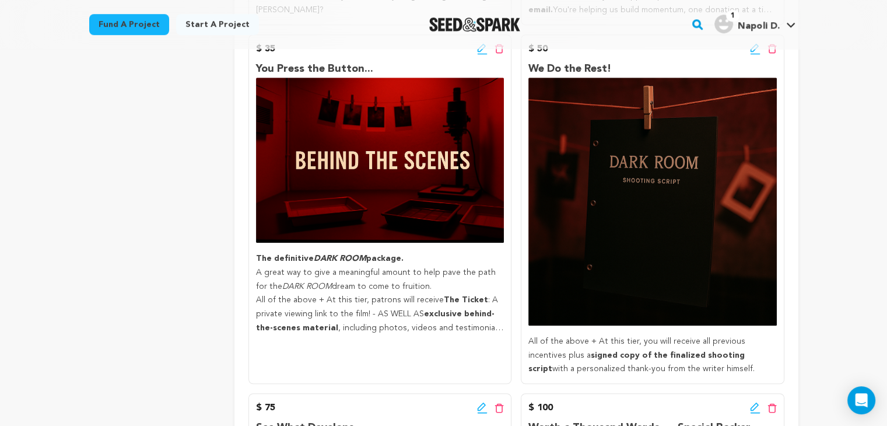
scroll to position [646, 0]
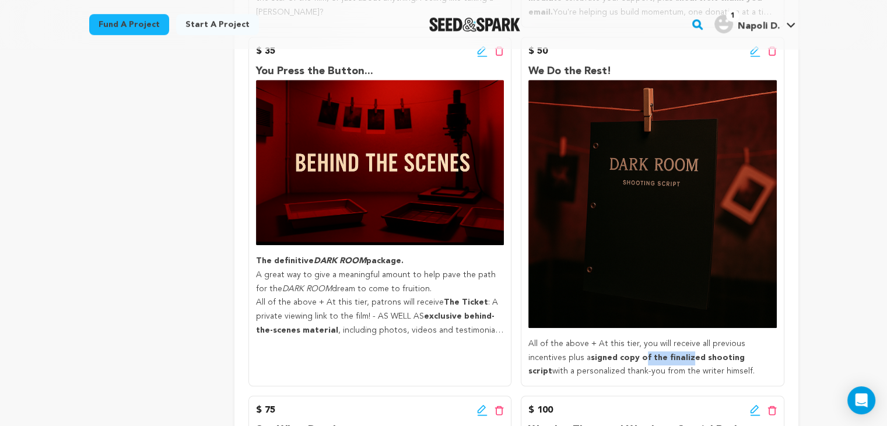
drag, startPoint x: 647, startPoint y: 366, endPoint x: 603, endPoint y: 360, distance: 44.2
click at [603, 360] on p "All of the above + At this tier, you will receive all previous incentives plus …" at bounding box center [652, 357] width 248 height 41
click at [605, 354] on strong "signed copy of the finalized shooting script" at bounding box center [636, 364] width 216 height 22
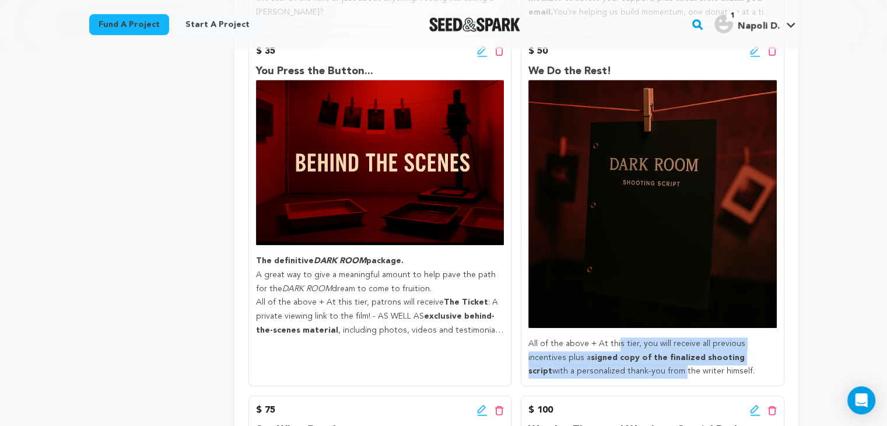
drag, startPoint x: 617, startPoint y: 346, endPoint x: 629, endPoint y: 376, distance: 31.9
click at [629, 376] on p "All of the above + At this tier, you will receive all previous incentives plus …" at bounding box center [652, 357] width 248 height 41
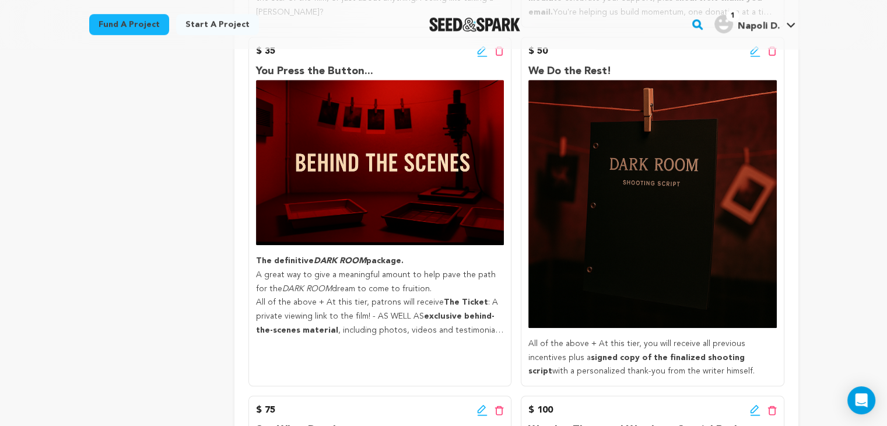
click at [655, 370] on p "All of the above + At this tier, you will receive all previous incentives plus …" at bounding box center [652, 357] width 248 height 41
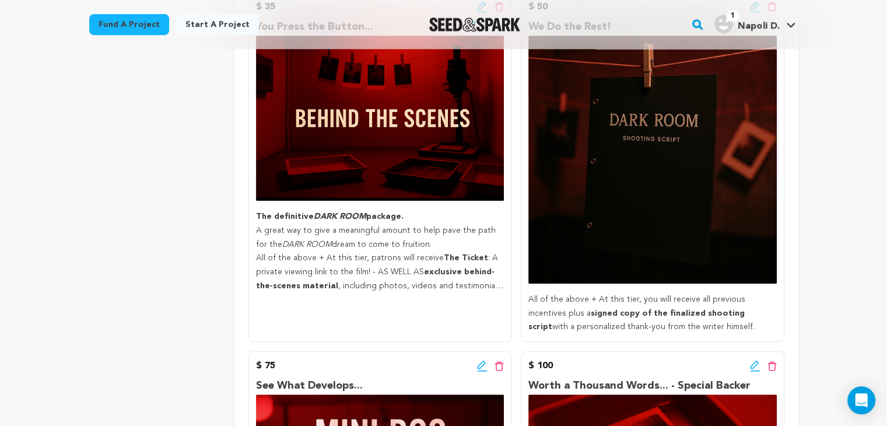
scroll to position [691, 0]
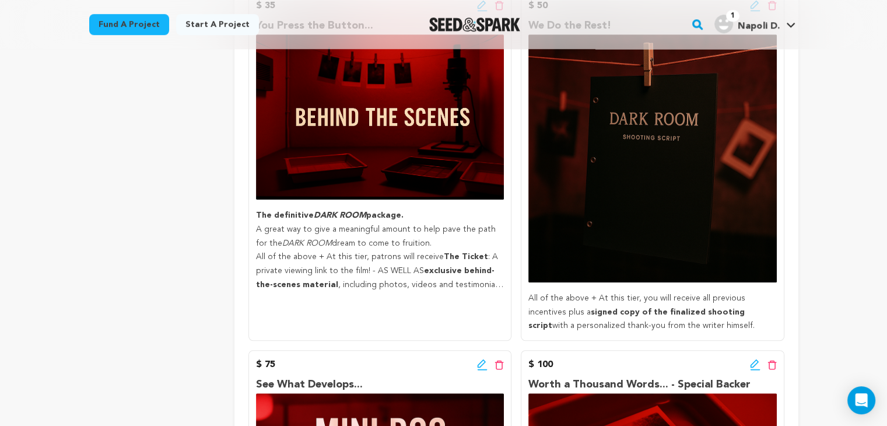
click at [707, 312] on strong "signed copy of the finalized shooting script" at bounding box center [636, 319] width 216 height 22
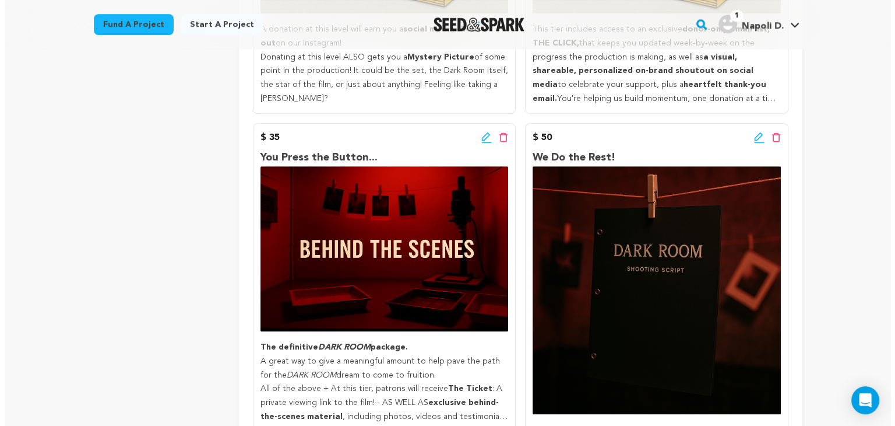
scroll to position [559, 0]
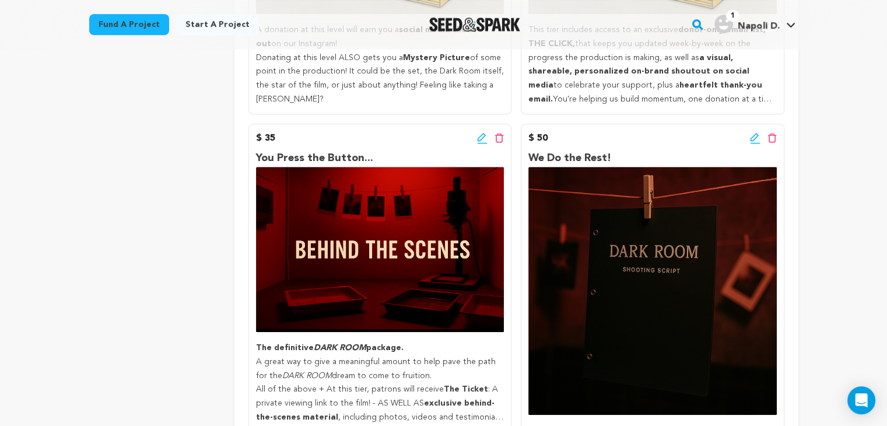
click at [751, 141] on icon at bounding box center [754, 137] width 8 height 8
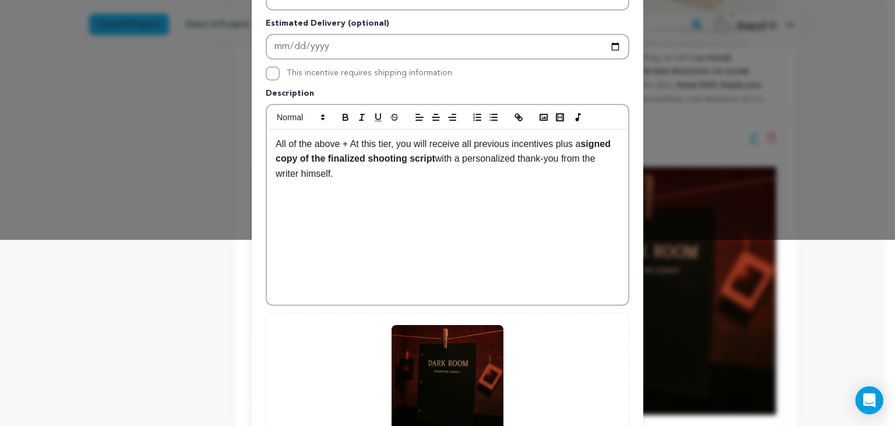
scroll to position [185, 0]
click at [431, 216] on div "All of the above + At this tier, you will receive all previous incentives plus …" at bounding box center [447, 217] width 361 height 175
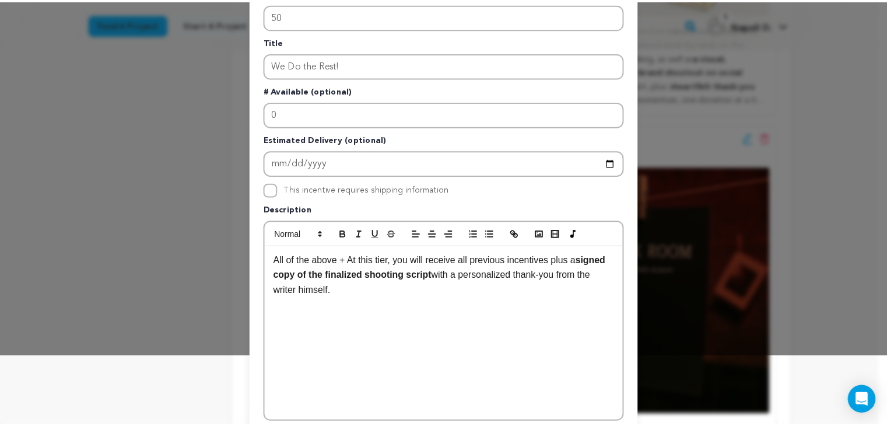
scroll to position [0, 0]
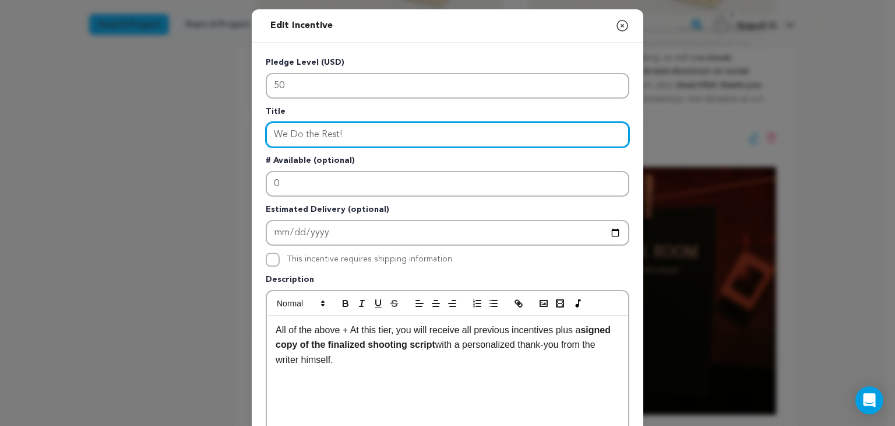
drag, startPoint x: 363, startPoint y: 134, endPoint x: 222, endPoint y: 140, distance: 141.3
click at [222, 140] on div "Edit Incentive Close modal Pledge Level (USD) 50 Title We Do the Rest! # Availa…" at bounding box center [447, 372] width 895 height 744
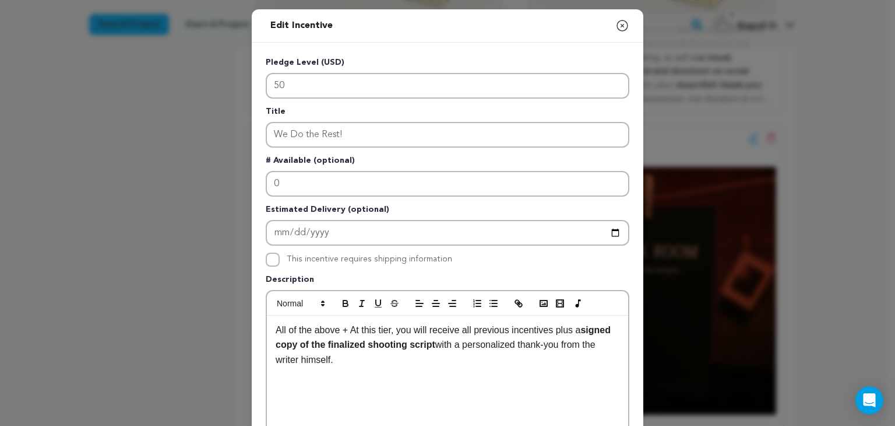
click at [465, 156] on p "# Available (optional)" at bounding box center [448, 162] width 364 height 16
click at [616, 22] on icon "button" at bounding box center [623, 26] width 14 height 14
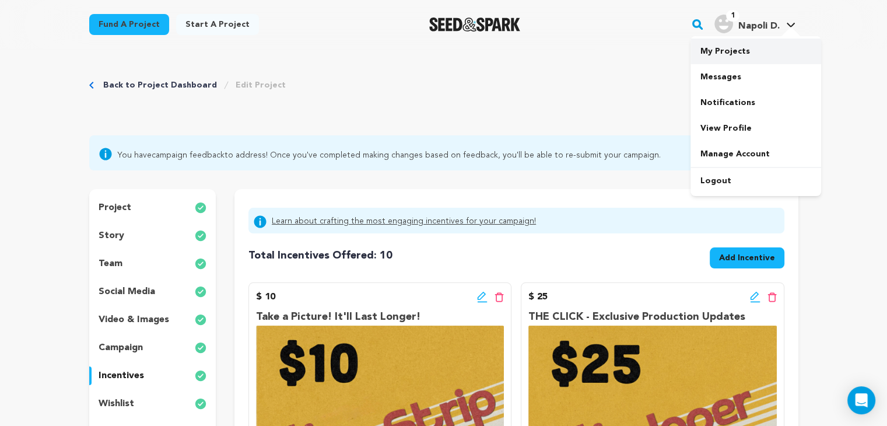
click at [748, 51] on link "My Projects" at bounding box center [755, 51] width 131 height 26
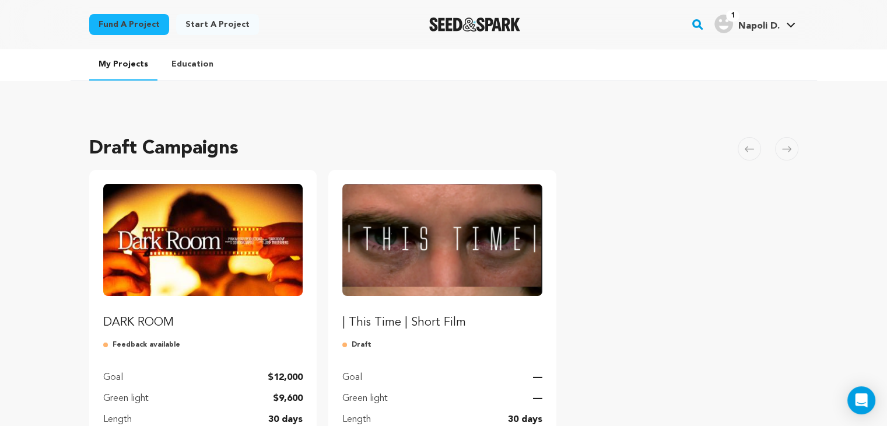
scroll to position [118, 0]
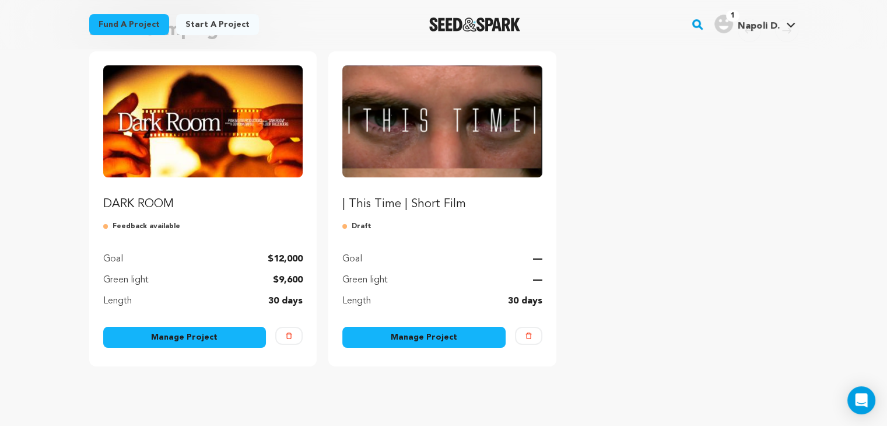
click at [166, 139] on img "Fund DARK ROOM" at bounding box center [203, 121] width 200 height 112
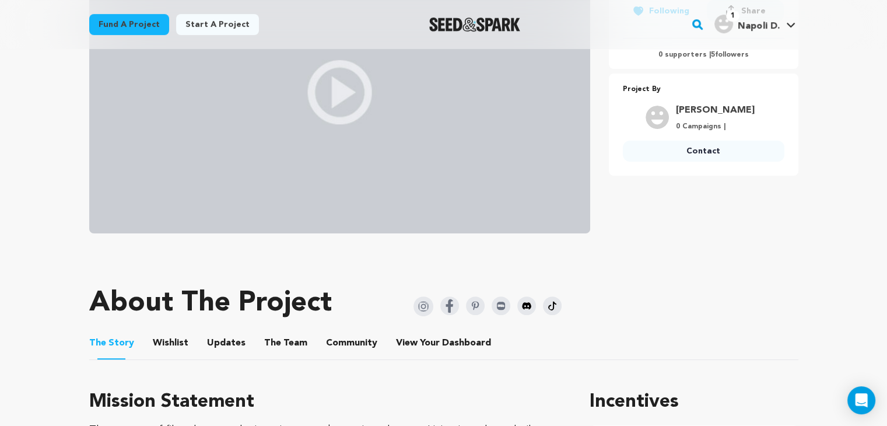
scroll to position [275, 0]
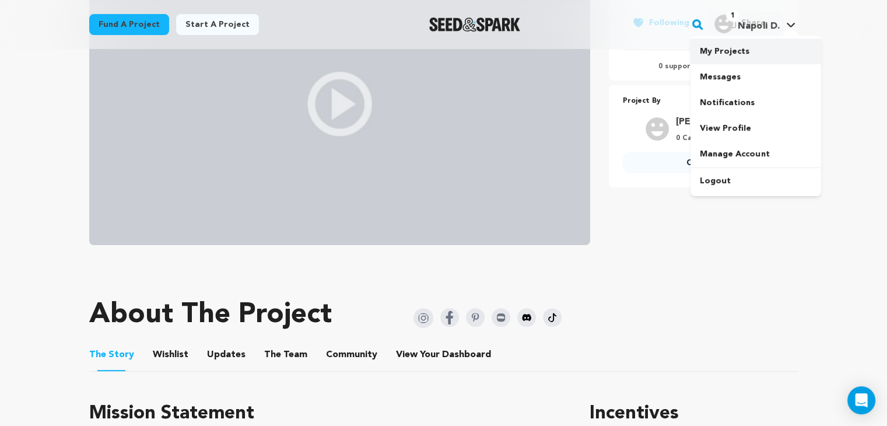
click at [739, 47] on link "My Projects" at bounding box center [755, 51] width 131 height 26
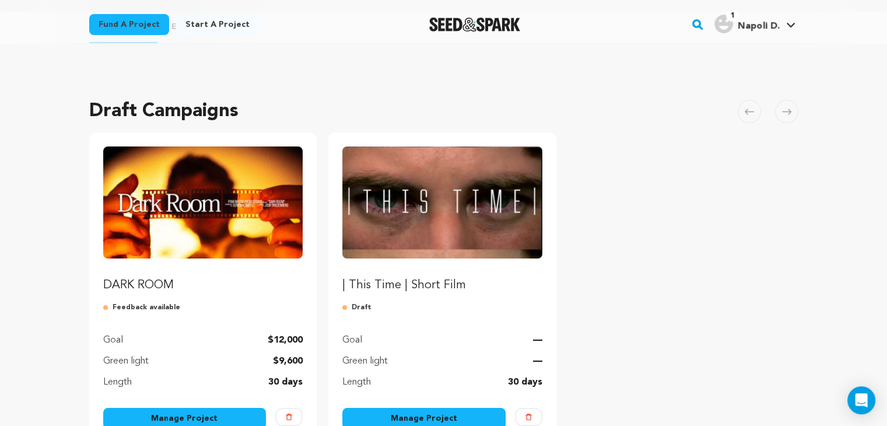
scroll to position [39, 0]
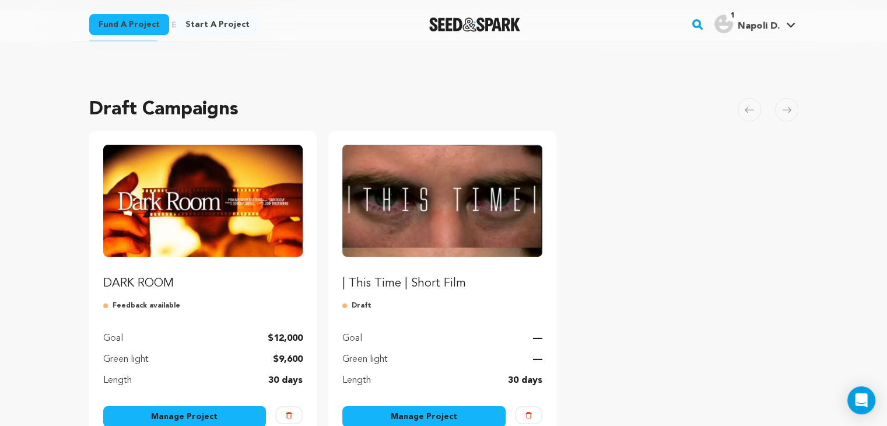
click at [234, 226] on img "Fund DARK ROOM" at bounding box center [203, 201] width 200 height 112
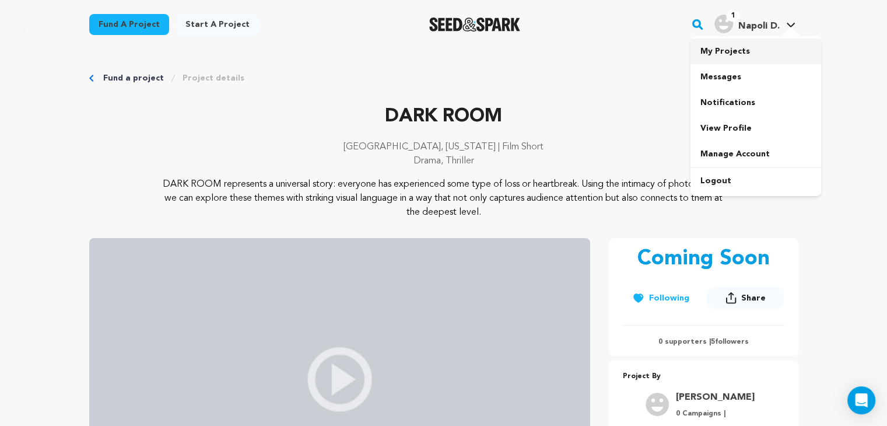
click at [741, 45] on link "My Projects" at bounding box center [755, 51] width 131 height 26
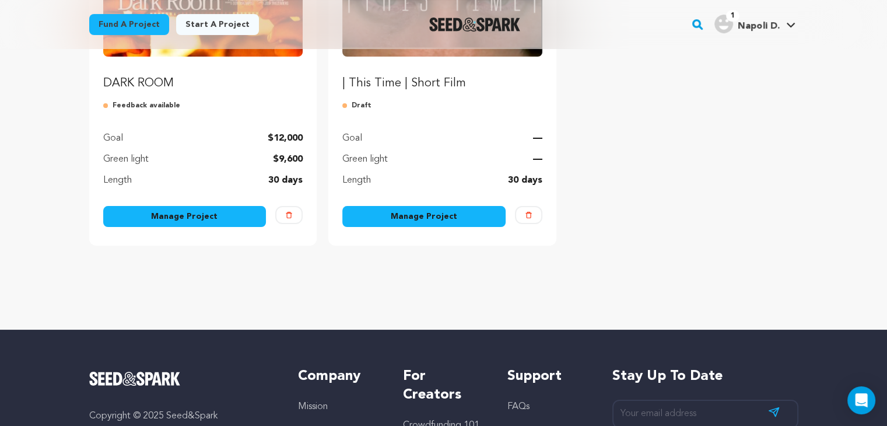
scroll to position [254, 0]
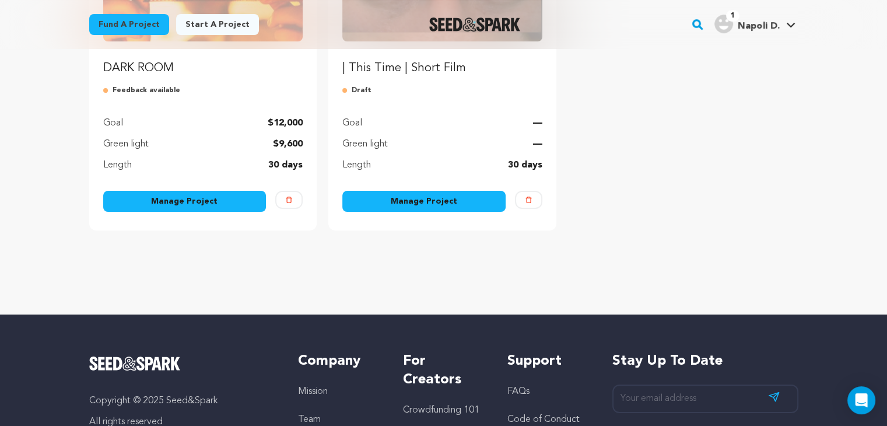
click at [219, 199] on link "Manage Project" at bounding box center [184, 201] width 163 height 21
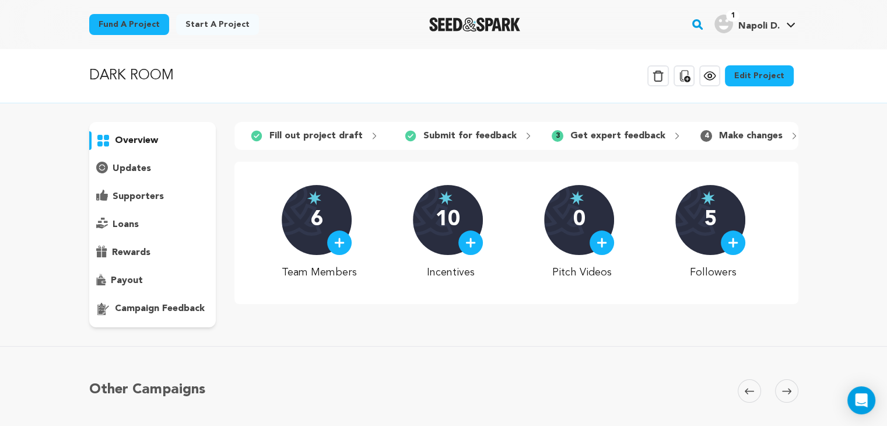
click at [782, 78] on link "Edit Project" at bounding box center [759, 75] width 69 height 21
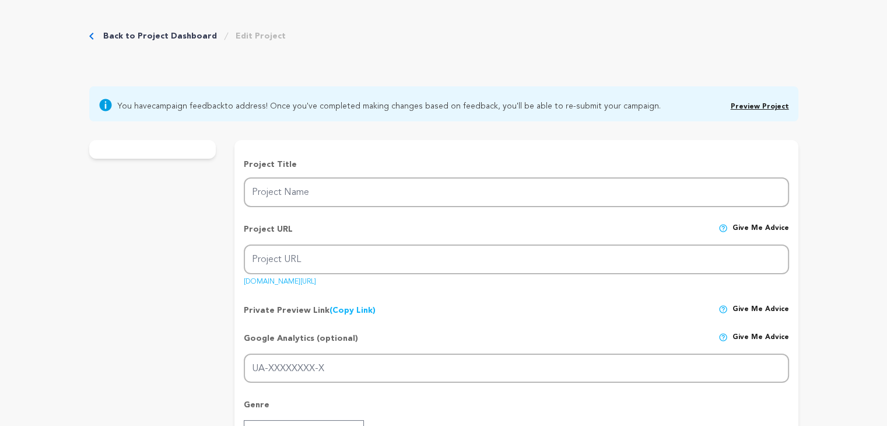
type input "DARK ROOM"
type input "dark-room-short-film"
type input "After uncovering and developing a lost film roll, a grieving father relives one…"
type textarea "DARK ROOM represents a universal story: everyone has experienced some type of l…"
type textarea "The process of film photography is on its way to becoming a lost art. Living in…"
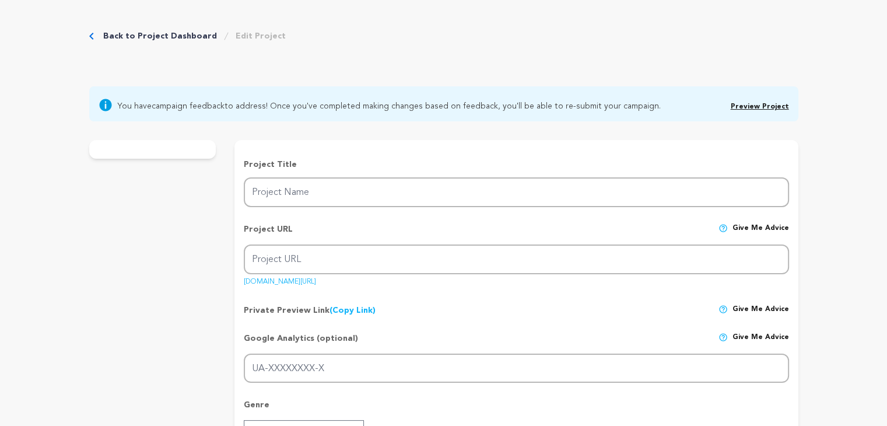
type textarea "We are Pink Moose Productions."
radio input "true"
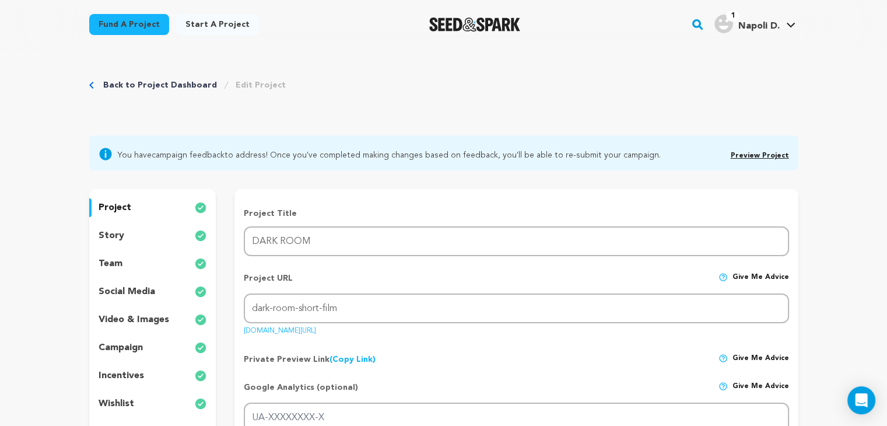
click at [131, 240] on div "story" at bounding box center [152, 235] width 127 height 19
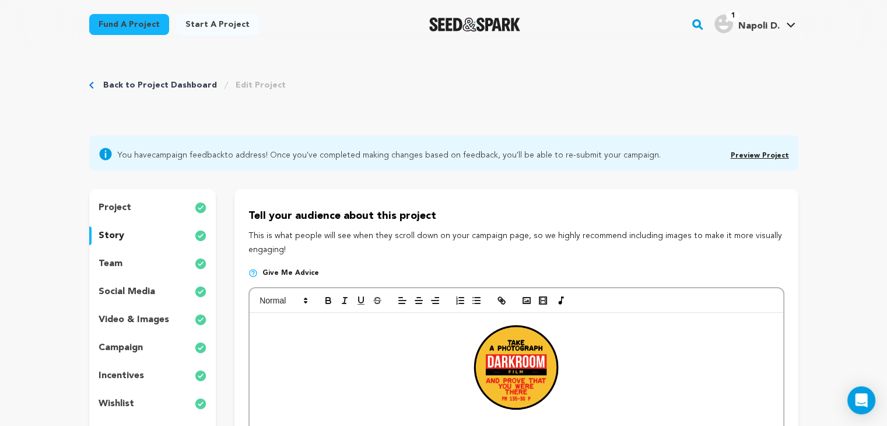
click at [141, 262] on div "team" at bounding box center [152, 263] width 127 height 19
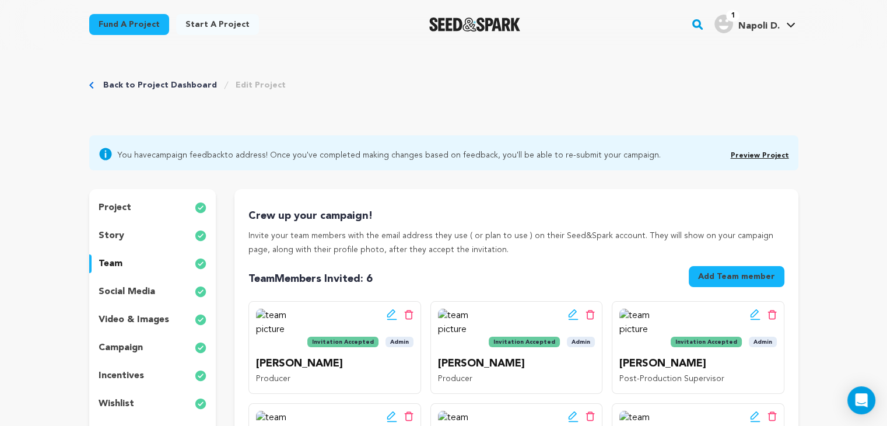
click at [146, 226] on div "story" at bounding box center [152, 235] width 127 height 19
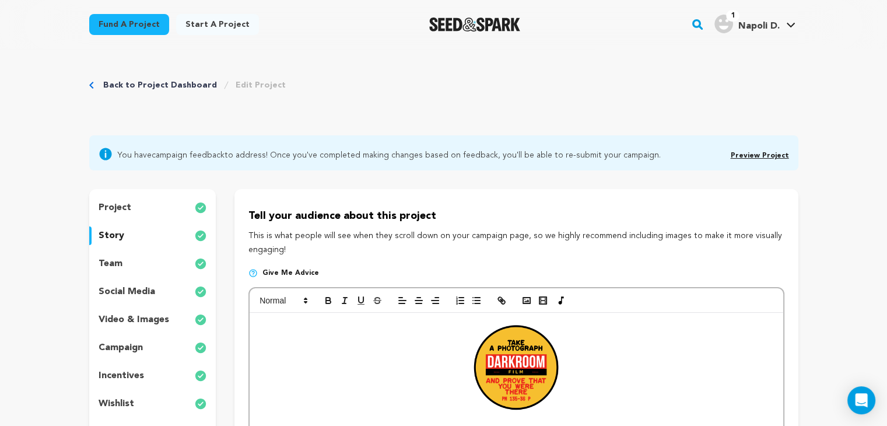
click at [122, 381] on p "incentives" at bounding box center [121, 375] width 45 height 14
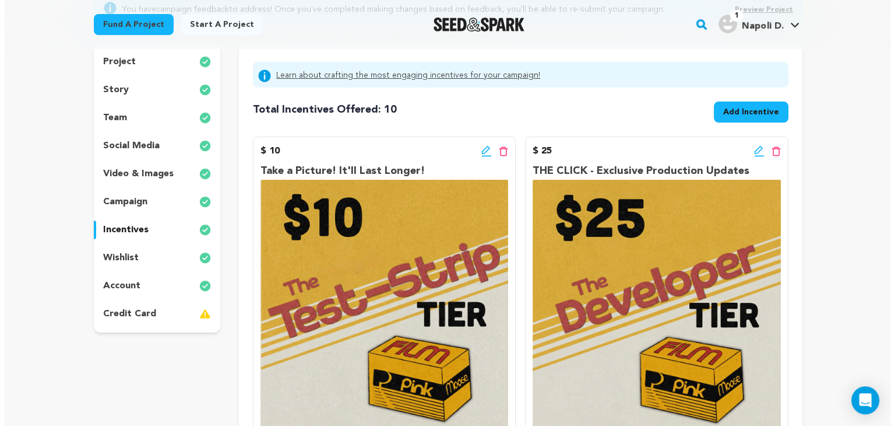
scroll to position [145, 0]
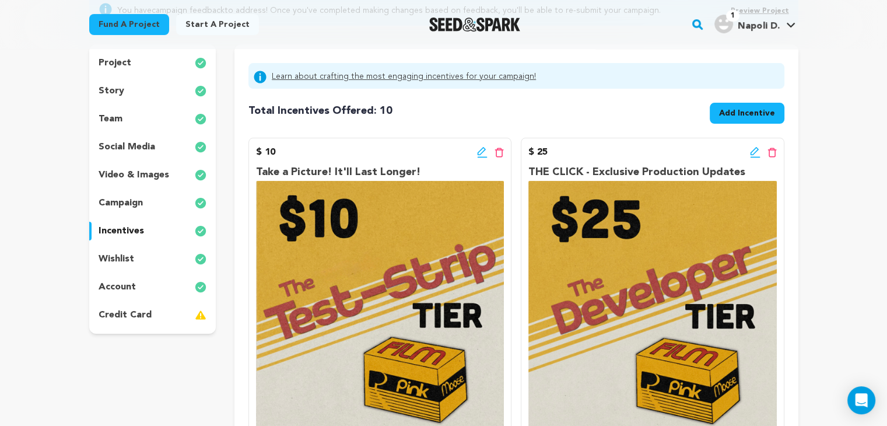
click at [751, 151] on icon at bounding box center [754, 151] width 8 height 8
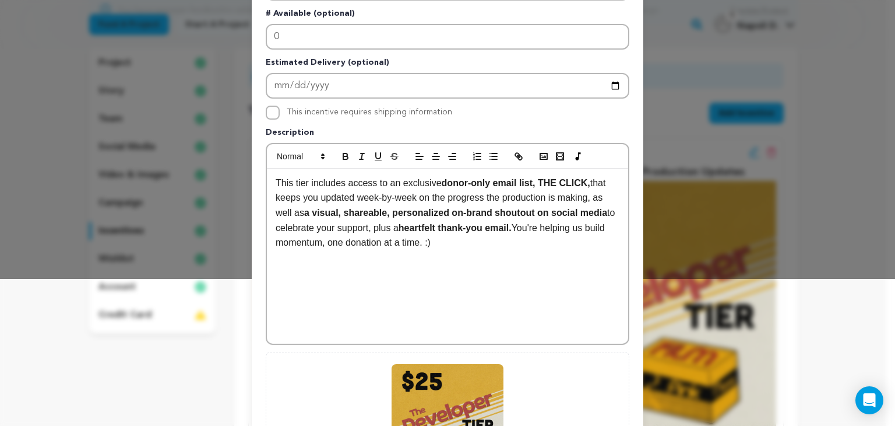
scroll to position [146, 0]
drag, startPoint x: 463, startPoint y: 245, endPoint x: 233, endPoint y: 171, distance: 242.1
click at [233, 171] on div "Edit Incentive Close modal Pledge Level (USD) 25 Title THE CLICK - Exclusive Pr…" at bounding box center [447, 226] width 895 height 744
copy p "This tier includes access to an exclusive donor-only email list, THE CLICK, tha…"
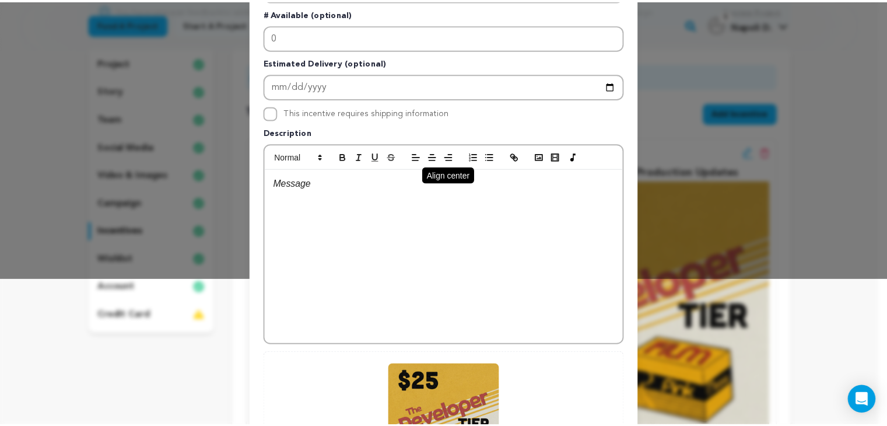
scroll to position [0, 0]
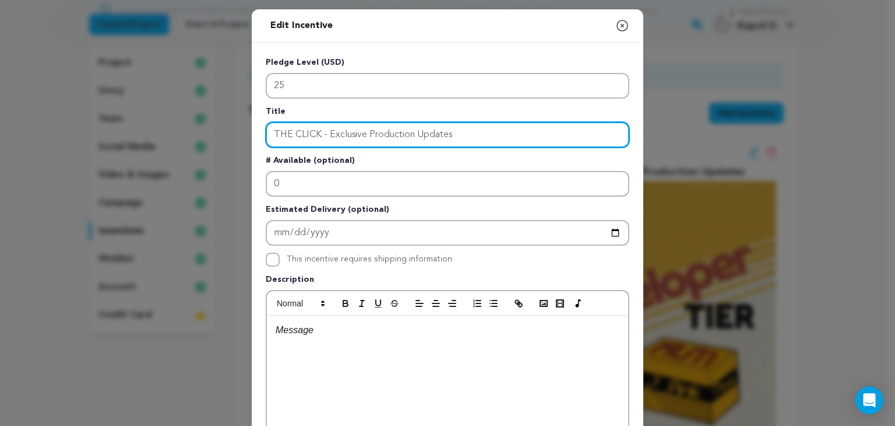
drag, startPoint x: 479, startPoint y: 136, endPoint x: 243, endPoint y: 150, distance: 237.1
click at [243, 150] on div "Edit Incentive Close modal Pledge Level (USD) 25 Title THE CLICK - Exclusive Pr…" at bounding box center [447, 372] width 895 height 744
type input "K"
type input "KODAKO"
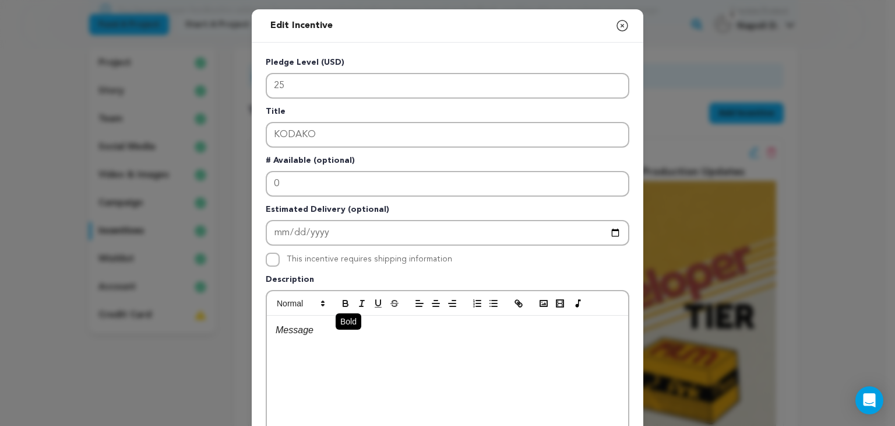
click at [338, 307] on button "button" at bounding box center [346, 303] width 16 height 14
click at [332, 329] on p "﻿" at bounding box center [448, 329] width 344 height 15
click at [340, 304] on icon "button" at bounding box center [345, 303] width 10 height 10
click at [323, 322] on p "﻿" at bounding box center [448, 329] width 344 height 15
click at [388, 388] on div "A" at bounding box center [447, 402] width 361 height 175
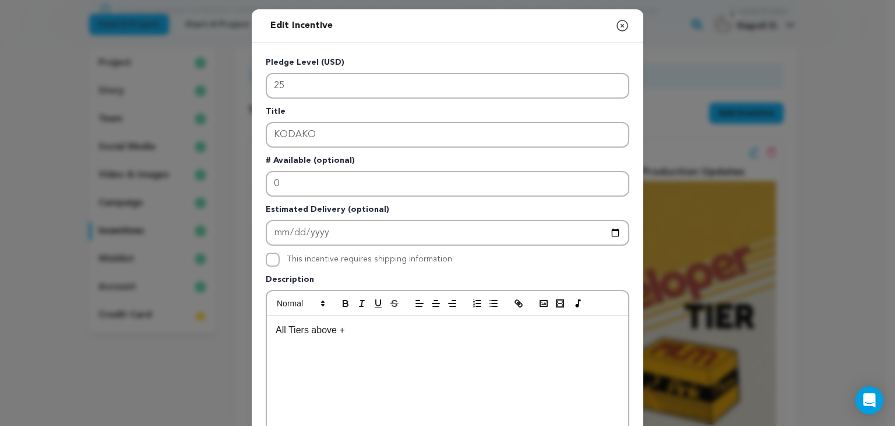
click at [616, 29] on icon "button" at bounding box center [623, 26] width 14 height 14
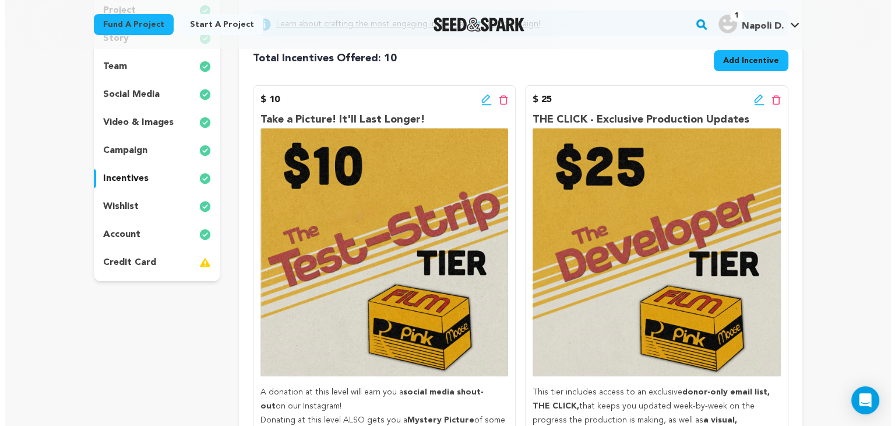
scroll to position [196, 0]
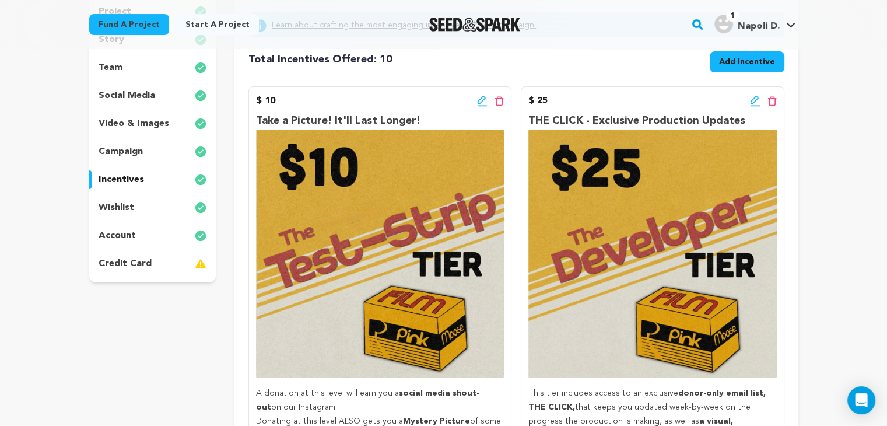
click at [483, 98] on icon at bounding box center [482, 101] width 10 height 12
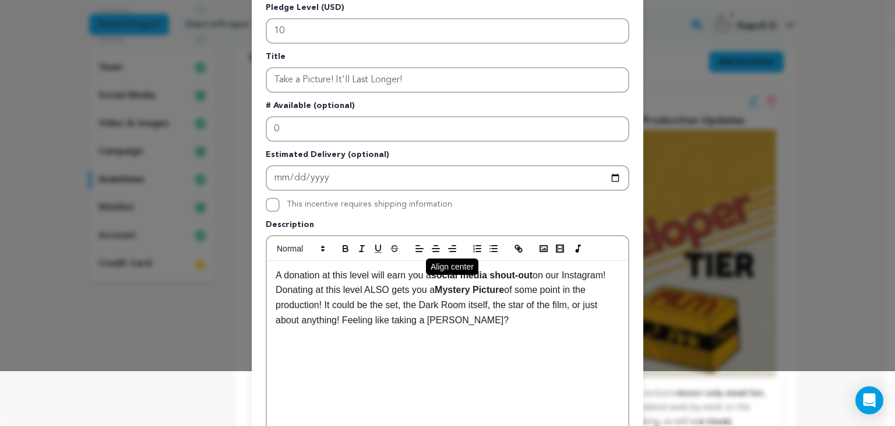
scroll to position [56, 0]
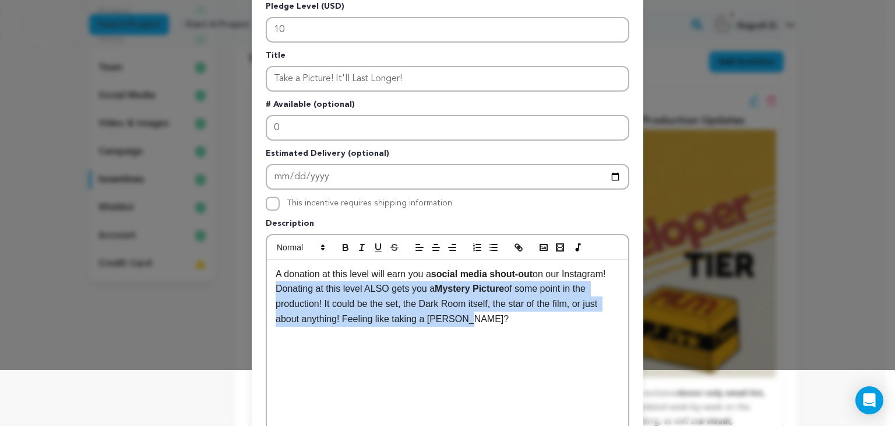
drag, startPoint x: 484, startPoint y: 318, endPoint x: 265, endPoint y: 283, distance: 221.5
click at [267, 283] on div "A donation at this level will earn you a social media shout-out on our Instagra…" at bounding box center [447, 346] width 361 height 175
copy p "Donating at this level ALSO gets you a Mystery Picture of some point in the pro…"
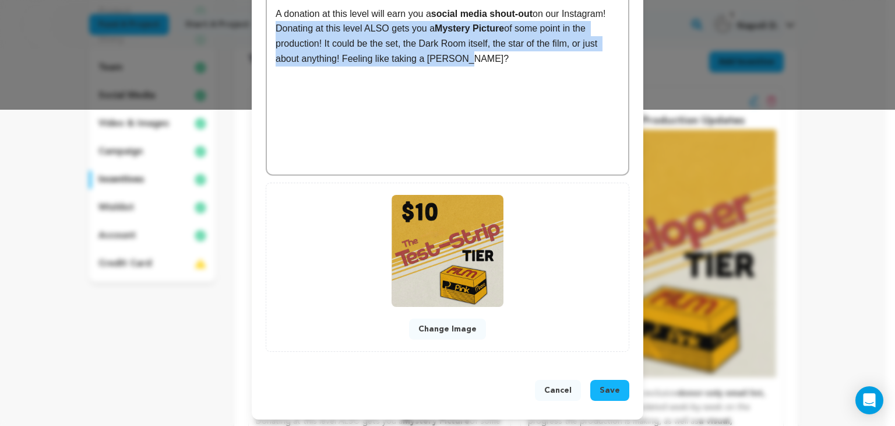
click at [614, 387] on span "Save" at bounding box center [610, 390] width 20 height 12
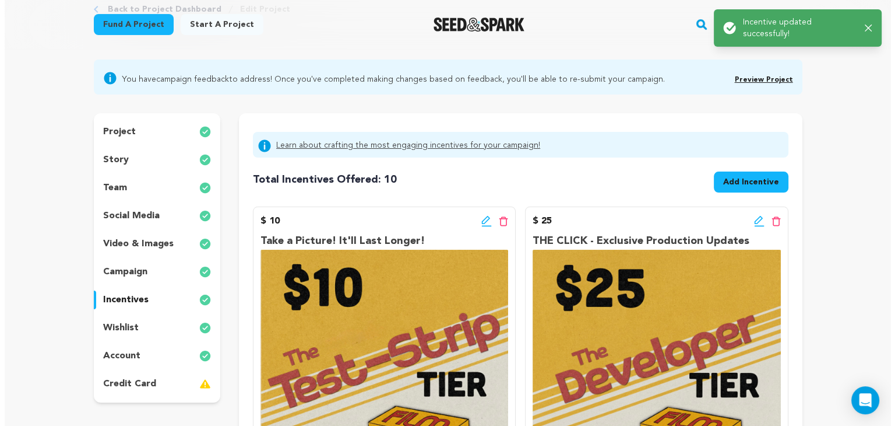
scroll to position [75, 0]
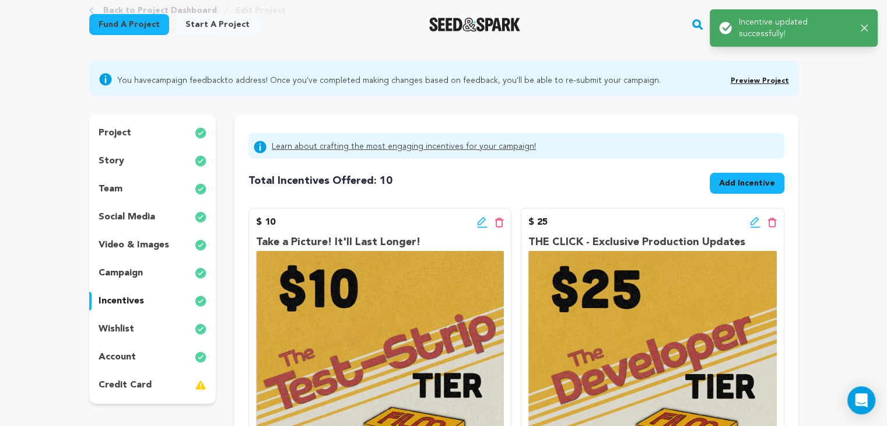
click at [757, 224] on icon at bounding box center [755, 222] width 10 height 12
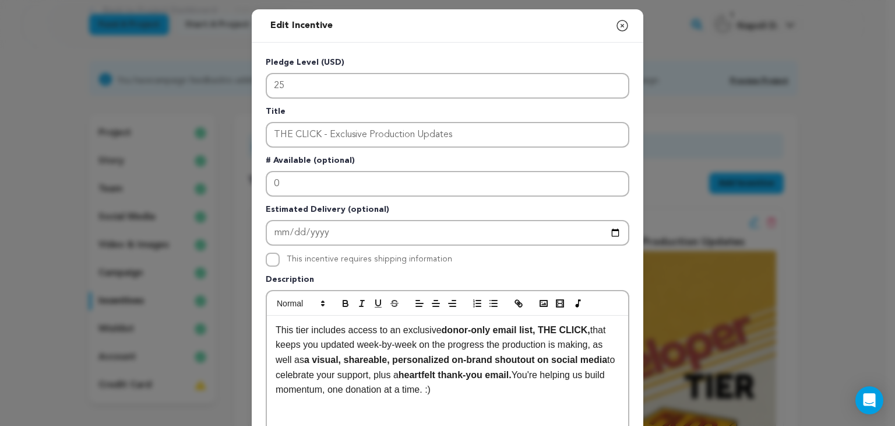
drag, startPoint x: 478, startPoint y: 380, endPoint x: 236, endPoint y: 315, distance: 251.0
click at [236, 315] on div "Edit Incentive Close modal Pledge Level (USD) 25 Title THE CLICK - Exclusive Pr…" at bounding box center [447, 372] width 895 height 744
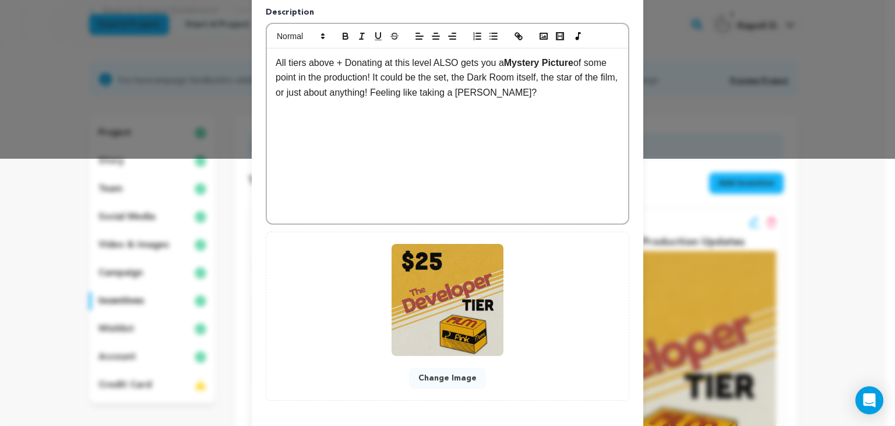
scroll to position [317, 0]
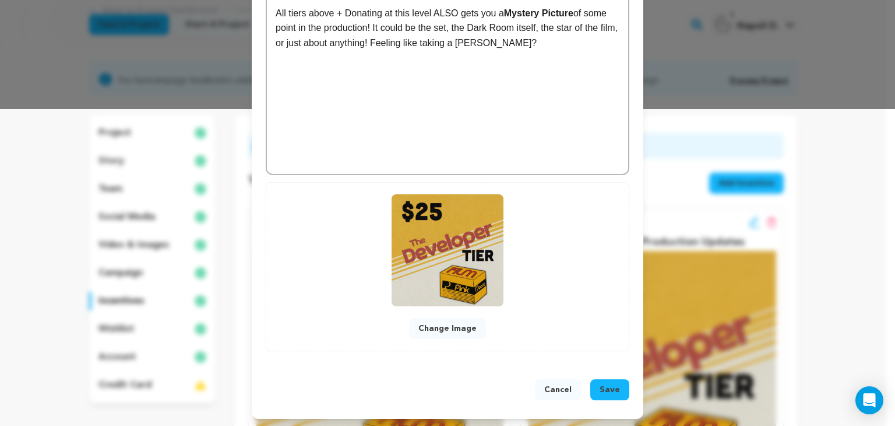
click at [610, 385] on span "Save" at bounding box center [610, 390] width 20 height 12
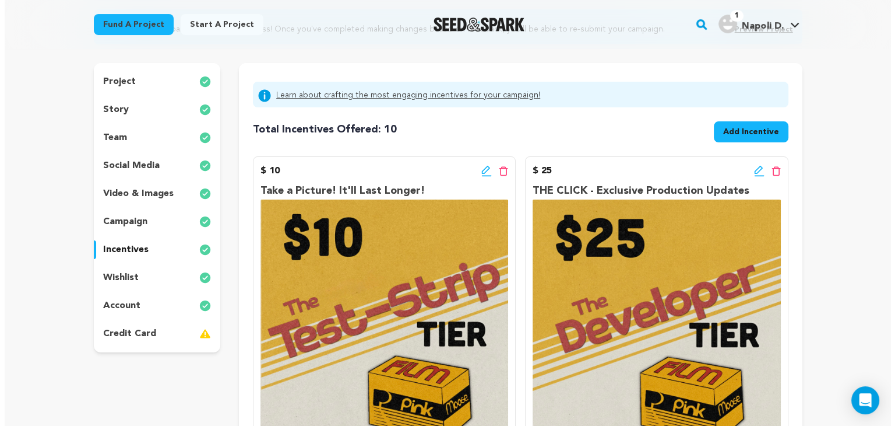
scroll to position [127, 0]
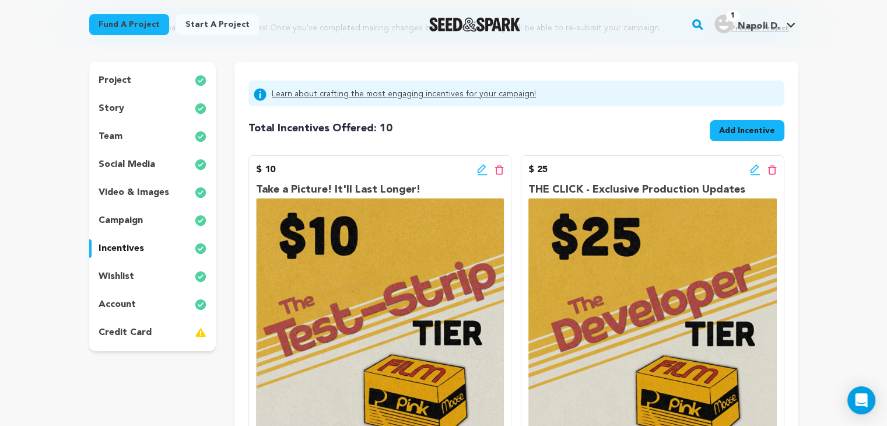
click at [482, 173] on icon at bounding box center [482, 170] width 10 height 12
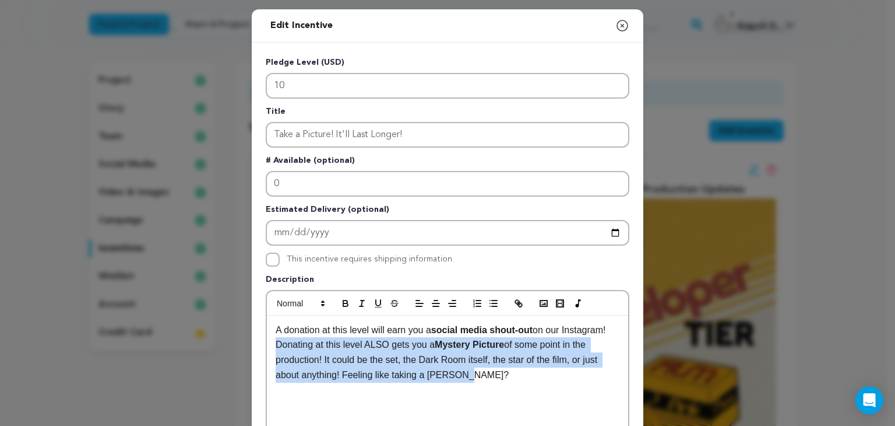
drag, startPoint x: 487, startPoint y: 380, endPoint x: 264, endPoint y: 346, distance: 226.4
click at [267, 346] on div "A donation at this level will earn you a social media shout-out on our Instagra…" at bounding box center [447, 402] width 361 height 175
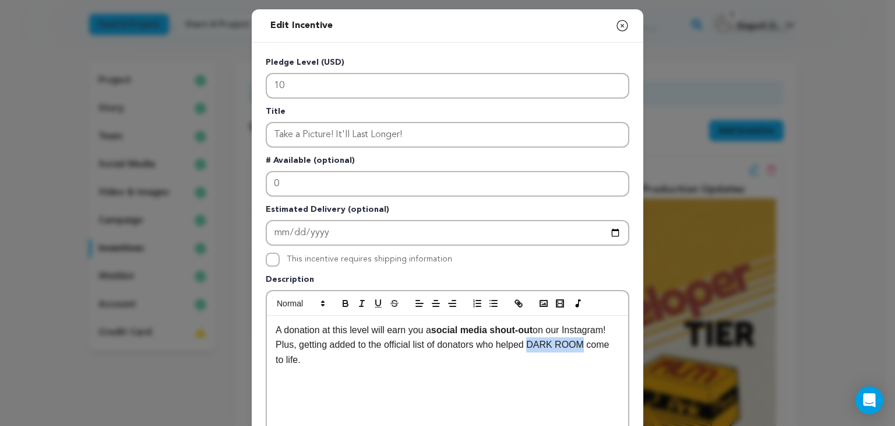
drag, startPoint x: 577, startPoint y: 343, endPoint x: 528, endPoint y: 346, distance: 49.6
click at [528, 346] on p "Plus, getting added to the official list of donators who helped DARK ROOM come …" at bounding box center [448, 352] width 344 height 30
click at [361, 304] on line "button" at bounding box center [361, 303] width 1 height 6
click at [343, 303] on icon "button" at bounding box center [345, 304] width 5 height 3
click at [392, 396] on div "A donation at this level will earn you a social media shout-out on our Instagra…" at bounding box center [447, 402] width 361 height 175
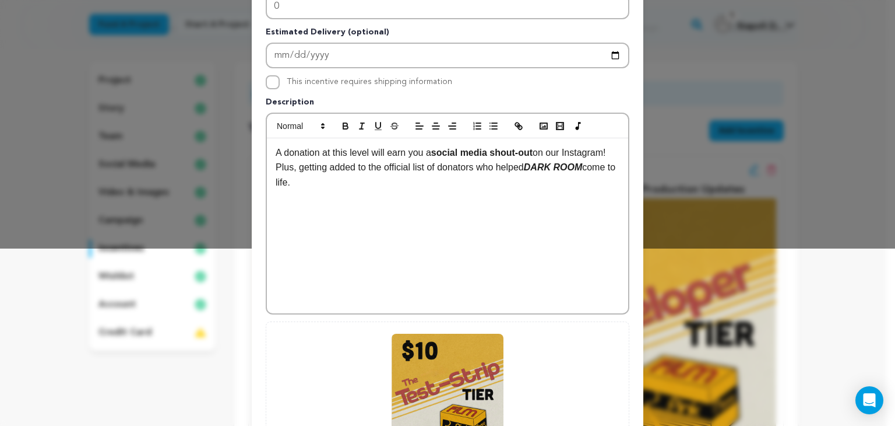
scroll to position [317, 0]
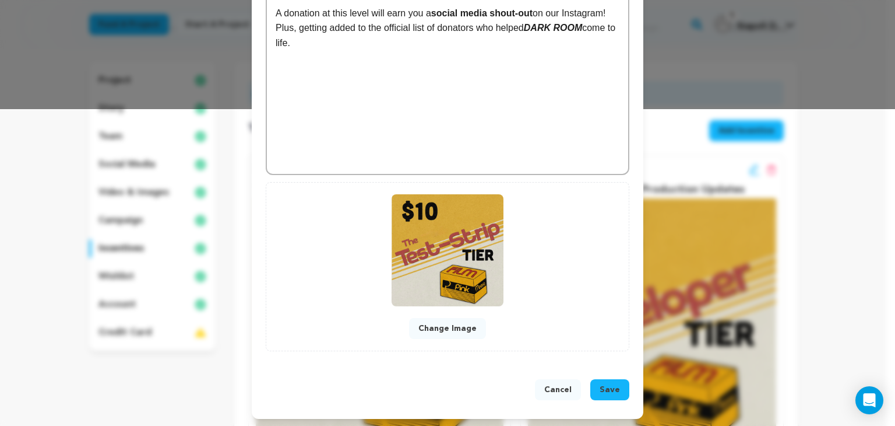
click at [611, 392] on button "Save" at bounding box center [610, 389] width 39 height 21
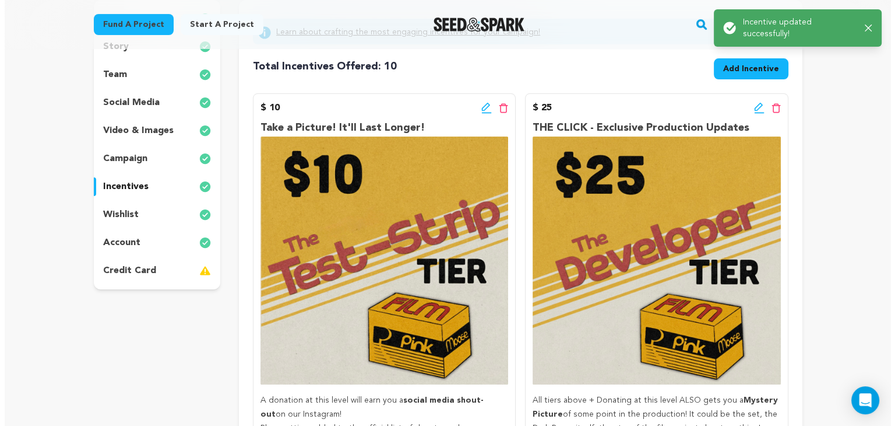
scroll to position [191, 0]
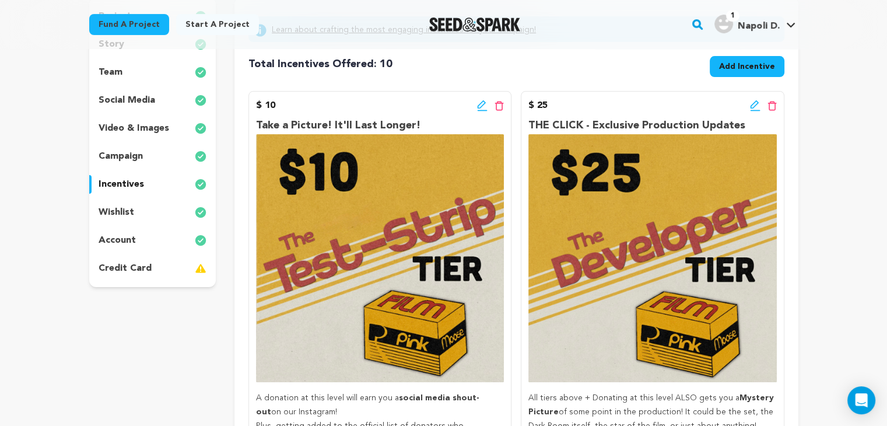
click at [751, 107] on icon at bounding box center [755, 106] width 10 height 12
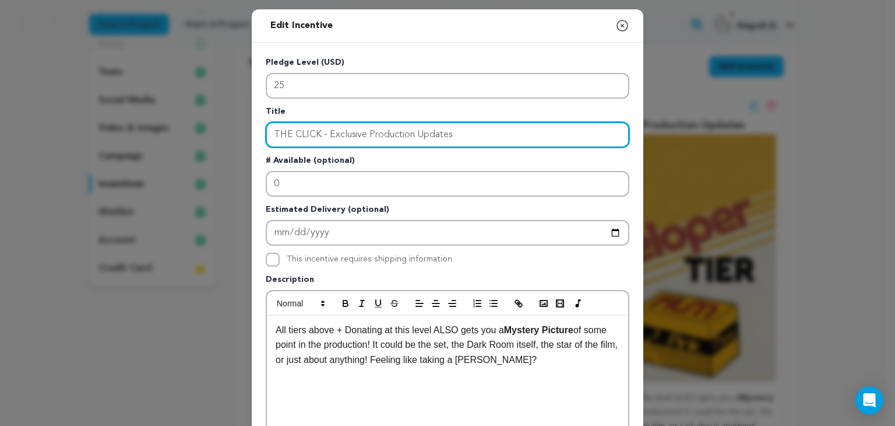
click at [401, 127] on input "THE CLICK - Exclusive Production Updates" at bounding box center [448, 135] width 364 height 26
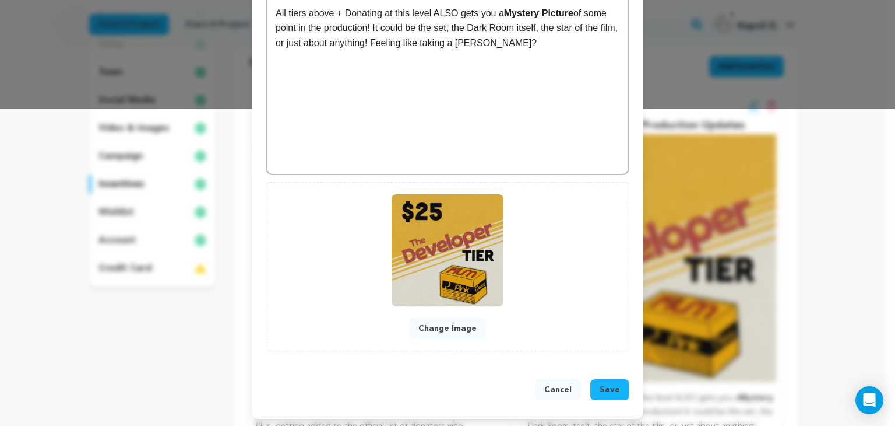
type input "See What Develops..."
click at [613, 389] on span "Save" at bounding box center [610, 390] width 20 height 12
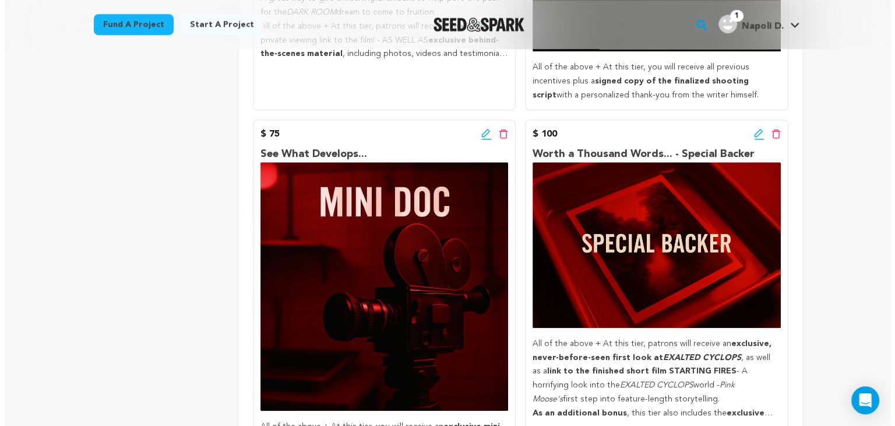
scroll to position [893, 0]
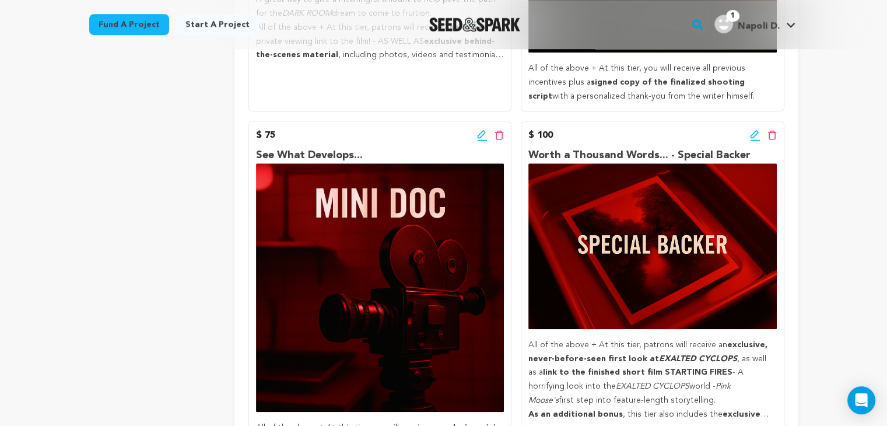
click at [481, 138] on icon at bounding box center [481, 133] width 8 height 8
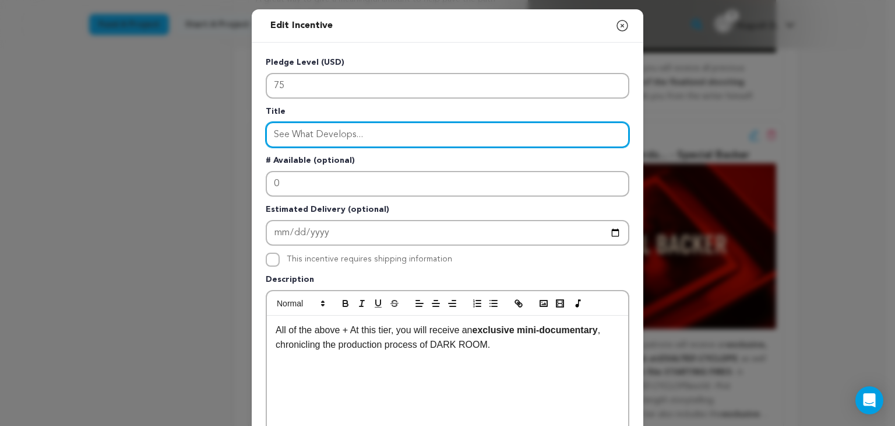
drag, startPoint x: 399, startPoint y: 127, endPoint x: 188, endPoint y: 146, distance: 212.5
click at [188, 146] on div "Edit Incentive Close modal Pledge Level (USD) 75 Title See What Develops... # A…" at bounding box center [447, 372] width 895 height 744
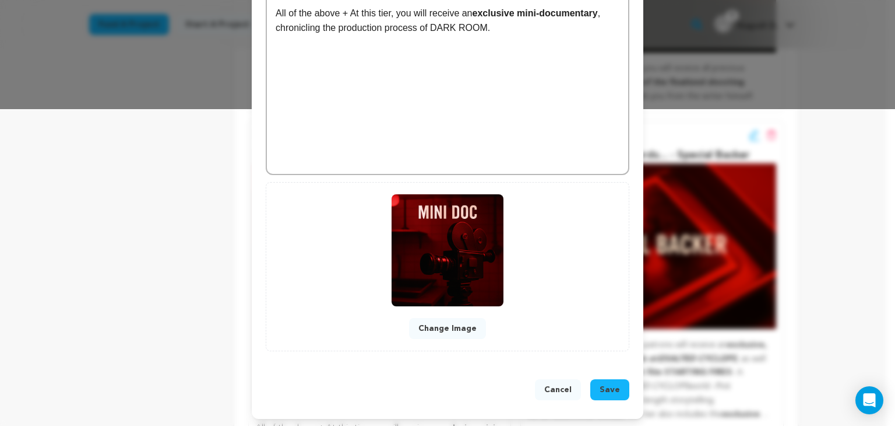
type input "Light Shaping Excellence..."
click at [607, 384] on span "Save" at bounding box center [610, 390] width 20 height 12
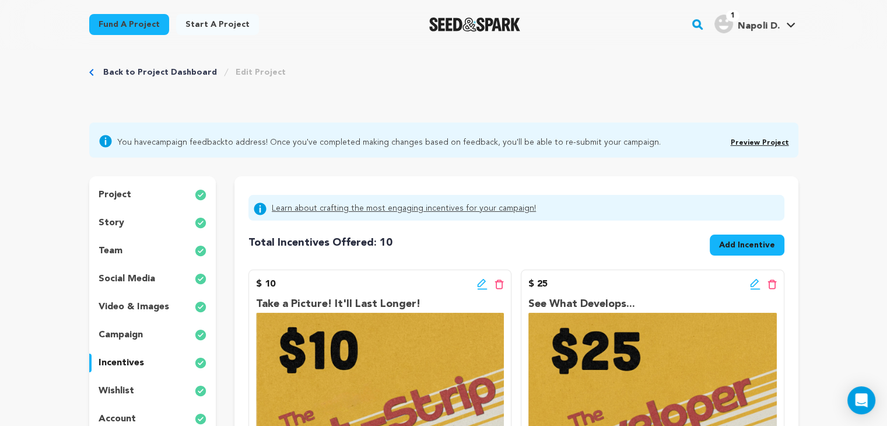
scroll to position [0, 0]
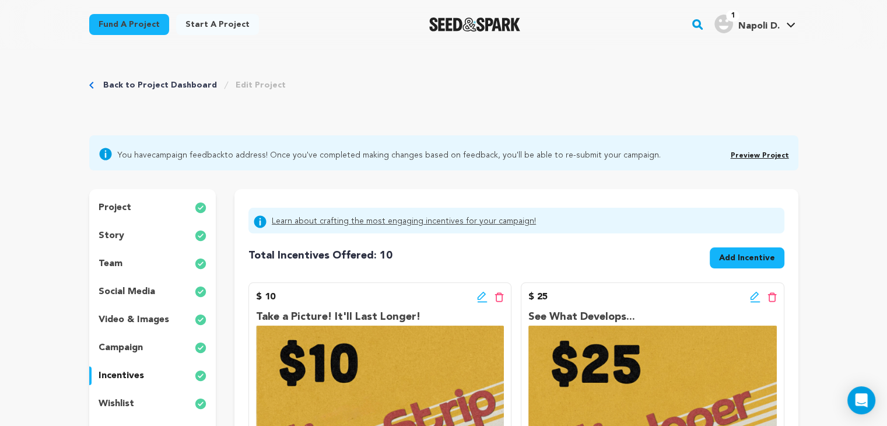
click at [141, 241] on div "story" at bounding box center [152, 235] width 127 height 19
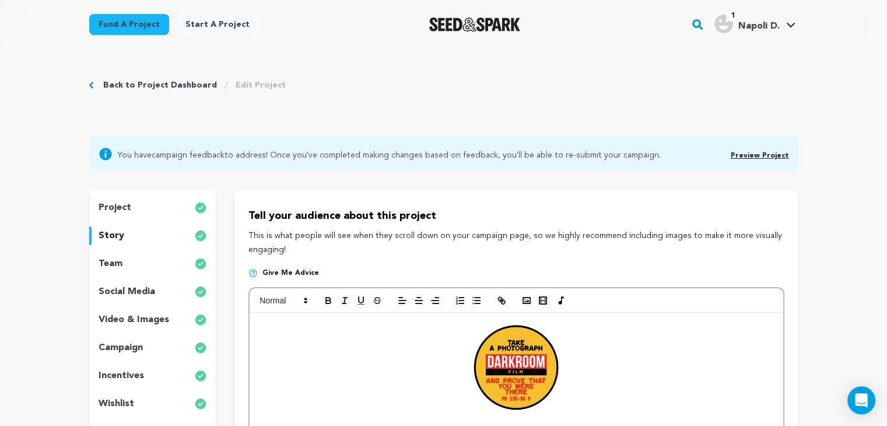
click at [155, 261] on div "team" at bounding box center [152, 263] width 127 height 19
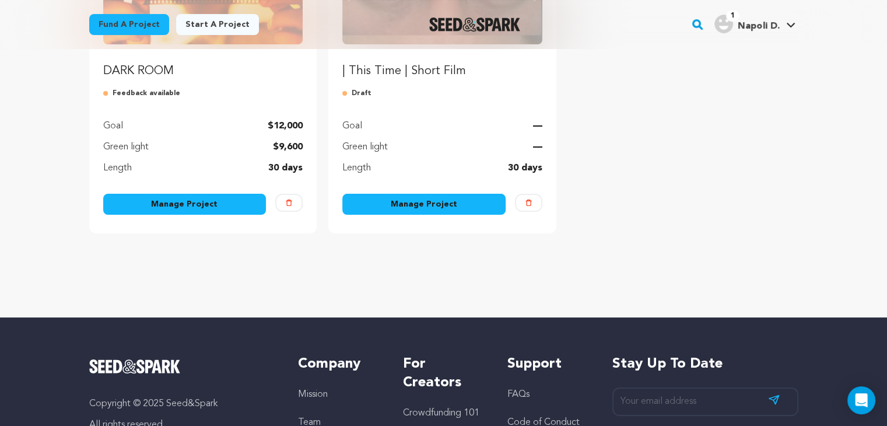
scroll to position [254, 0]
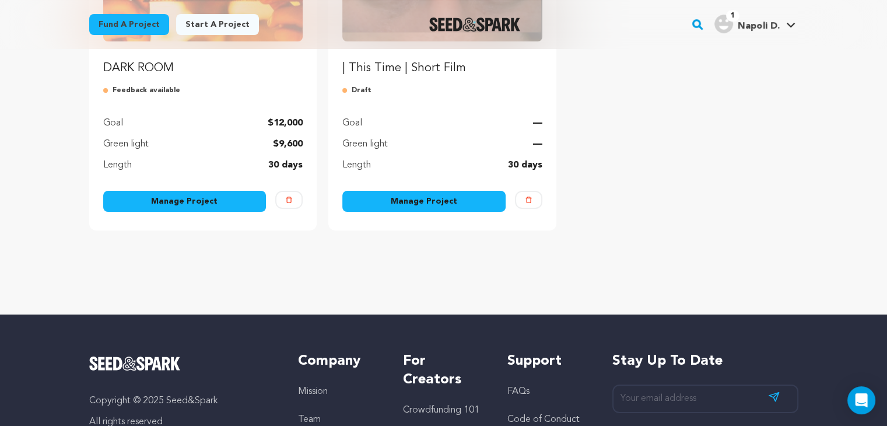
click at [205, 199] on link "Manage Project" at bounding box center [184, 201] width 163 height 21
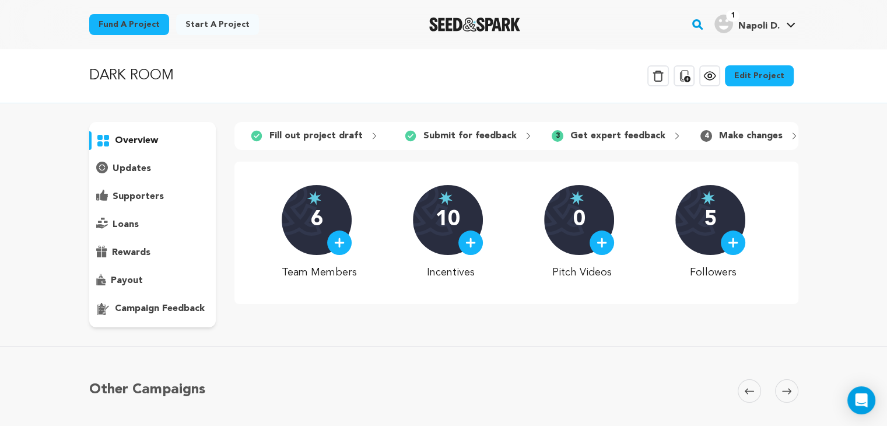
click at [163, 309] on p "campaign feedback" at bounding box center [160, 308] width 90 height 14
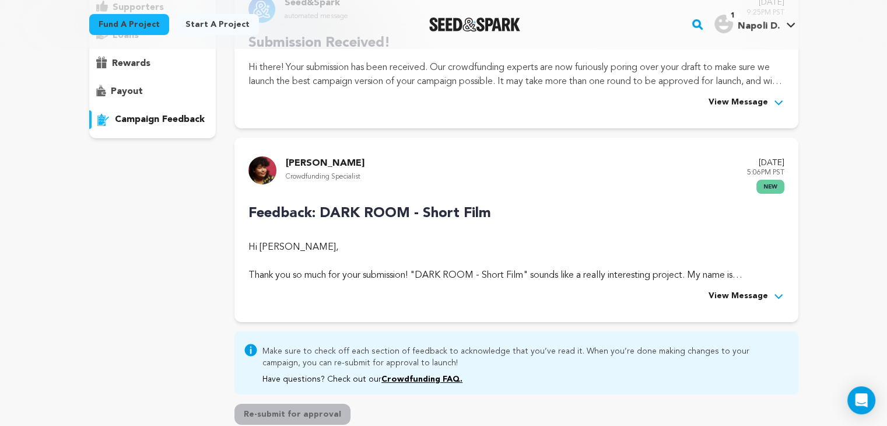
scroll to position [270, 0]
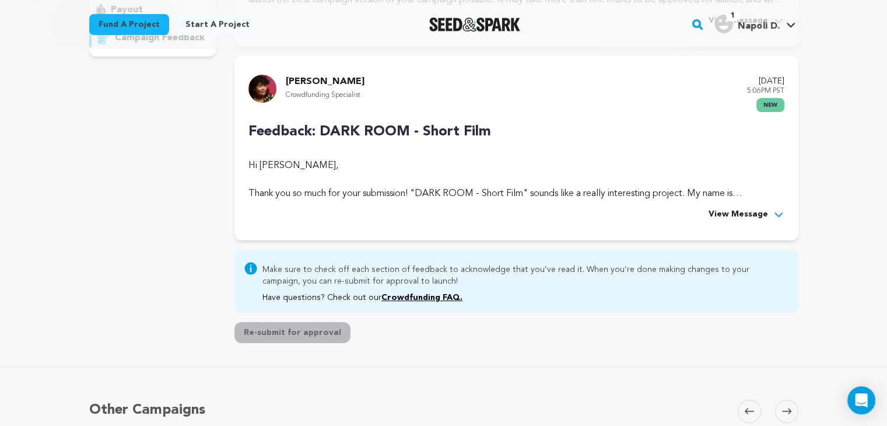
click at [739, 216] on span "View Message" at bounding box center [737, 215] width 59 height 14
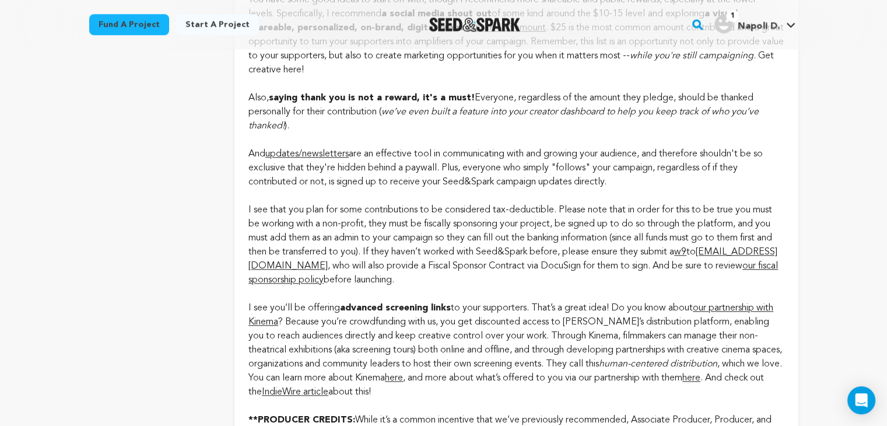
scroll to position [1259, 0]
drag, startPoint x: 665, startPoint y: 218, endPoint x: 248, endPoint y: 180, distance: 418.5
click at [248, 180] on div "You have some good ideas to start off with, though I recommend more shareable a…" at bounding box center [515, 139] width 535 height 294
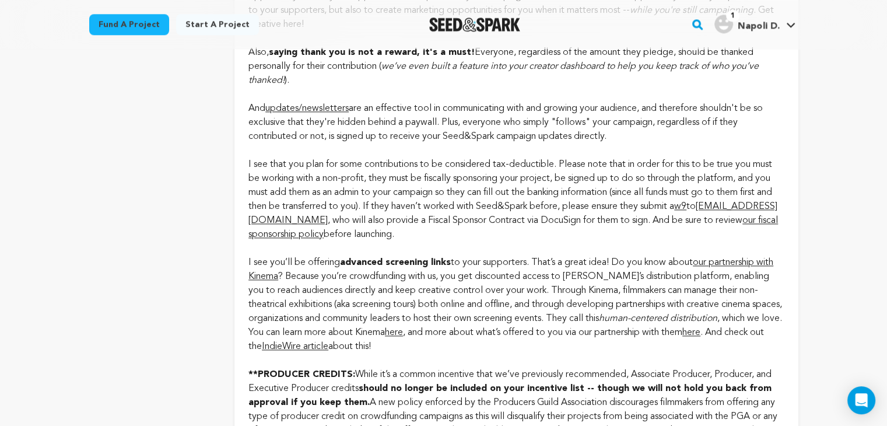
drag, startPoint x: 329, startPoint y: 267, endPoint x: 483, endPoint y: 226, distance: 158.8
click at [483, 226] on div "You have some good ideas to start off with, though I recommend more shareable a…" at bounding box center [515, 95] width 535 height 294
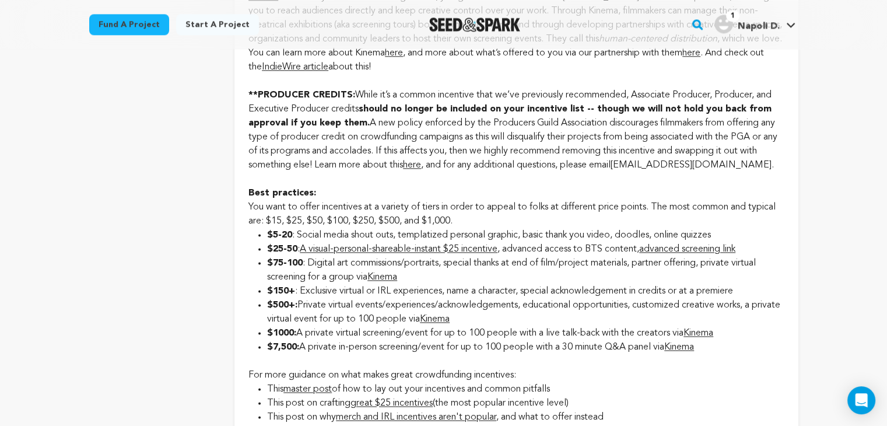
scroll to position [1583, 0]
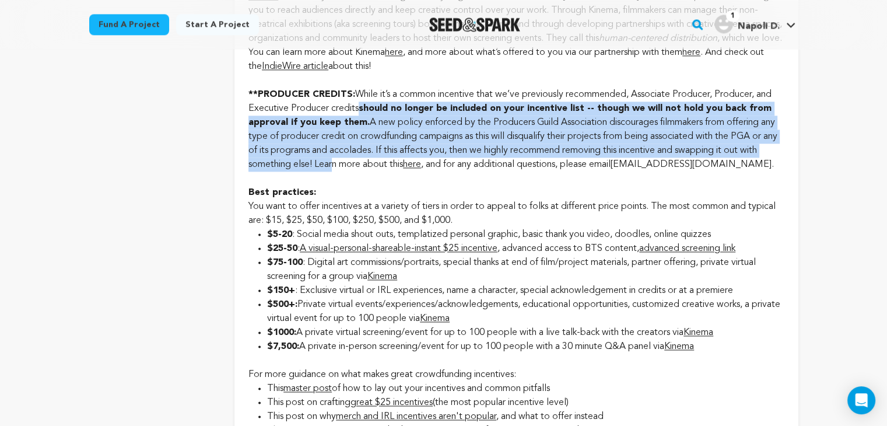
drag, startPoint x: 356, startPoint y: 139, endPoint x: 348, endPoint y: 193, distance: 54.7
click at [348, 171] on div "**PRODUCER CREDITS: While it’s a common incentive that we’ve previously recomme…" at bounding box center [515, 129] width 535 height 84
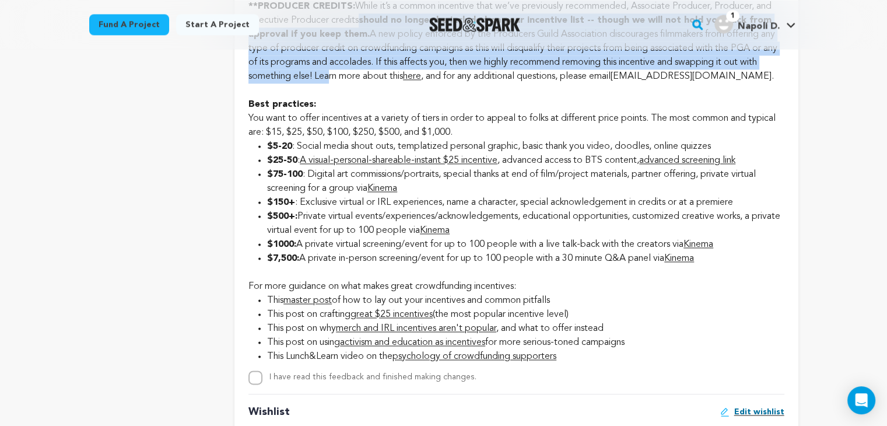
scroll to position [1672, 0]
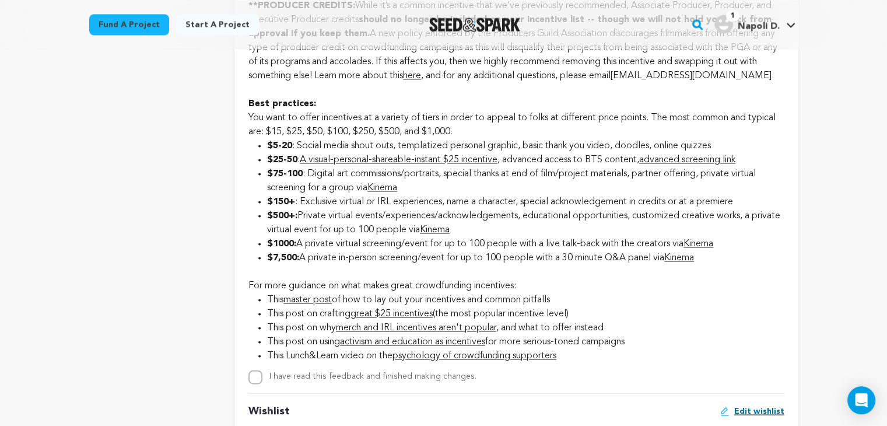
click at [366, 139] on div "Best practices: You want to offer incentives at a variety of tiers in order to …" at bounding box center [515, 111] width 535 height 56
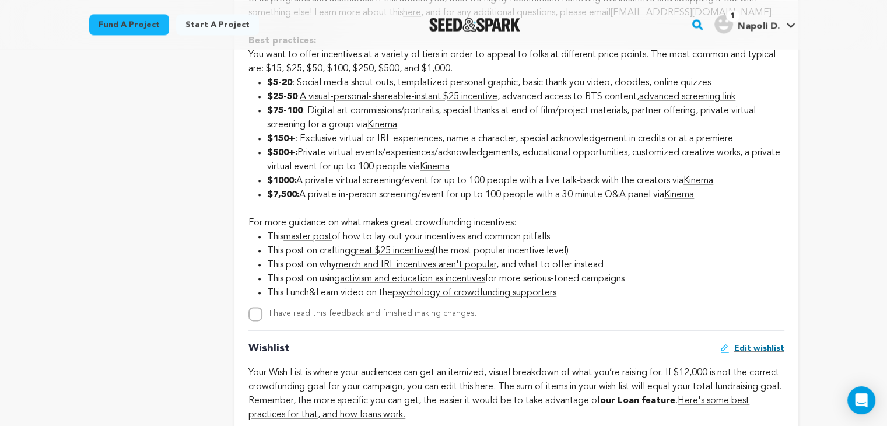
scroll to position [1733, 0]
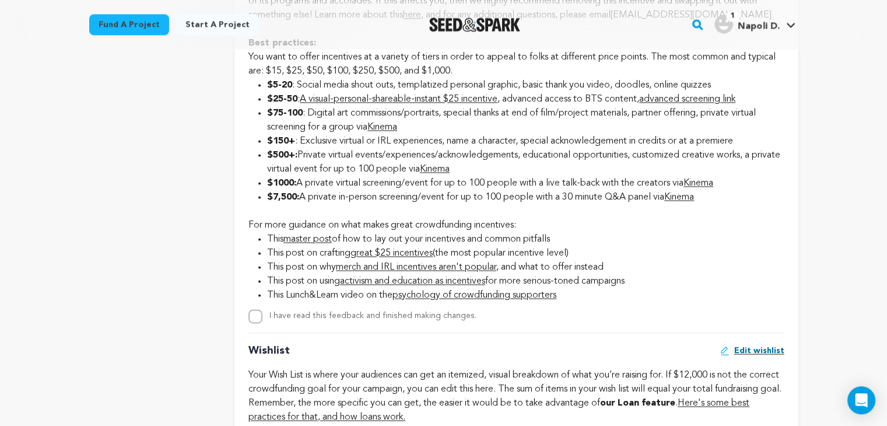
drag, startPoint x: 395, startPoint y: 288, endPoint x: 333, endPoint y: 350, distance: 87.4
click at [333, 323] on div "I have read this feedback and finished making changes." at bounding box center [372, 316] width 207 height 14
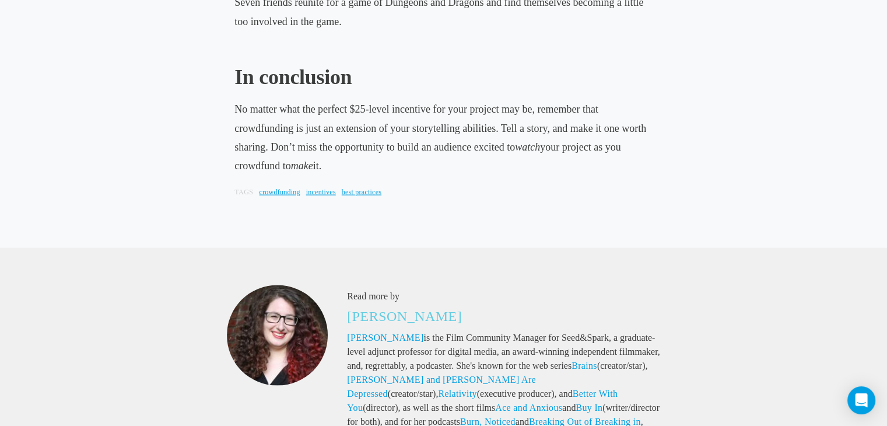
scroll to position [6739, 0]
